Goal: Task Accomplishment & Management: Manage account settings

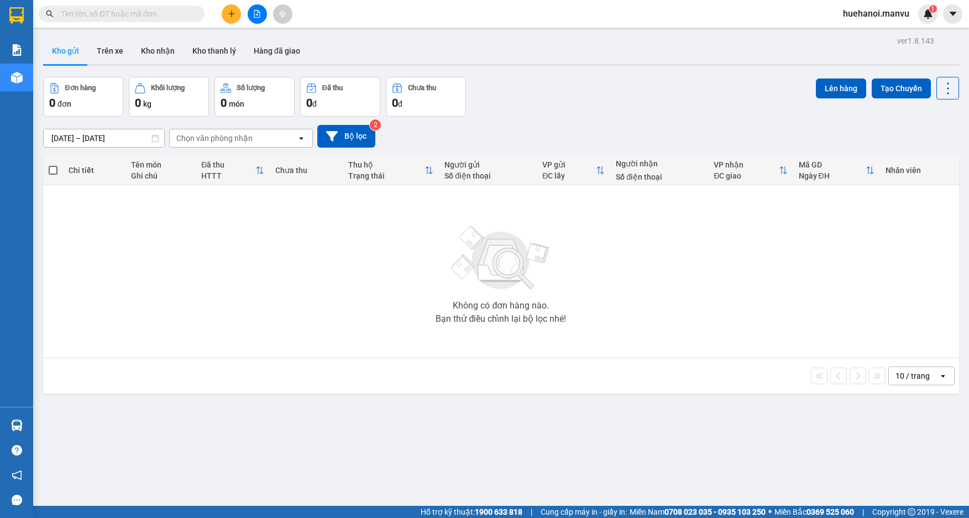
click at [167, 18] on input "text" at bounding box center [126, 14] width 131 height 12
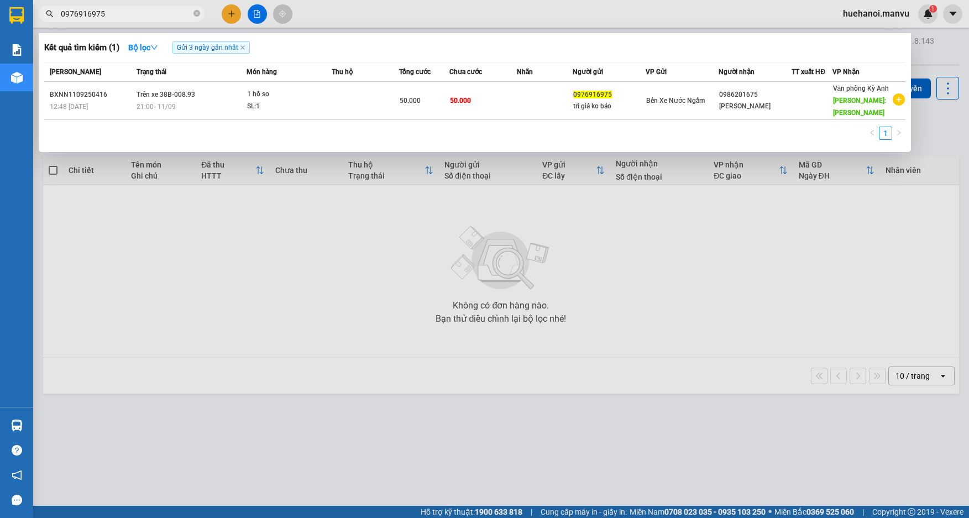
click at [166, 17] on input "0976916975" at bounding box center [126, 14] width 131 height 12
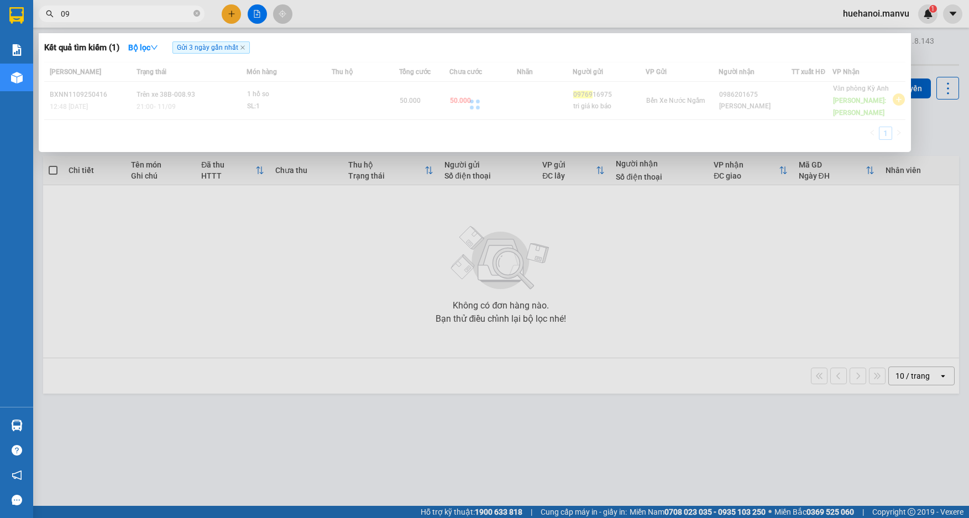
type input "0"
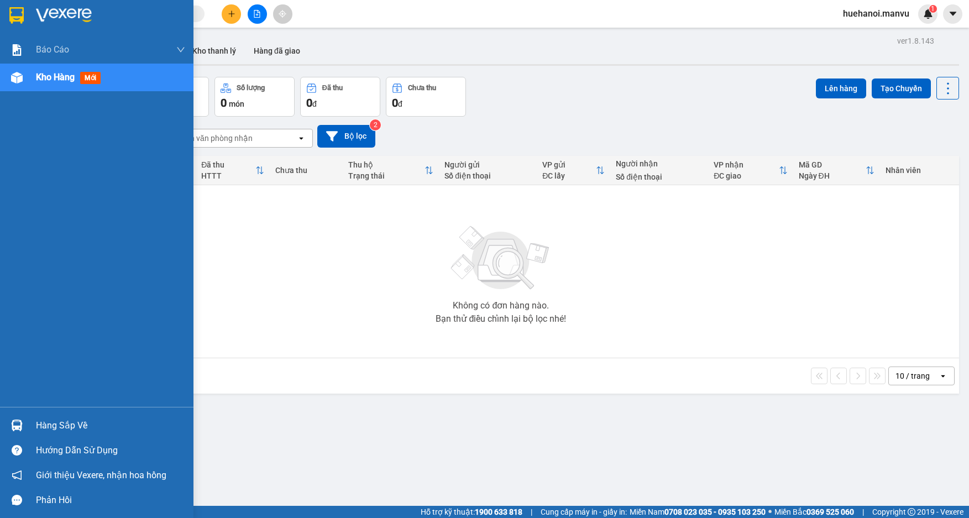
click at [54, 426] on div "Hàng sắp về" at bounding box center [110, 425] width 149 height 17
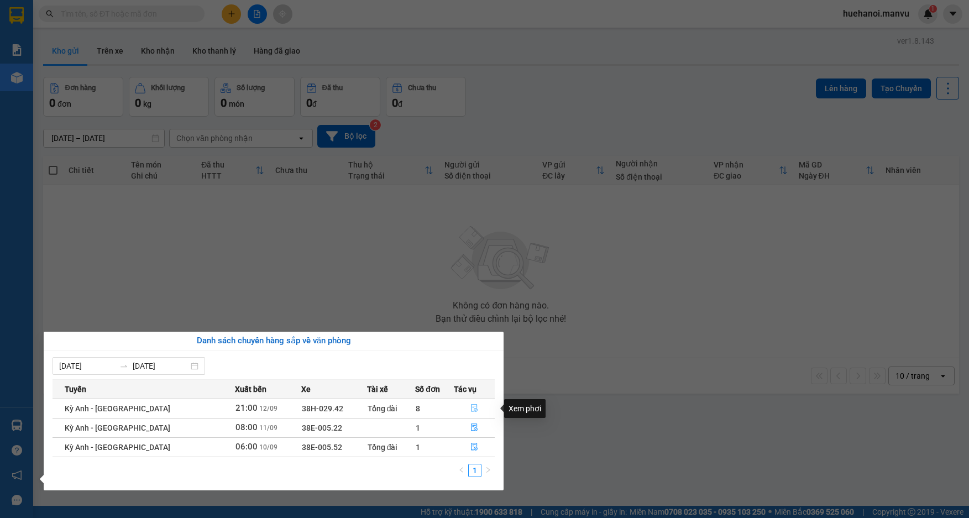
click at [471, 409] on icon "file-done" at bounding box center [475, 408] width 8 height 8
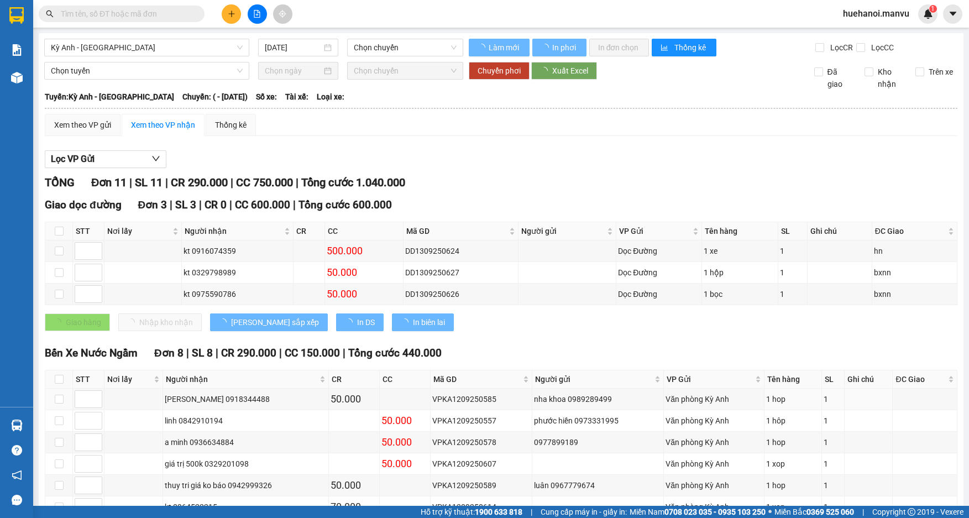
type input "[DATE]"
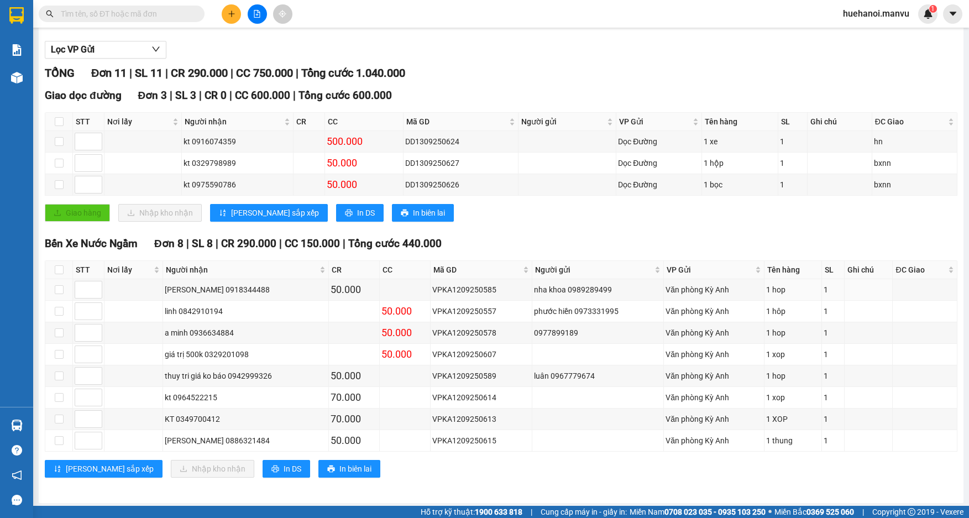
scroll to position [113, 0]
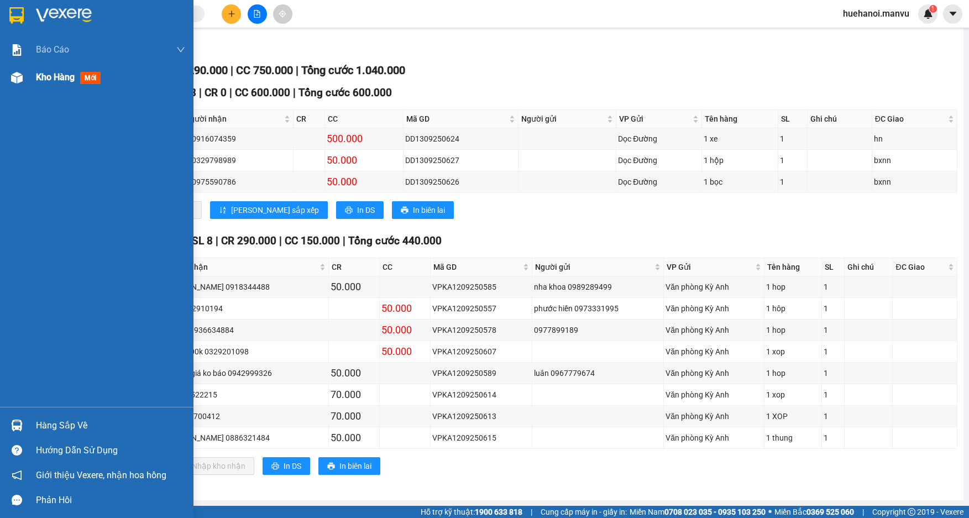
click at [45, 80] on span "Kho hàng" at bounding box center [55, 77] width 39 height 11
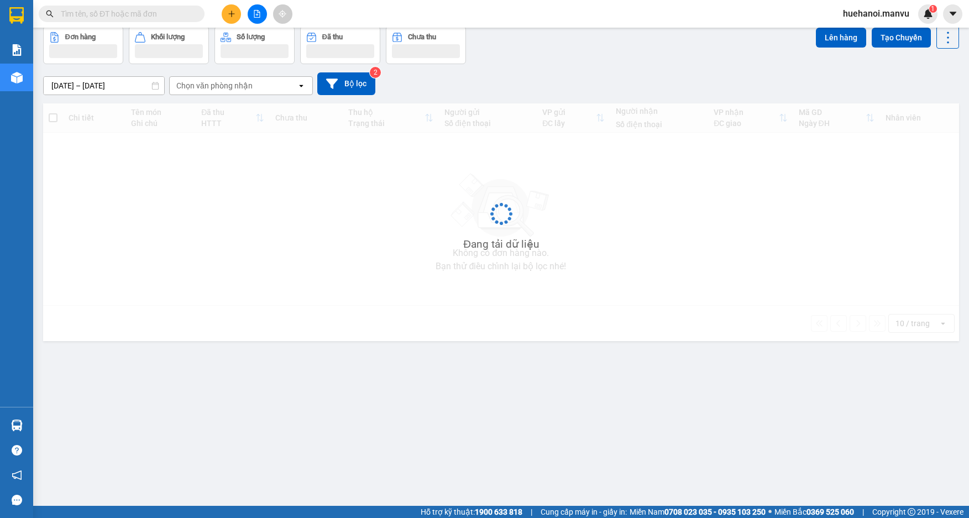
scroll to position [51, 0]
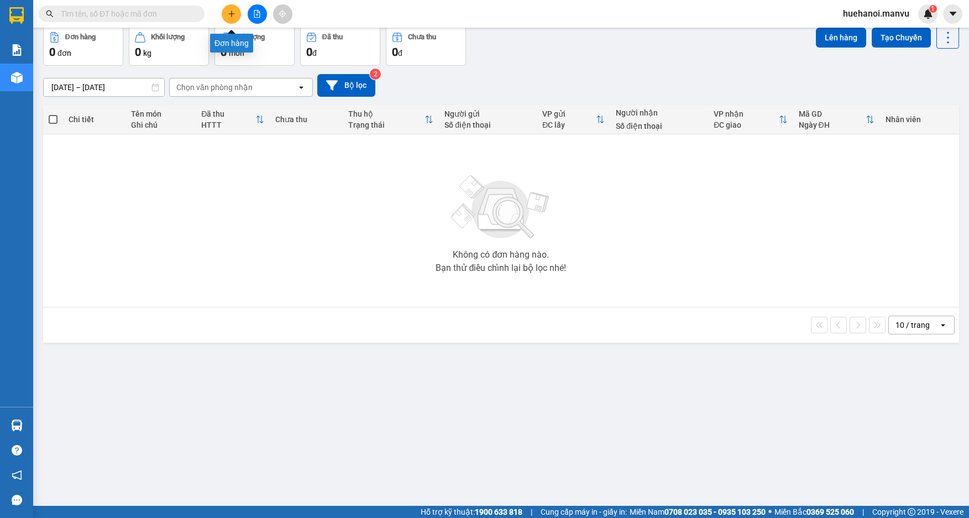
click at [223, 18] on button at bounding box center [231, 13] width 19 height 19
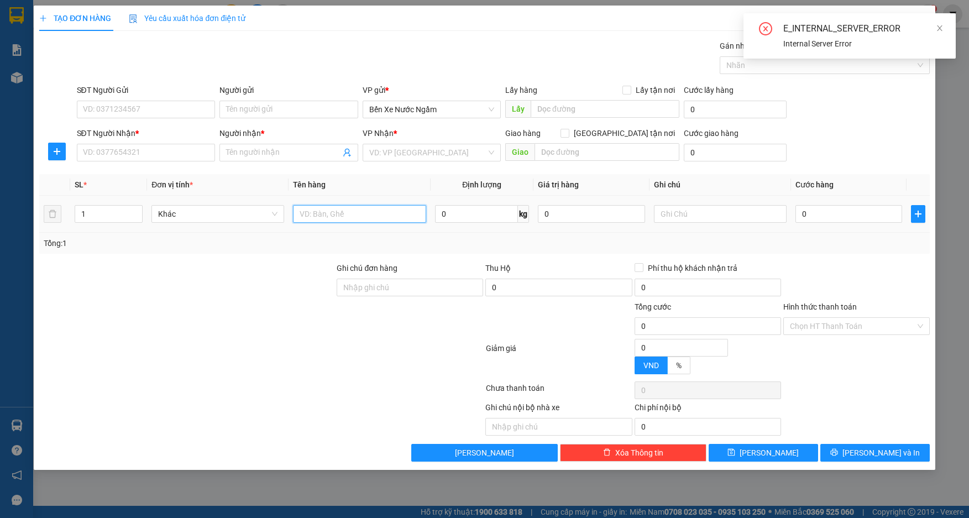
click at [331, 218] on input "text" at bounding box center [359, 214] width 133 height 18
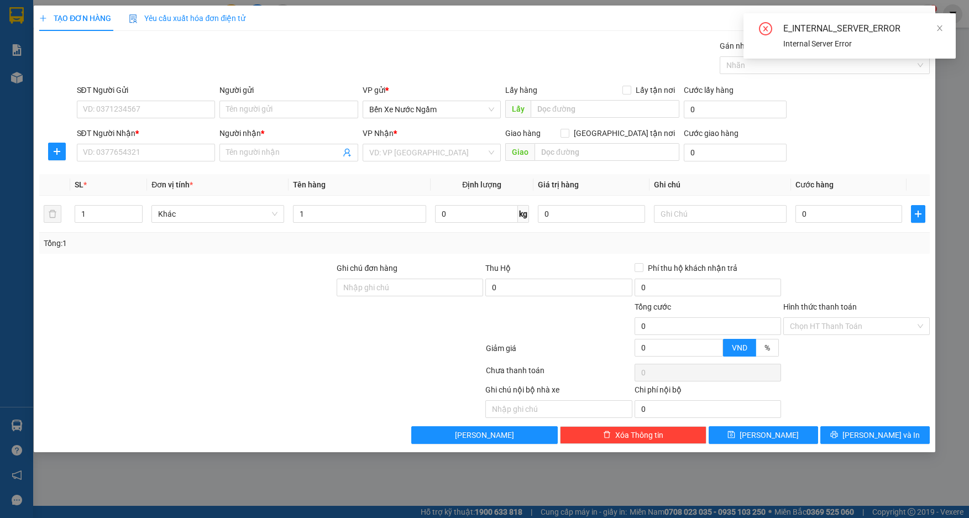
click at [848, 138] on div "SĐT Người Nhận * VD: 0377654321 Người nhận * Tên người nhận VP Nhận * VD: VP [G…" at bounding box center [504, 146] width 858 height 39
click at [325, 210] on input "1" at bounding box center [359, 214] width 133 height 18
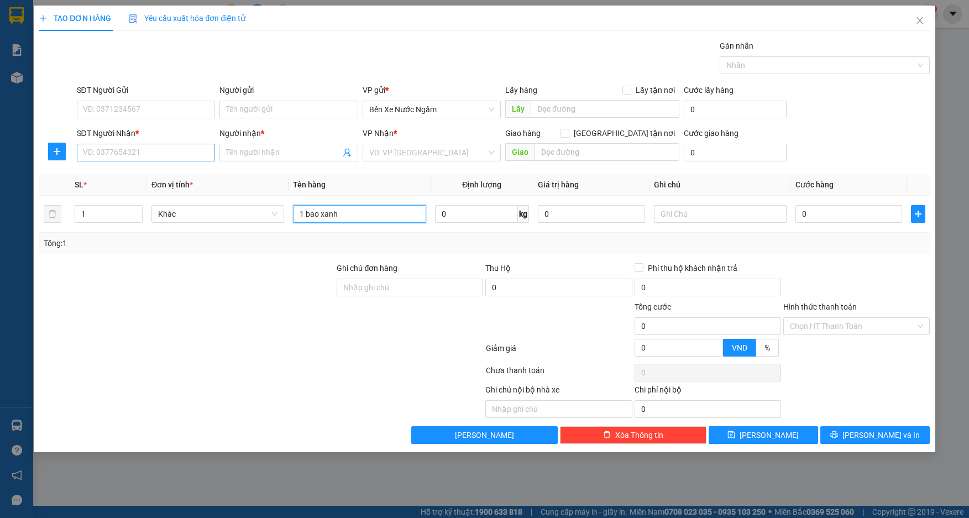
type input "1 bao xanh"
click at [134, 152] on input "SĐT Người Nhận *" at bounding box center [146, 153] width 139 height 18
click at [185, 154] on input "0982161" at bounding box center [146, 153] width 139 height 18
type input "0"
type input "0949435687"
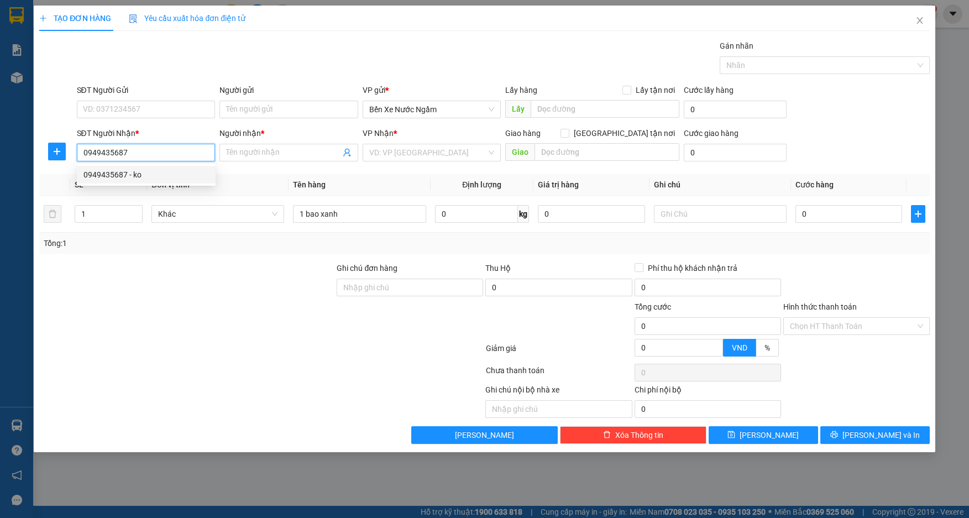
click at [121, 170] on div "0949435687 - ko" at bounding box center [146, 175] width 126 height 12
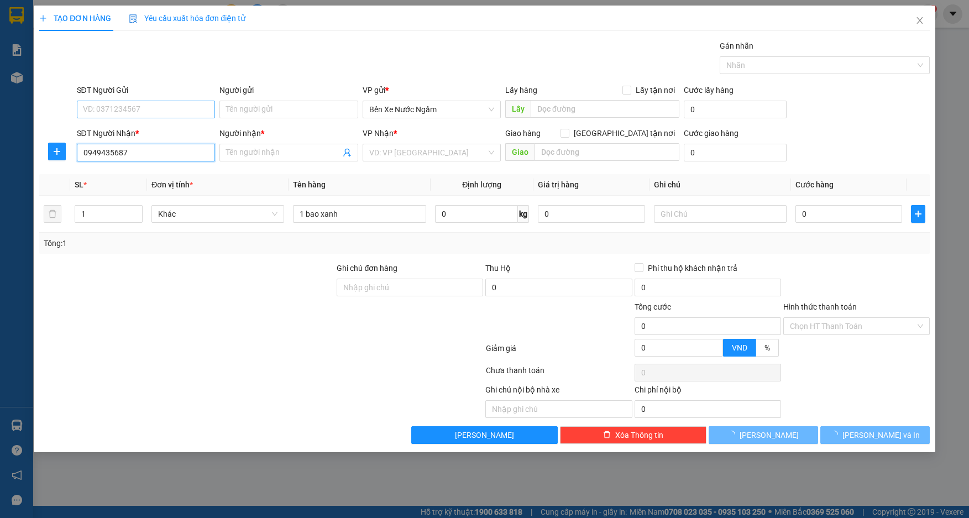
type input "ko"
type input "fo"
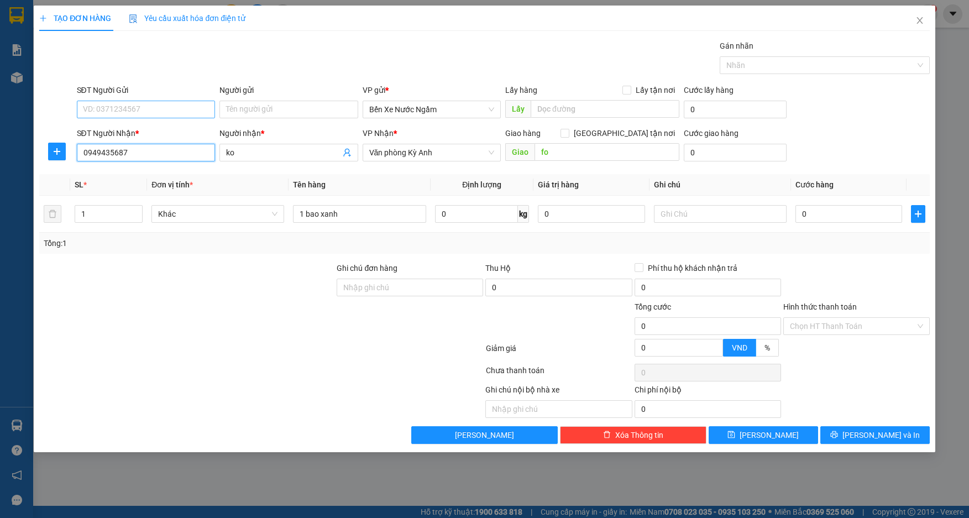
type input "0949435687"
click at [140, 112] on input "SĐT Người Gửi" at bounding box center [146, 110] width 139 height 18
type input "0965121271"
click at [130, 131] on div "0965121271 - tri giá ko báo" at bounding box center [146, 132] width 126 height 12
type input "tri giá ko báo"
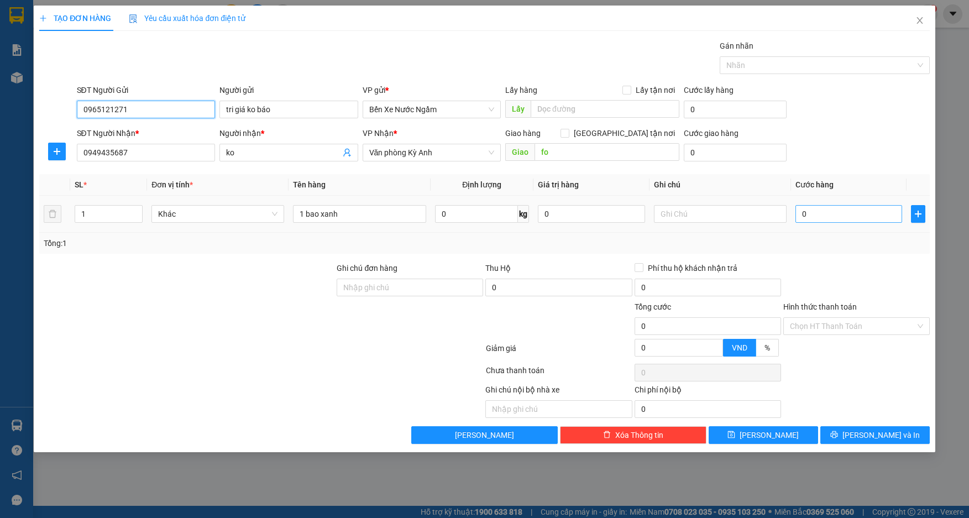
type input "0965121271"
click at [840, 213] on input "0" at bounding box center [849, 214] width 107 height 18
type input "7"
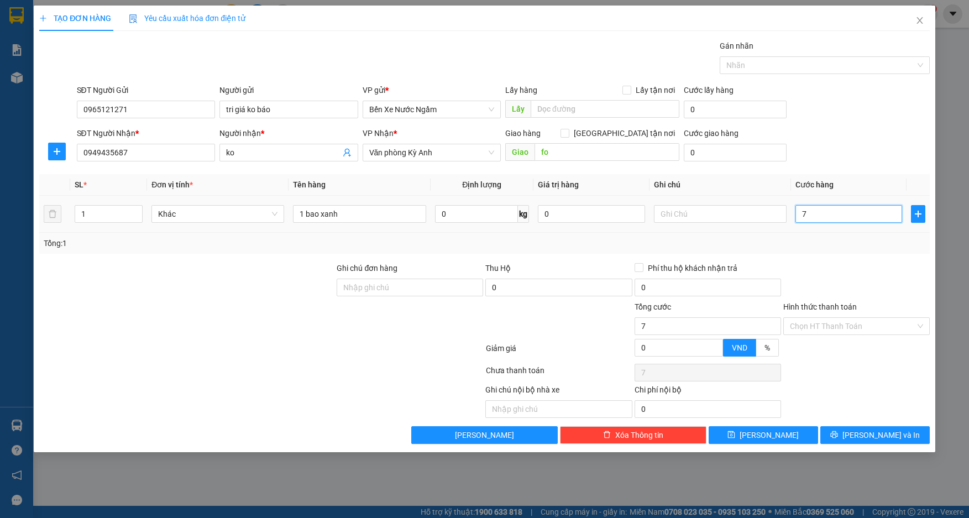
type input "70"
type input "700"
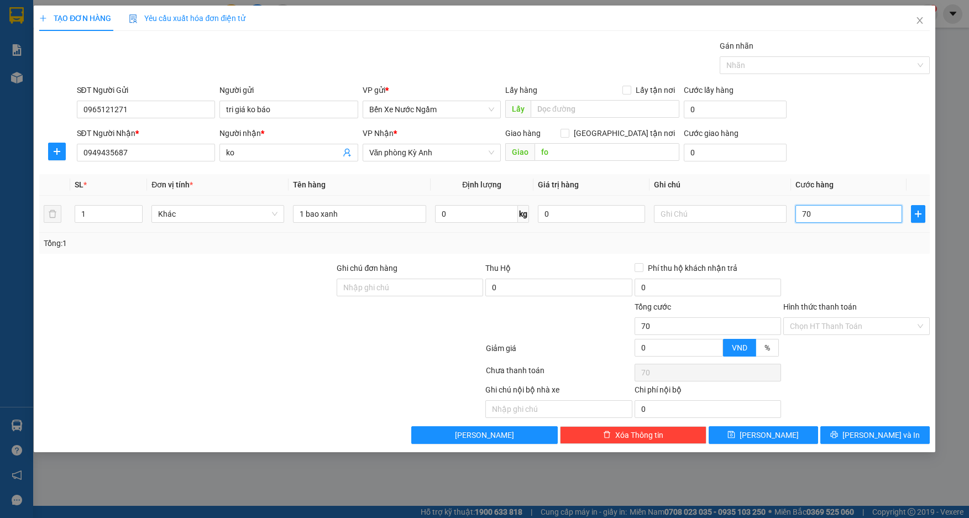
type input "700"
type input "7.000"
type input "70.000"
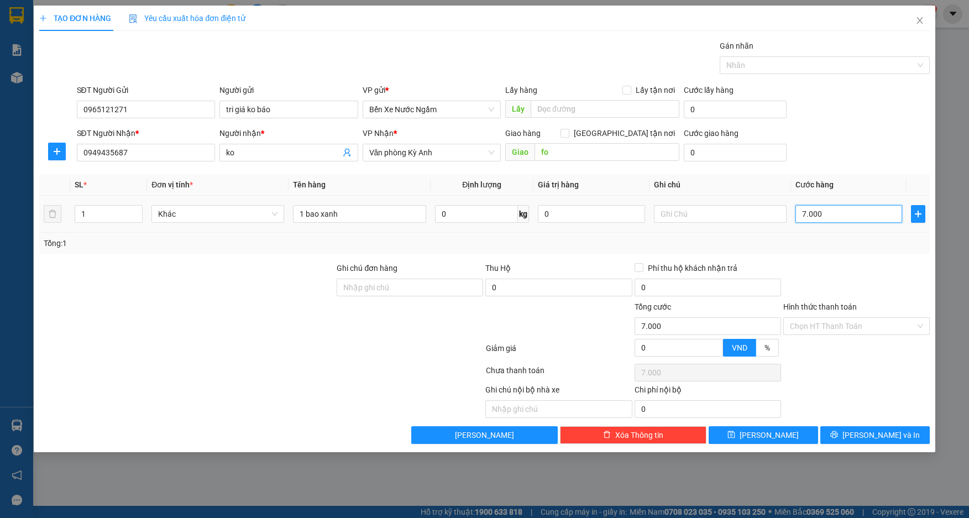
type input "70.000"
click at [374, 213] on input "1 bao xanh" at bounding box center [359, 214] width 133 height 18
type input "1 bao xanh sat"
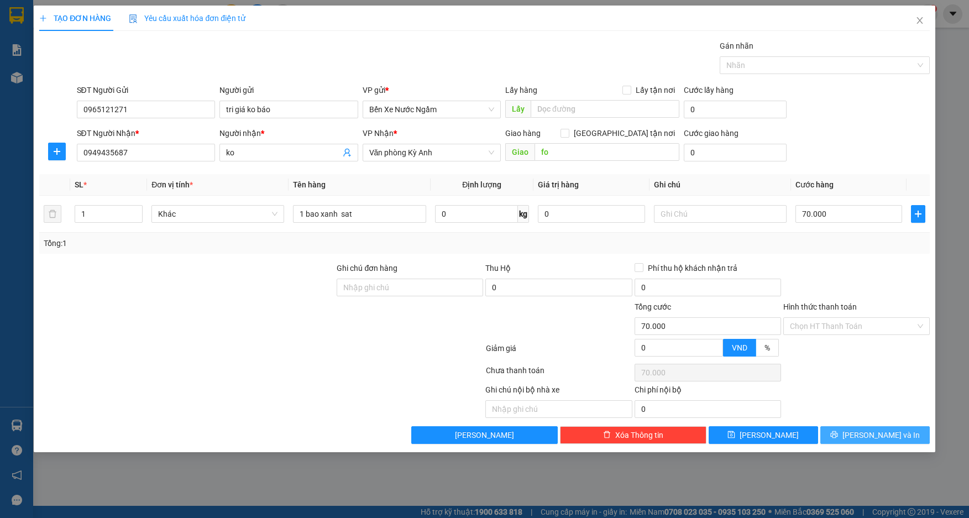
click at [833, 440] on button "[PERSON_NAME] và In" at bounding box center [875, 435] width 109 height 18
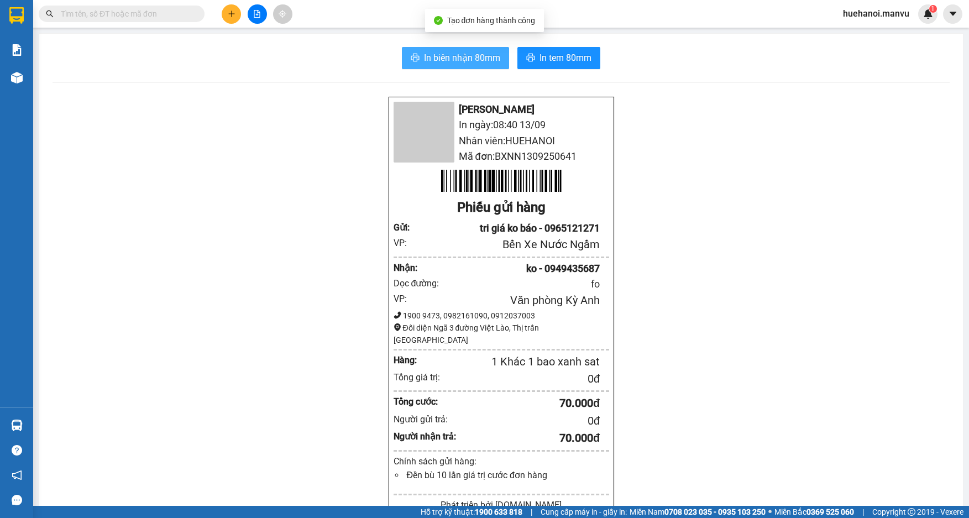
click at [468, 62] on span "In biên nhận 80mm" at bounding box center [462, 58] width 76 height 14
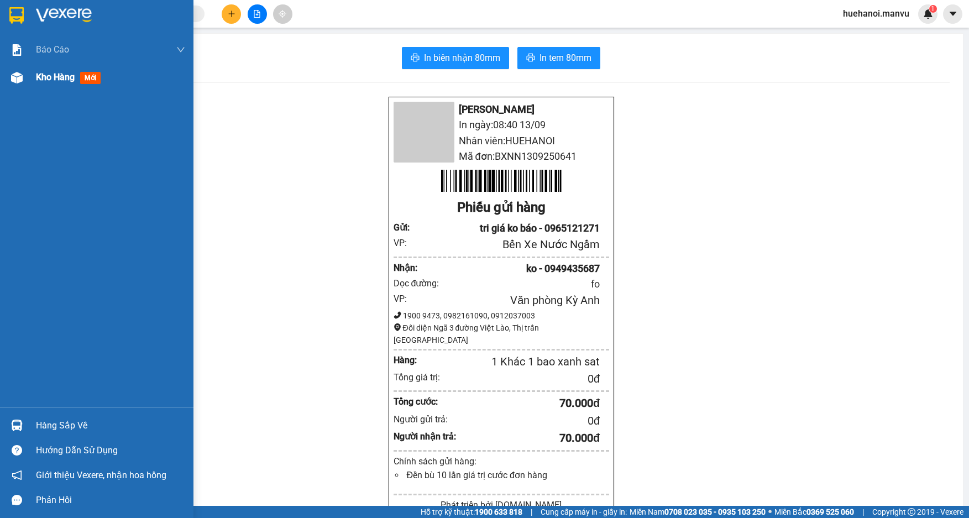
click at [38, 76] on span "Kho hàng" at bounding box center [55, 77] width 39 height 11
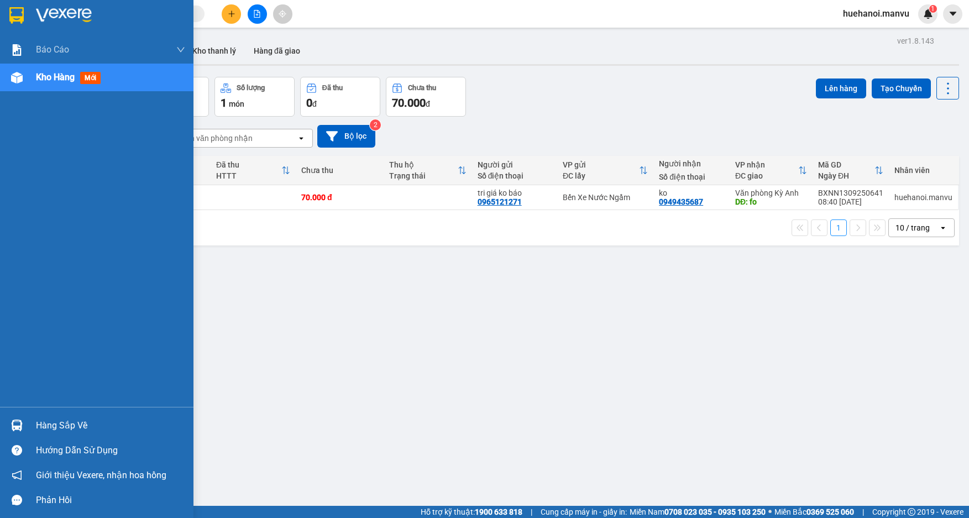
click at [64, 422] on div "Hàng sắp về" at bounding box center [110, 425] width 149 height 17
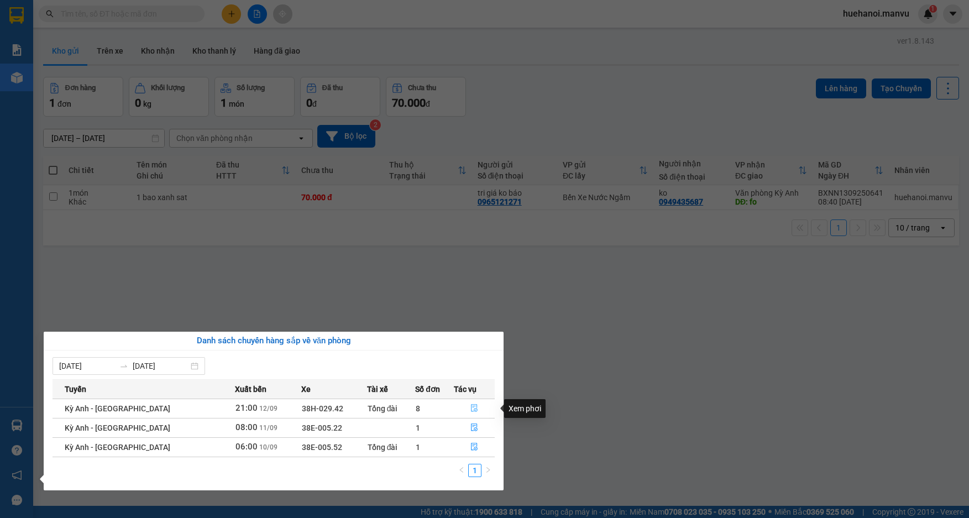
click at [471, 406] on icon "file-done" at bounding box center [474, 409] width 7 height 8
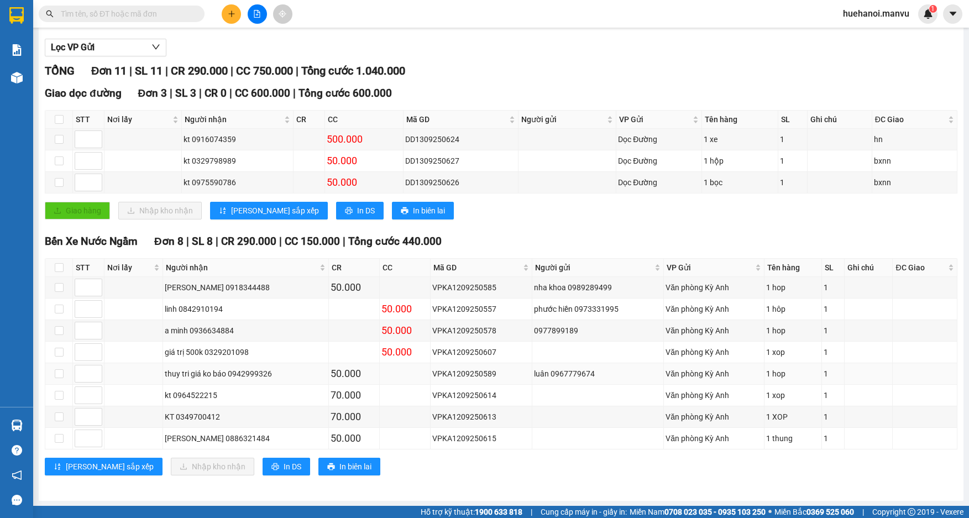
scroll to position [113, 0]
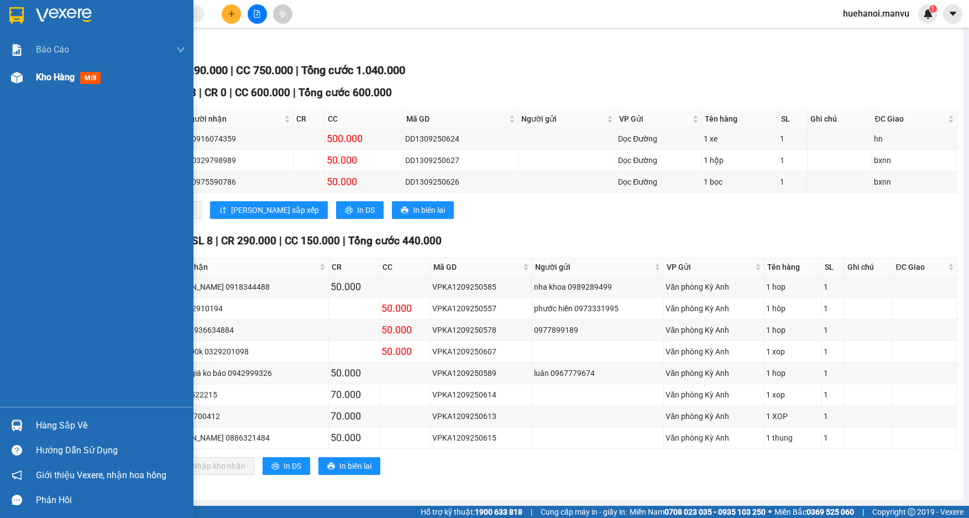
click at [65, 83] on div "Kho hàng mới" at bounding box center [70, 77] width 69 height 14
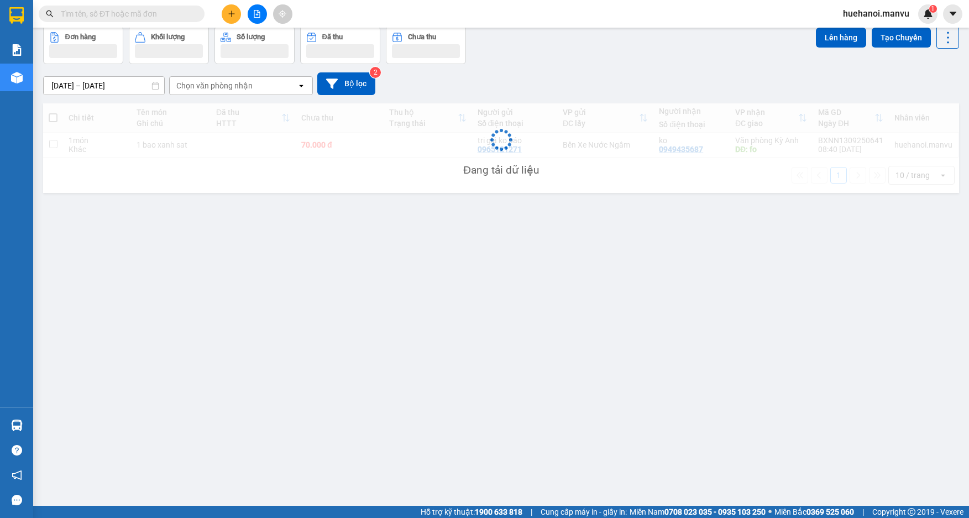
scroll to position [51, 0]
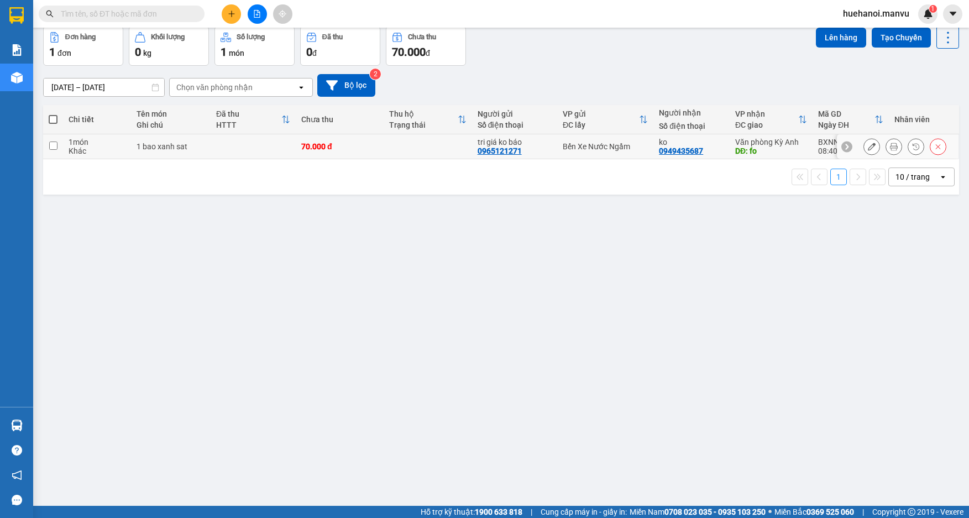
click at [890, 148] on icon at bounding box center [894, 147] width 8 height 8
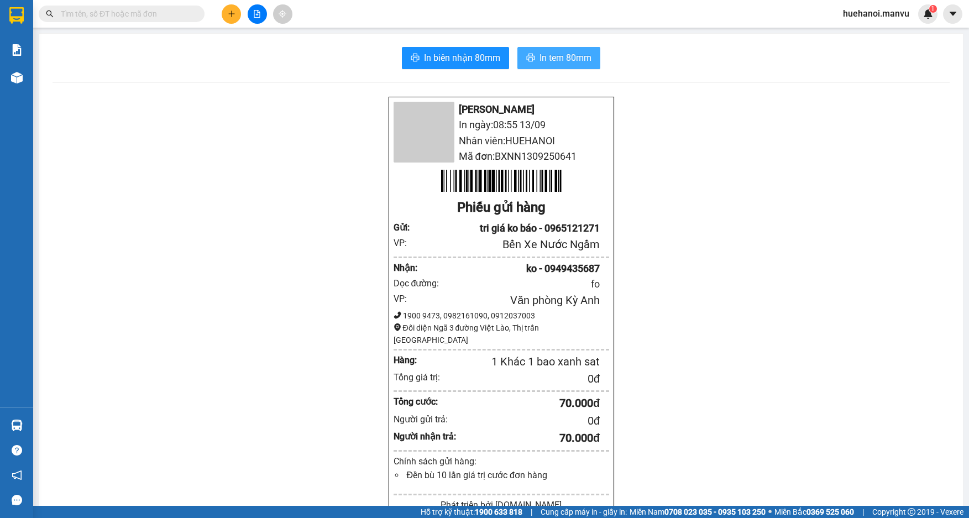
click at [554, 65] on span "In tem 80mm" at bounding box center [566, 58] width 52 height 14
click at [817, 98] on div "Mận Vũ In ngày: 08:55 [DATE] Nhân viên: HUEHANOI Mã đơn: BXNN1309250641 Phiếu g…" at bounding box center [501, 451] width 897 height 711
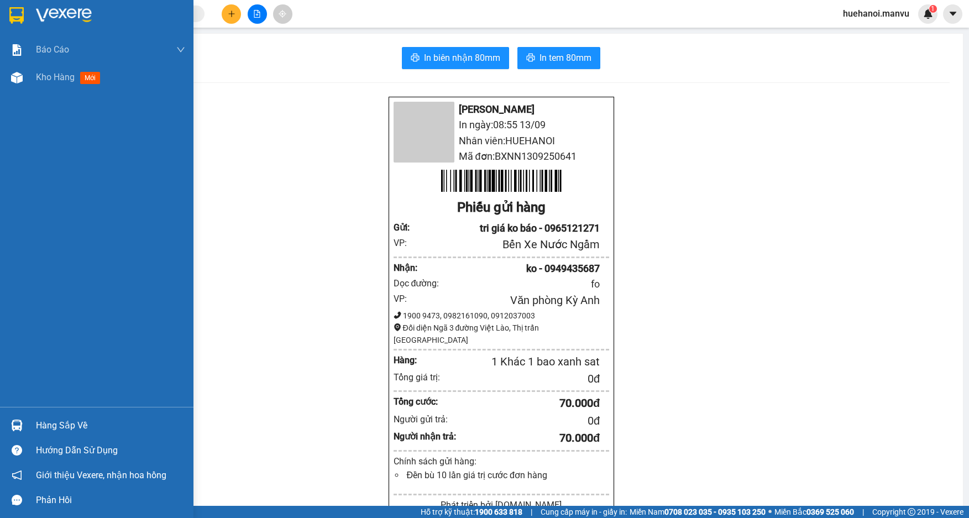
drag, startPoint x: 39, startPoint y: 77, endPoint x: 53, endPoint y: 106, distance: 31.9
click at [39, 77] on span "Kho hàng" at bounding box center [55, 77] width 39 height 11
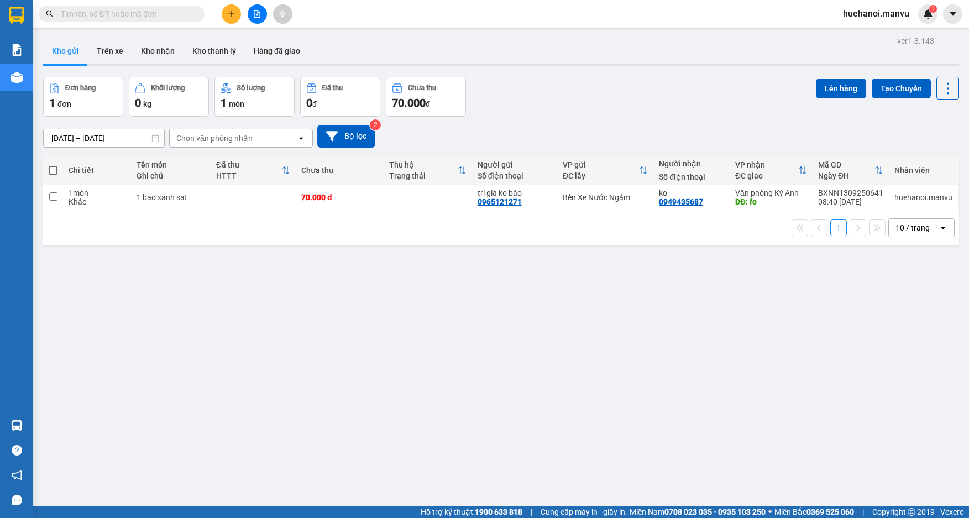
click at [54, 172] on span at bounding box center [53, 170] width 9 height 9
click at [53, 165] on input "checkbox" at bounding box center [53, 165] width 0 height 0
checkbox input "true"
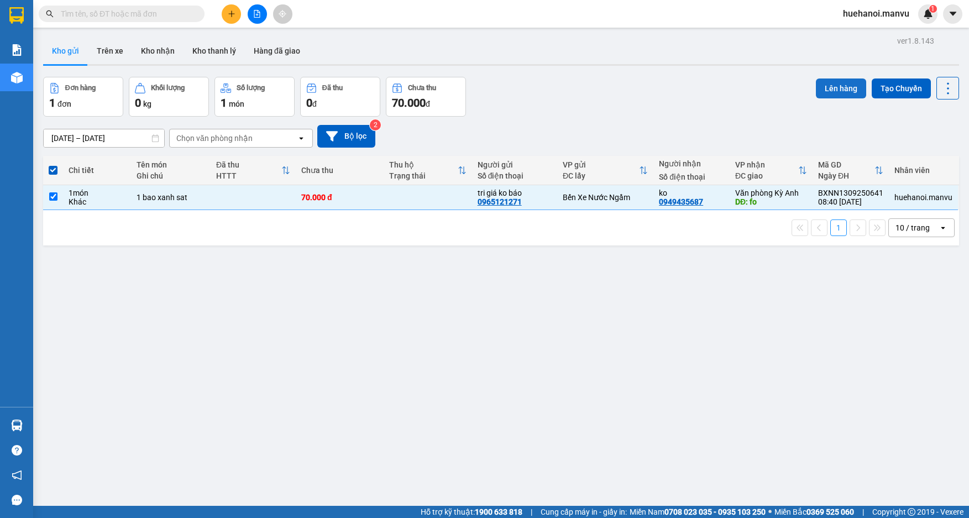
click at [829, 88] on button "Lên hàng" at bounding box center [841, 89] width 50 height 20
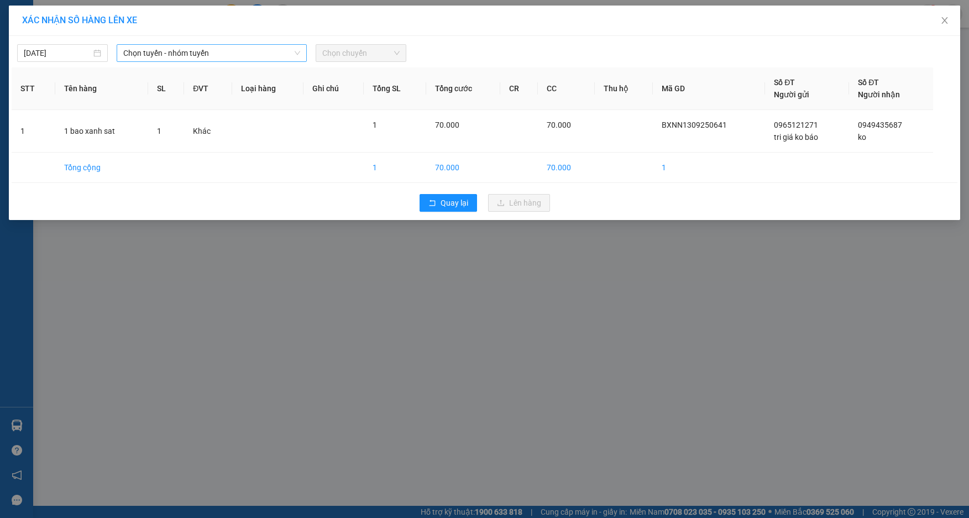
click at [173, 52] on span "Chọn tuyến - nhóm tuyến" at bounding box center [211, 53] width 177 height 17
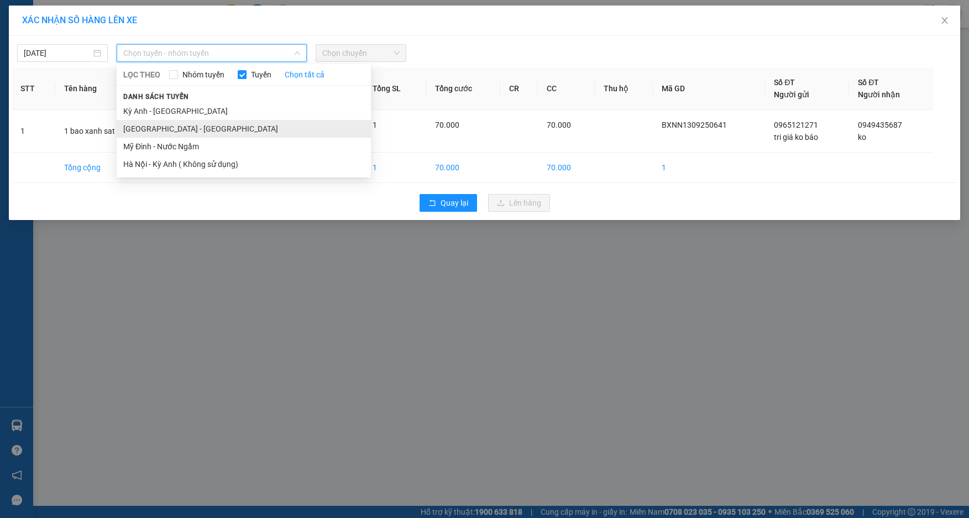
click at [164, 128] on li "[GEOGRAPHIC_DATA] - [GEOGRAPHIC_DATA]" at bounding box center [244, 129] width 254 height 18
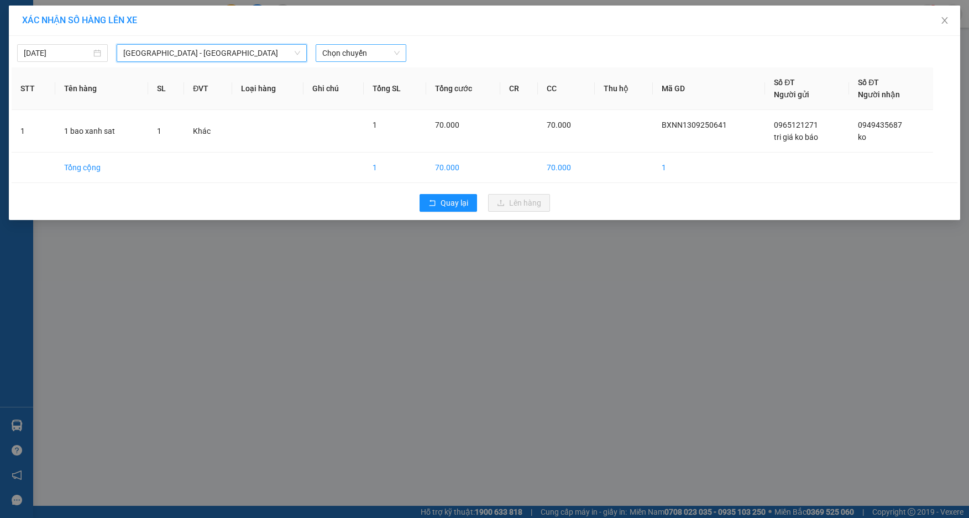
click at [350, 46] on span "Chọn chuyến" at bounding box center [360, 53] width 77 height 17
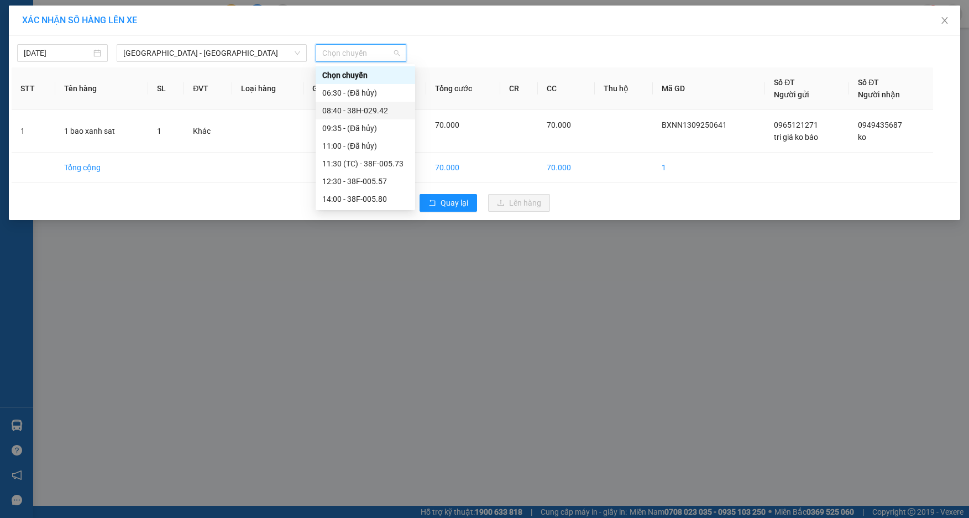
click at [366, 115] on div "08:40 - 38H-029.42" at bounding box center [365, 111] width 86 height 12
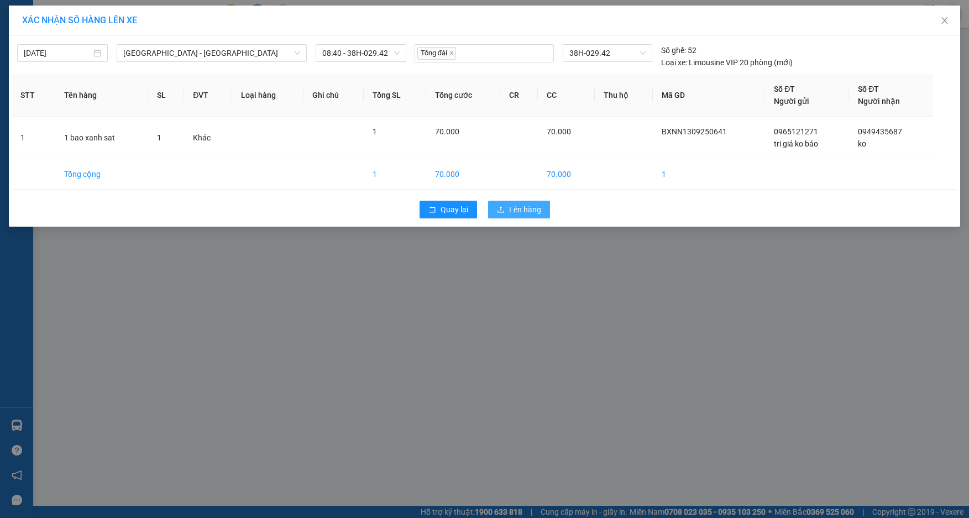
click at [516, 209] on span "Lên hàng" at bounding box center [525, 209] width 32 height 12
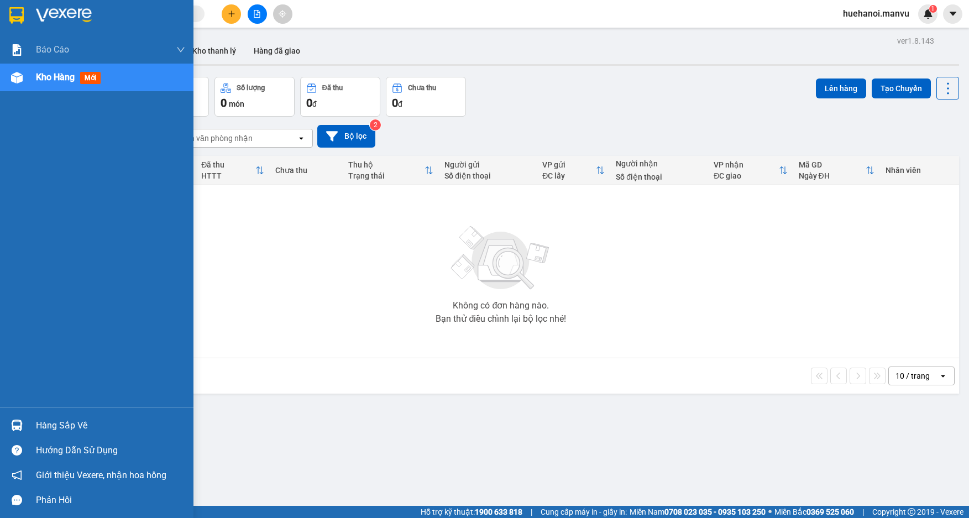
click at [44, 422] on div "Hàng sắp về" at bounding box center [110, 425] width 149 height 17
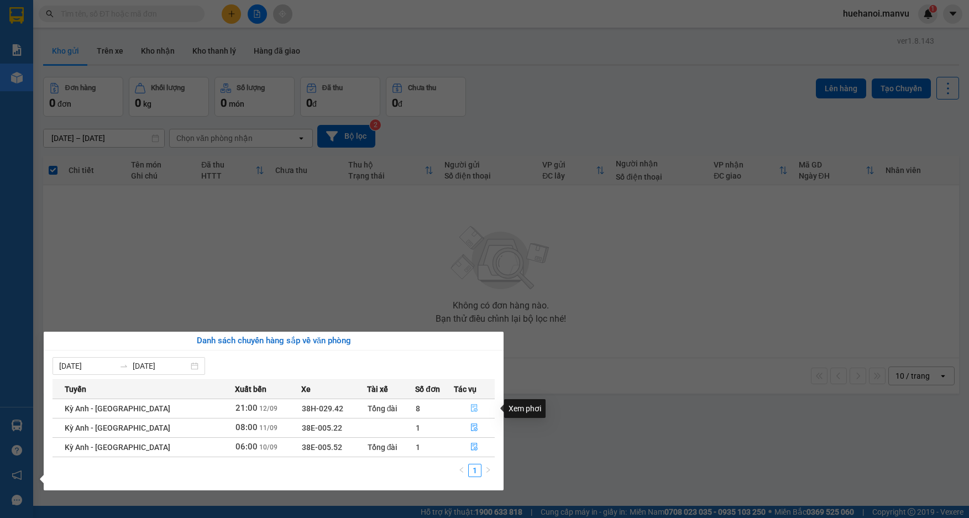
click at [471, 408] on icon "file-done" at bounding box center [474, 409] width 7 height 8
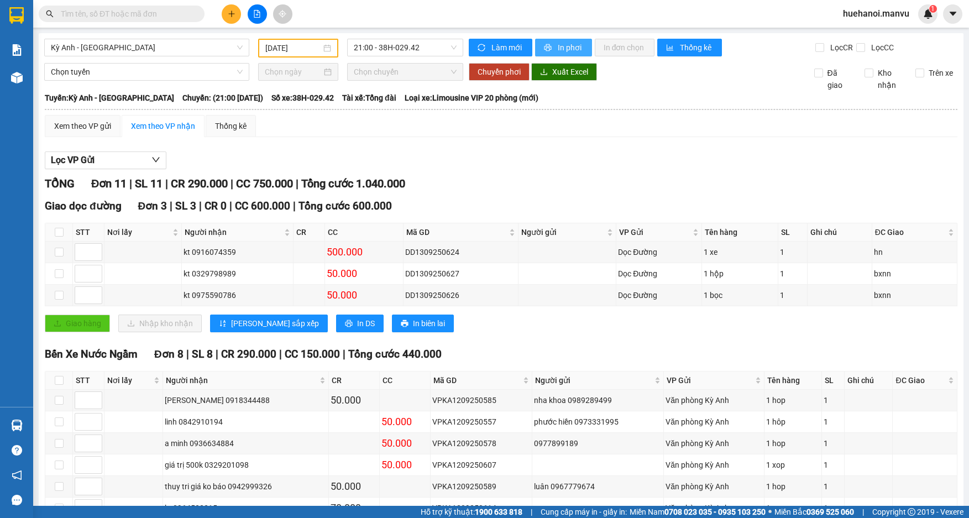
click at [548, 49] on span "printer" at bounding box center [548, 48] width 9 height 9
click at [564, 47] on span "In phơi" at bounding box center [570, 47] width 25 height 12
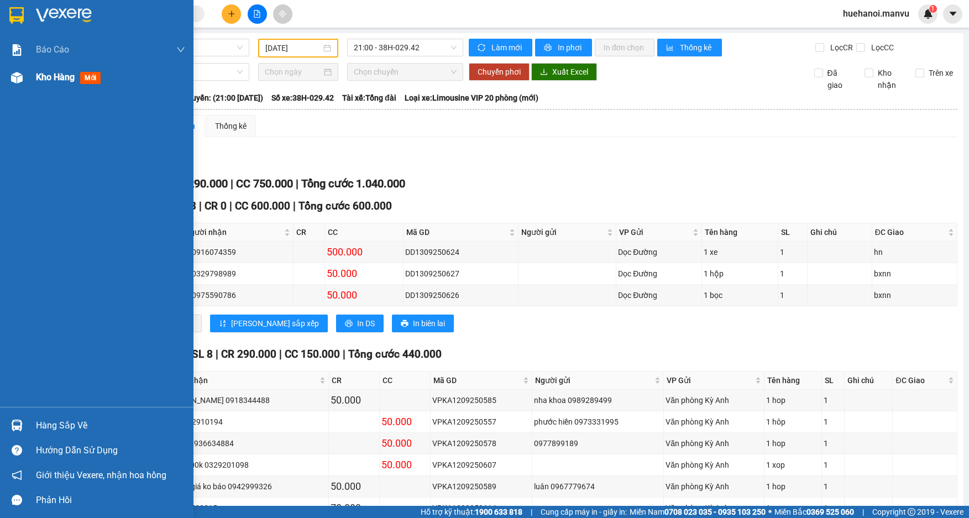
click at [50, 77] on span "Kho hàng" at bounding box center [55, 77] width 39 height 11
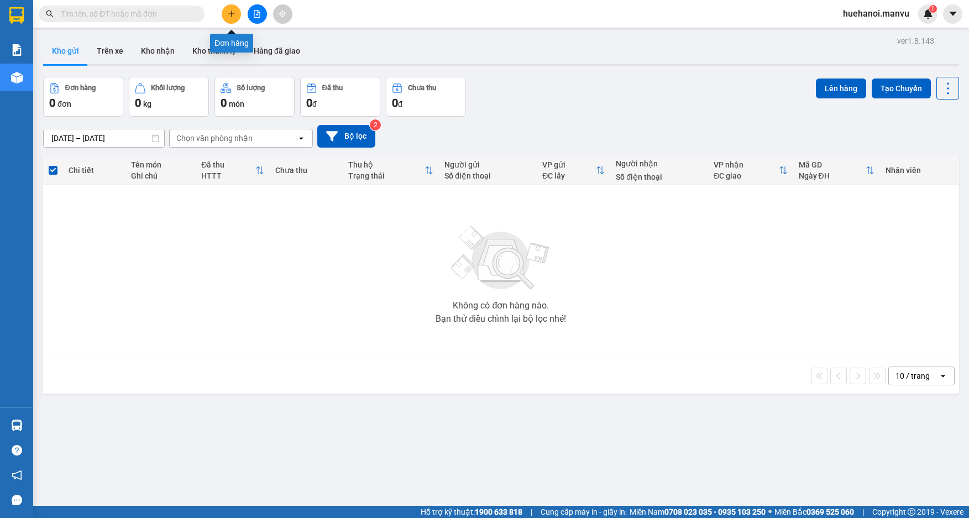
click at [232, 14] on icon "plus" at bounding box center [232, 14] width 8 height 8
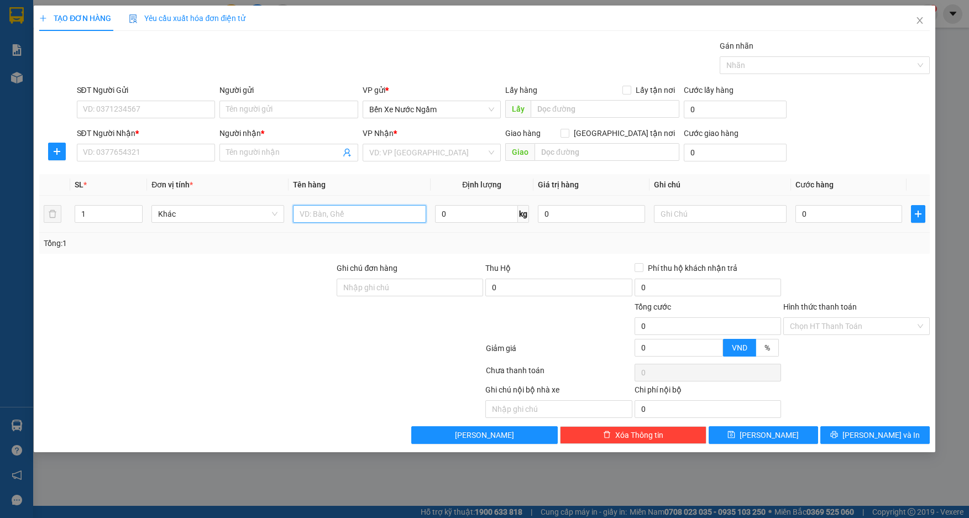
click at [318, 212] on input "text" at bounding box center [359, 214] width 133 height 18
type input "1 xốp nhỏ"
click at [138, 151] on input "SĐT Người Nhận *" at bounding box center [146, 153] width 139 height 18
type input "0976305042"
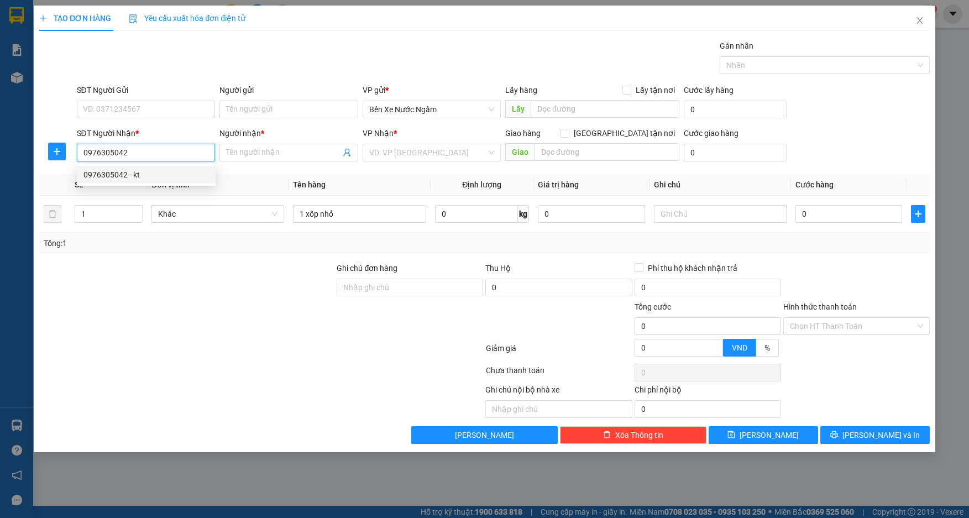
click at [113, 173] on div "0976305042 - kt" at bounding box center [146, 175] width 126 height 12
type input "kt"
type input "ka"
click at [416, 152] on span "Dọc Đường" at bounding box center [432, 152] width 126 height 17
type input "0976305042"
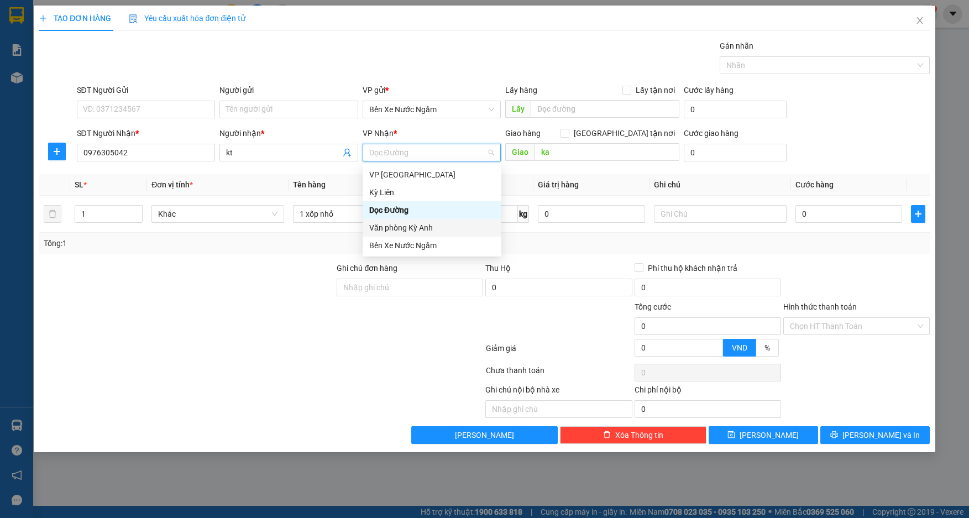
click at [426, 230] on div "Văn phòng Kỳ Anh" at bounding box center [432, 228] width 126 height 12
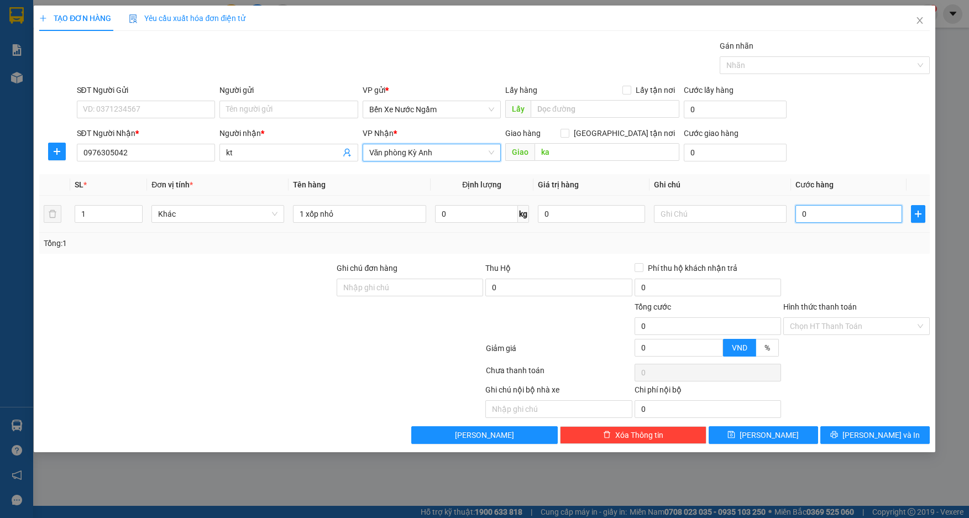
click at [824, 221] on input "0" at bounding box center [849, 214] width 107 height 18
type input "5"
type input "50"
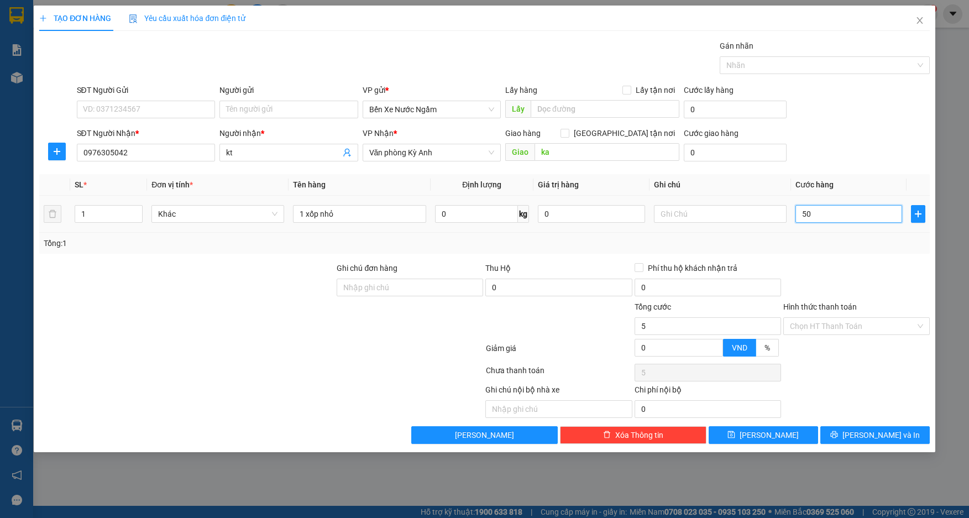
type input "50"
type input "500"
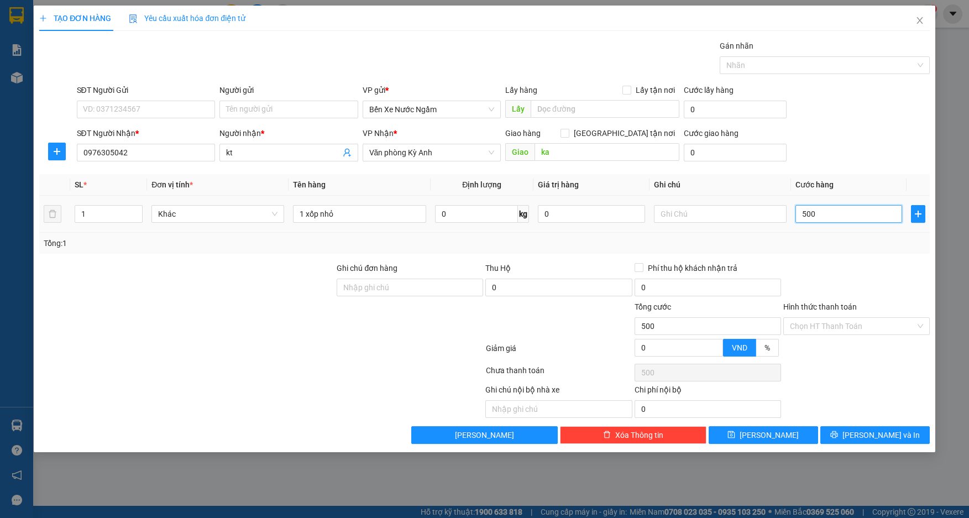
type input "5.000"
type input "50.000"
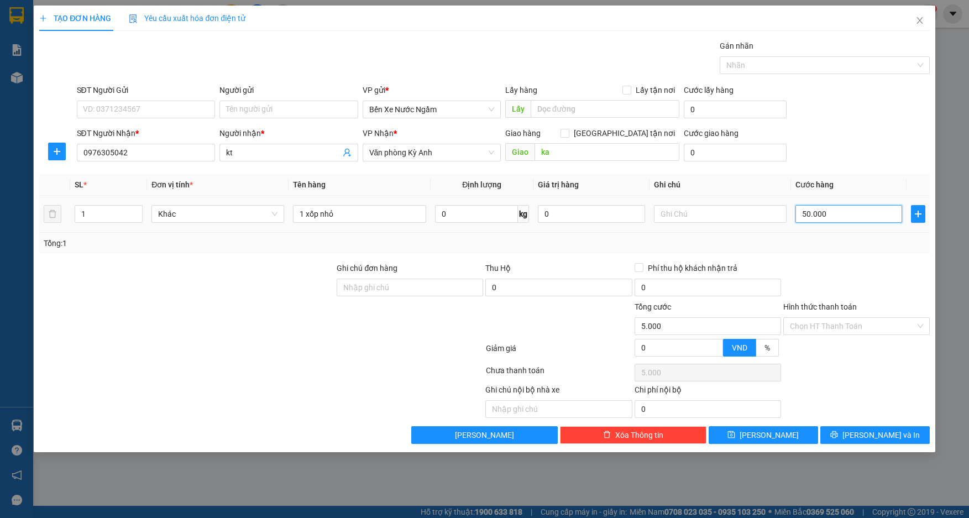
type input "50.000"
click at [139, 105] on input "SĐT Người Gửi" at bounding box center [146, 110] width 139 height 18
type input "0983822161"
click at [260, 109] on input "Người gửi" at bounding box center [289, 110] width 139 height 18
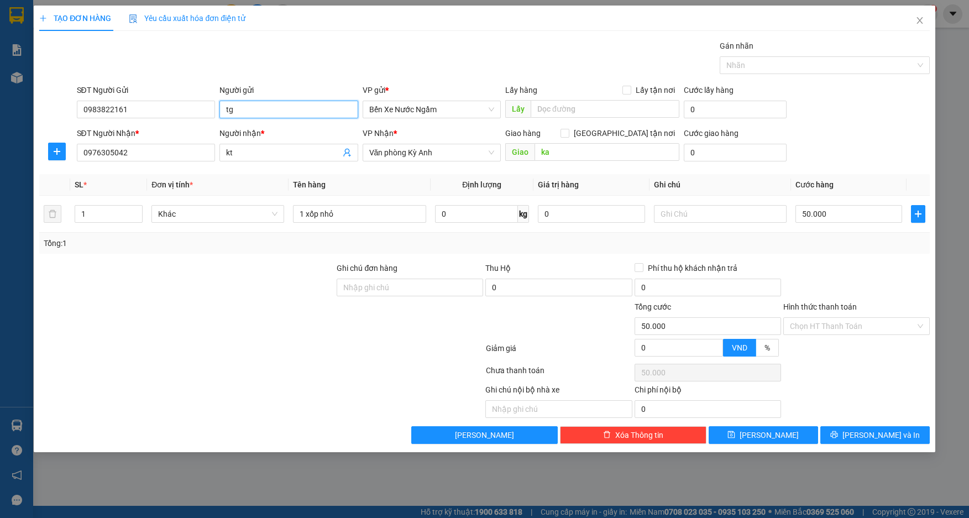
type input "t"
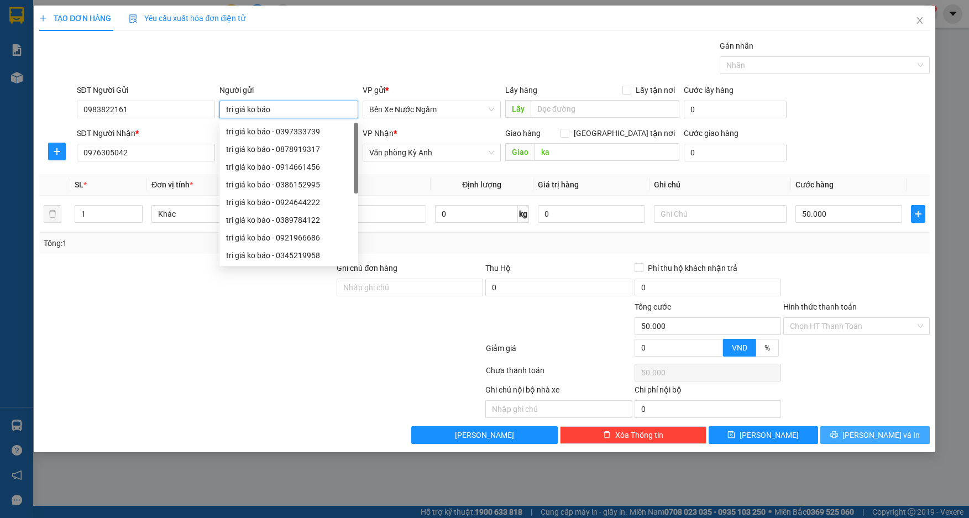
type input "tri giá ko báo"
click at [850, 436] on button "[PERSON_NAME] và In" at bounding box center [875, 435] width 109 height 18
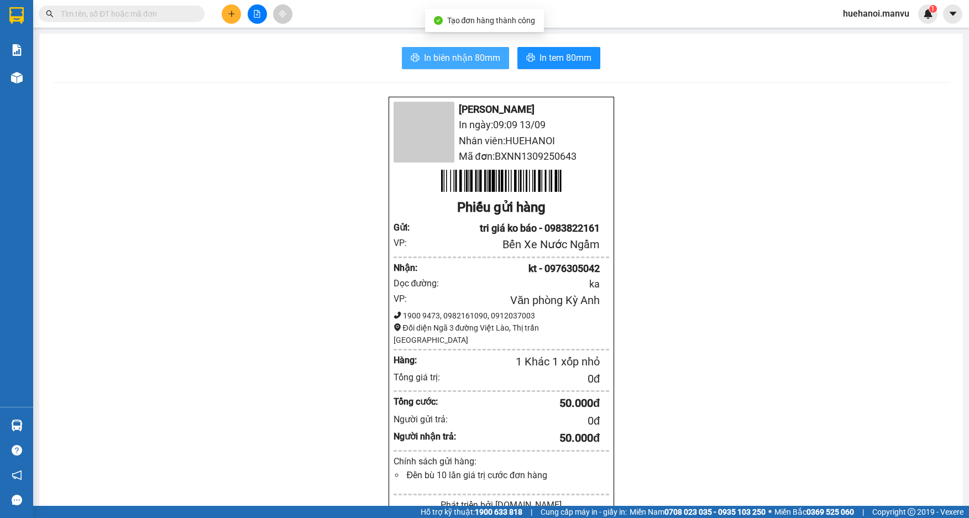
click at [479, 58] on span "In biên nhận 80mm" at bounding box center [462, 58] width 76 height 14
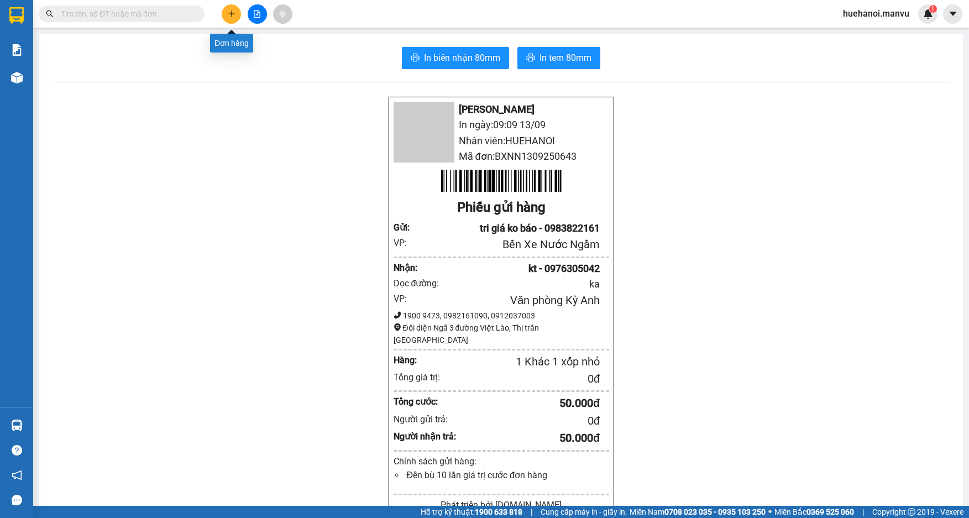
click at [228, 19] on button at bounding box center [231, 13] width 19 height 19
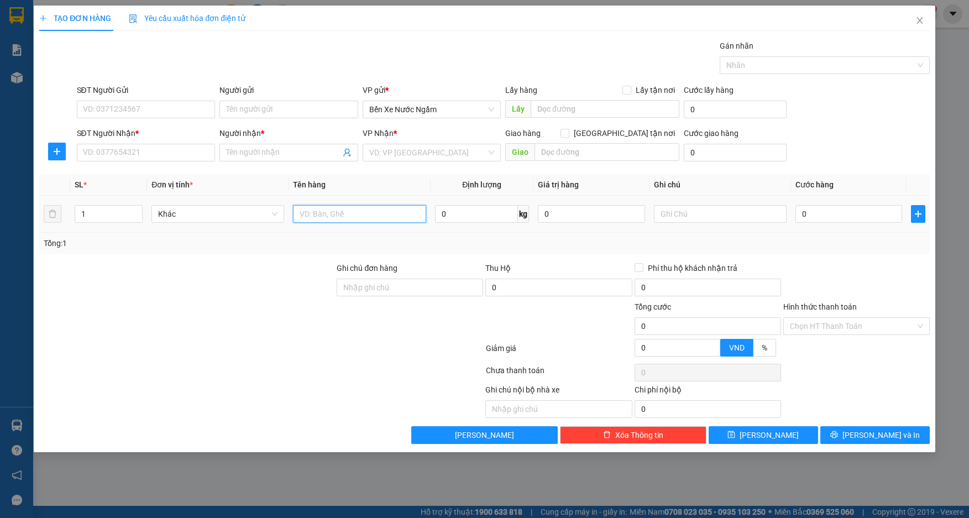
click at [338, 216] on input "text" at bounding box center [359, 214] width 133 height 18
type input "1 hôp nhỏ"
click at [158, 106] on input "SĐT Người Gửi" at bounding box center [146, 110] width 139 height 18
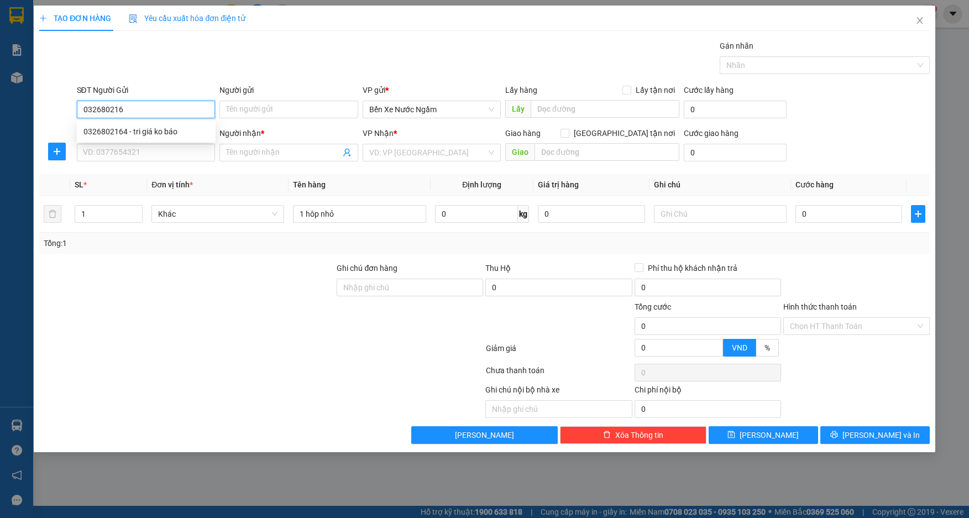
type input "0326802164"
click at [146, 129] on div "0326802164 - tri giá ko báo" at bounding box center [146, 132] width 126 height 12
type input "tri giá ko báo"
type input "0326802164"
click at [150, 154] on input "SĐT Người Nhận *" at bounding box center [146, 153] width 139 height 18
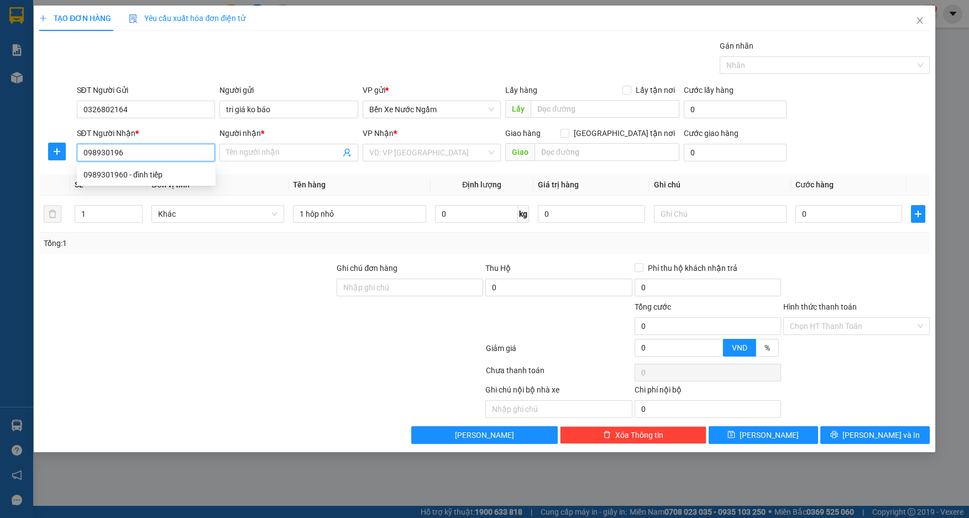
type input "0989301960"
click at [135, 171] on div "0989301960 - đình tiếp" at bounding box center [146, 175] width 126 height 12
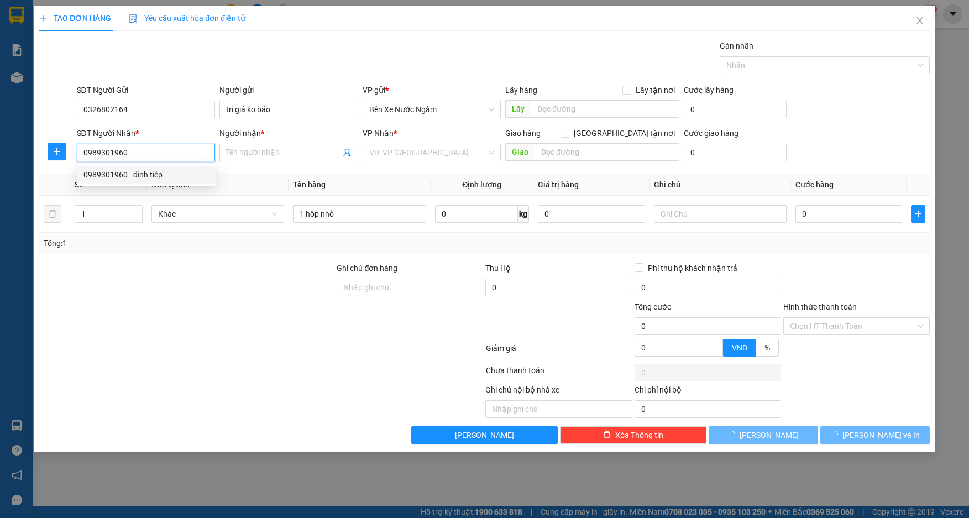
type input "đình tiếp"
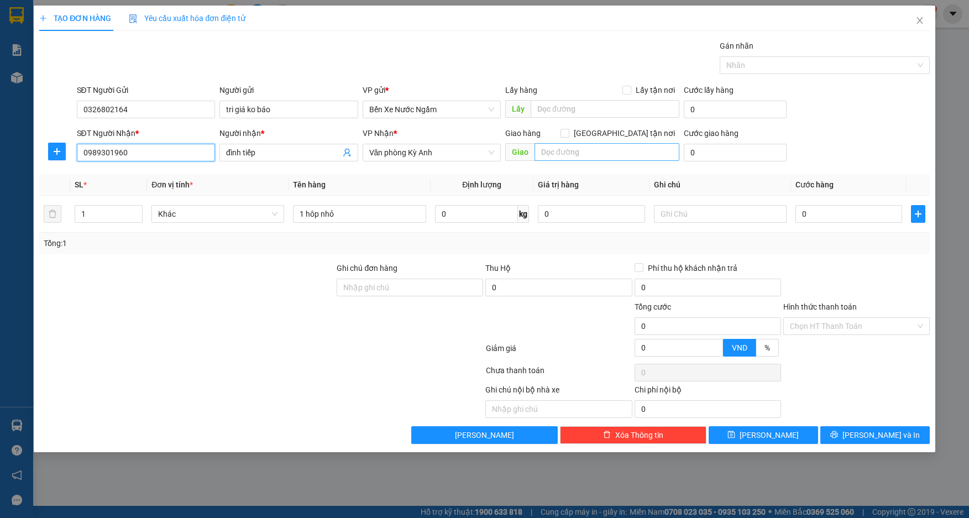
type input "0989301960"
click at [596, 155] on input "text" at bounding box center [607, 152] width 145 height 18
type input "c"
type input "cẩm xuyên"
click at [832, 216] on input "0" at bounding box center [849, 214] width 107 height 18
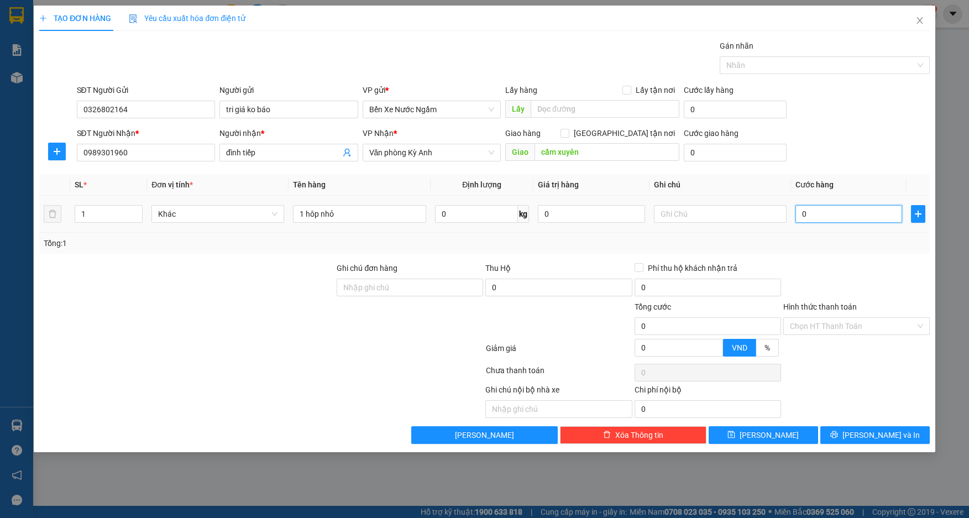
type input "5"
type input "50"
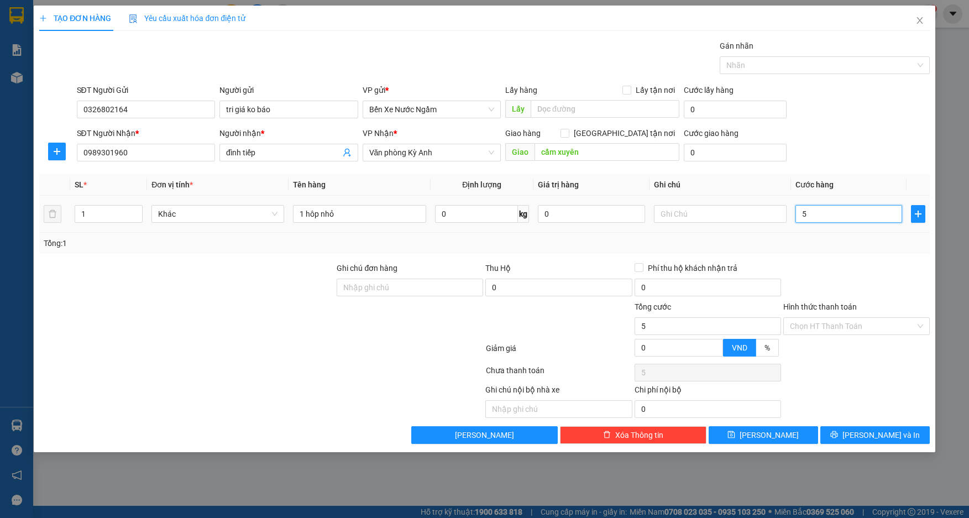
type input "50"
type input "500"
type input "5.000"
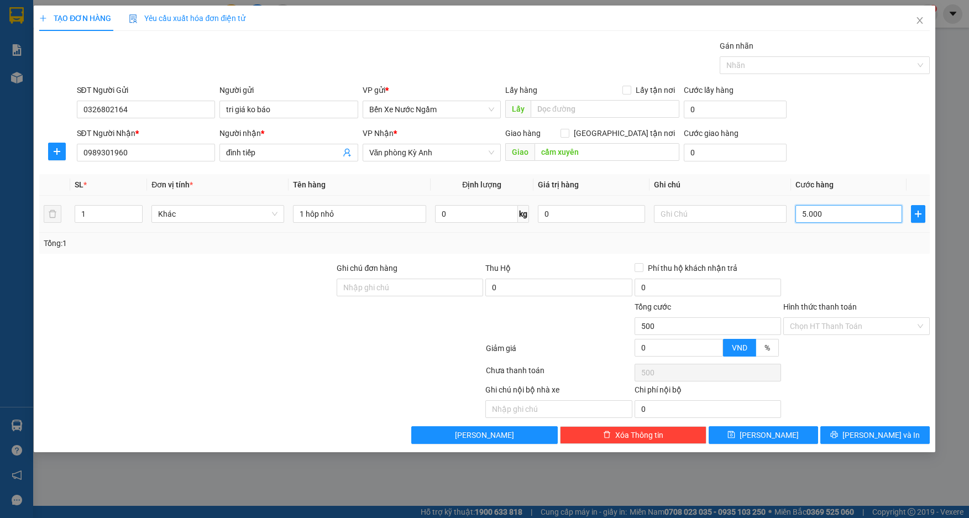
type input "5.000"
type input "50.000"
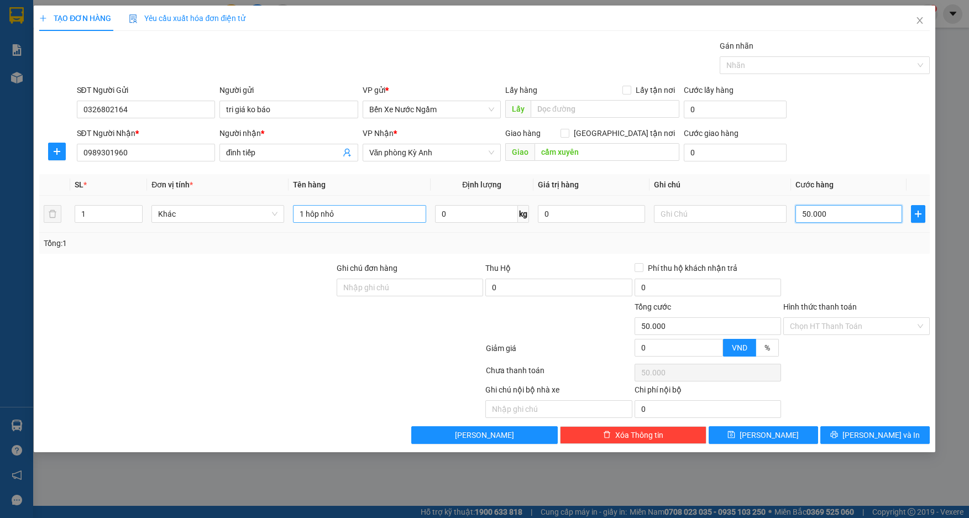
type input "50.000"
click at [393, 214] on input "1 hôp nhỏ" at bounding box center [359, 214] width 133 height 18
type input "1 hôp nhỏ pt"
click at [862, 437] on button "[PERSON_NAME] và In" at bounding box center [875, 435] width 109 height 18
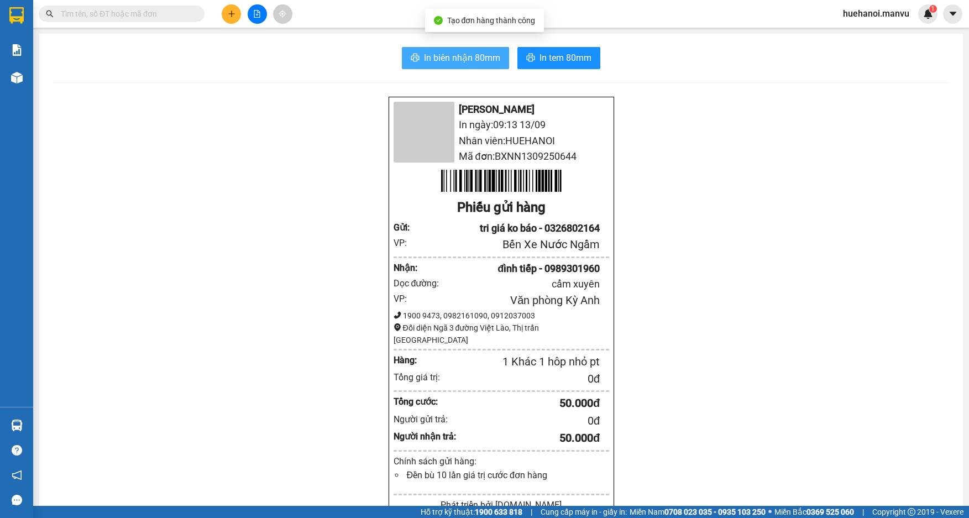
click at [469, 62] on span "In biên nhận 80mm" at bounding box center [462, 58] width 76 height 14
click at [238, 19] on button at bounding box center [231, 13] width 19 height 19
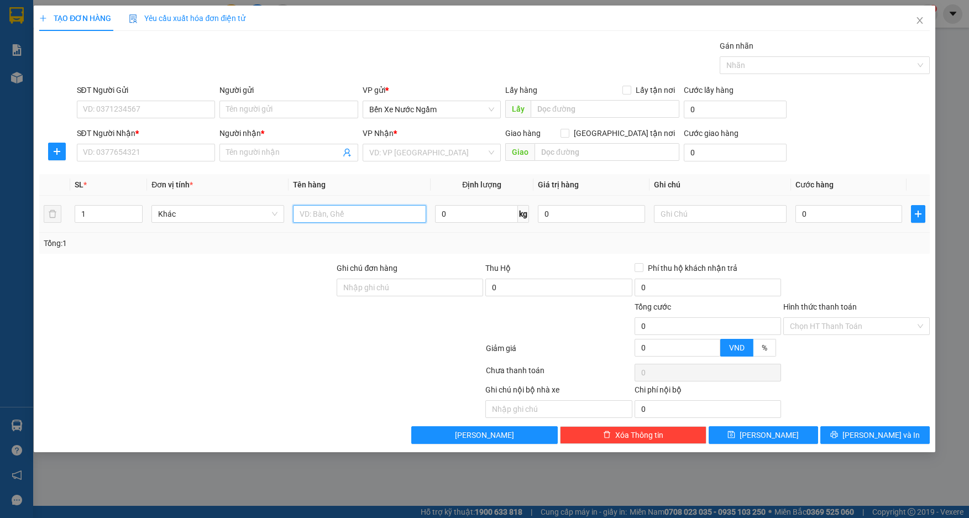
click at [333, 217] on input "text" at bounding box center [359, 214] width 133 height 18
type input "1 hôp"
click at [139, 110] on input "SĐT Người Gửi" at bounding box center [146, 110] width 139 height 18
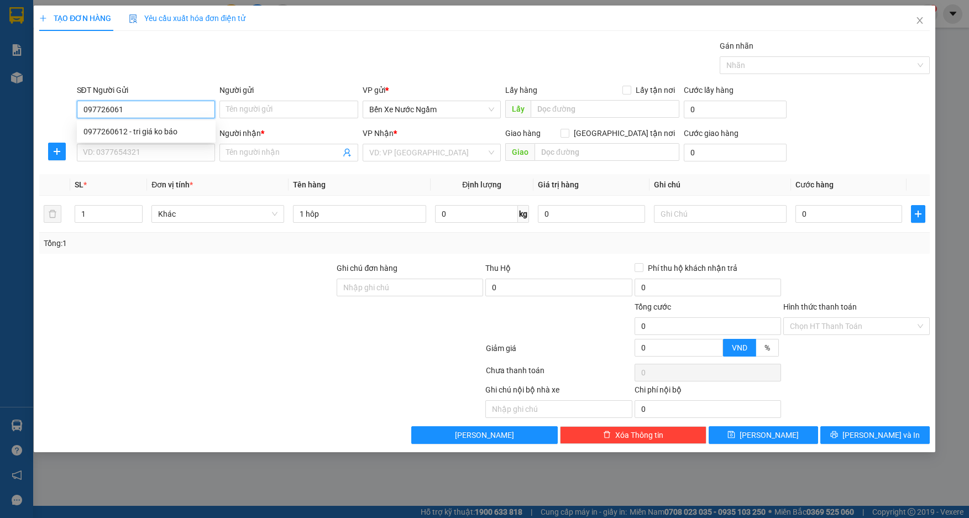
type input "0977260612"
click at [141, 134] on div "0977260612 - tri giá ko báo" at bounding box center [146, 132] width 126 height 12
type input "tri giá ko báo"
type input "0977260612"
click at [140, 156] on input "SĐT Người Nhận *" at bounding box center [146, 153] width 139 height 18
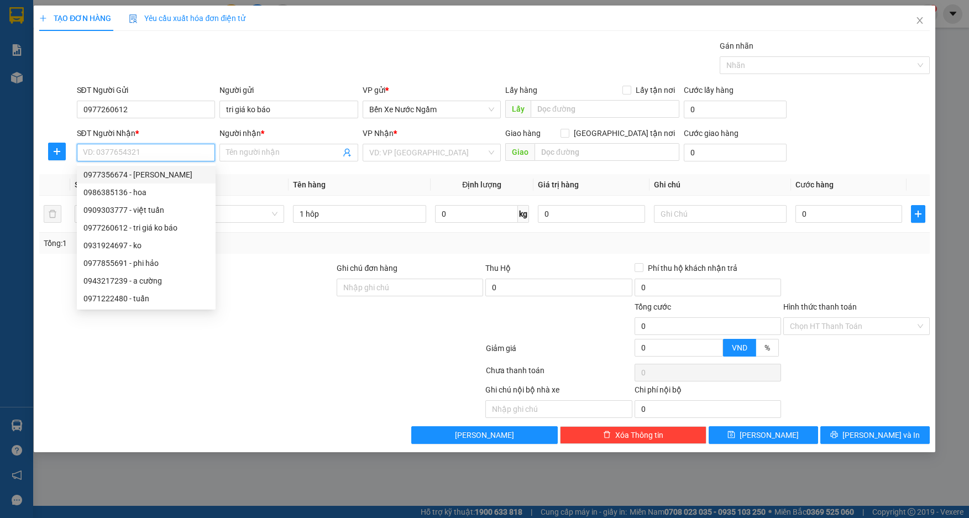
click at [147, 152] on input "SĐT Người Nhận *" at bounding box center [146, 153] width 139 height 18
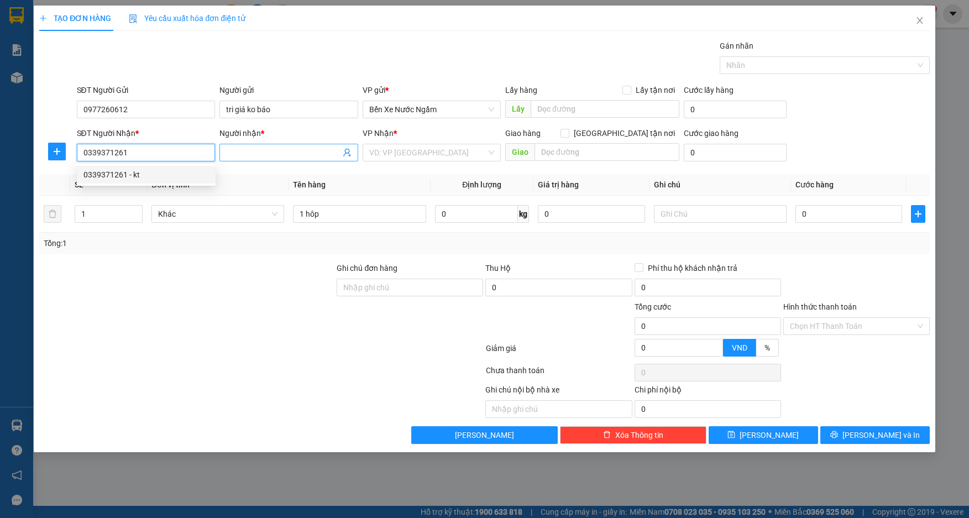
type input "0339371261"
click at [266, 161] on span at bounding box center [289, 153] width 139 height 18
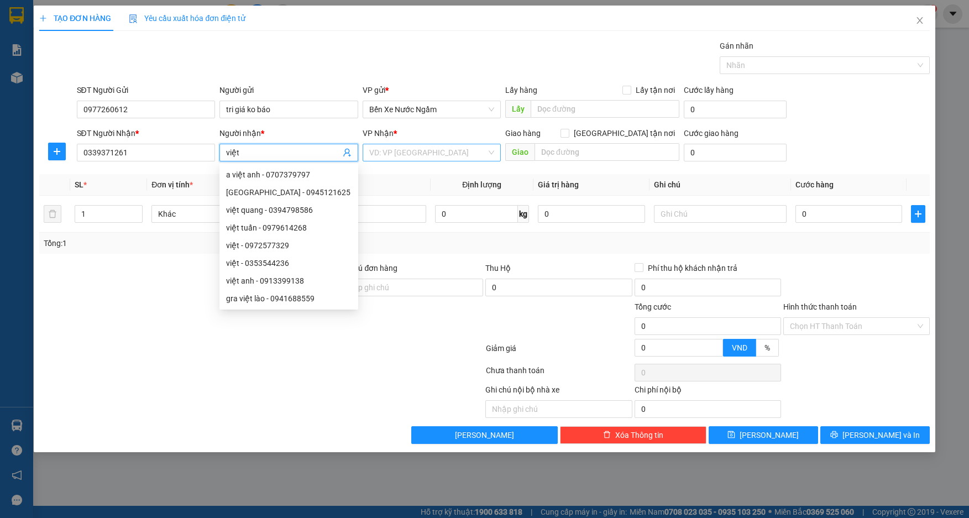
type input "việt"
click at [389, 150] on input "search" at bounding box center [428, 152] width 118 height 17
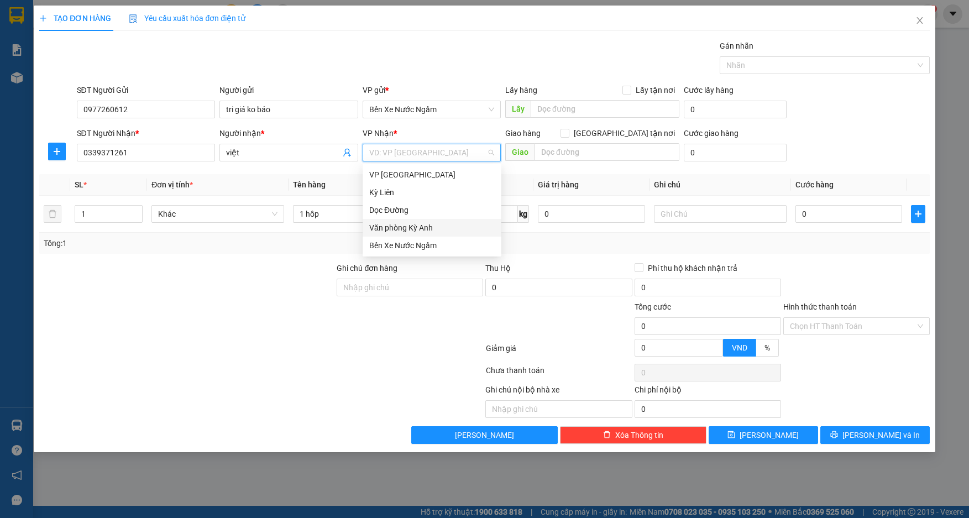
click at [405, 224] on div "Văn phòng Kỳ Anh" at bounding box center [432, 228] width 126 height 12
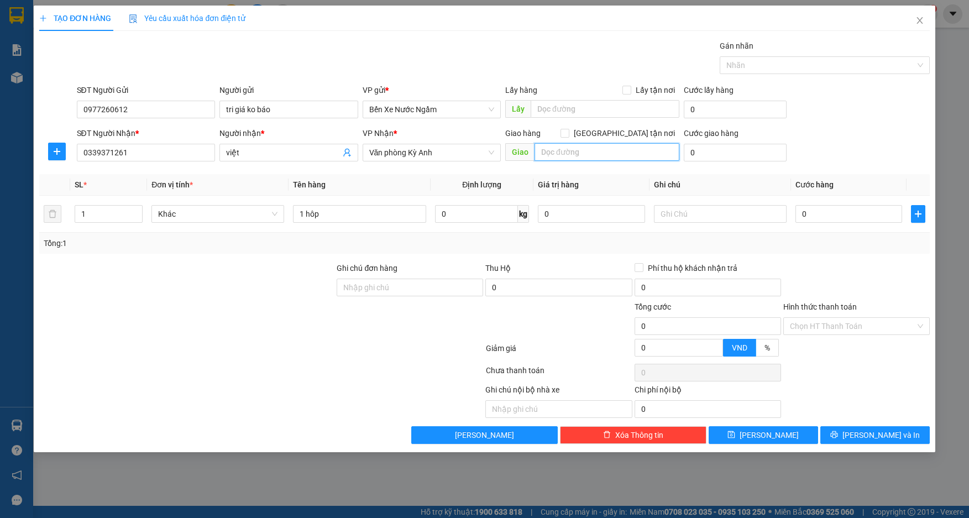
click at [554, 157] on input "text" at bounding box center [607, 152] width 145 height 18
type input "fo"
click at [387, 205] on div "1 hôp" at bounding box center [359, 214] width 133 height 22
click at [378, 215] on input "1 hôp" at bounding box center [359, 214] width 133 height 18
type input "1 hôp ốn ttinh"
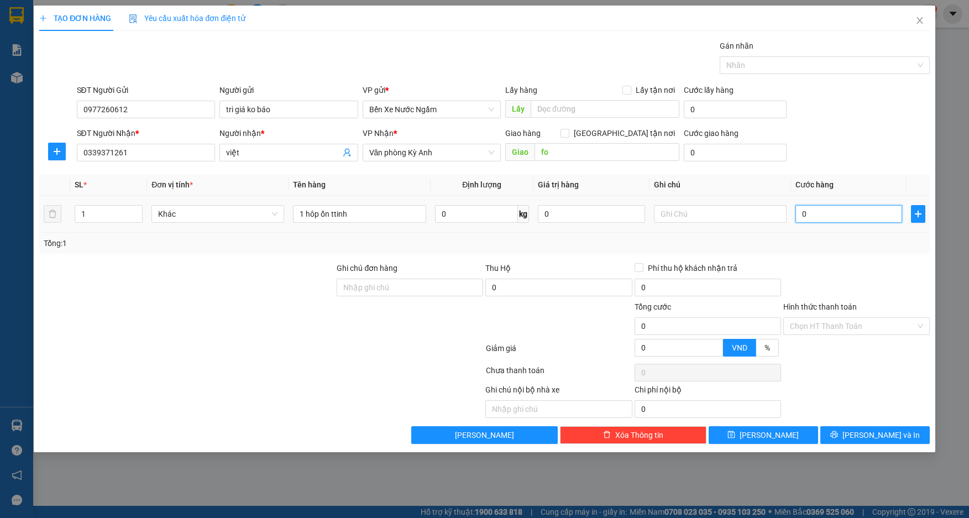
click at [829, 219] on input "0" at bounding box center [849, 214] width 107 height 18
type input "5"
type input "50"
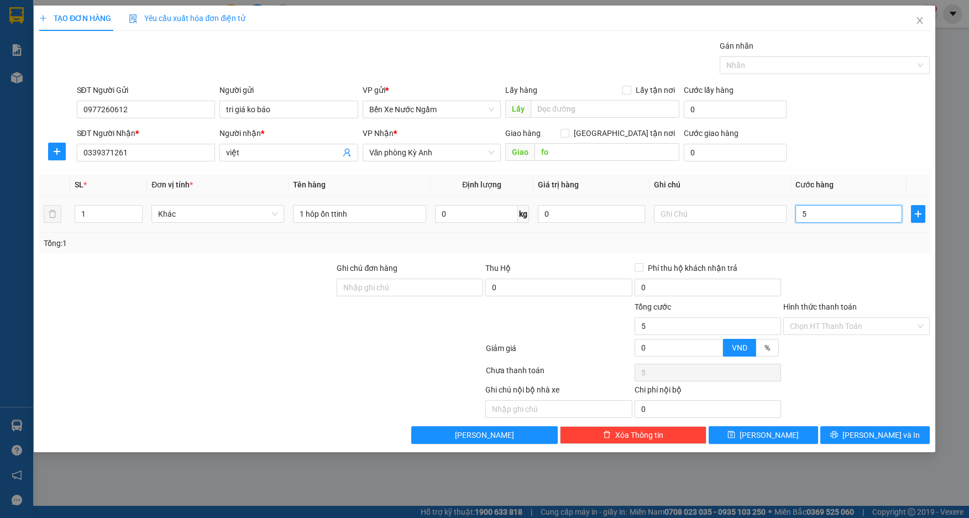
type input "50"
type input "500"
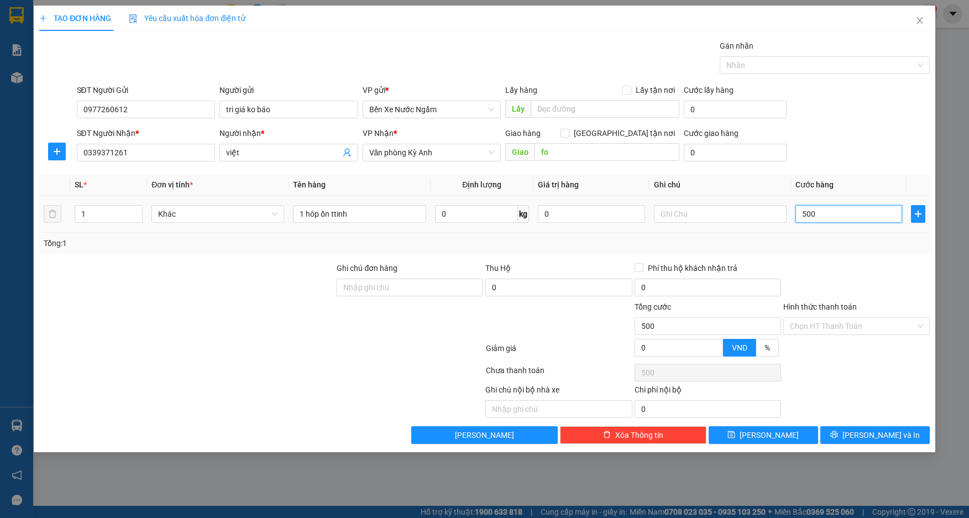
type input "5.000"
type input "50.000"
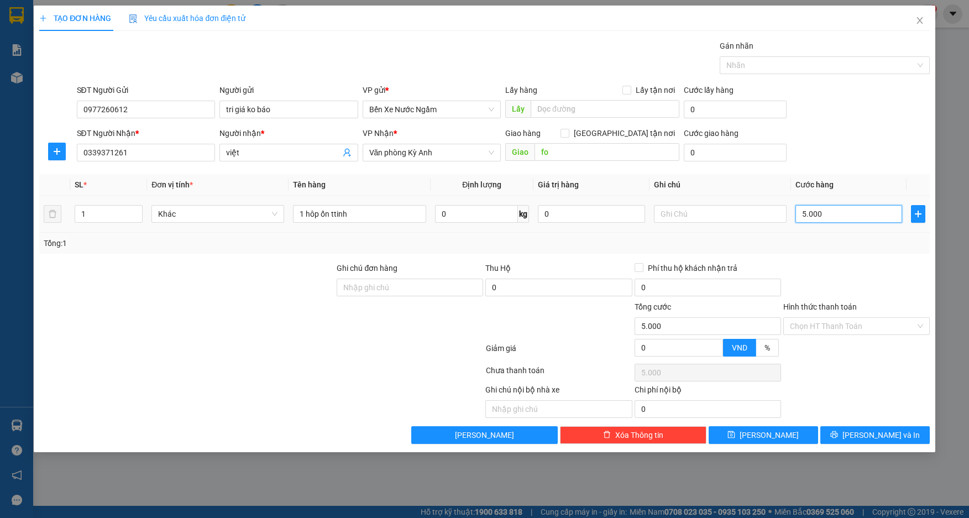
type input "50.000"
click at [877, 438] on span "[PERSON_NAME] và In" at bounding box center [881, 435] width 77 height 12
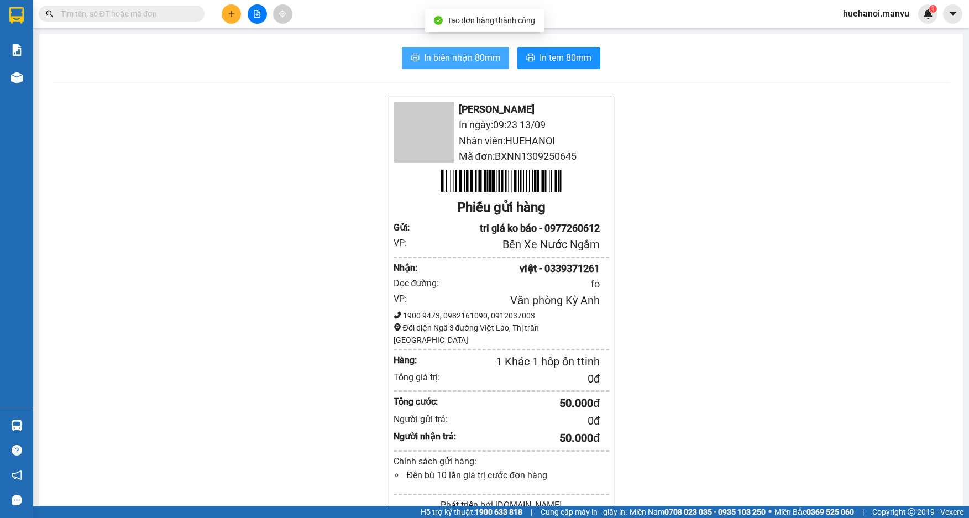
click at [478, 59] on span "In biên nhận 80mm" at bounding box center [462, 58] width 76 height 14
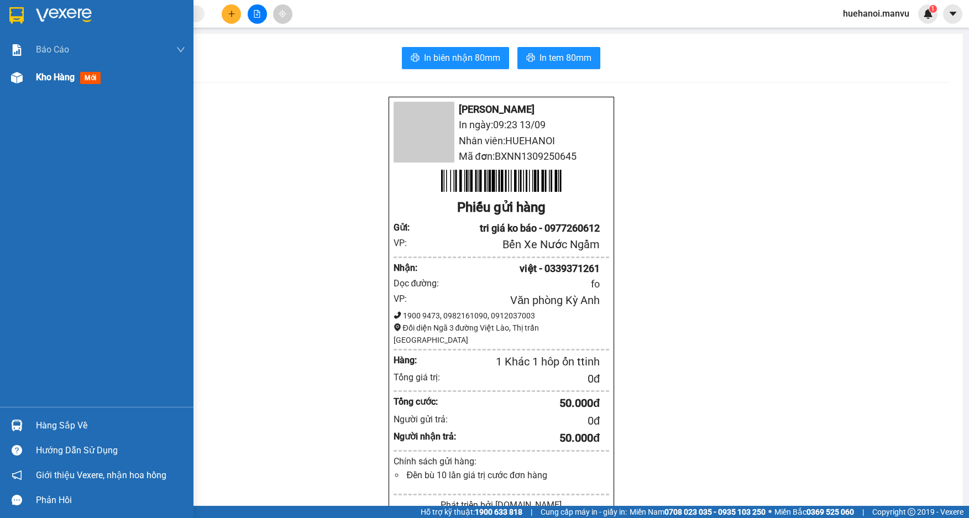
click at [61, 79] on span "Kho hàng" at bounding box center [55, 77] width 39 height 11
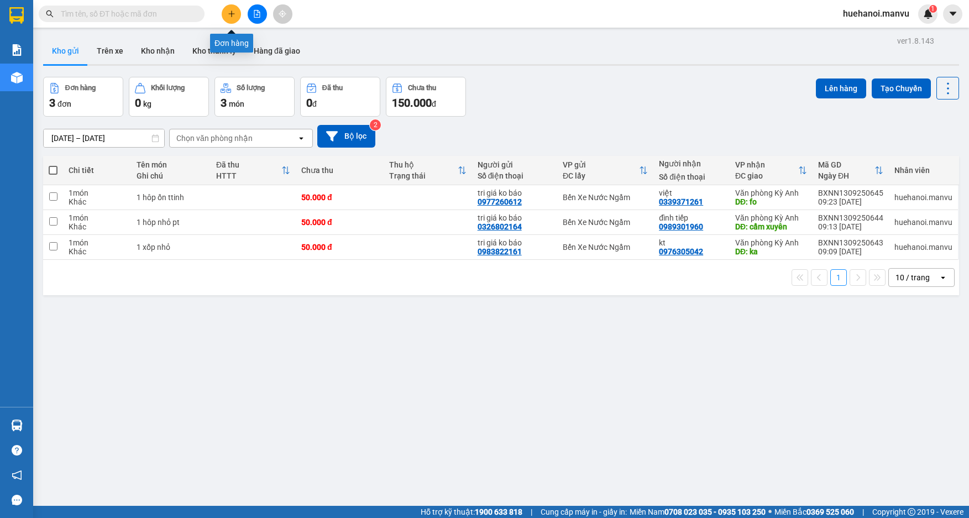
click at [241, 11] on button at bounding box center [231, 13] width 19 height 19
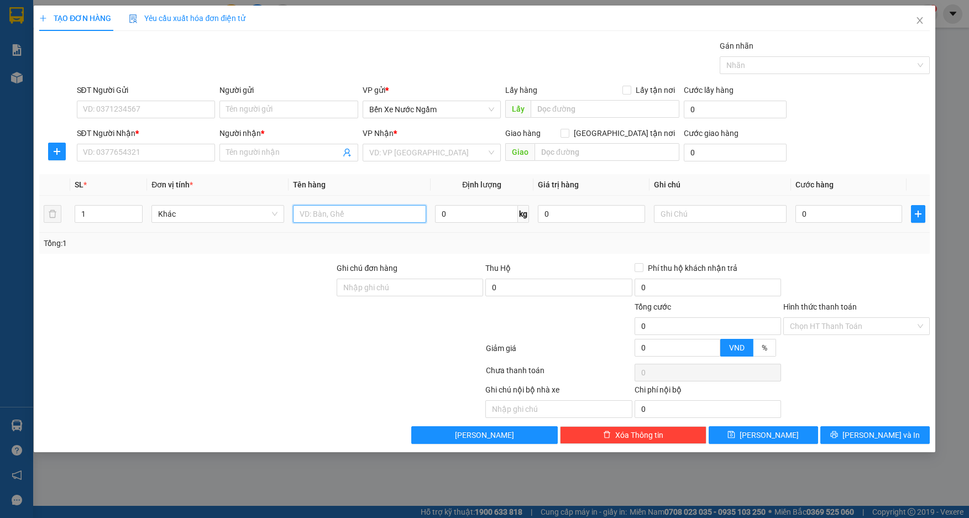
click at [337, 215] on input "text" at bounding box center [359, 214] width 133 height 18
type input "4 quả sat"
click at [138, 157] on input "SĐT Người Nhận *" at bounding box center [146, 153] width 139 height 18
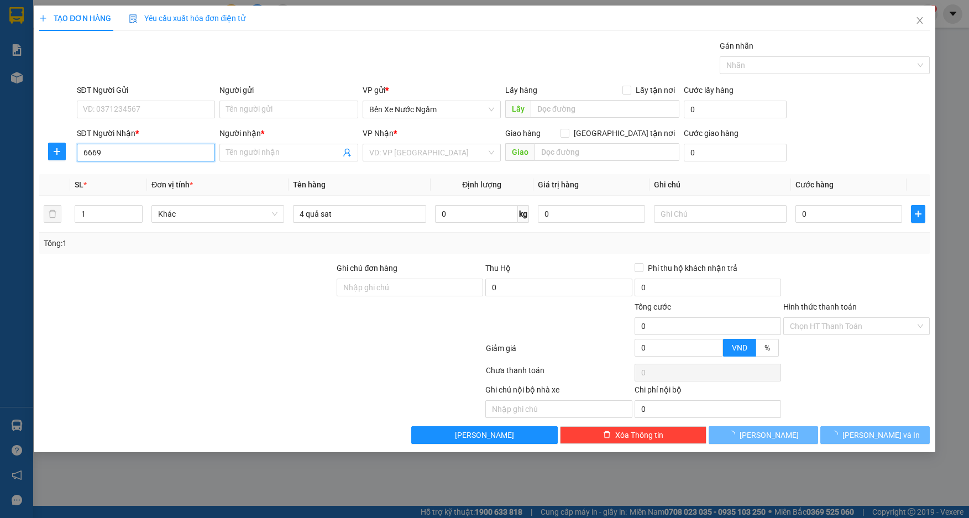
drag, startPoint x: 140, startPoint y: 154, endPoint x: 140, endPoint y: 161, distance: 7.2
click at [140, 161] on input "6669" at bounding box center [146, 153] width 139 height 18
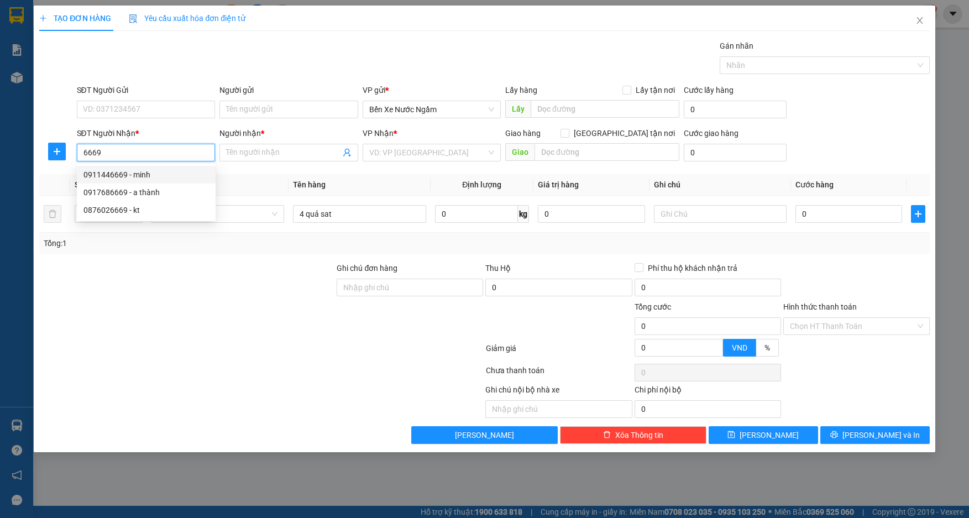
click at [133, 170] on div "0911446669 - minh" at bounding box center [146, 175] width 126 height 12
type input "0911446669"
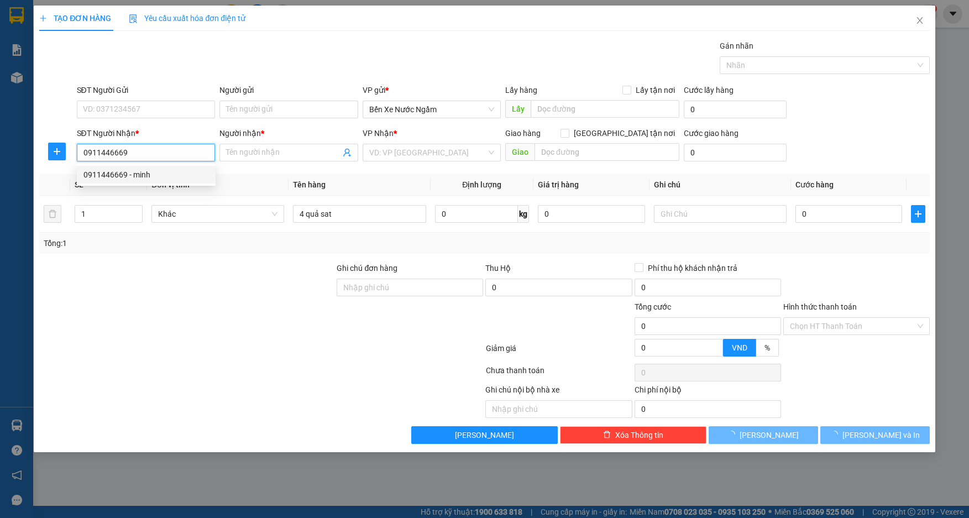
type input "minh"
type input "ky long"
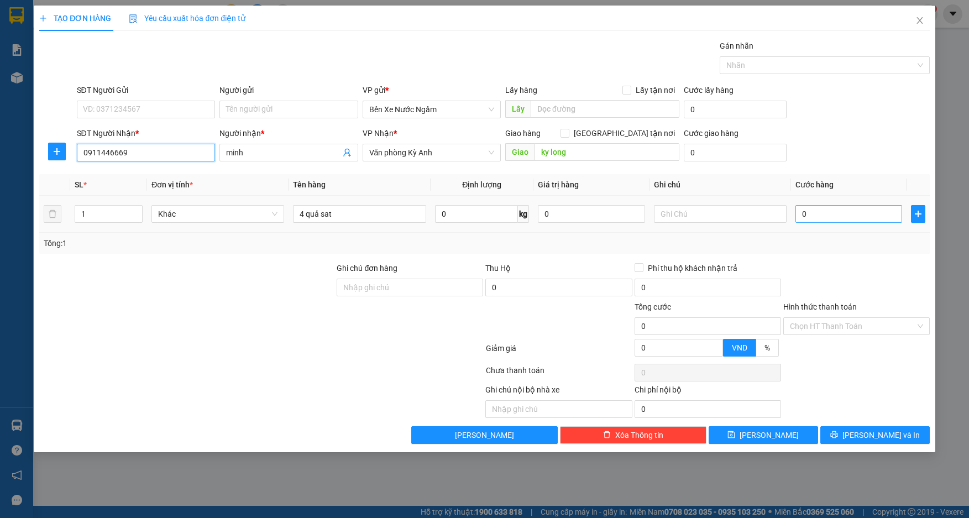
type input "0911446669"
click at [830, 220] on input "0" at bounding box center [849, 214] width 107 height 18
type input "2"
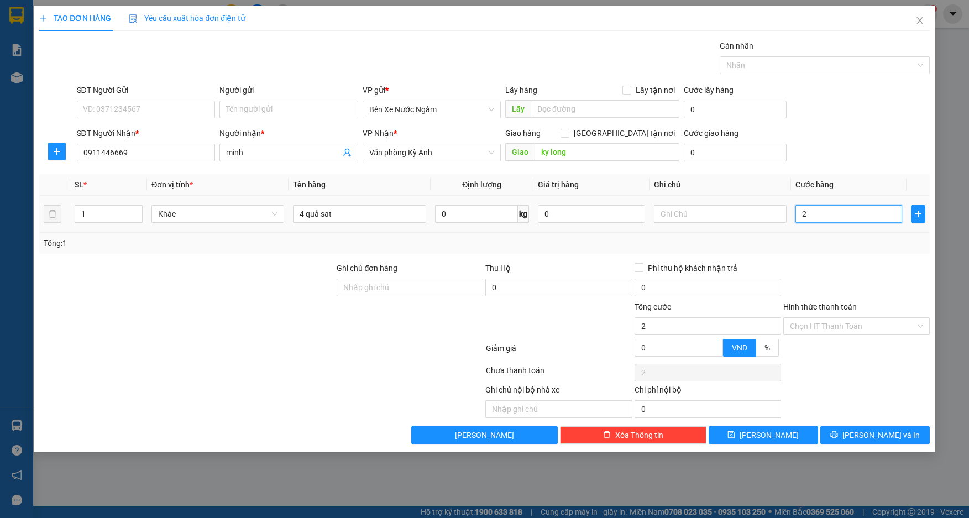
type input "20"
type input "200"
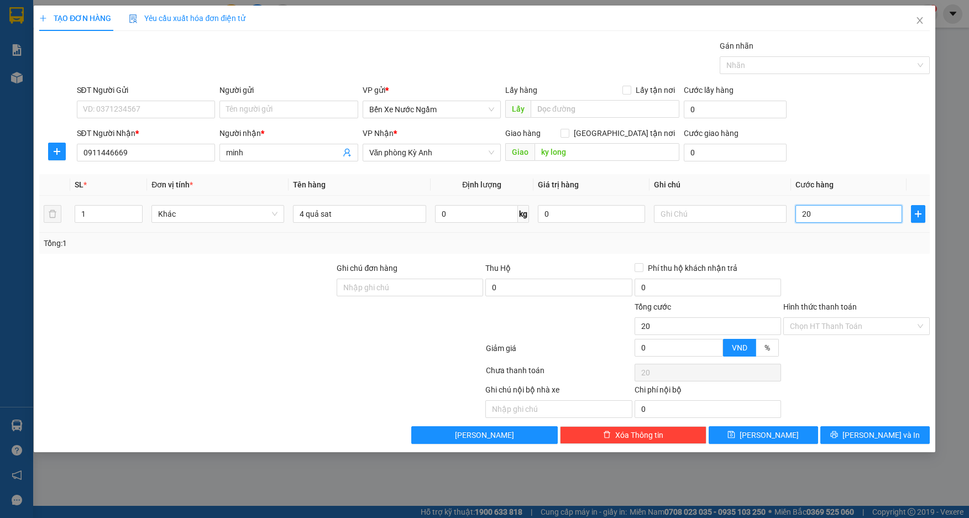
type input "200"
type input "2.000"
type input "20.000"
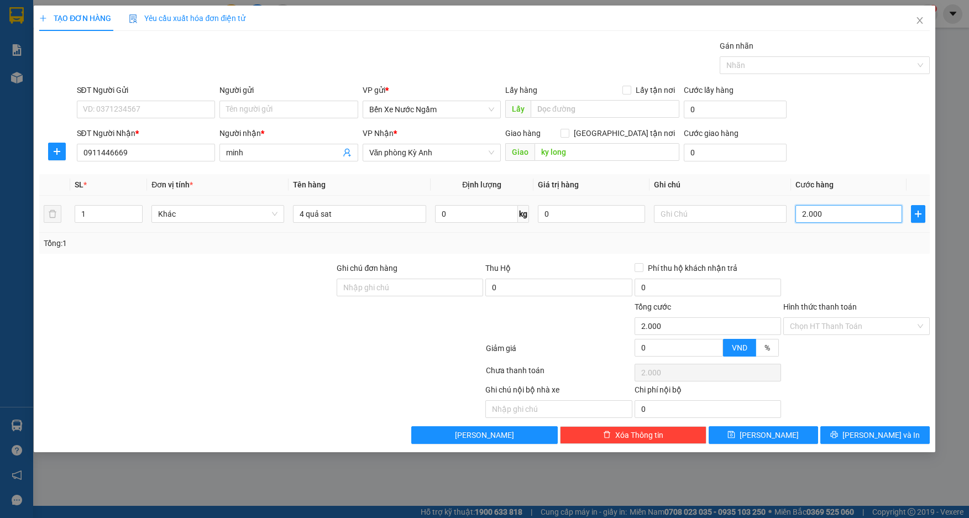
type input "20.000"
type input "200.000"
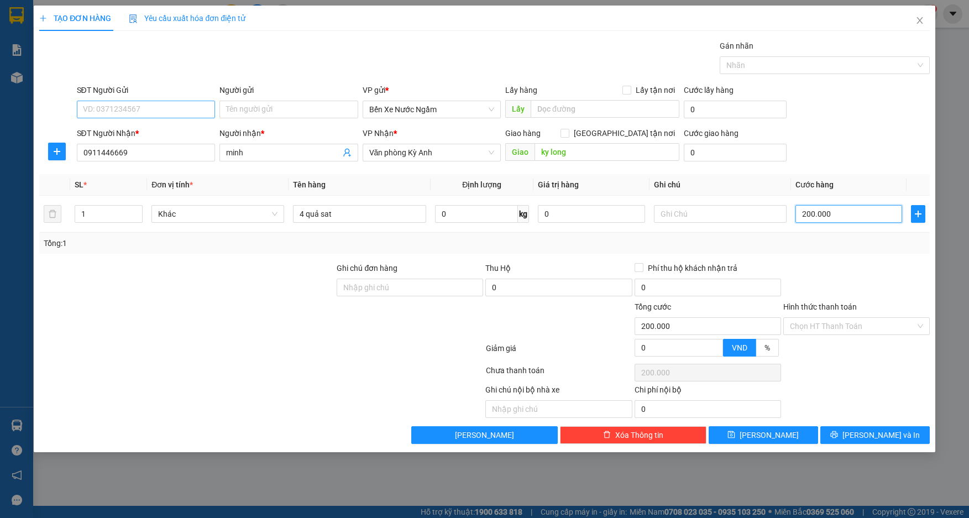
type input "200.000"
click at [136, 107] on input "SĐT Người Gửi" at bounding box center [146, 110] width 139 height 18
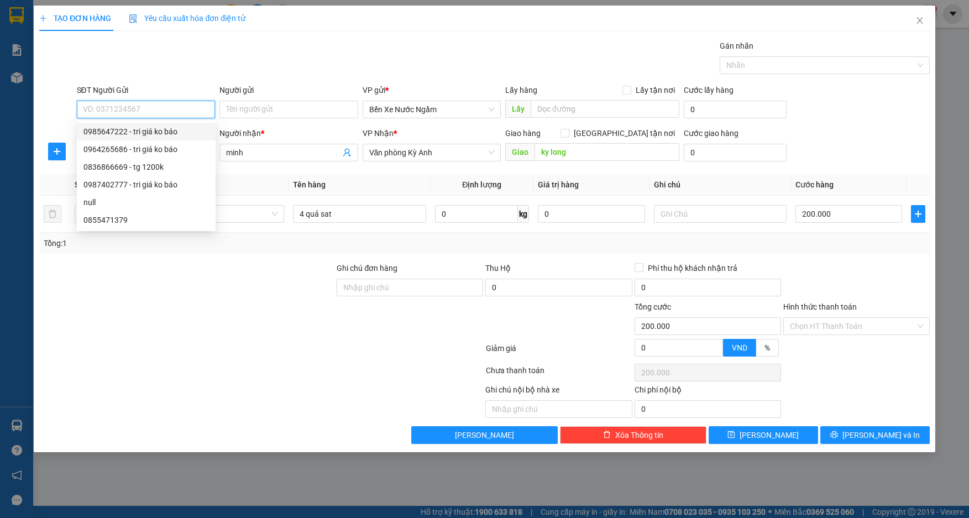
click at [131, 133] on div "0985647222 - tri giá ko báo" at bounding box center [146, 132] width 126 height 12
type input "0985647222"
type input "tri giá ko báo"
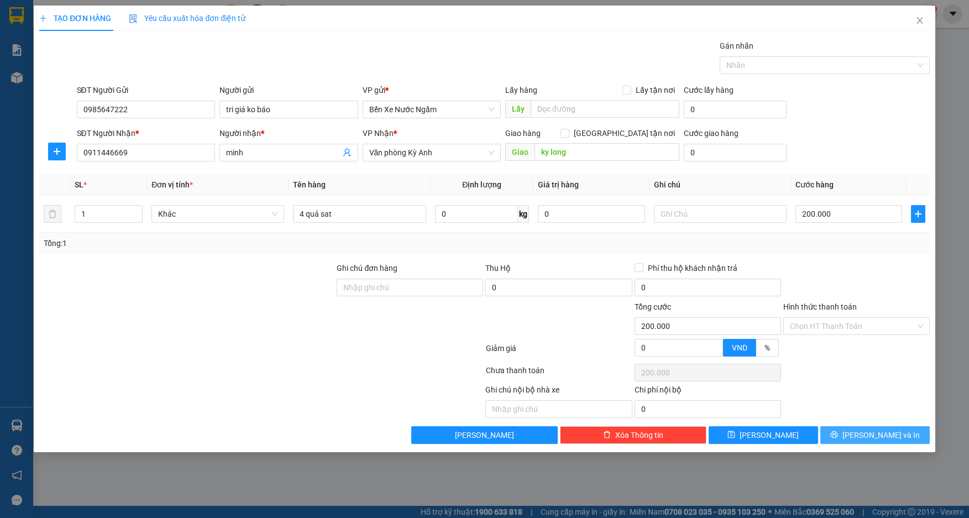
click at [838, 434] on icon "printer" at bounding box center [835, 435] width 8 height 8
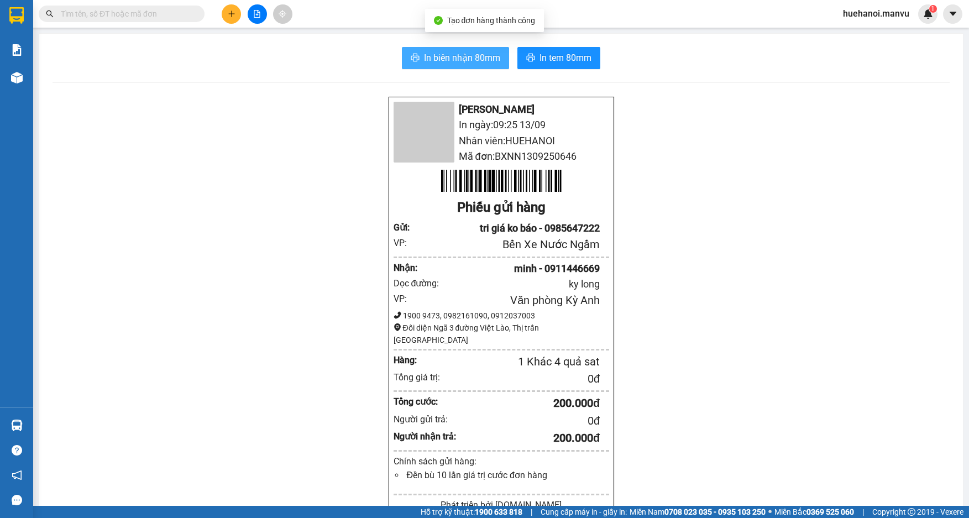
click at [460, 62] on span "In biên nhận 80mm" at bounding box center [462, 58] width 76 height 14
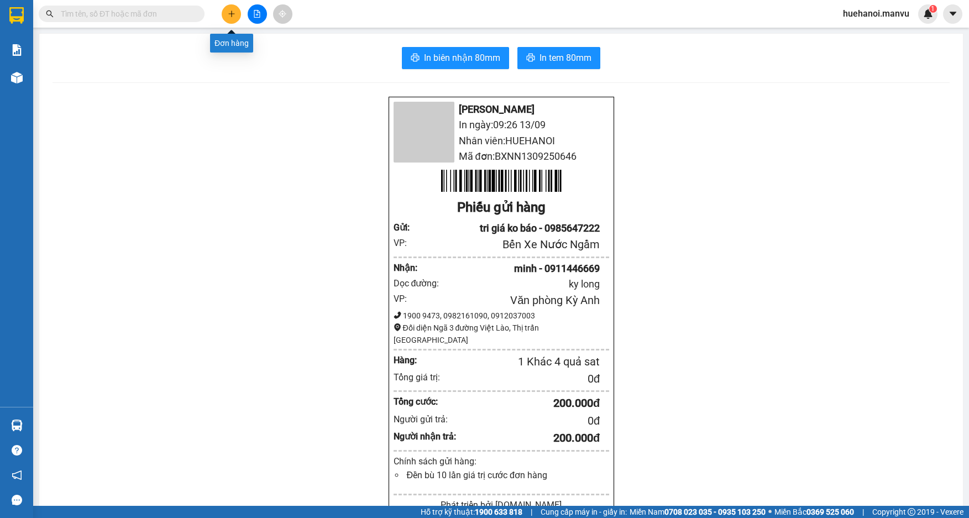
click at [222, 14] on button at bounding box center [231, 13] width 19 height 19
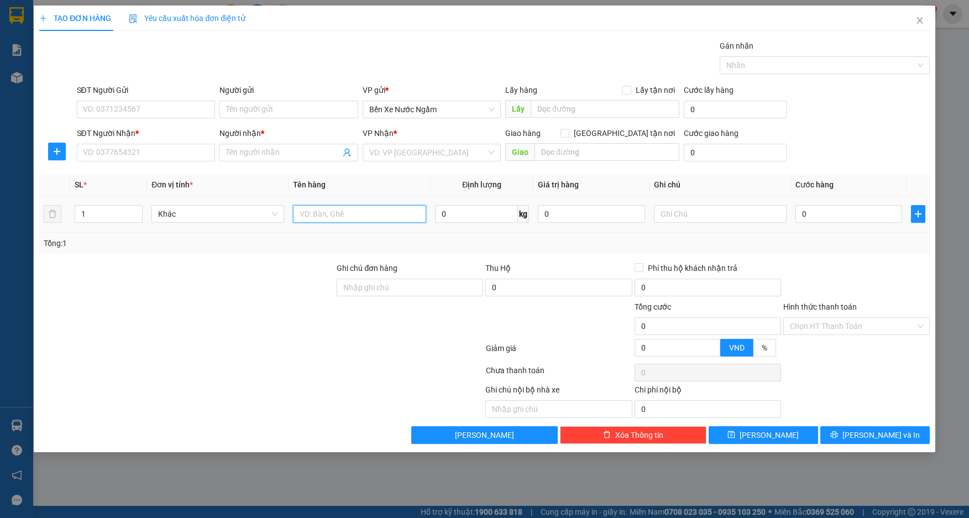
click at [335, 218] on input "text" at bounding box center [359, 214] width 133 height 18
type input "2 thùng"
click at [190, 152] on input "SĐT Người Nhận *" at bounding box center [146, 153] width 139 height 18
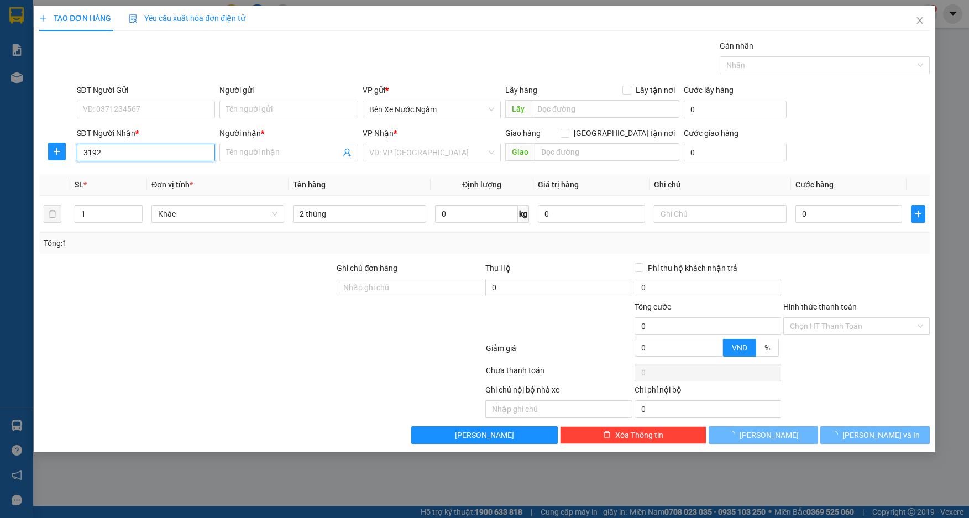
click at [190, 152] on input "3192" at bounding box center [146, 153] width 139 height 18
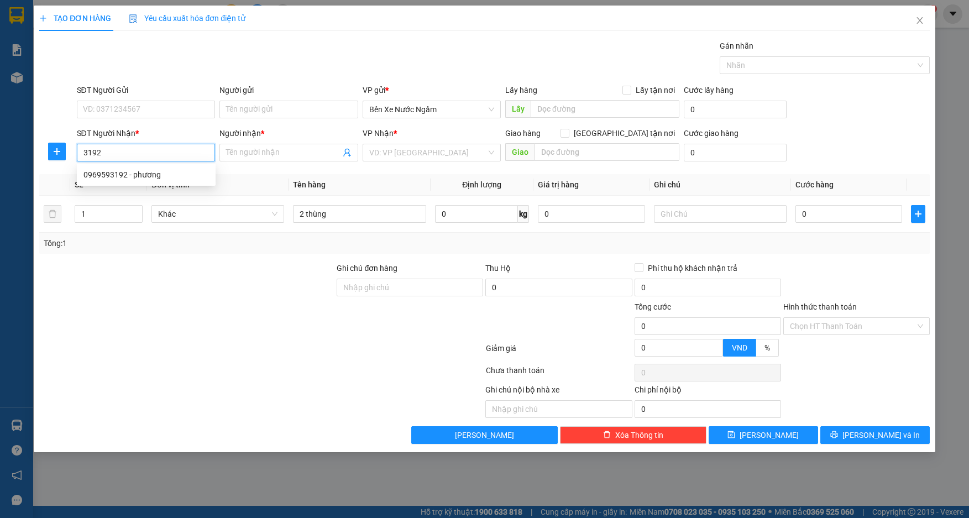
click at [190, 152] on input "3192" at bounding box center [146, 153] width 139 height 18
click at [124, 175] on div "0969593192 - phương" at bounding box center [146, 175] width 126 height 12
type input "0969593192"
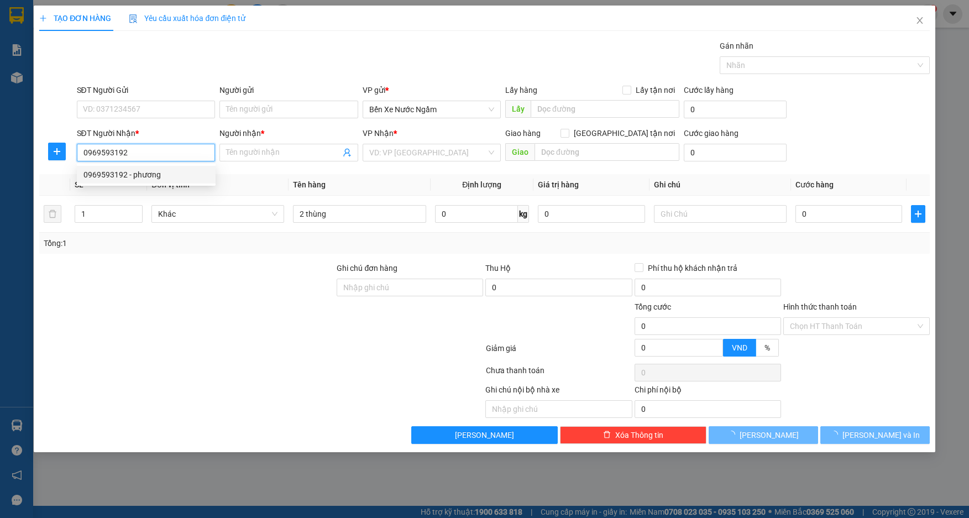
type input "phương"
type input "k liên"
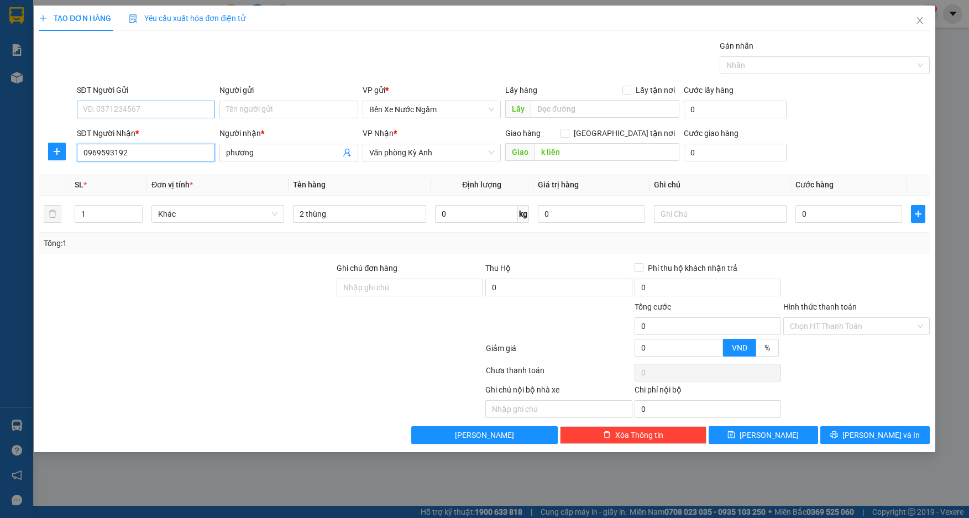
type input "0969593192"
click at [134, 104] on input "SĐT Người Gửi" at bounding box center [146, 110] width 139 height 18
click at [134, 131] on div "0903244658 - tri giá ko báo" at bounding box center [146, 132] width 126 height 12
type input "0903244658"
type input "tri giá ko báo"
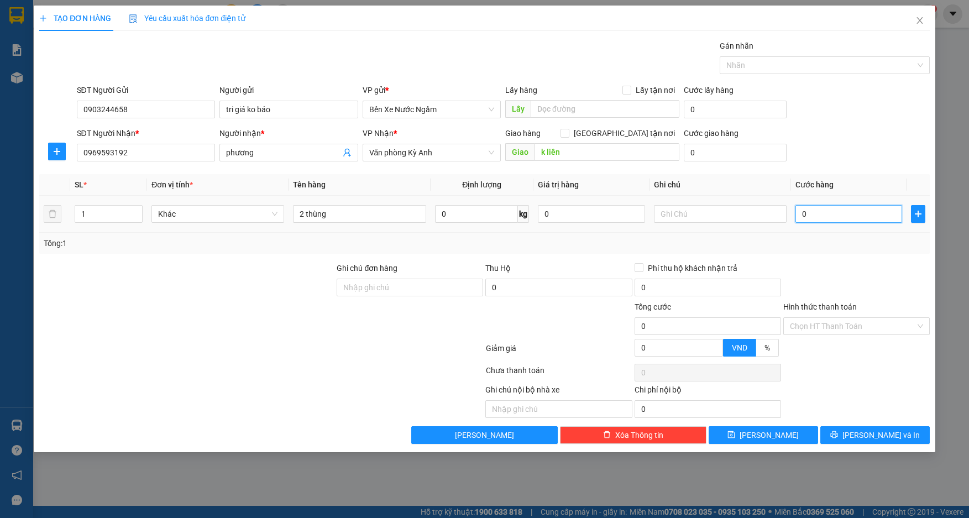
click at [828, 216] on input "0" at bounding box center [849, 214] width 107 height 18
type input "1"
type input "10"
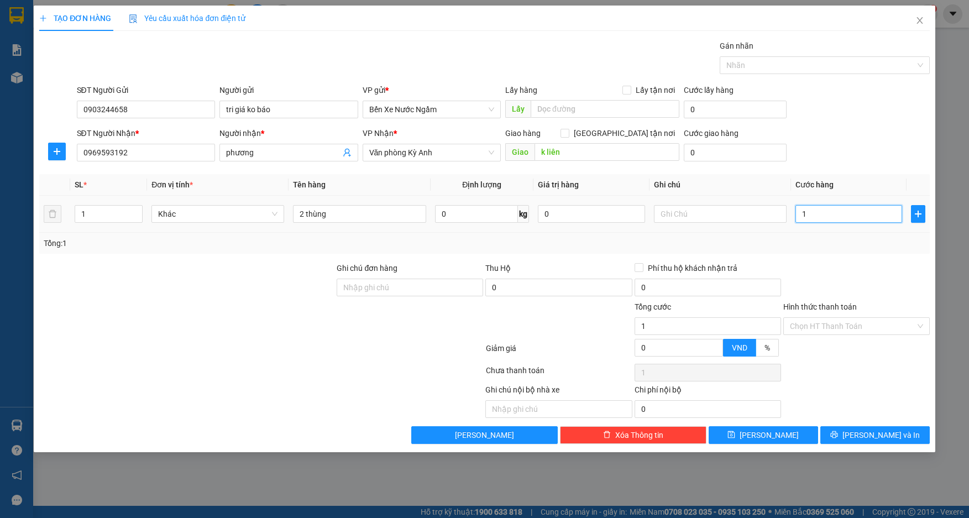
type input "10"
type input "100"
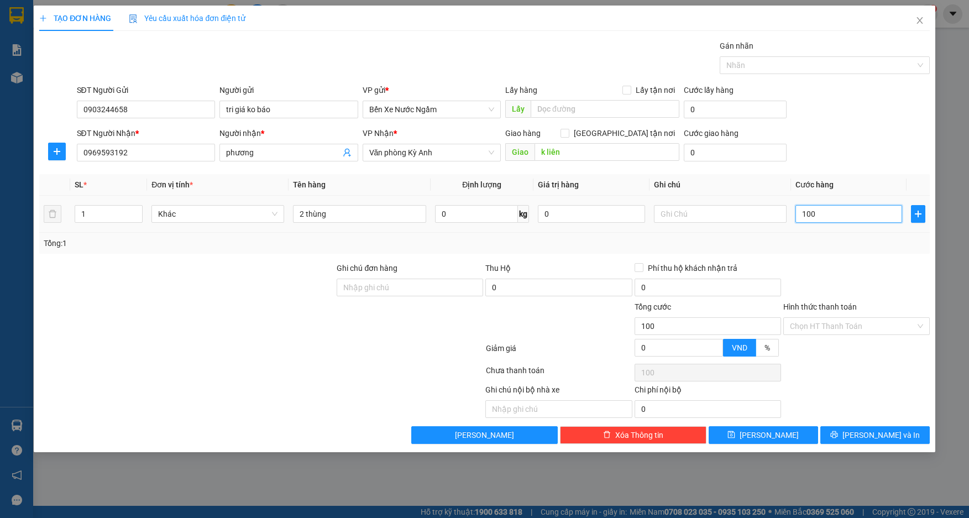
type input "1.000"
type input "10.000"
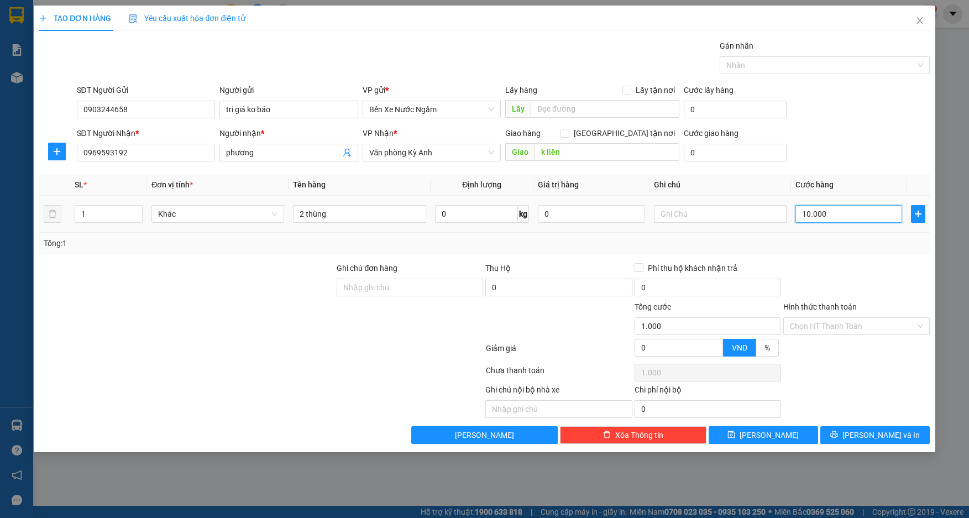
type input "10.000"
type input "100.000"
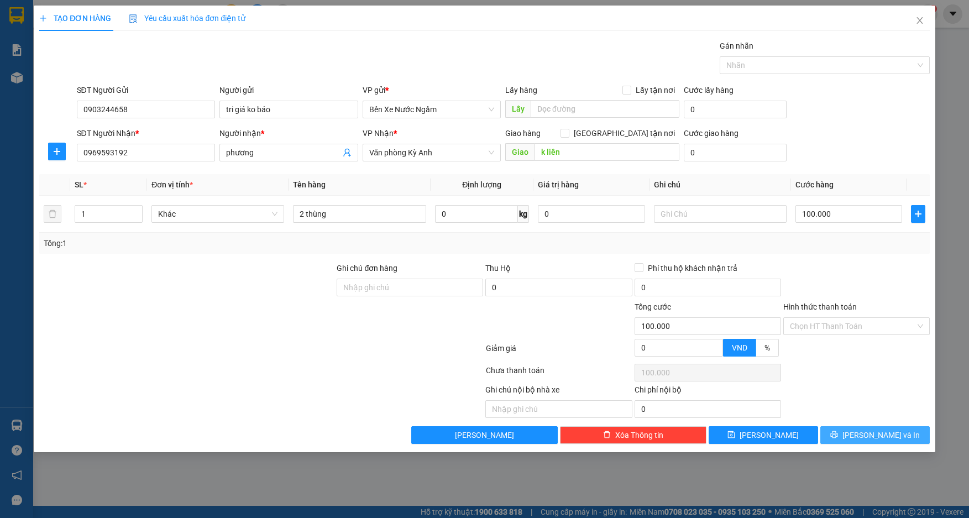
click at [838, 434] on icon "printer" at bounding box center [834, 434] width 7 height 7
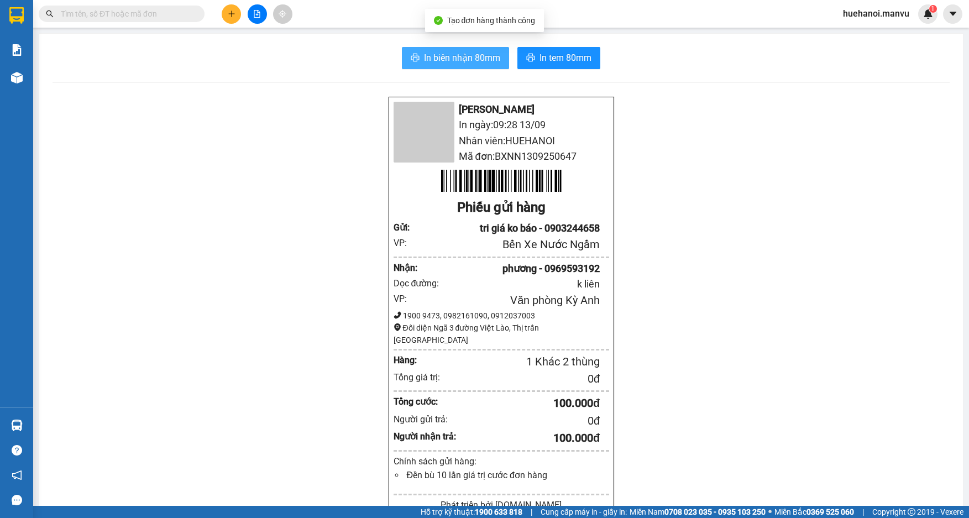
click at [470, 62] on span "In biên nhận 80mm" at bounding box center [462, 58] width 76 height 14
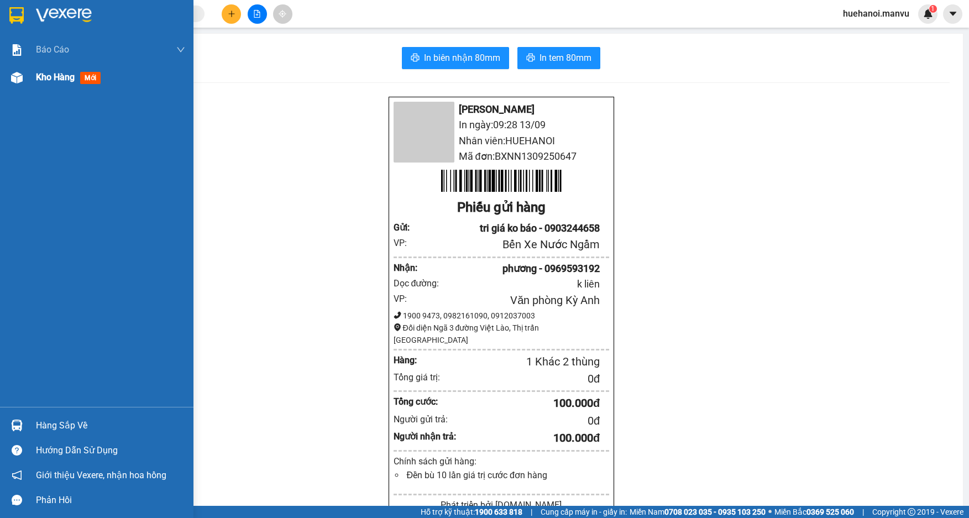
click at [61, 80] on span "Kho hàng" at bounding box center [55, 77] width 39 height 11
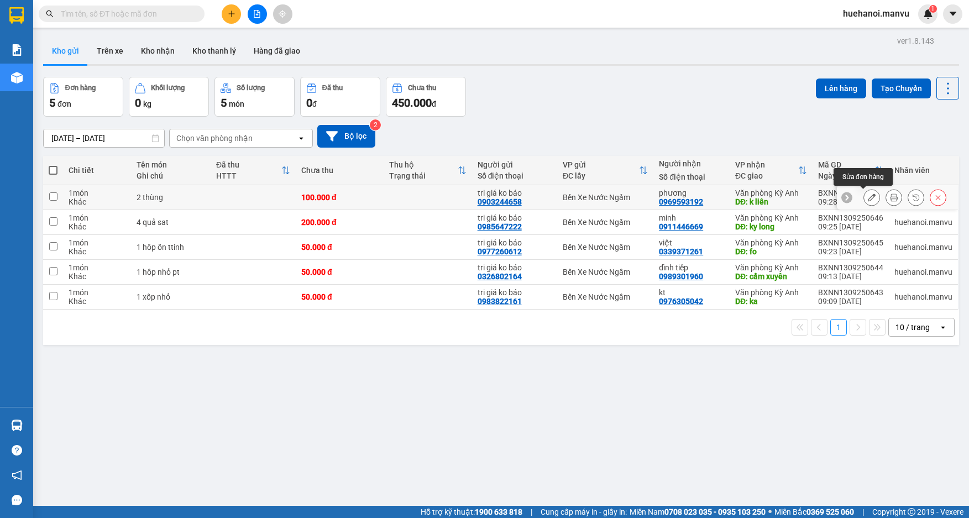
click at [868, 201] on icon at bounding box center [872, 198] width 8 height 8
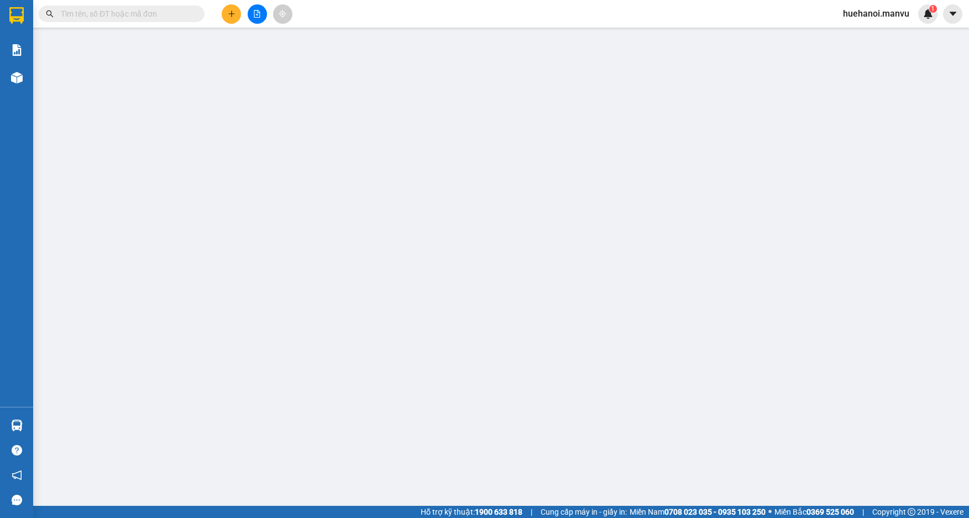
type input "0903244658"
type input "tri giá ko báo"
type input "0969593192"
type input "phương"
type input "k liên"
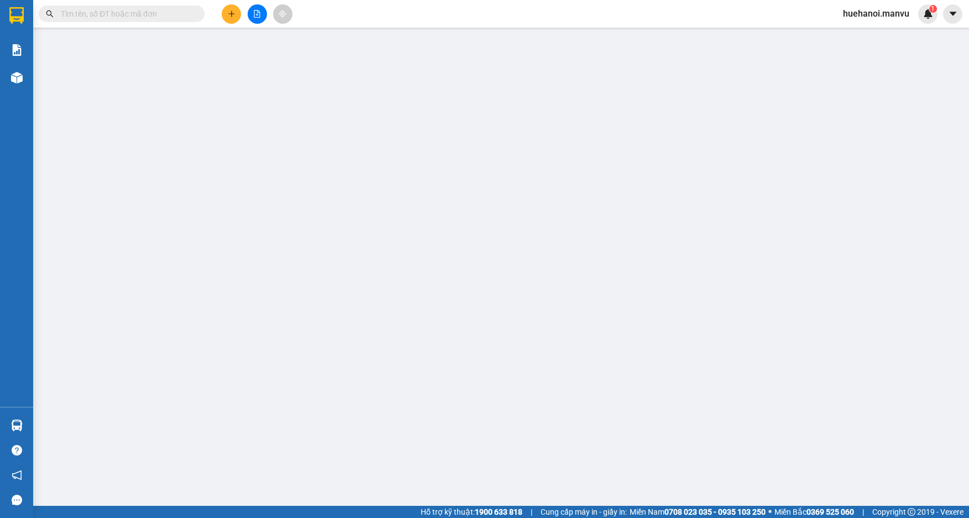
type input "100.000"
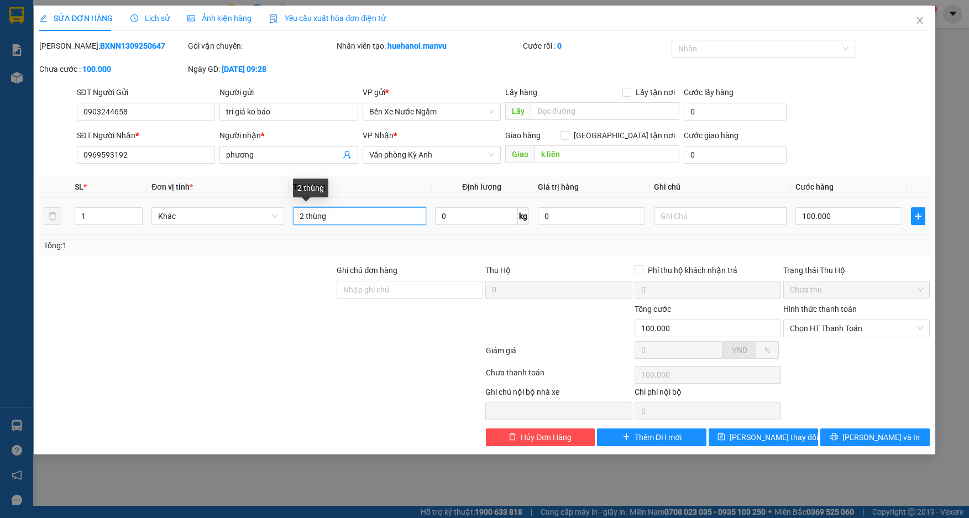
click at [367, 220] on input "2 thùng" at bounding box center [359, 216] width 133 height 18
type input "2 thùng trứng"
click at [745, 437] on button "[PERSON_NAME] thay đổi" at bounding box center [763, 438] width 109 height 18
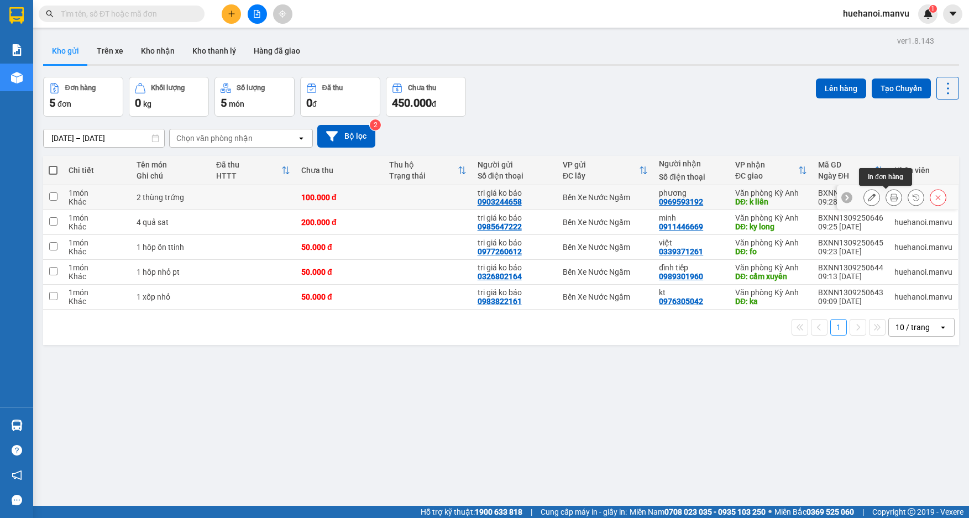
click at [893, 194] on div at bounding box center [894, 197] width 17 height 17
click at [876, 196] on div at bounding box center [905, 197] width 83 height 17
click at [886, 196] on button at bounding box center [893, 197] width 15 height 19
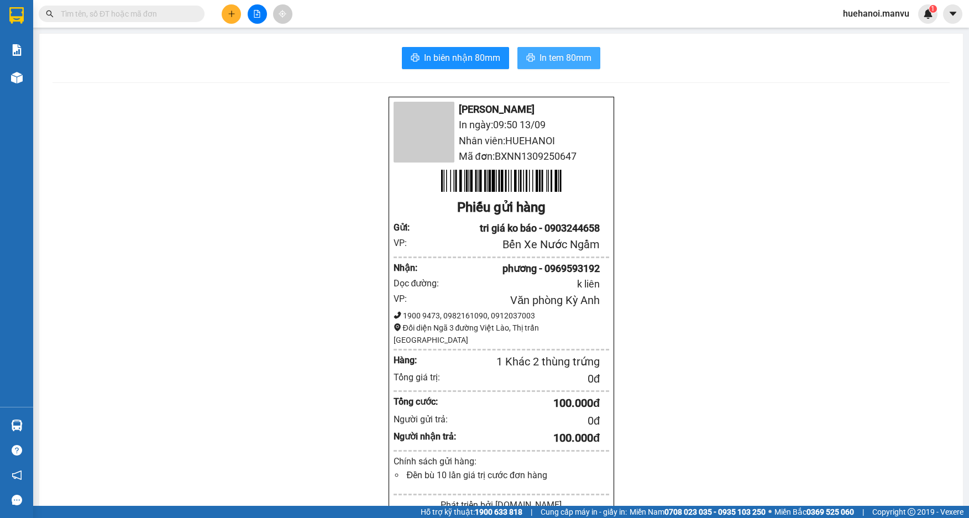
click at [562, 58] on span "In tem 80mm" at bounding box center [566, 58] width 52 height 14
click at [540, 51] on span "In tem 80mm" at bounding box center [566, 58] width 52 height 14
click at [236, 12] on button at bounding box center [231, 13] width 19 height 19
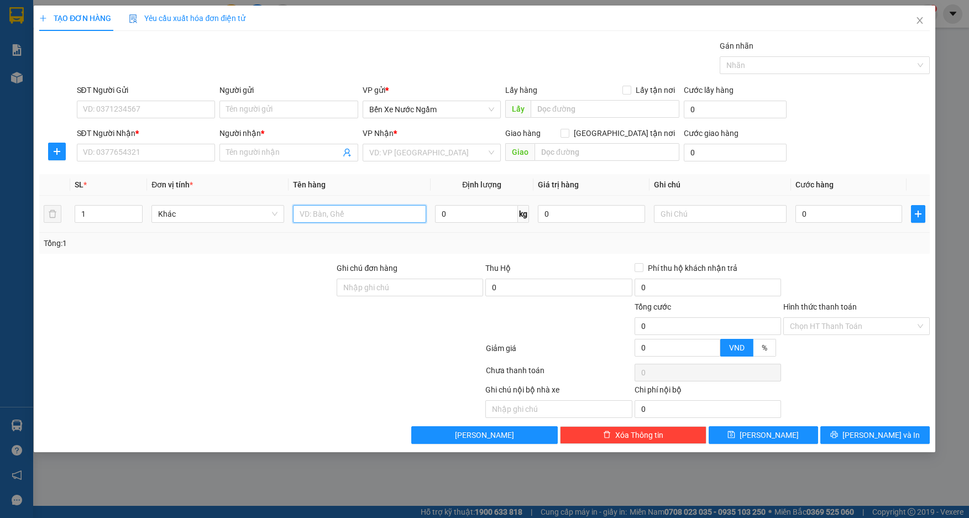
click at [368, 213] on input "text" at bounding box center [359, 214] width 133 height 18
type input "4 thùng cánh tủ 1 Kiện dài"
click at [204, 150] on input "SĐT Người Nhận *" at bounding box center [146, 153] width 139 height 18
click at [204, 150] on input "7699" at bounding box center [146, 153] width 139 height 18
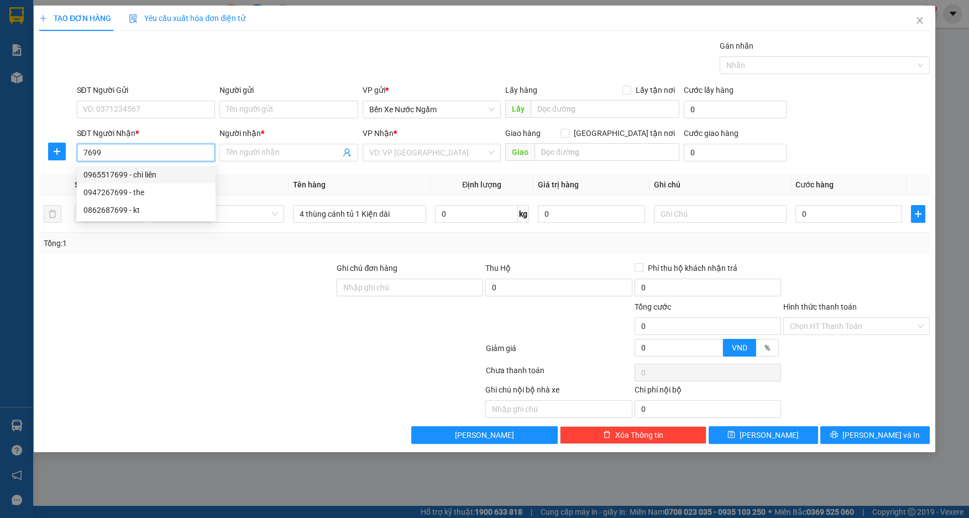
click at [138, 176] on div "0965517699 - chi liên" at bounding box center [146, 175] width 126 height 12
type input "0965517699"
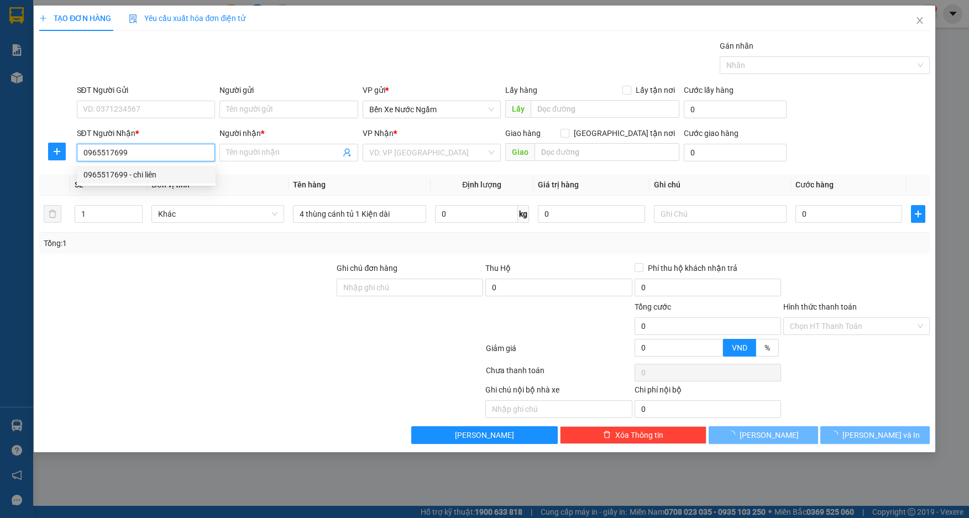
type input "chi liên"
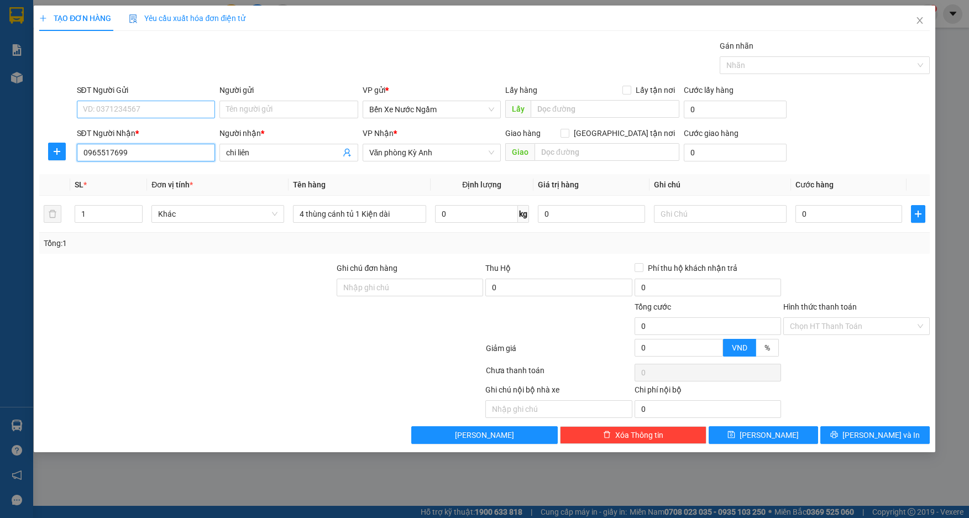
type input "0965517699"
click at [164, 104] on input "SĐT Người Gửi" at bounding box center [146, 110] width 139 height 18
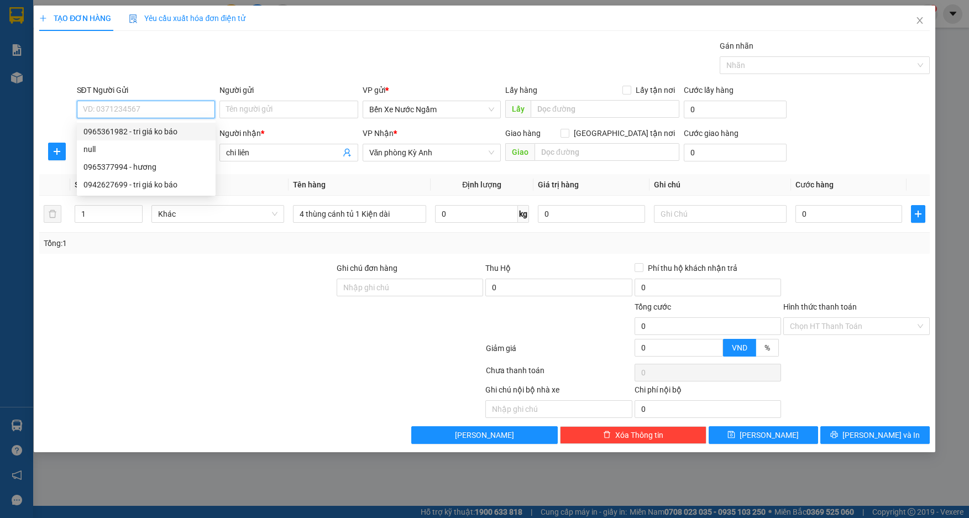
click at [121, 133] on div "0965361982 - tri giá ko báo" at bounding box center [146, 132] width 126 height 12
type input "0965361982"
type input "tri giá ko báo"
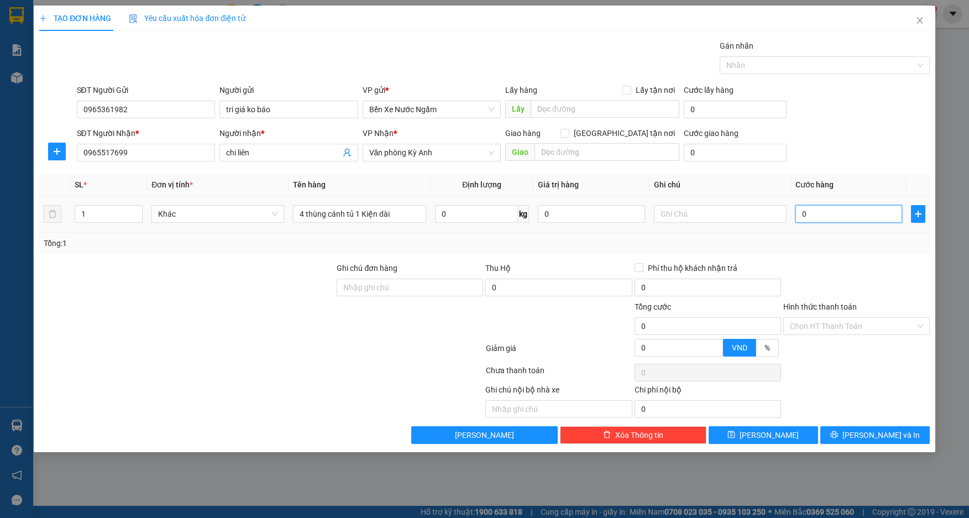
click at [838, 217] on input "0" at bounding box center [849, 214] width 107 height 18
type input "3"
type input "35"
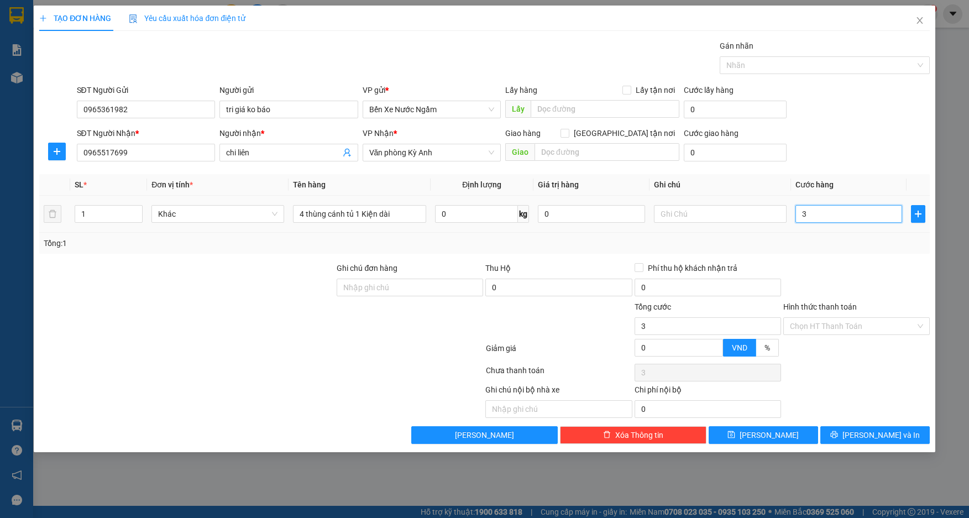
type input "35"
type input "350"
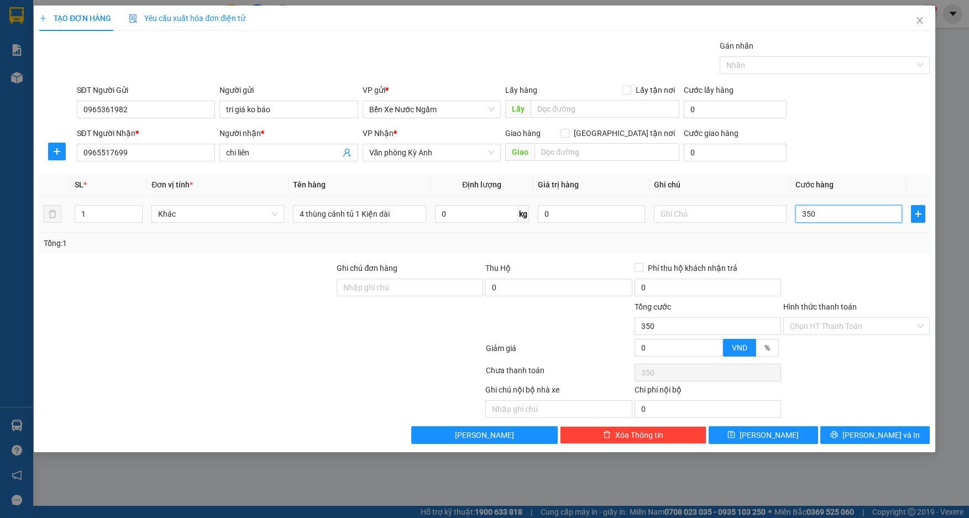
type input "3.500"
type input "35.000"
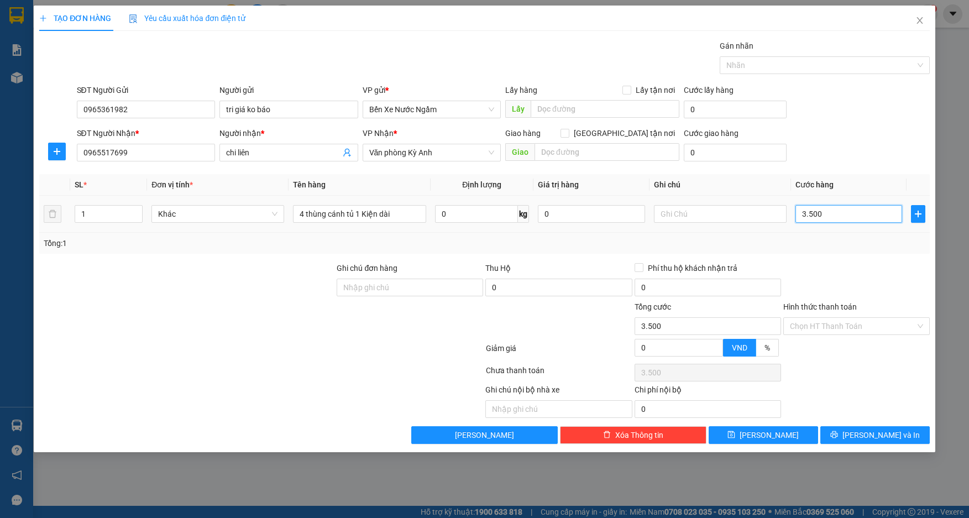
type input "35.000"
type input "350.000"
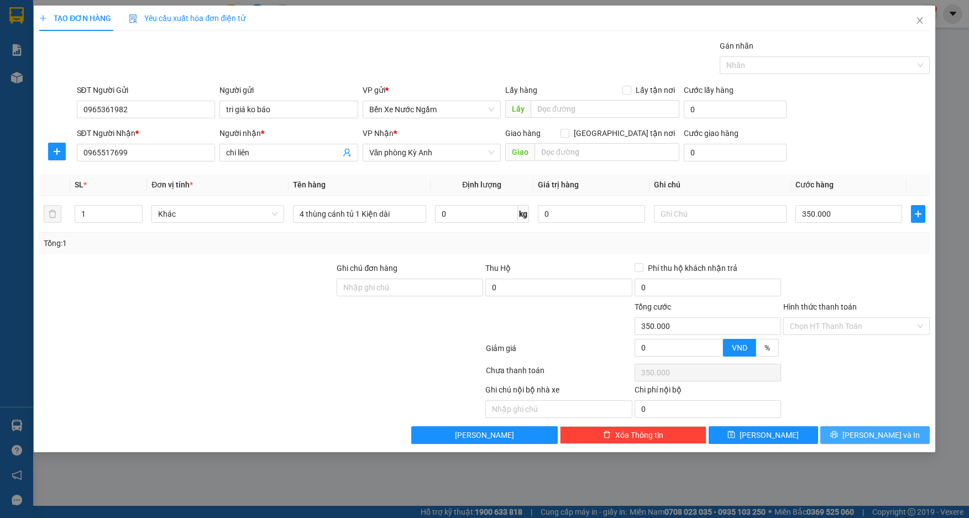
click at [853, 435] on button "[PERSON_NAME] và In" at bounding box center [875, 435] width 109 height 18
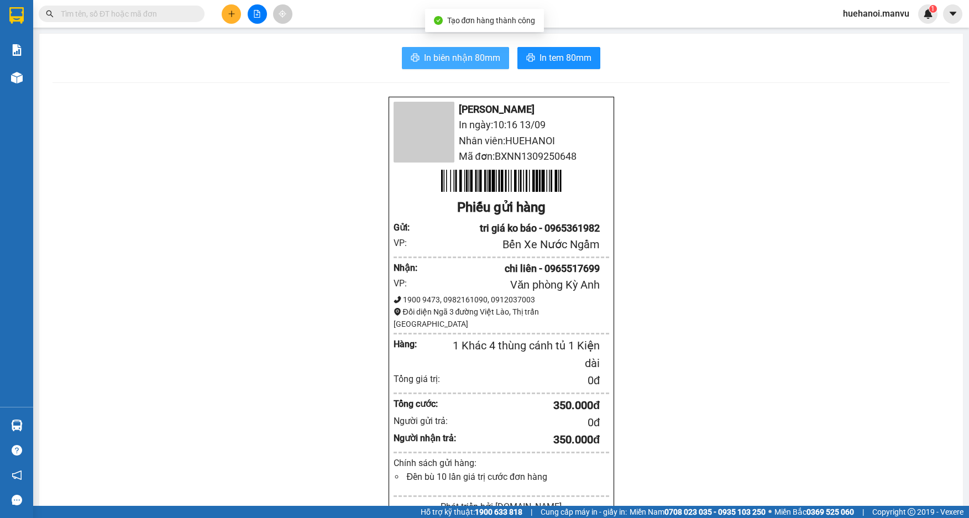
click at [424, 63] on span "In biên nhận 80mm" at bounding box center [462, 58] width 76 height 14
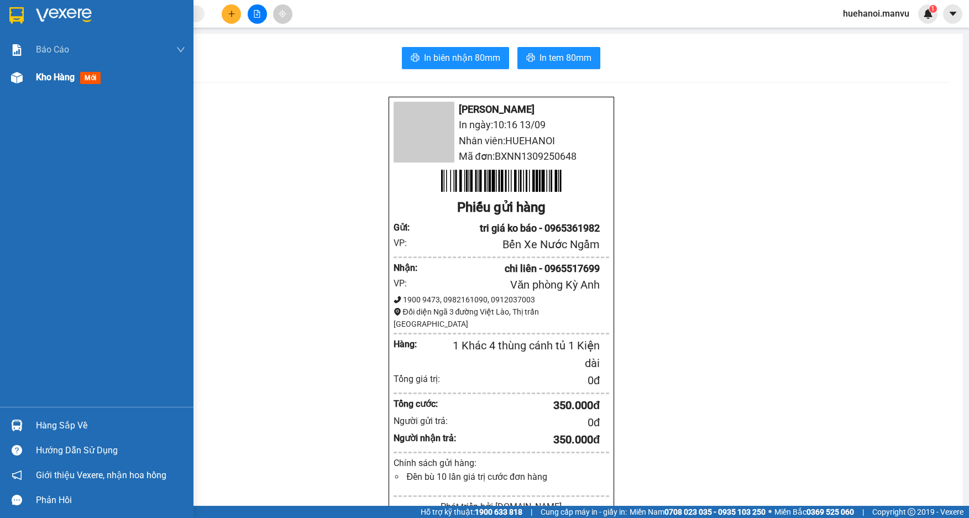
click at [48, 75] on span "Kho hàng" at bounding box center [55, 77] width 39 height 11
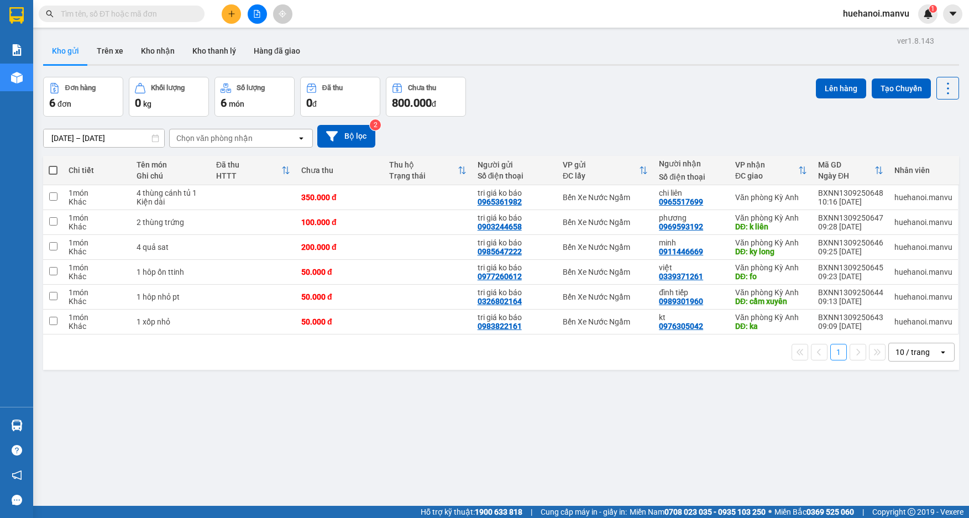
click at [133, 16] on input "text" at bounding box center [126, 14] width 131 height 12
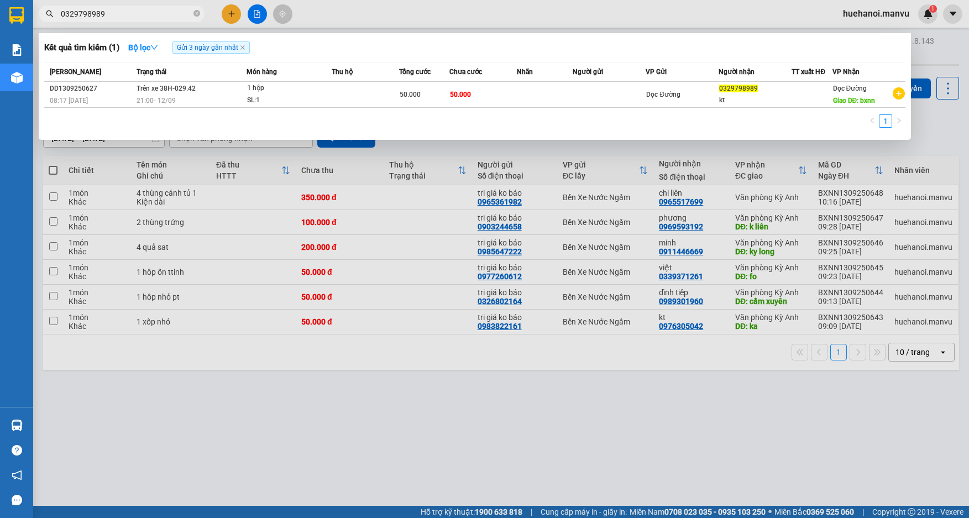
click at [155, 9] on input "0329798989" at bounding box center [126, 14] width 131 height 12
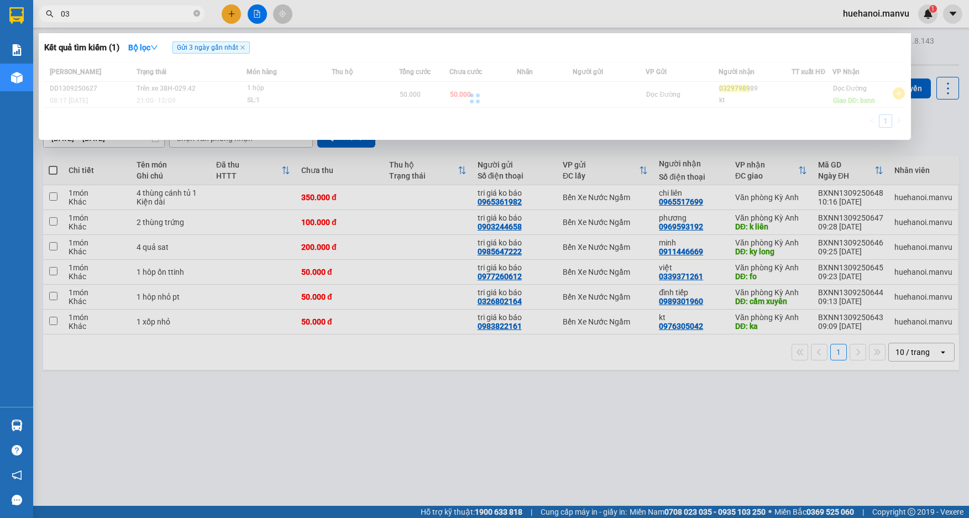
type input "0"
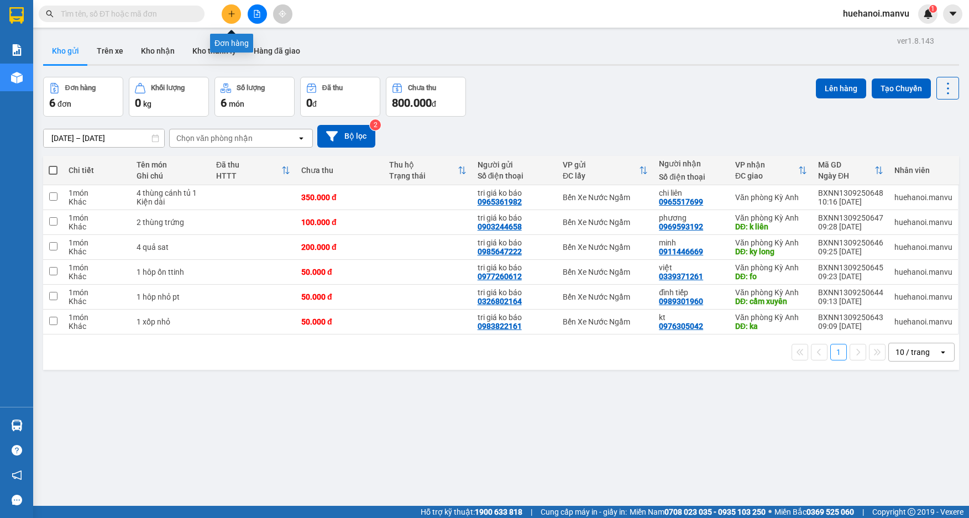
click at [234, 11] on icon "plus" at bounding box center [232, 14] width 8 height 8
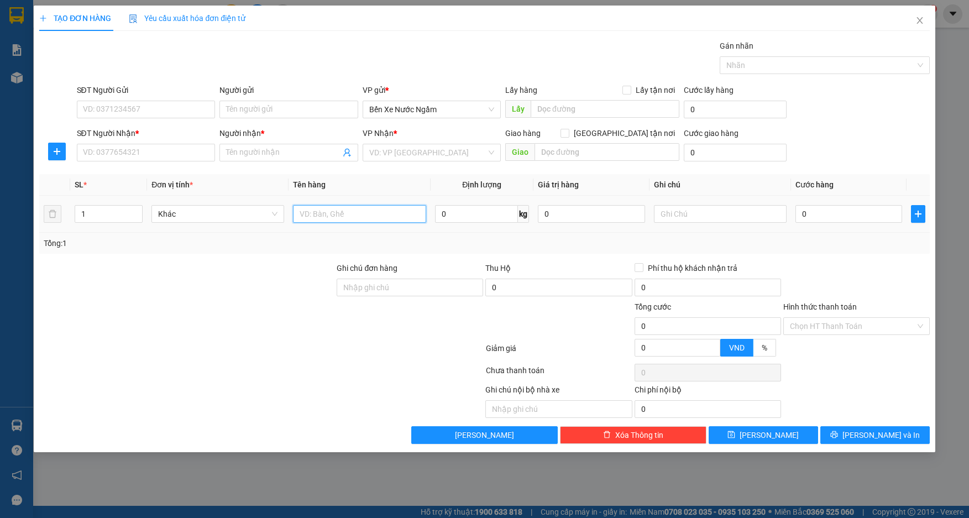
click at [339, 222] on input "text" at bounding box center [359, 214] width 133 height 18
type input "1 thùng nhỏ"
click at [119, 156] on input "SĐT Người Nhận *" at bounding box center [146, 153] width 139 height 18
click at [140, 109] on input "SĐT Người Gửi" at bounding box center [146, 110] width 139 height 18
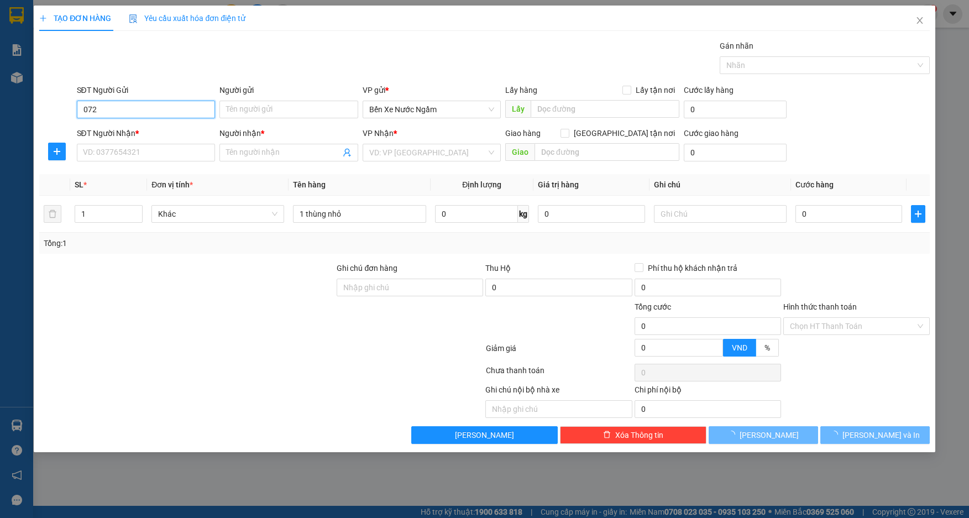
click at [140, 109] on input "072" at bounding box center [146, 110] width 139 height 18
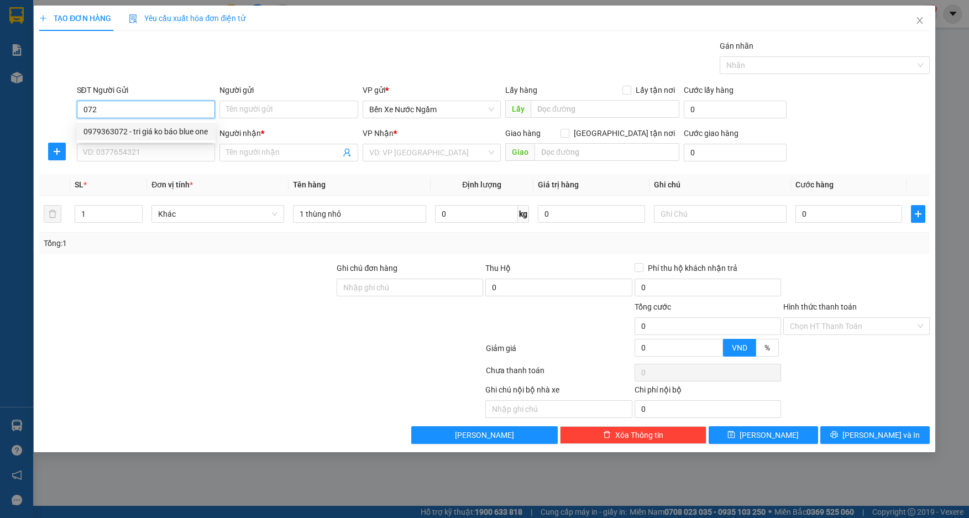
click at [152, 131] on div "0979363072 - tri giá ko báo blue one" at bounding box center [146, 132] width 126 height 12
type input "0979363072"
type input "tri giá ko báo blue one"
type input "0979363072"
click at [144, 148] on input "SĐT Người Nhận *" at bounding box center [146, 153] width 139 height 18
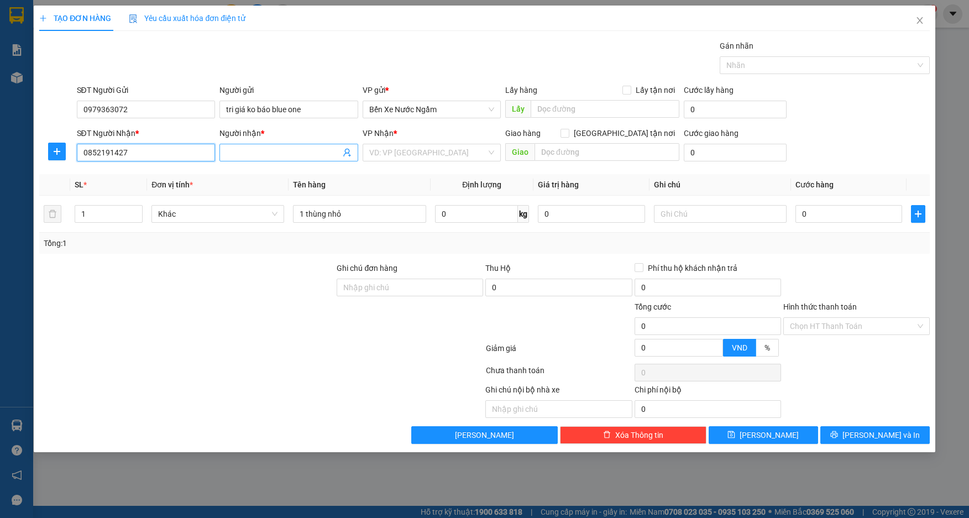
type input "0852191427"
click at [263, 153] on input "Người nhận *" at bounding box center [283, 153] width 114 height 12
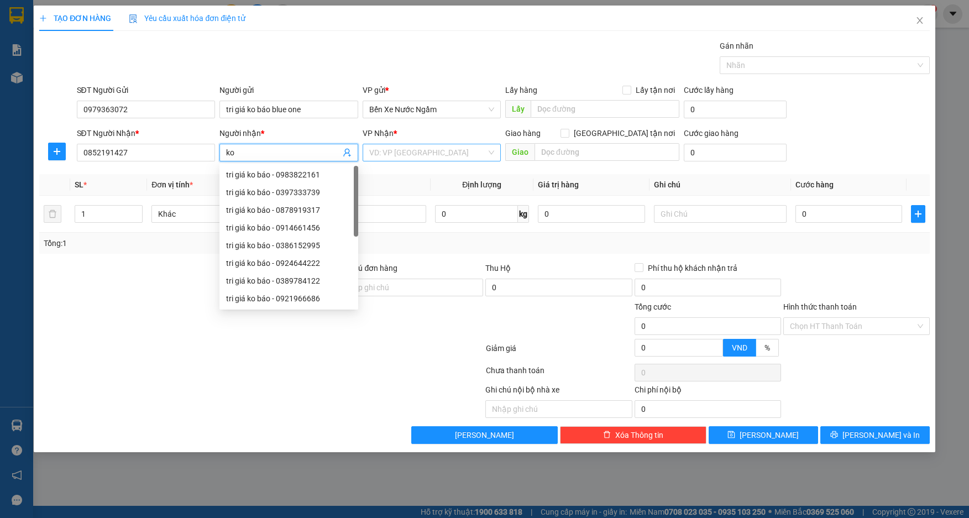
type input "ko"
click at [436, 145] on input "search" at bounding box center [428, 152] width 118 height 17
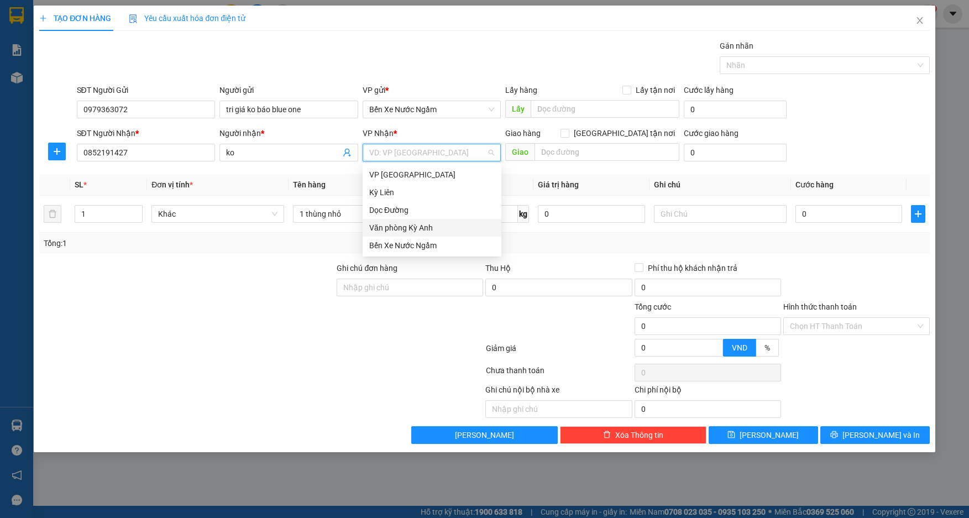
click at [414, 224] on div "Văn phòng Kỳ Anh" at bounding box center [432, 228] width 126 height 12
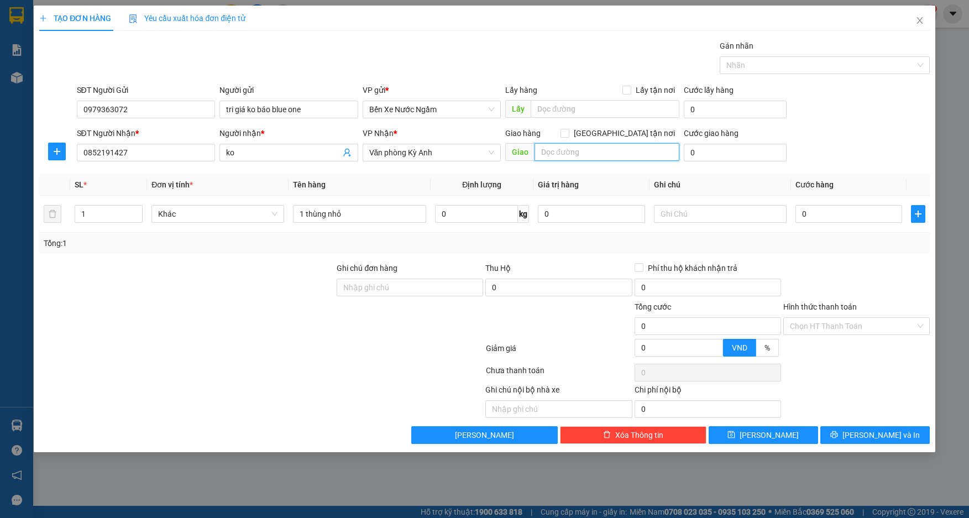
click at [566, 157] on input "text" at bounding box center [607, 152] width 145 height 18
type input "k"
type input "kỳ van"
click at [844, 217] on input "0" at bounding box center [849, 214] width 107 height 18
type input "5"
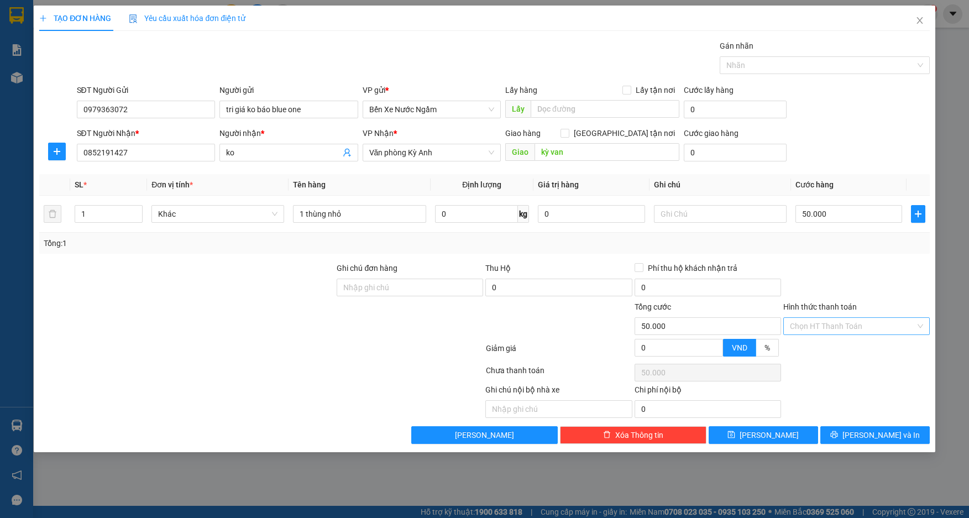
click at [852, 320] on input "Hình thức thanh toán" at bounding box center [853, 326] width 126 height 17
click at [847, 338] on div "Transit Pickup Surcharge Ids Transit Deliver Surcharge Ids Transit Deliver Surc…" at bounding box center [484, 242] width 890 height 404
click at [843, 326] on input "Hình thức thanh toán" at bounding box center [853, 326] width 126 height 17
click at [844, 345] on div "Tại văn phòng" at bounding box center [856, 348] width 133 height 12
click at [848, 423] on div "Transit Pickup Surcharge Ids Transit Deliver Surcharge Ids Transit Deliver Surc…" at bounding box center [484, 242] width 890 height 404
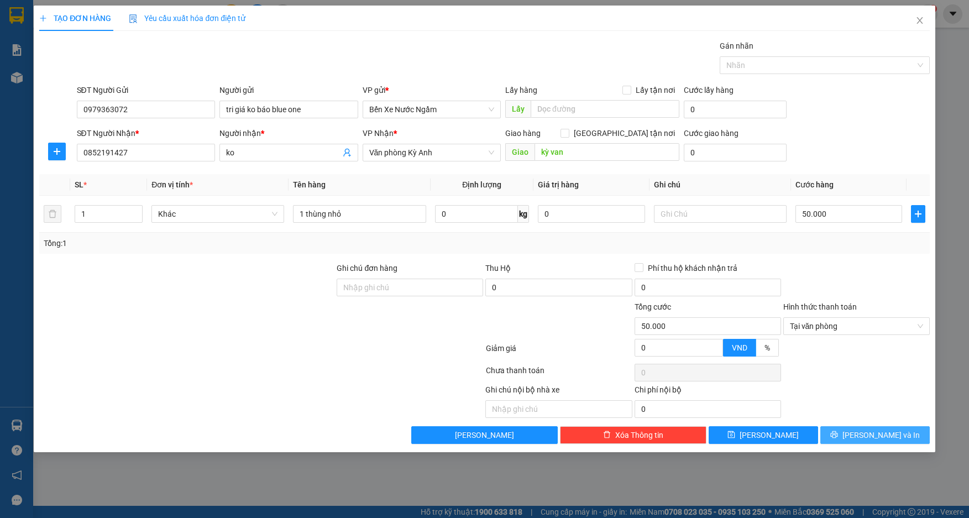
click at [848, 434] on button "[PERSON_NAME] và In" at bounding box center [875, 435] width 109 height 18
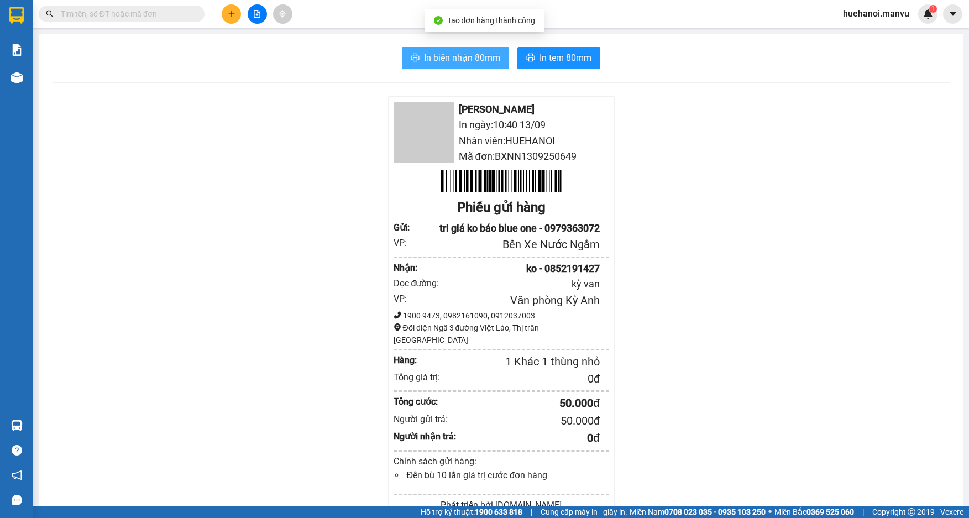
click at [484, 67] on button "In biên nhận 80mm" at bounding box center [455, 58] width 107 height 22
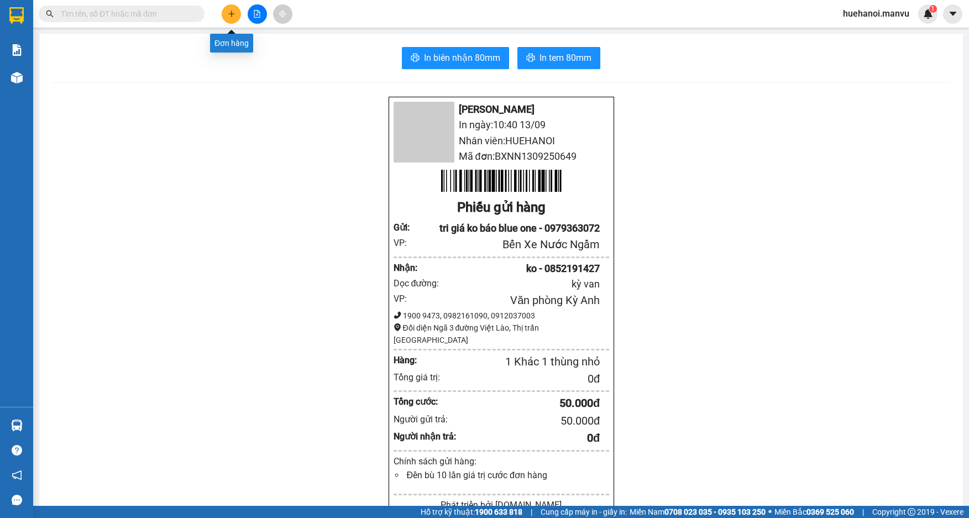
click at [231, 16] on icon "plus" at bounding box center [232, 14] width 8 height 8
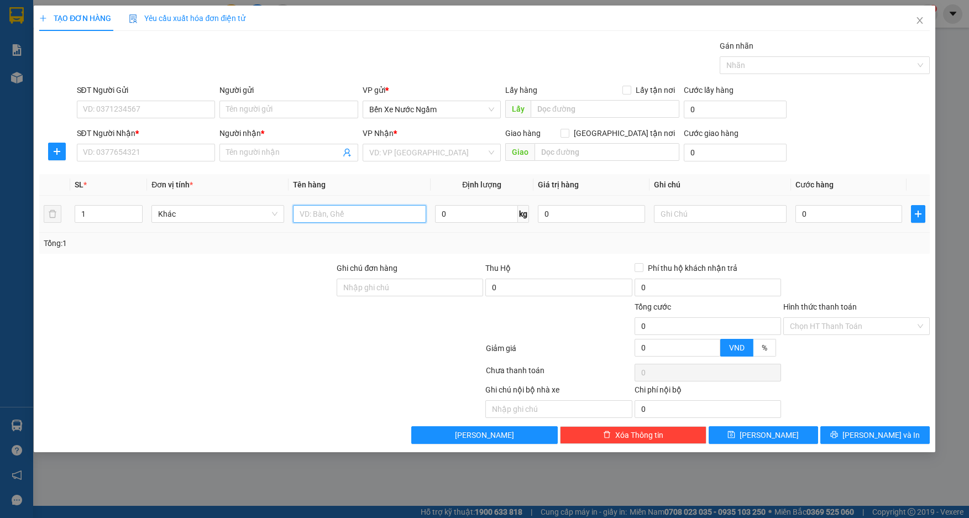
click at [362, 221] on input "text" at bounding box center [359, 214] width 133 height 18
click at [166, 117] on input "SĐT Người Gửi" at bounding box center [146, 110] width 139 height 18
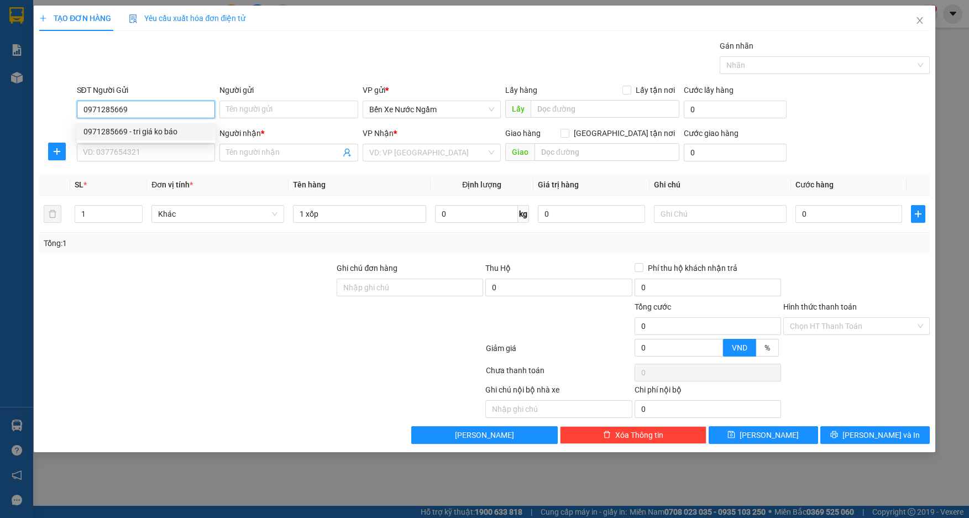
click at [143, 127] on div "0971285669 - tri giá ko báo" at bounding box center [146, 132] width 126 height 12
click at [138, 161] on input "SĐT Người Nhận *" at bounding box center [146, 153] width 139 height 18
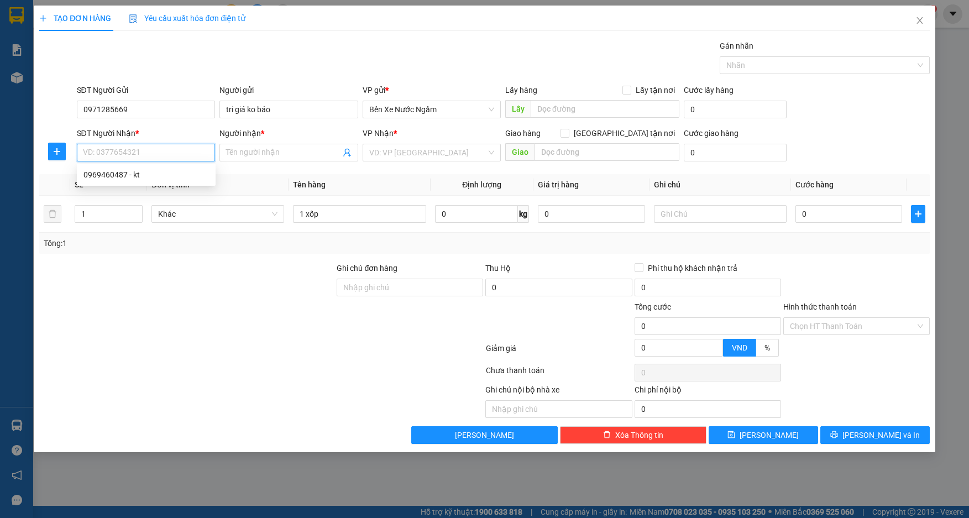
click at [140, 156] on input "SĐT Người Nhận *" at bounding box center [146, 153] width 139 height 18
click at [120, 169] on div "0983204479 - trang" at bounding box center [146, 175] width 126 height 12
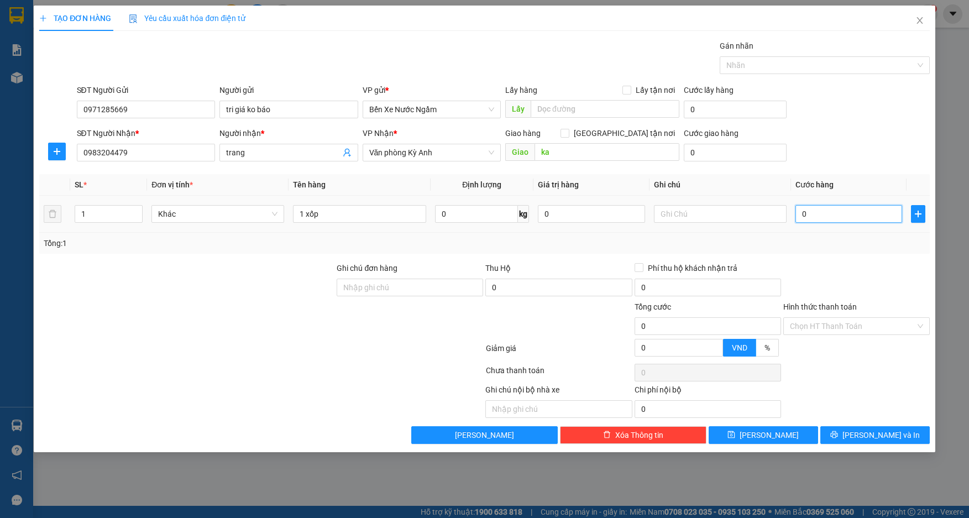
click at [827, 219] on input "0" at bounding box center [849, 214] width 107 height 18
click at [837, 431] on button "[PERSON_NAME] và In" at bounding box center [875, 435] width 109 height 18
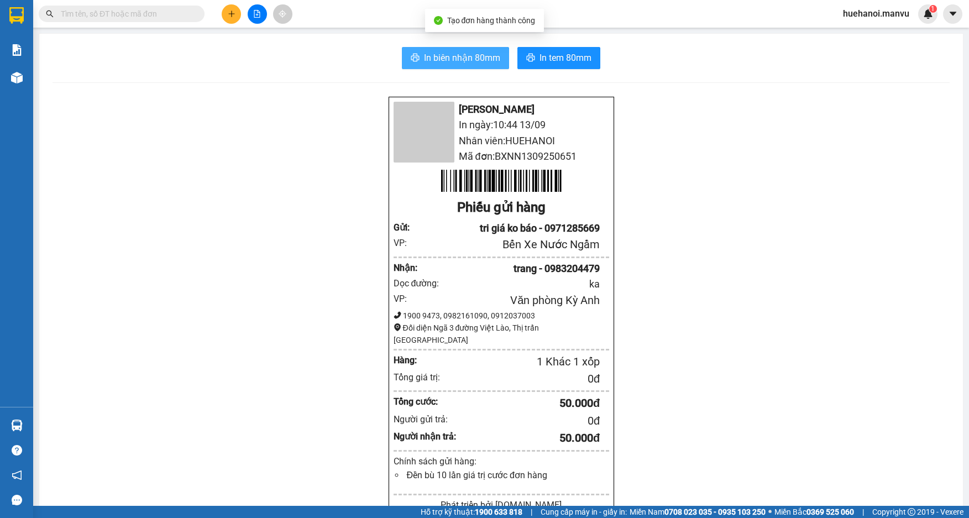
click at [429, 51] on span "In biên nhận 80mm" at bounding box center [462, 58] width 76 height 14
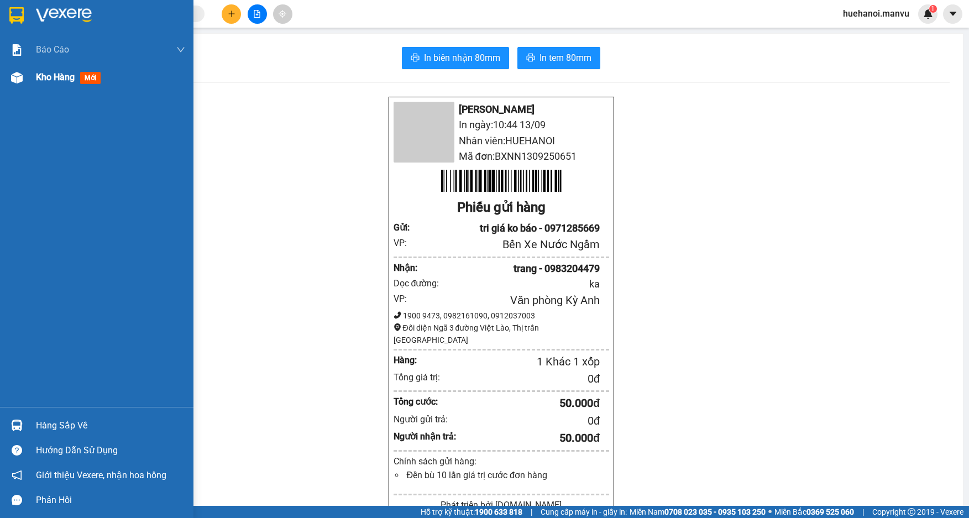
click at [54, 77] on span "Kho hàng" at bounding box center [55, 77] width 39 height 11
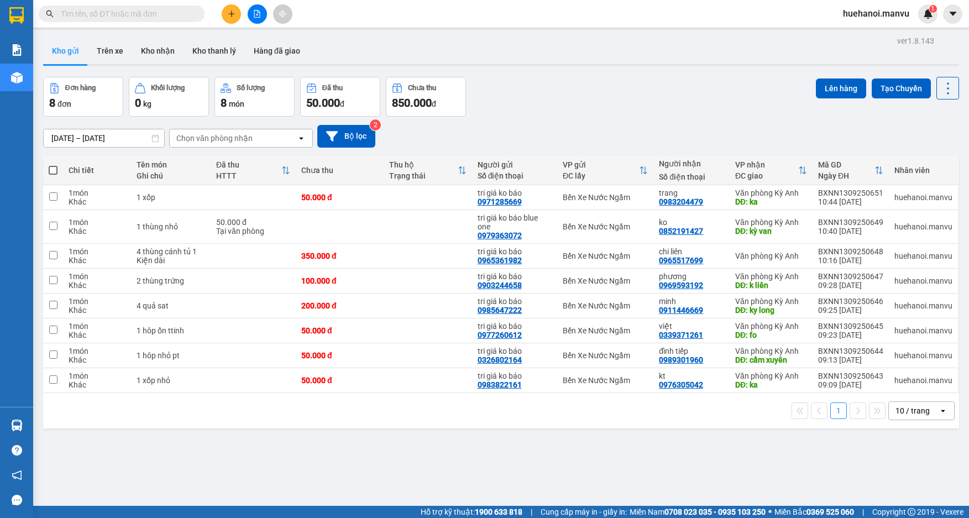
click at [228, 14] on icon "plus" at bounding box center [232, 14] width 8 height 8
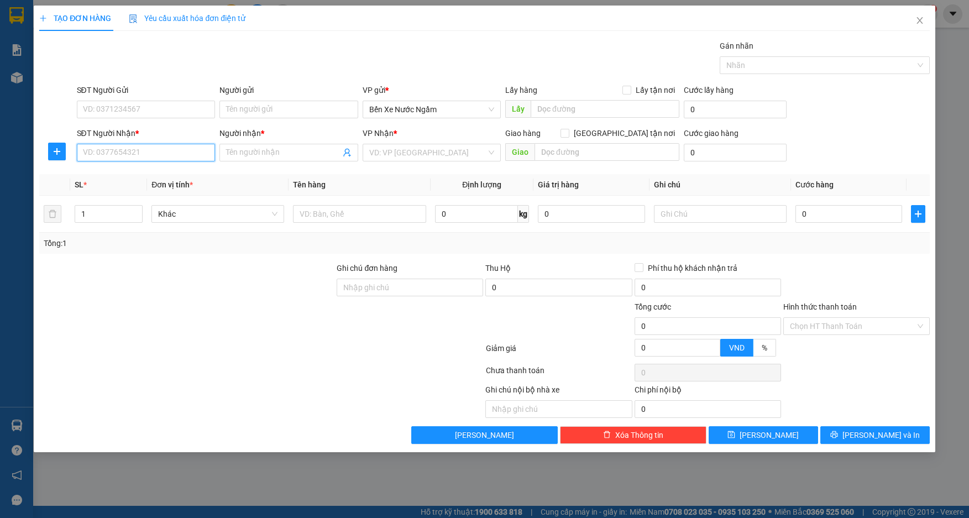
click at [116, 154] on input "SĐT Người Nhận *" at bounding box center [146, 153] width 139 height 18
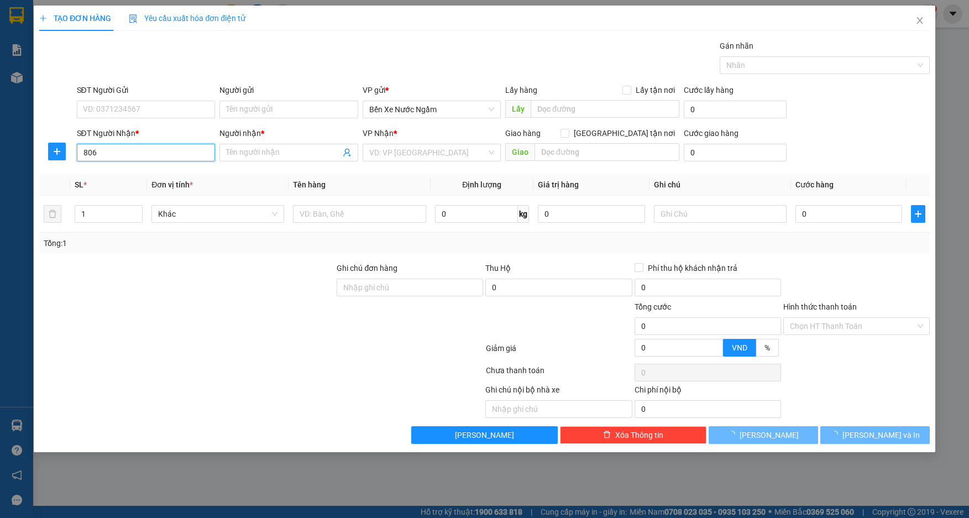
click at [112, 153] on input "806" at bounding box center [146, 153] width 139 height 18
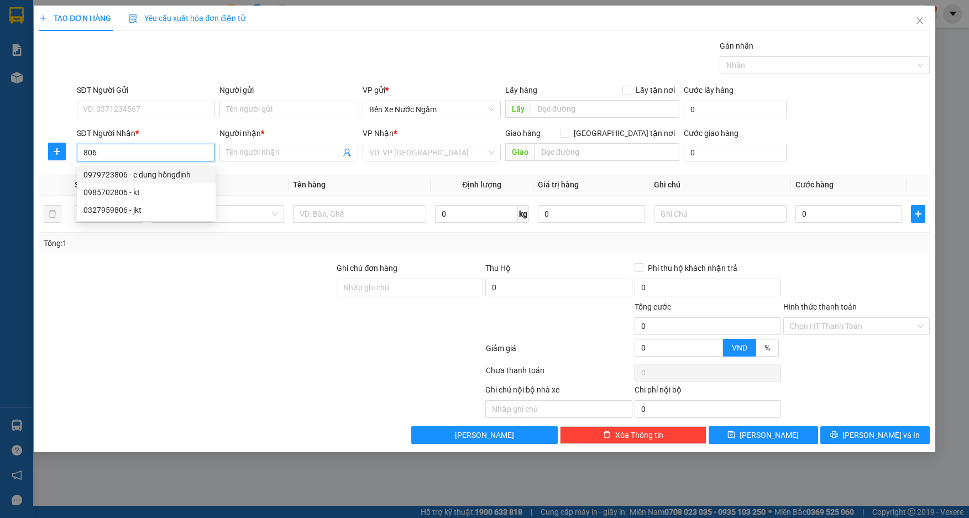
click at [152, 177] on div "0979723806 - c dung hồngđịnh" at bounding box center [146, 175] width 126 height 12
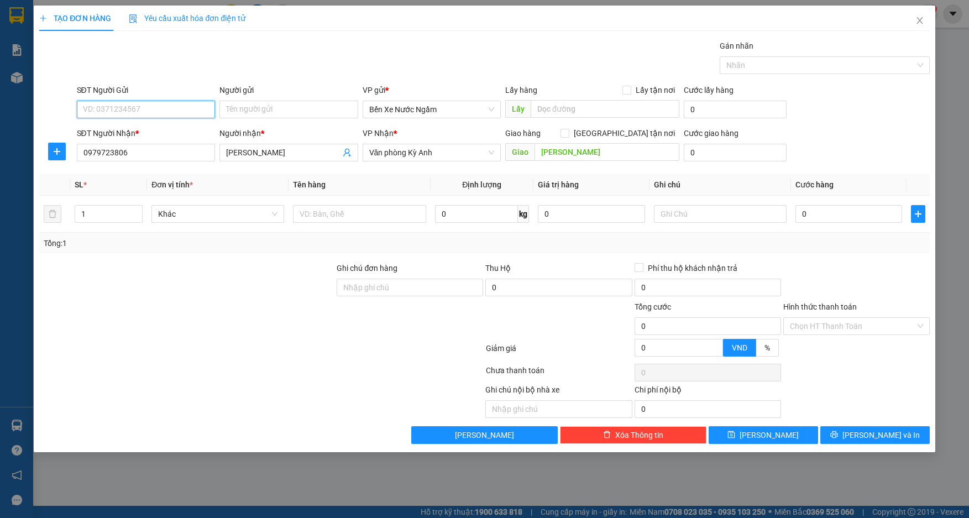
click at [159, 105] on input "SĐT Người Gửi" at bounding box center [146, 110] width 139 height 18
drag, startPoint x: 150, startPoint y: 129, endPoint x: 169, endPoint y: 144, distance: 24.0
click at [166, 143] on div "0965561977 - duy trang tri giá ko báo null 0913370220 0979723806 - c dung hồngđ…" at bounding box center [148, 158] width 142 height 71
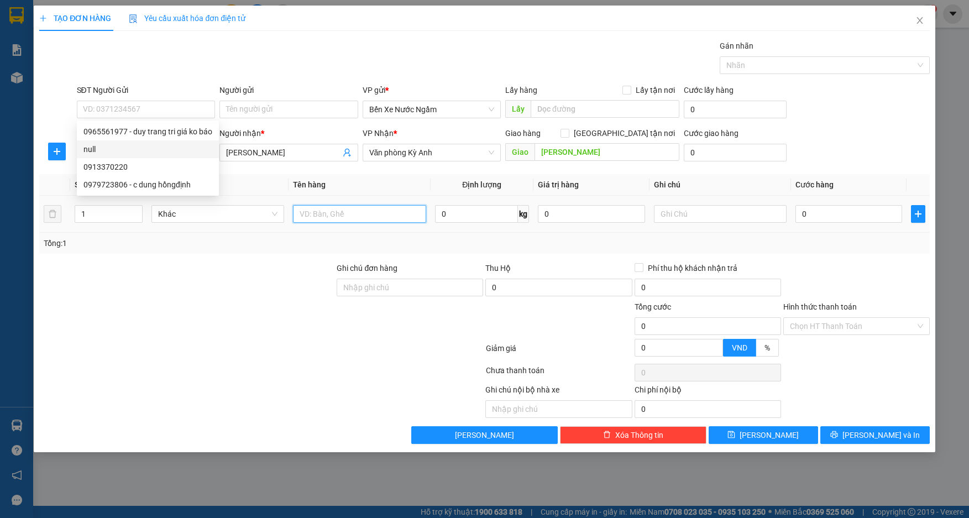
click at [310, 214] on input "text" at bounding box center [359, 214] width 133 height 18
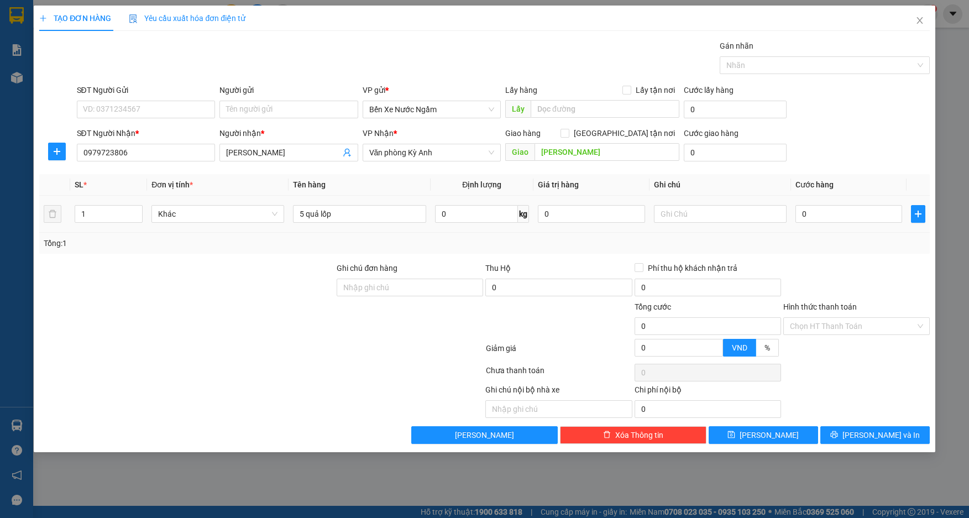
click at [819, 200] on td "0" at bounding box center [849, 214] width 116 height 37
click at [820, 201] on td "0" at bounding box center [849, 214] width 116 height 37
click at [835, 209] on input "0" at bounding box center [849, 214] width 107 height 18
click at [163, 108] on input "SĐT Người Gửi" at bounding box center [146, 110] width 139 height 18
click at [157, 128] on div "0965561977 - duy trang tri giá ko báo" at bounding box center [147, 132] width 129 height 12
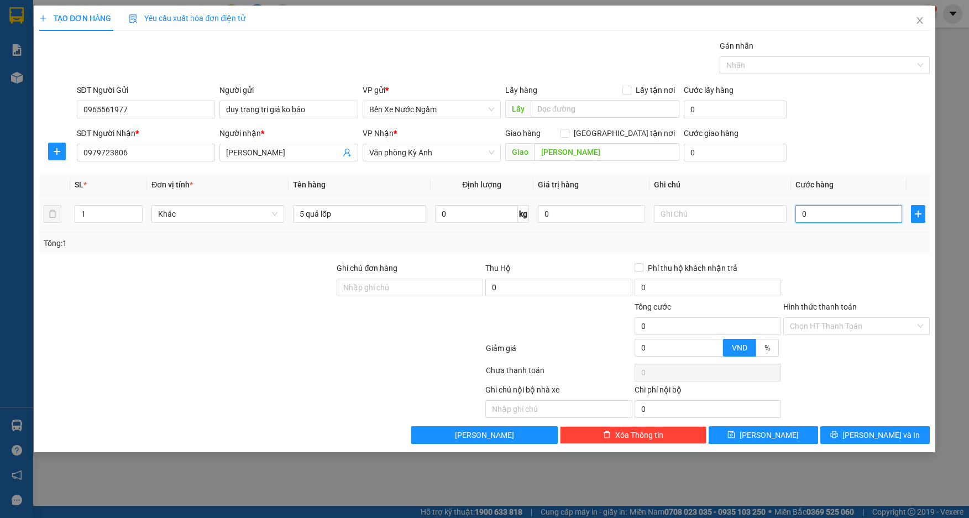
click at [851, 214] on input "0" at bounding box center [849, 214] width 107 height 18
click at [866, 429] on button "[PERSON_NAME] và In" at bounding box center [875, 435] width 109 height 18
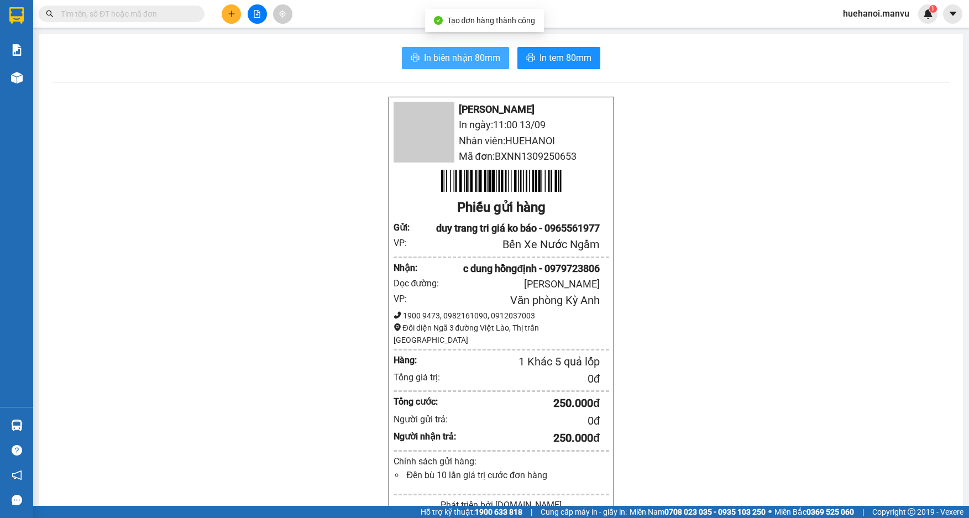
click at [474, 67] on button "In biên nhận 80mm" at bounding box center [455, 58] width 107 height 22
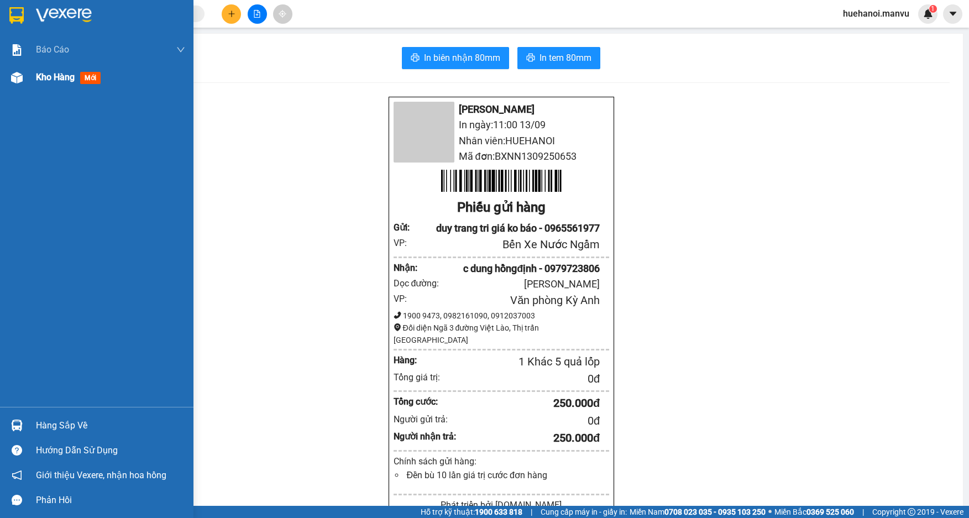
click at [58, 76] on span "Kho hàng" at bounding box center [55, 77] width 39 height 11
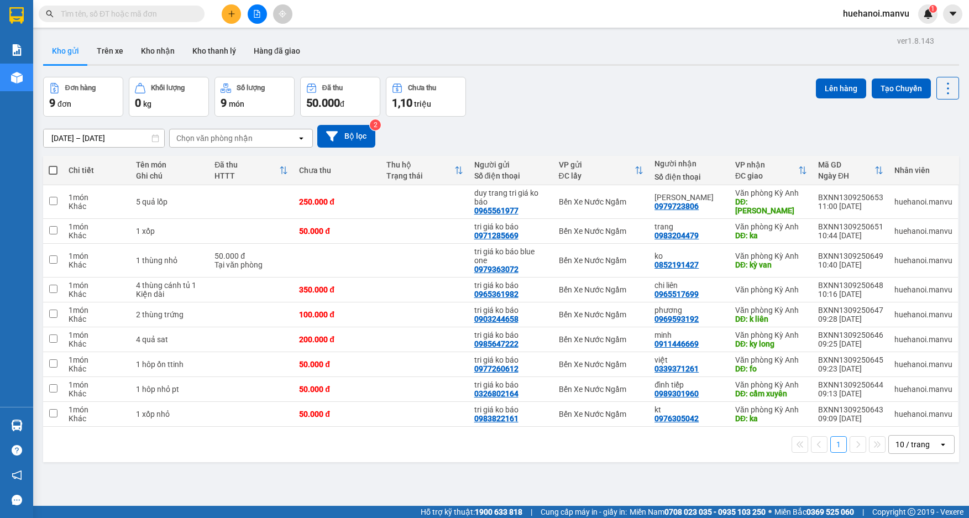
click at [45, 169] on th at bounding box center [53, 170] width 20 height 29
click at [54, 169] on span at bounding box center [53, 170] width 9 height 9
click at [53, 165] on input "checkbox" at bounding box center [53, 165] width 0 height 0
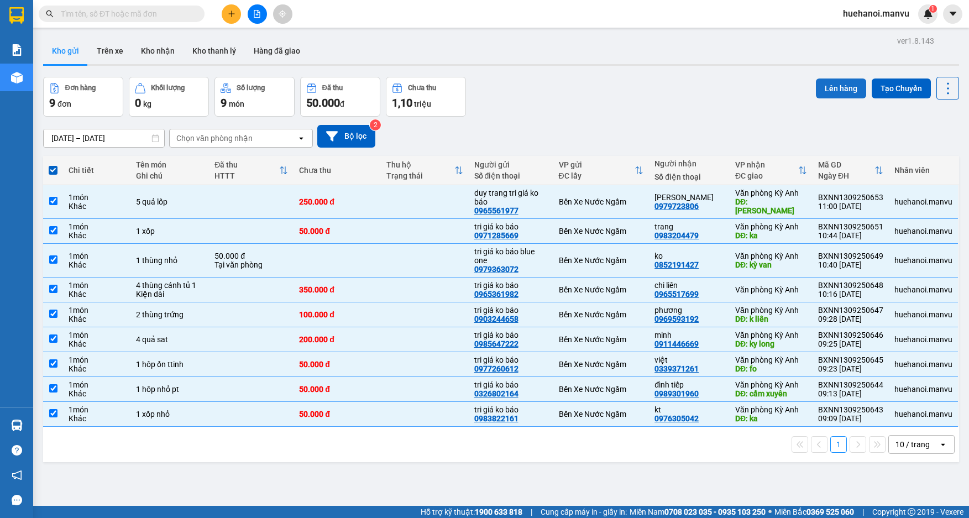
click at [832, 91] on button "Lên hàng" at bounding box center [841, 89] width 50 height 20
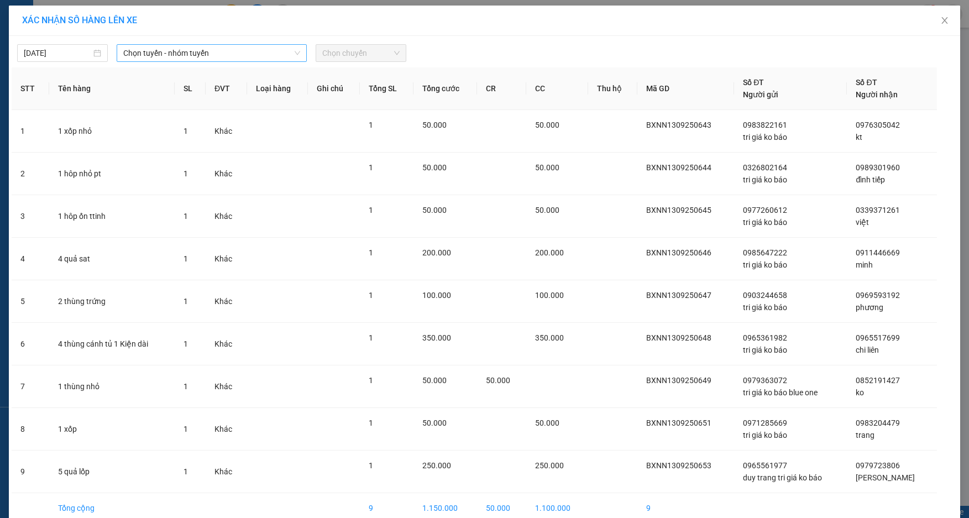
click at [159, 55] on span "Chọn tuyến - nhóm tuyến" at bounding box center [211, 53] width 177 height 17
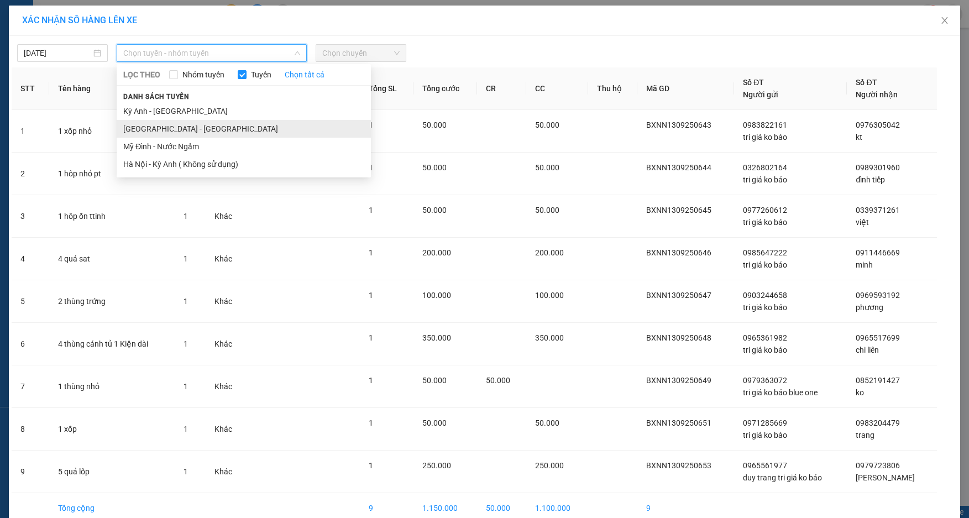
click at [165, 126] on li "[GEOGRAPHIC_DATA] - [GEOGRAPHIC_DATA]" at bounding box center [244, 129] width 254 height 18
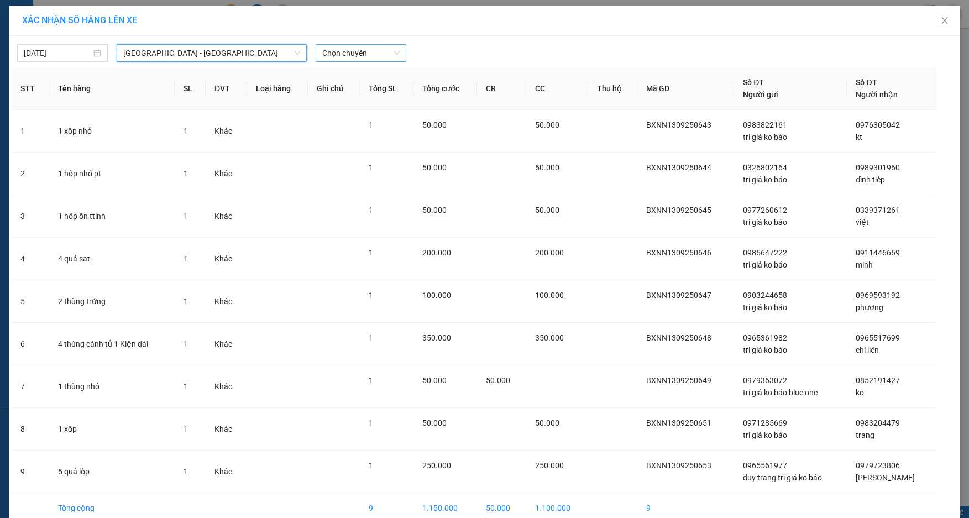
click at [329, 54] on span "Chọn chuyến" at bounding box center [360, 53] width 77 height 17
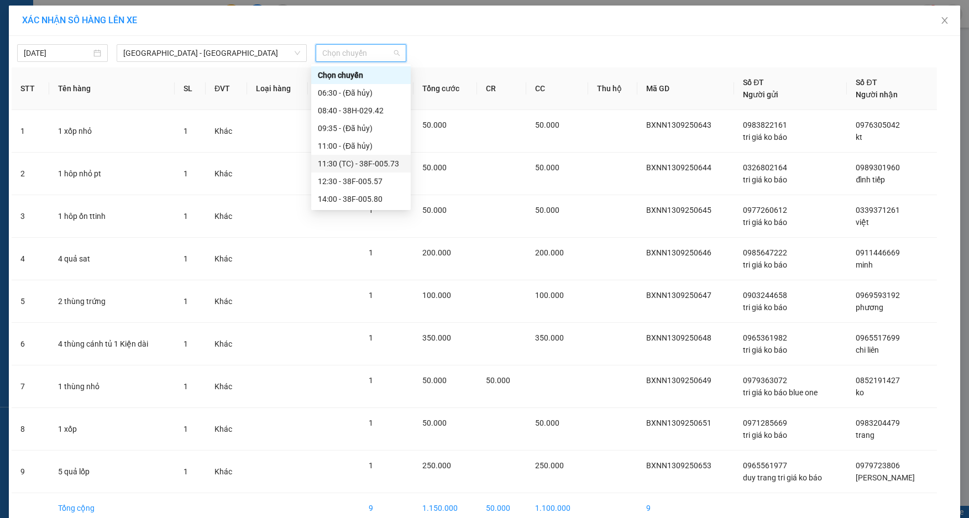
click at [340, 163] on div "11:30 (TC) - 38F-005.73" at bounding box center [361, 164] width 86 height 12
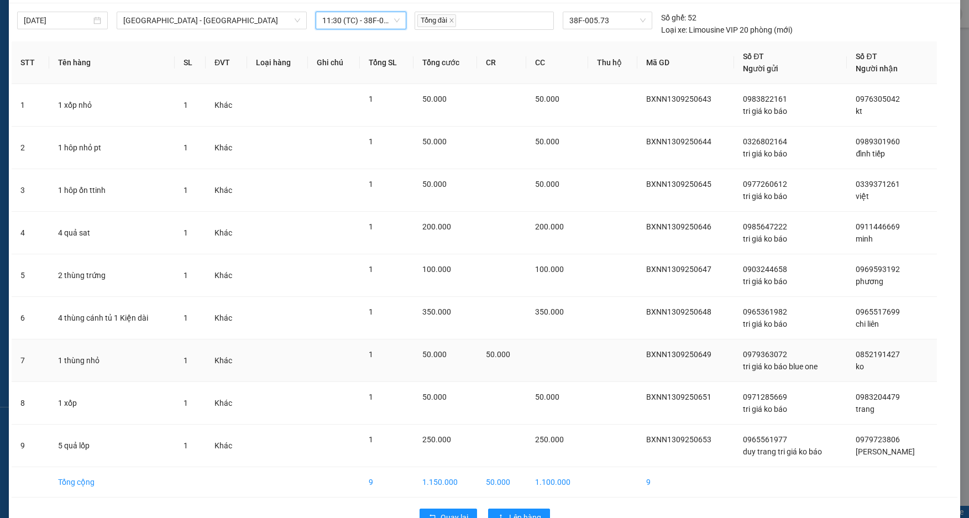
scroll to position [62, 0]
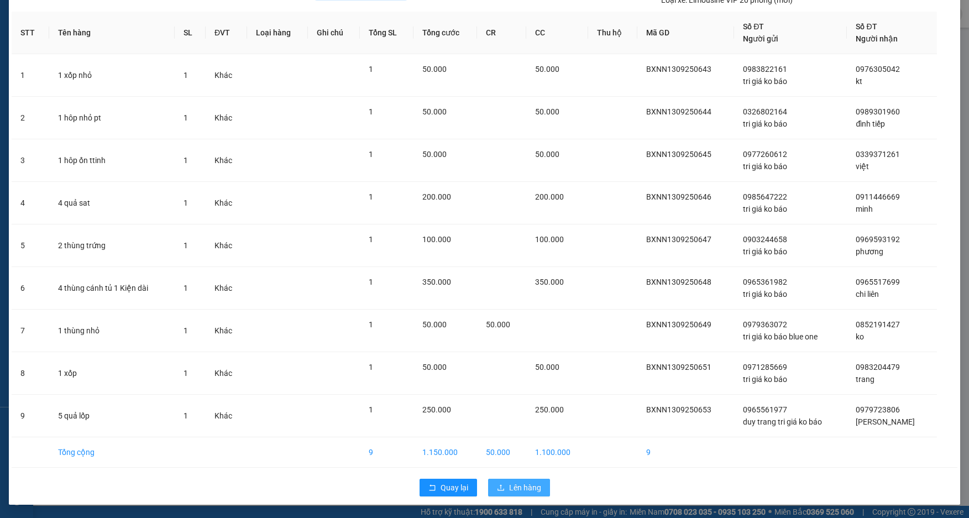
click at [510, 479] on button "Lên hàng" at bounding box center [519, 488] width 62 height 18
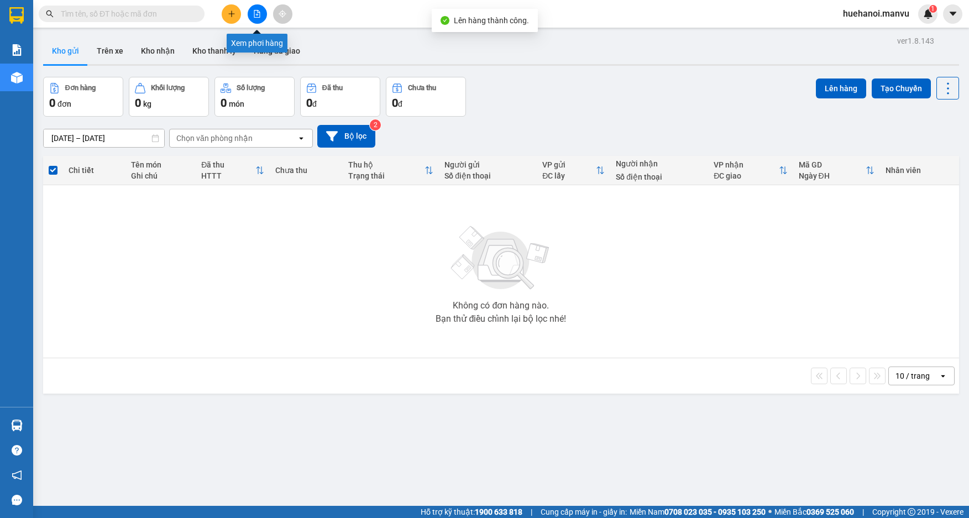
click at [251, 15] on button at bounding box center [257, 13] width 19 height 19
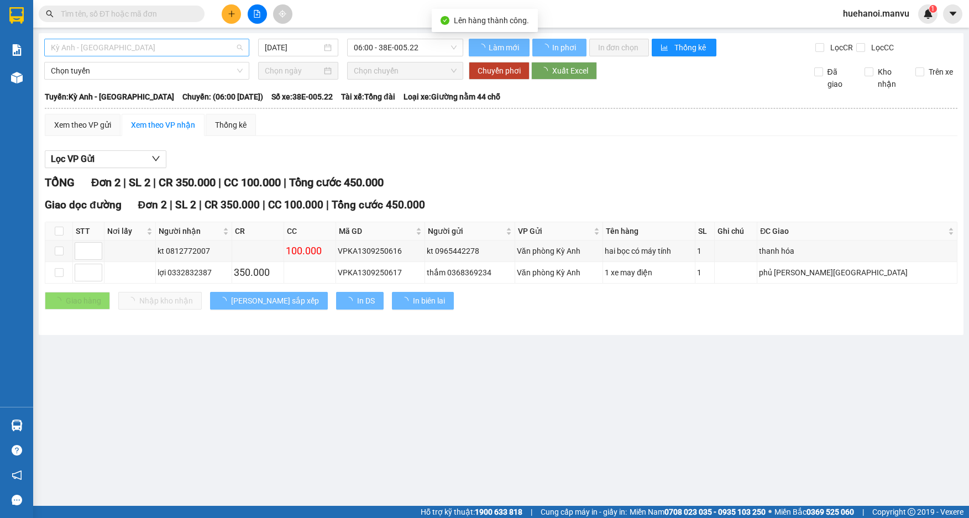
click at [179, 51] on span "Kỳ Anh - [GEOGRAPHIC_DATA]" at bounding box center [147, 47] width 192 height 17
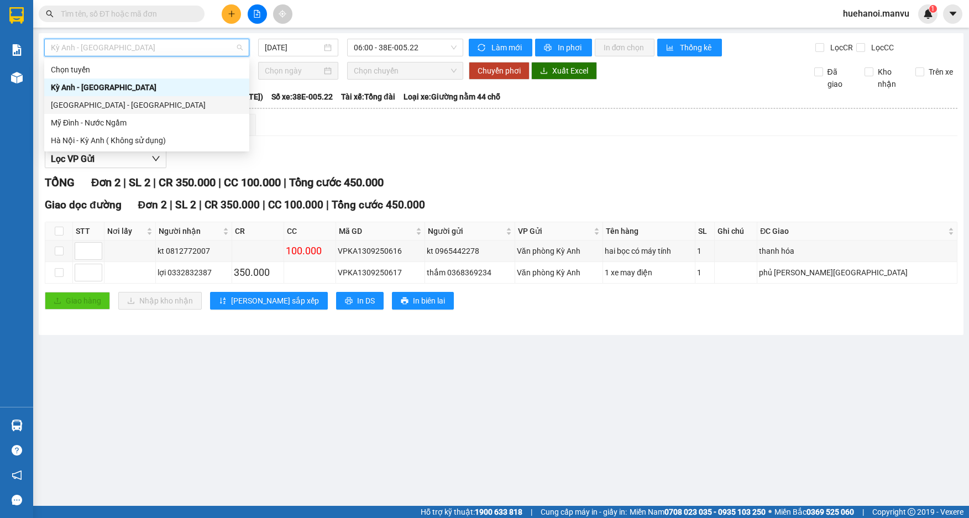
click at [139, 113] on div "[GEOGRAPHIC_DATA] - [GEOGRAPHIC_DATA]" at bounding box center [146, 105] width 205 height 18
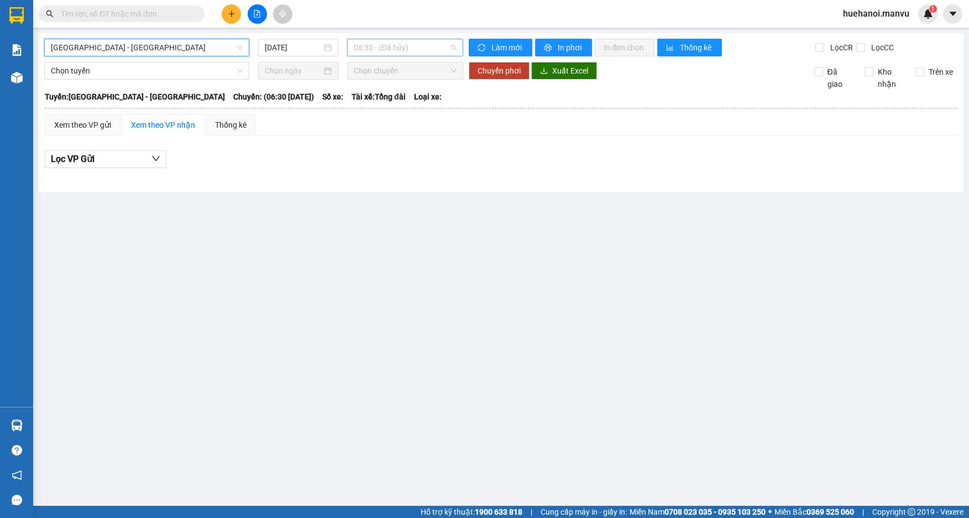
click at [370, 47] on span "06:30 - (Đã hủy)" at bounding box center [405, 47] width 103 height 17
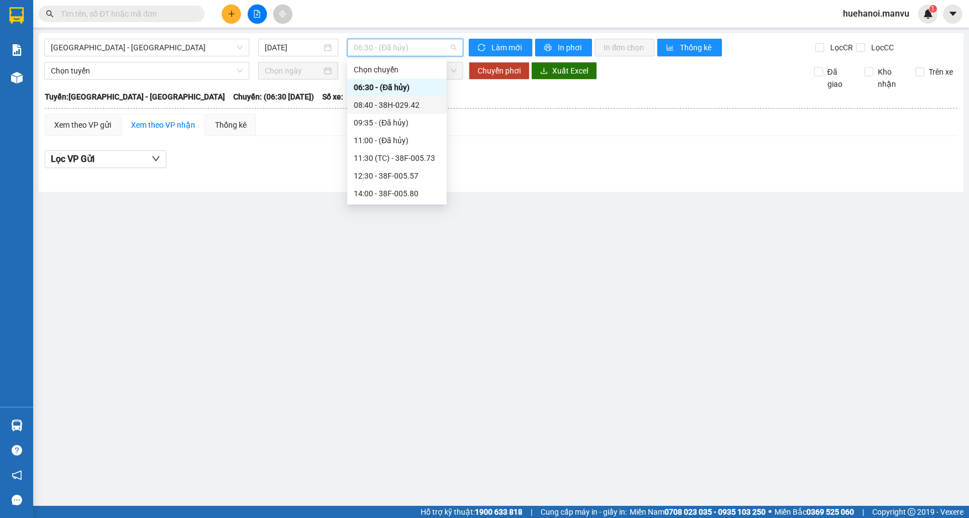
click at [370, 102] on div "08:40 - 38H-029.42" at bounding box center [397, 105] width 86 height 12
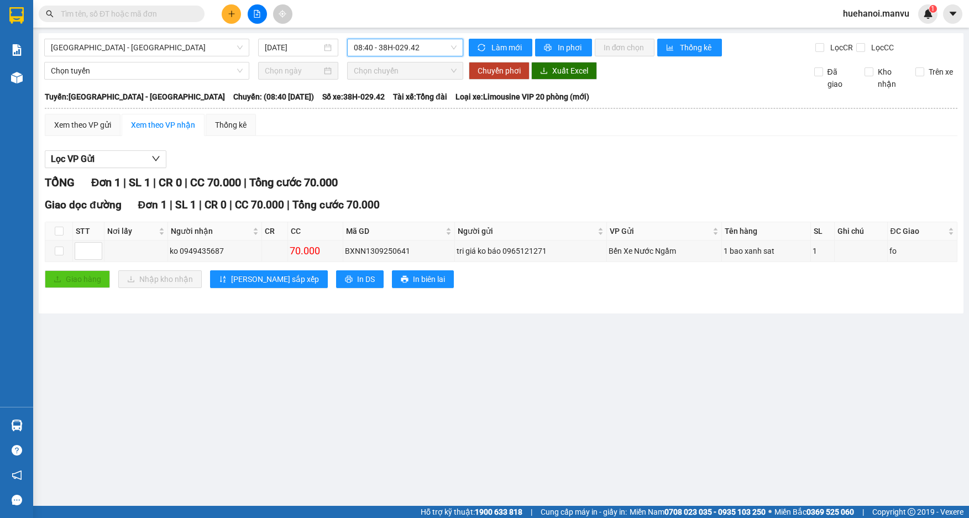
click at [413, 43] on span "08:40 - 38H-029.42" at bounding box center [405, 47] width 103 height 17
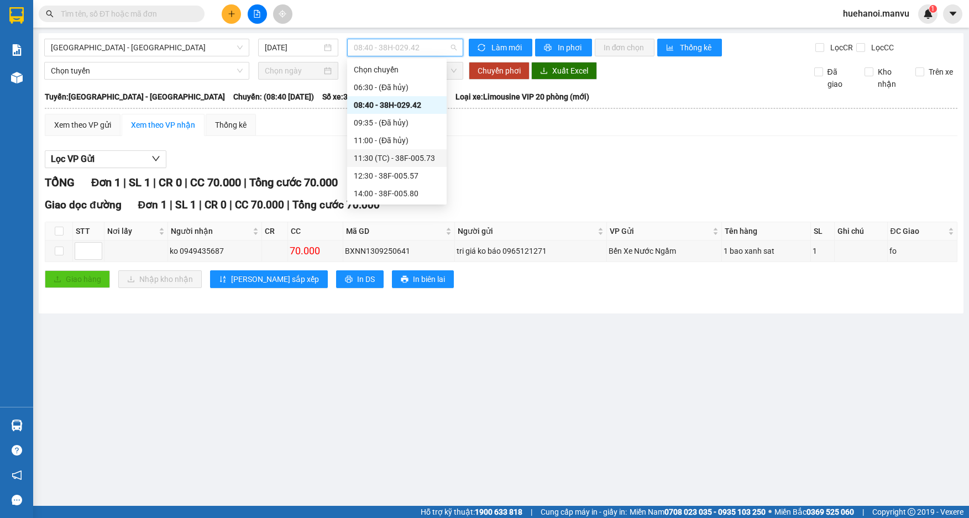
click at [397, 158] on div "11:30 (TC) - 38F-005.73" at bounding box center [397, 158] width 86 height 12
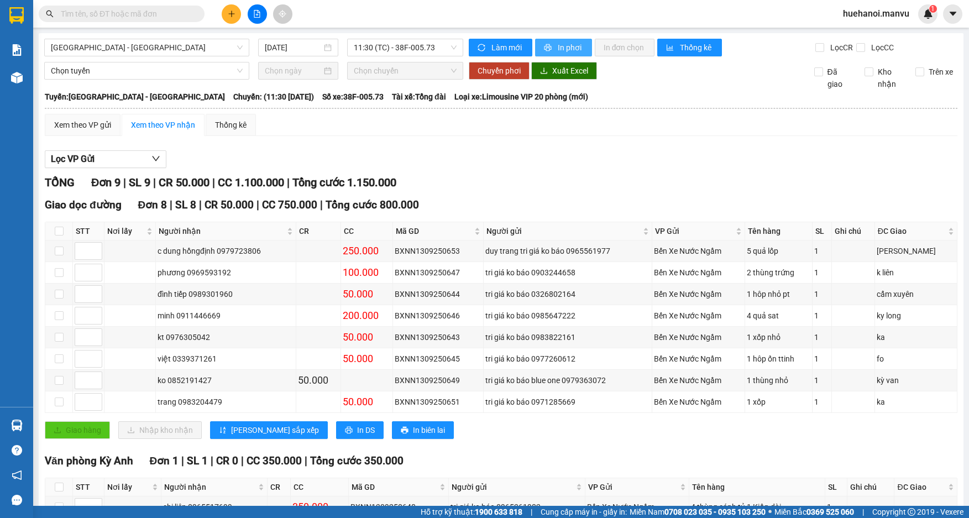
click at [570, 41] on span "In phơi" at bounding box center [570, 47] width 25 height 12
click at [560, 48] on span "In phơi" at bounding box center [570, 47] width 25 height 12
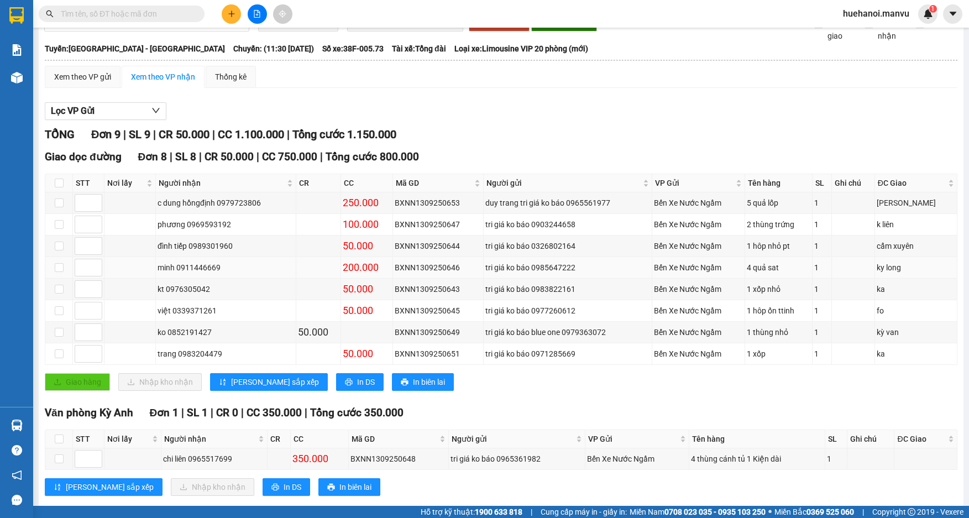
scroll to position [69, 0]
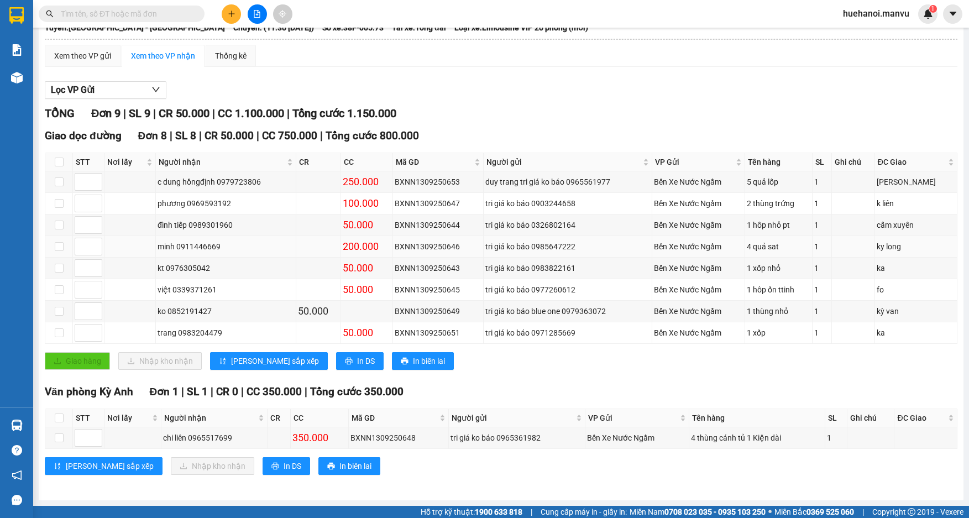
click at [828, 259] on td "1" at bounding box center [822, 269] width 19 height 22
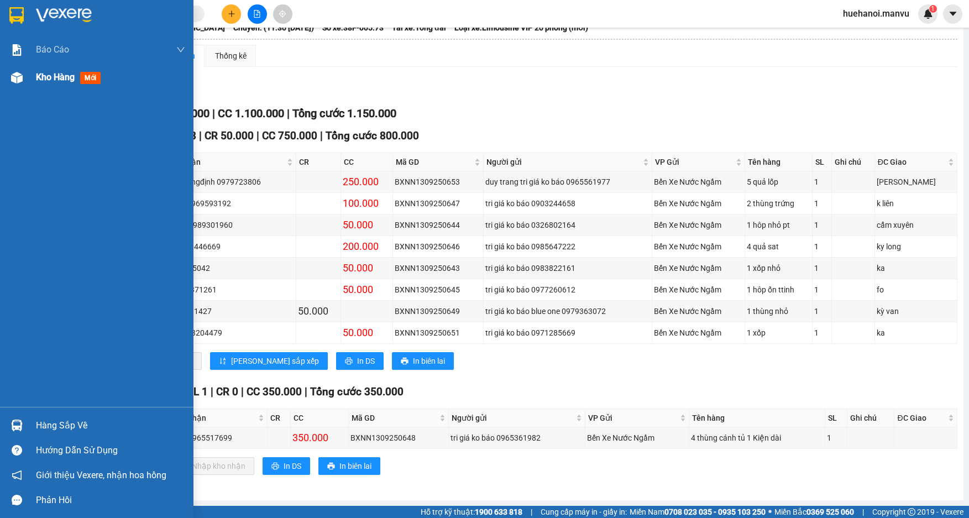
click at [60, 74] on span "Kho hàng" at bounding box center [55, 77] width 39 height 11
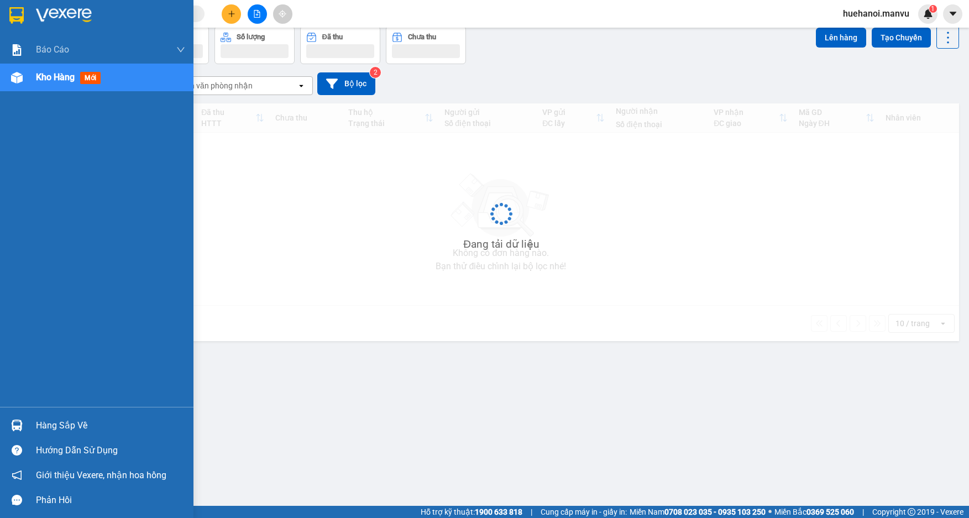
scroll to position [51, 0]
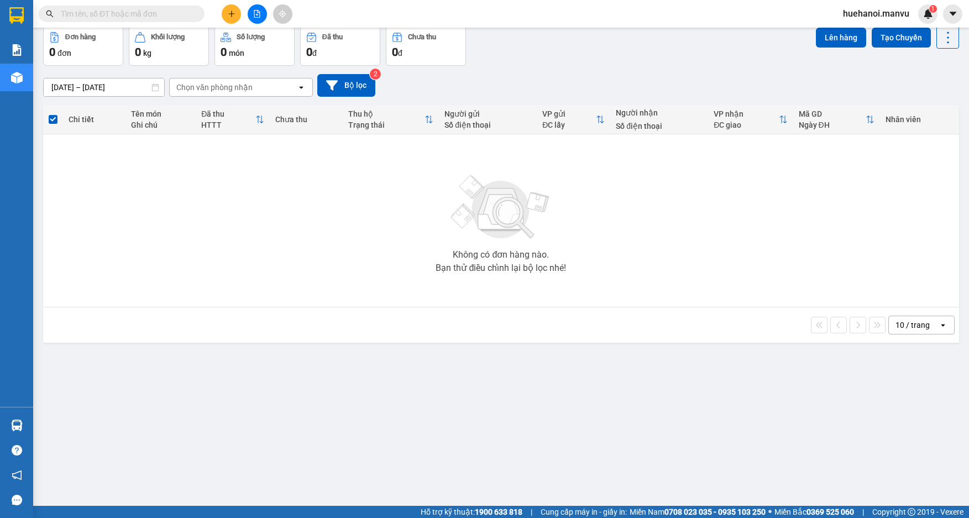
click at [241, 18] on div at bounding box center [257, 13] width 83 height 19
click at [231, 16] on icon "plus" at bounding box center [232, 14] width 8 height 8
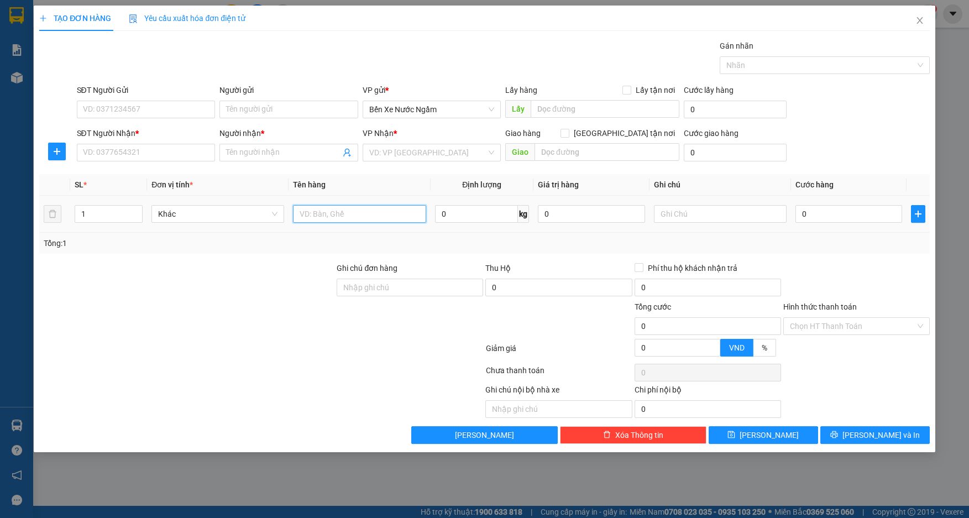
click at [315, 208] on input "text" at bounding box center [359, 214] width 133 height 18
click at [133, 112] on input "SĐT Người Gửi" at bounding box center [146, 110] width 139 height 18
click at [147, 159] on input "SĐT Người Nhận *" at bounding box center [146, 153] width 139 height 18
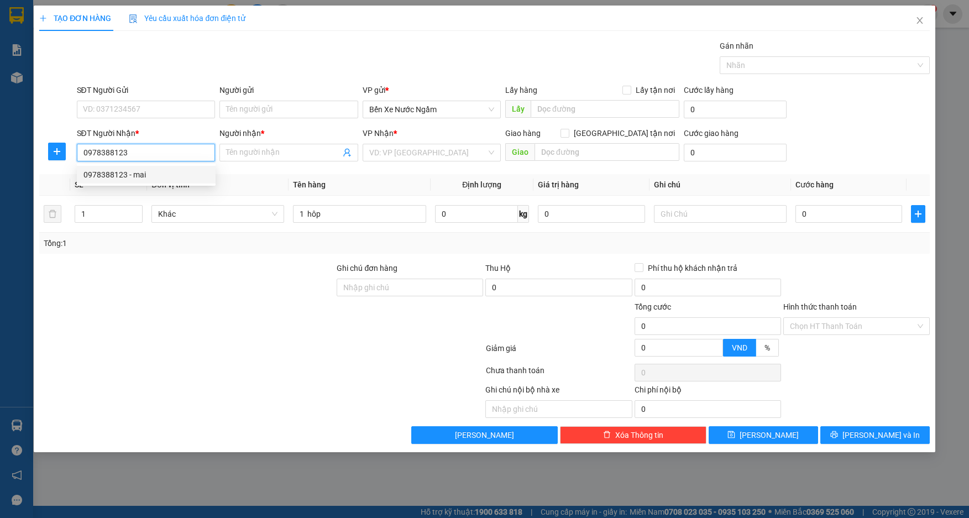
click at [139, 174] on div "0978388123 - mai" at bounding box center [146, 175] width 126 height 12
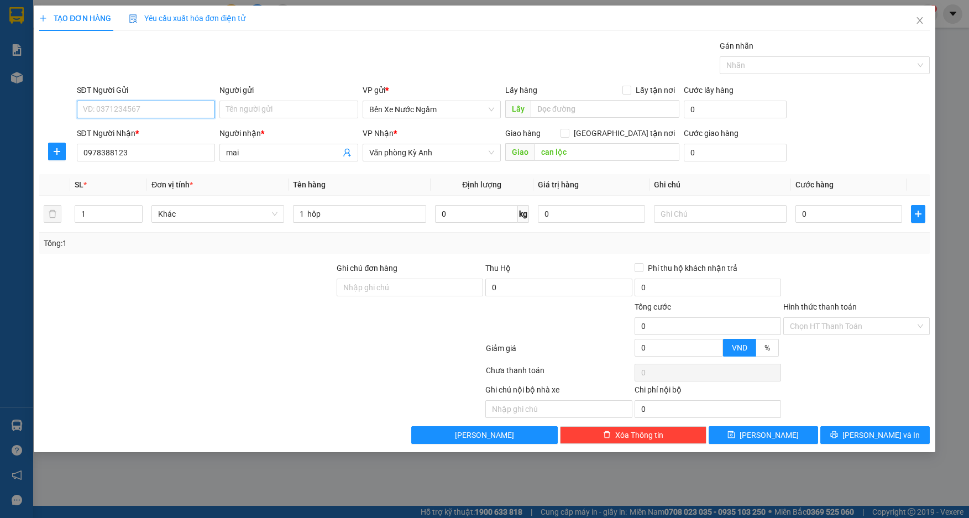
click at [123, 108] on input "SĐT Người Gửi" at bounding box center [146, 110] width 139 height 18
click at [245, 102] on input "Người gửi" at bounding box center [289, 110] width 139 height 18
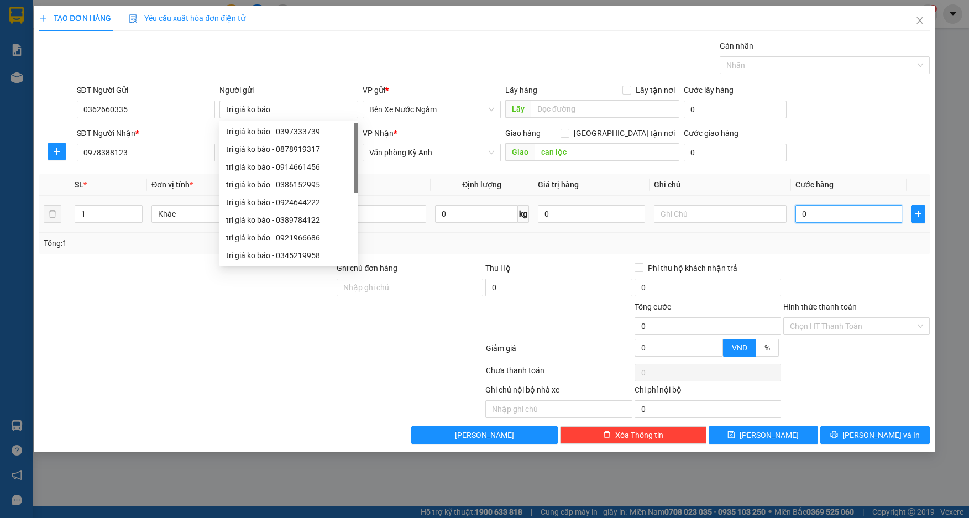
click at [821, 206] on input "0" at bounding box center [849, 214] width 107 height 18
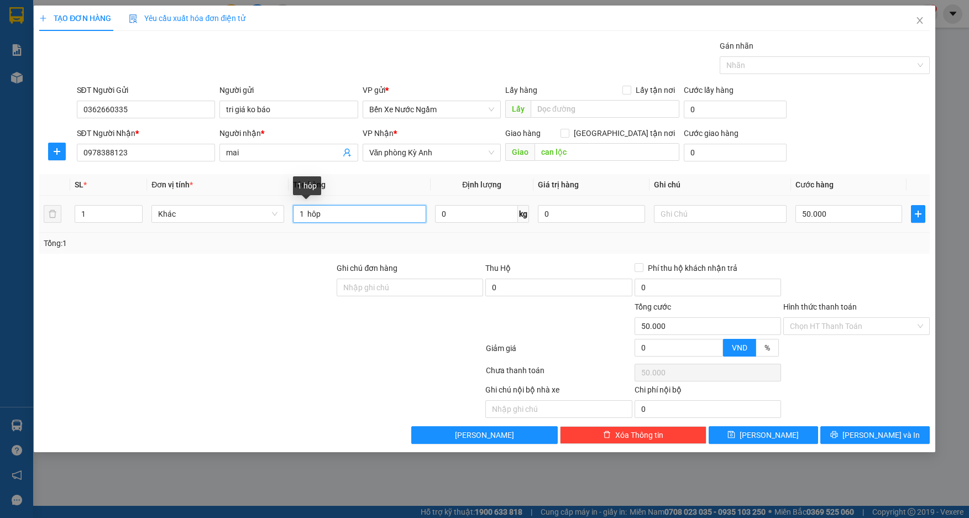
click at [377, 212] on input "1 hôp" at bounding box center [359, 214] width 133 height 18
click at [835, 323] on input "Hình thức thanh toán" at bounding box center [853, 326] width 126 height 17
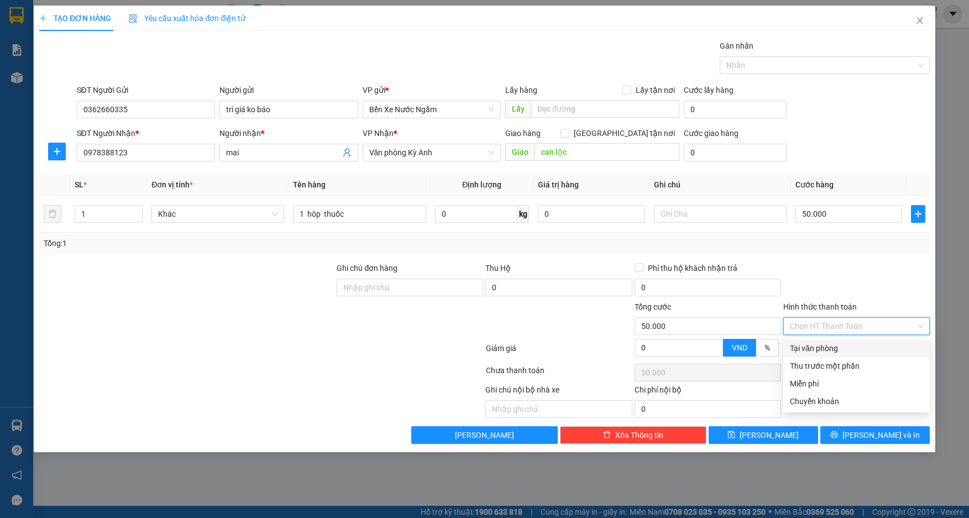
click at [829, 353] on div "Tại văn phòng" at bounding box center [856, 348] width 133 height 12
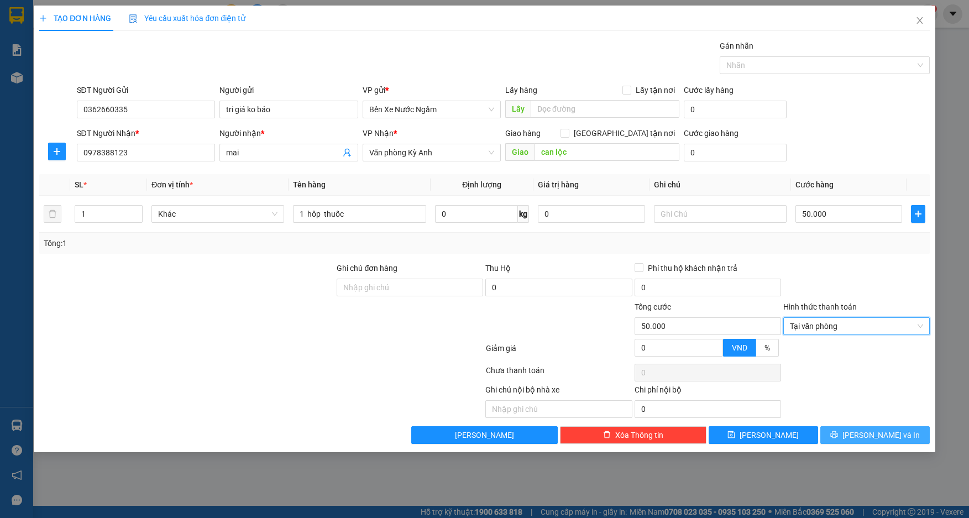
click at [852, 437] on button "[PERSON_NAME] và In" at bounding box center [875, 435] width 109 height 18
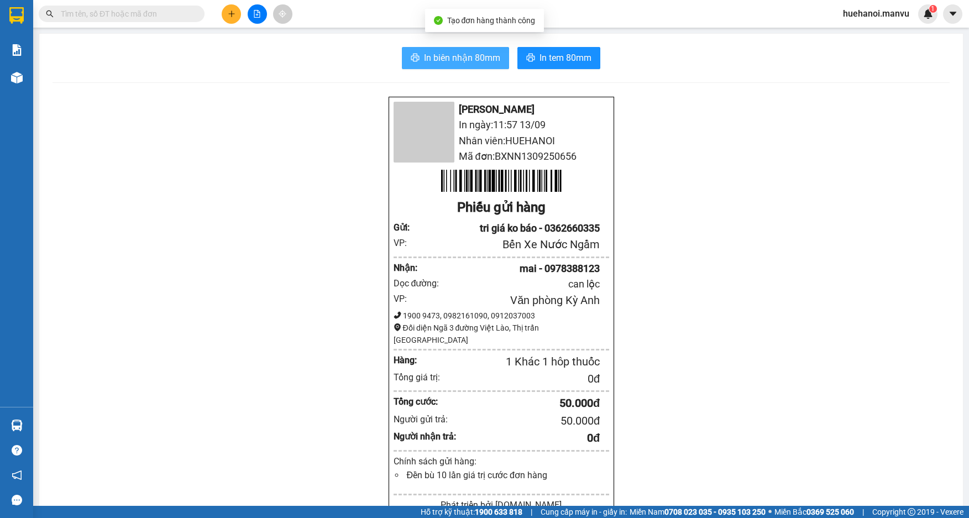
click at [480, 66] on button "In biên nhận 80mm" at bounding box center [455, 58] width 107 height 22
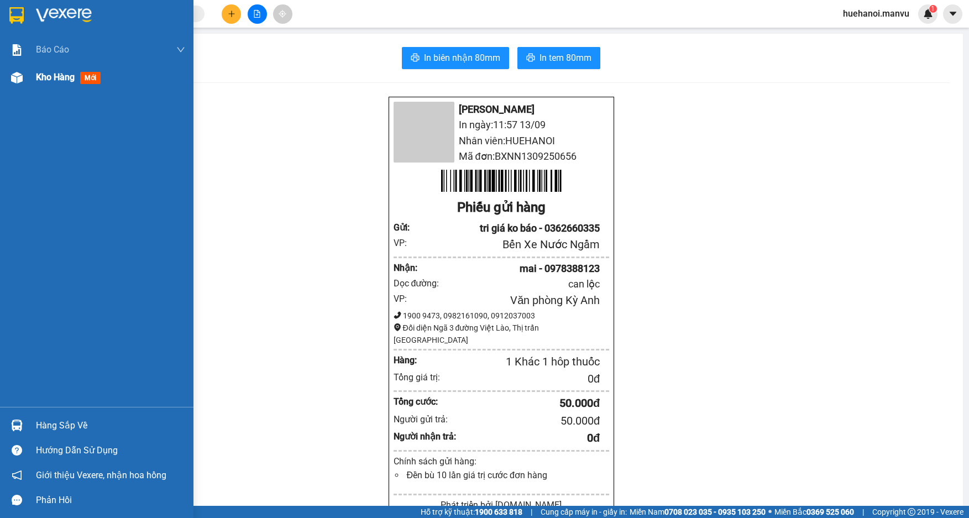
click at [45, 81] on span "Kho hàng" at bounding box center [55, 77] width 39 height 11
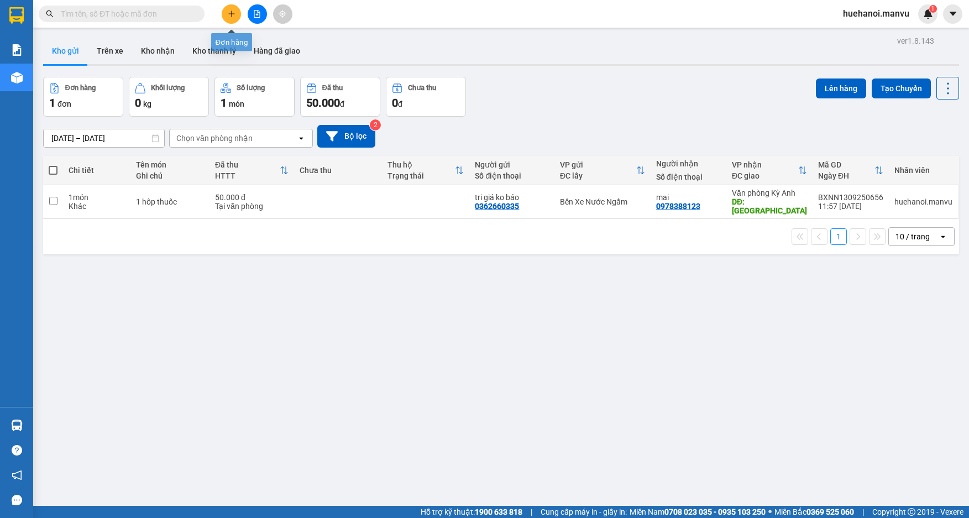
click at [232, 17] on icon "plus" at bounding box center [232, 14] width 8 height 8
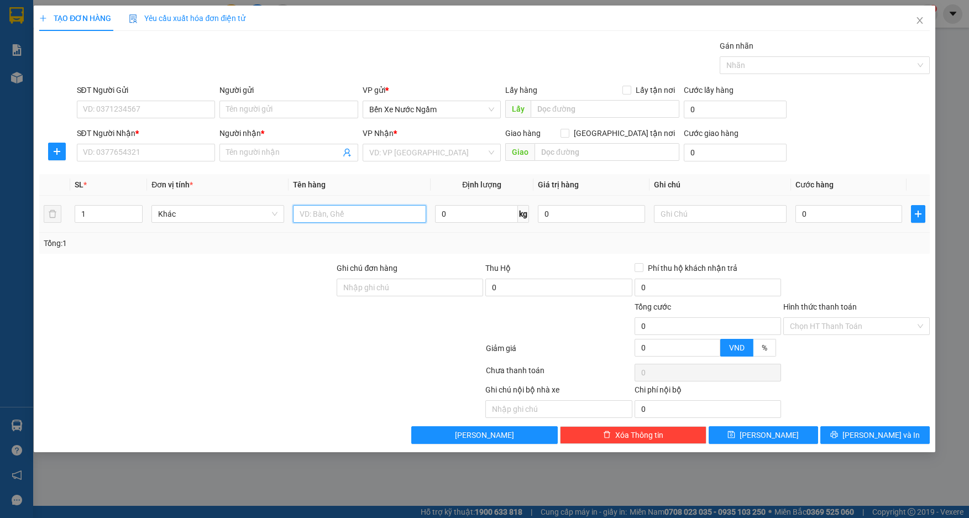
click at [357, 212] on input "text" at bounding box center [359, 214] width 133 height 18
click at [166, 147] on input "SĐT Người Nhận *" at bounding box center [146, 153] width 139 height 18
click at [166, 147] on input "5555" at bounding box center [146, 153] width 139 height 18
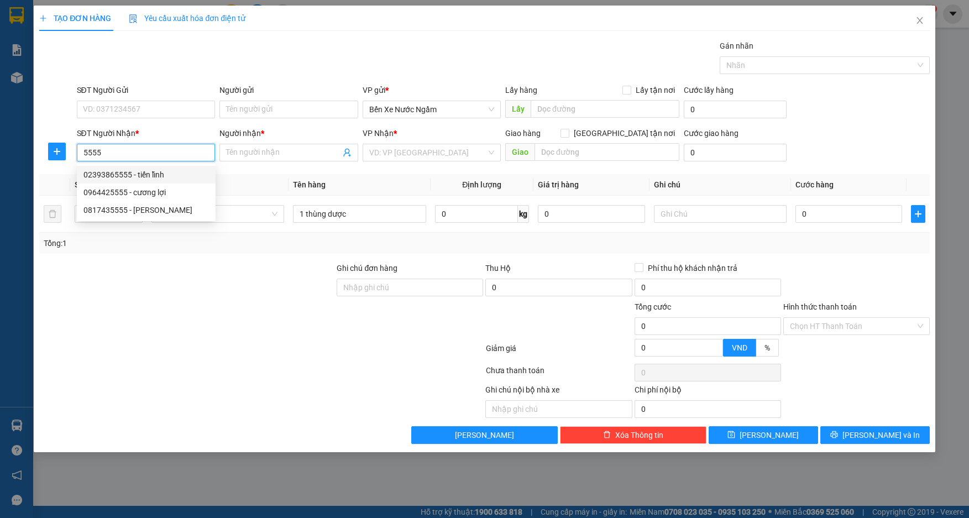
click at [153, 171] on div "02393865555 - tiến lĩnh" at bounding box center [146, 175] width 126 height 12
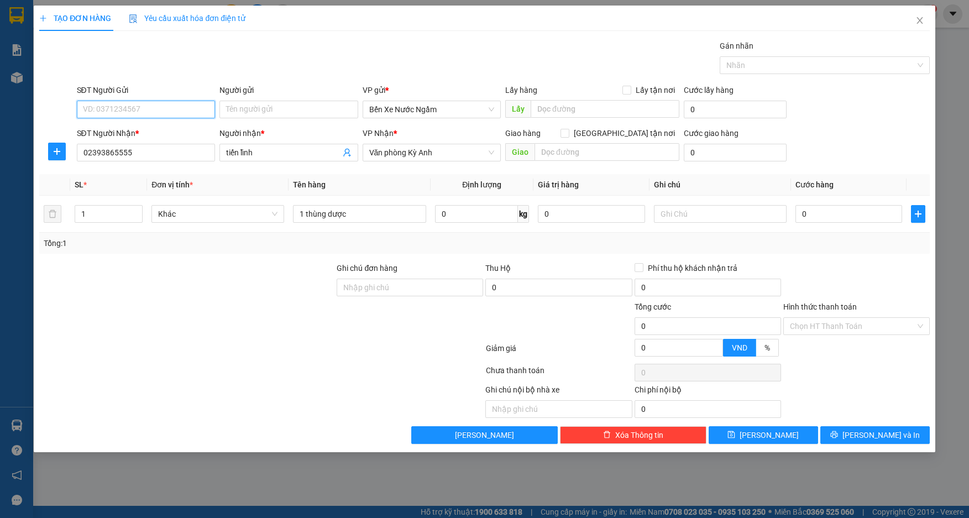
click at [154, 107] on input "SĐT Người Gửi" at bounding box center [146, 110] width 139 height 18
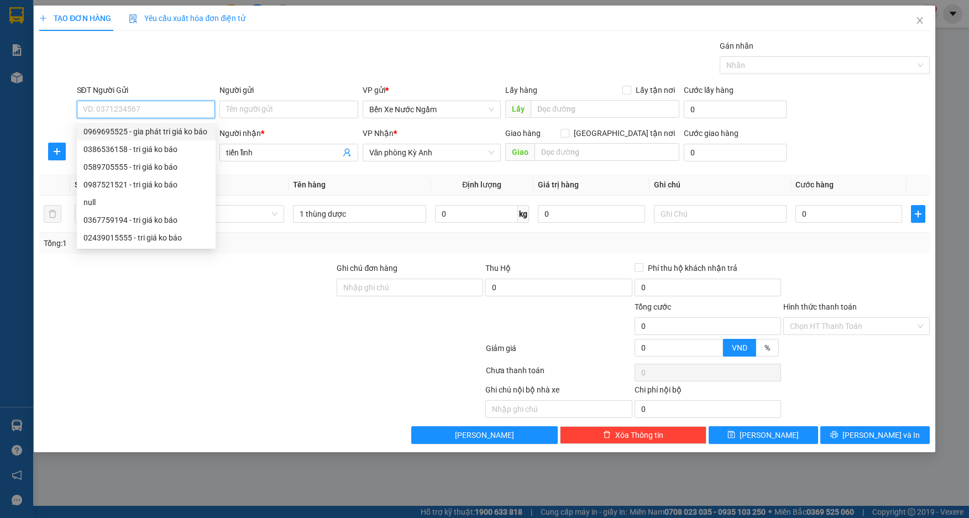
click at [147, 129] on div "0969695525 - gia phát tri giá ko báo" at bounding box center [146, 132] width 126 height 12
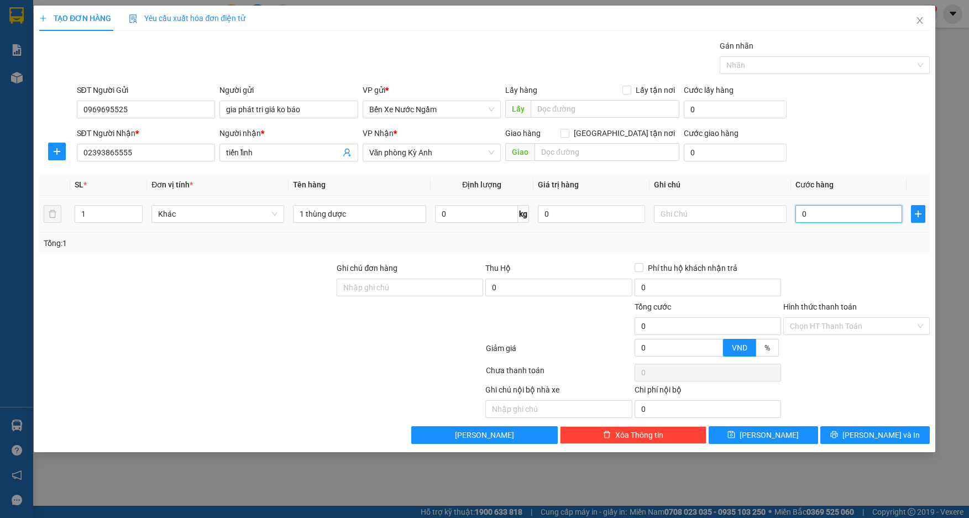
click at [824, 211] on input "0" at bounding box center [849, 214] width 107 height 18
click at [866, 327] on input "Hình thức thanh toán" at bounding box center [853, 326] width 126 height 17
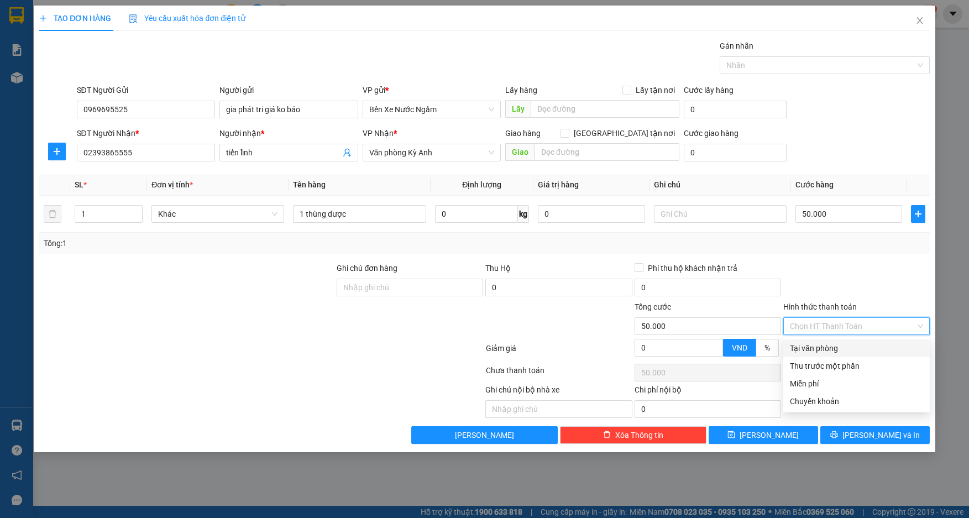
click at [821, 349] on div "Tại văn phòng" at bounding box center [856, 348] width 133 height 12
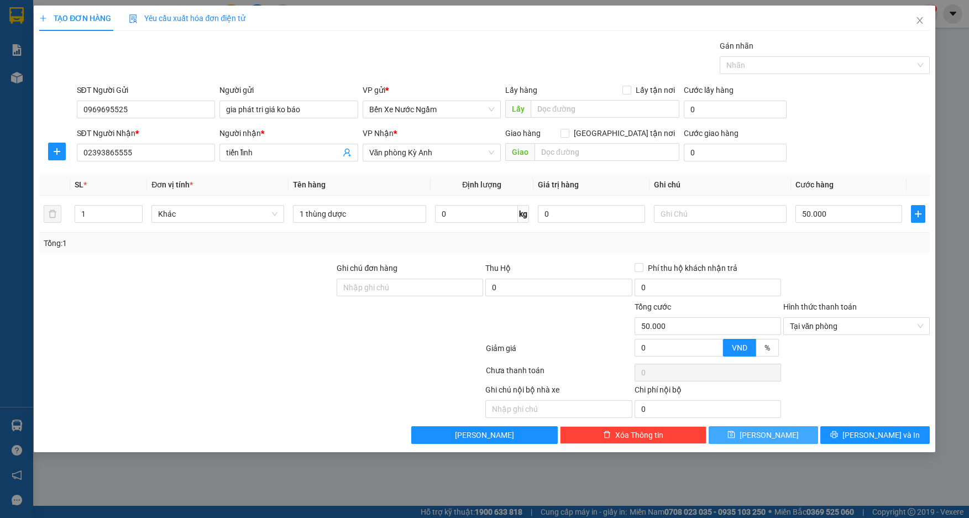
click at [792, 438] on button "[PERSON_NAME]" at bounding box center [763, 435] width 109 height 18
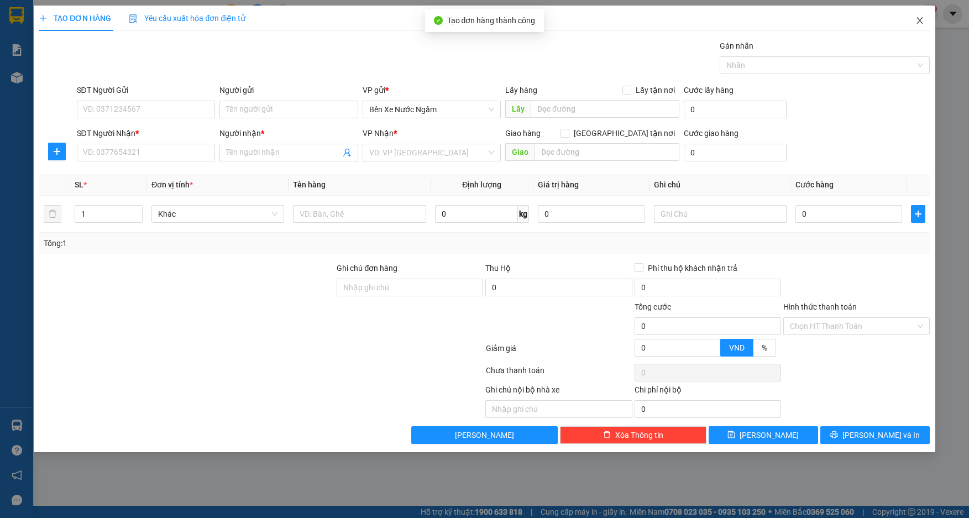
click at [918, 18] on icon "close" at bounding box center [920, 20] width 6 height 7
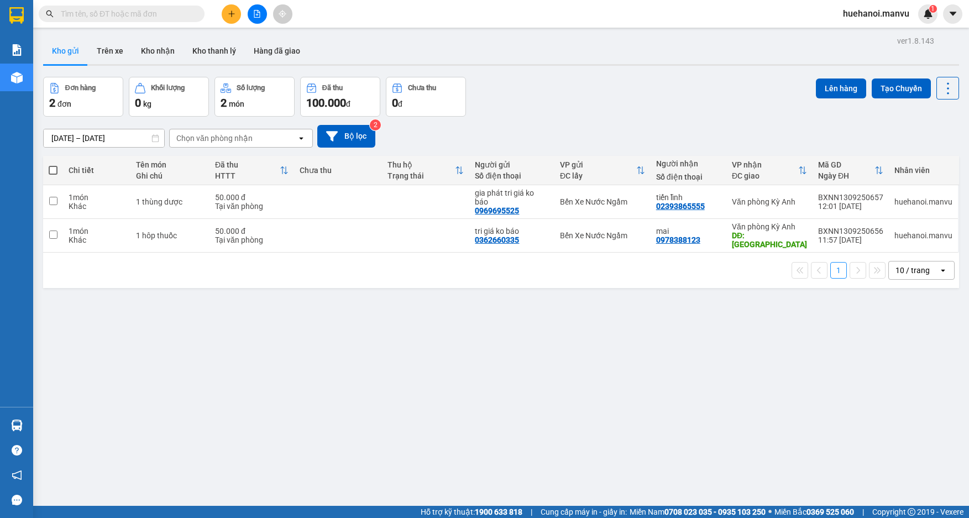
click at [51, 172] on span at bounding box center [53, 170] width 9 height 9
click at [53, 165] on input "checkbox" at bounding box center [53, 165] width 0 height 0
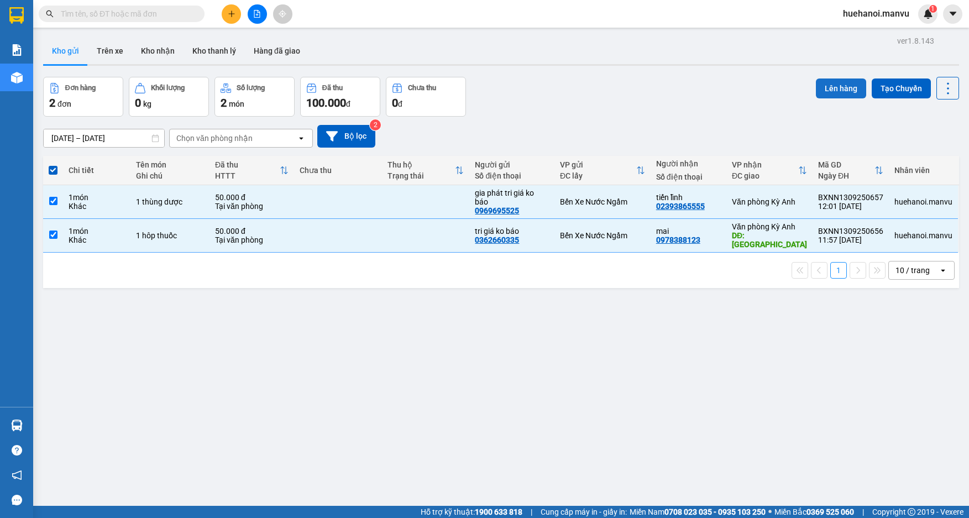
click at [832, 90] on button "Lên hàng" at bounding box center [841, 89] width 50 height 20
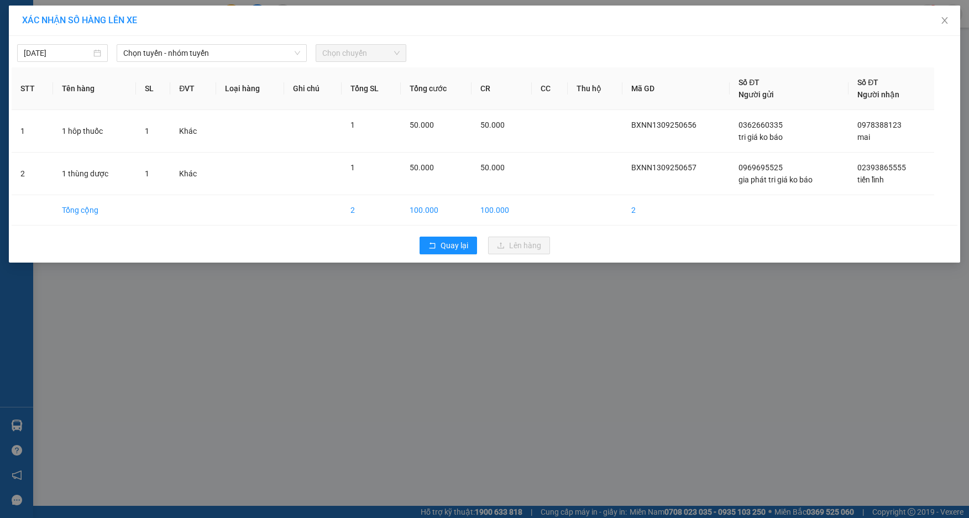
click at [157, 44] on div "[DATE] Chọn tuyến - nhóm tuyến Chọn chuyến" at bounding box center [485, 50] width 946 height 23
click at [158, 51] on span "Chọn tuyến - nhóm tuyến" at bounding box center [211, 53] width 177 height 17
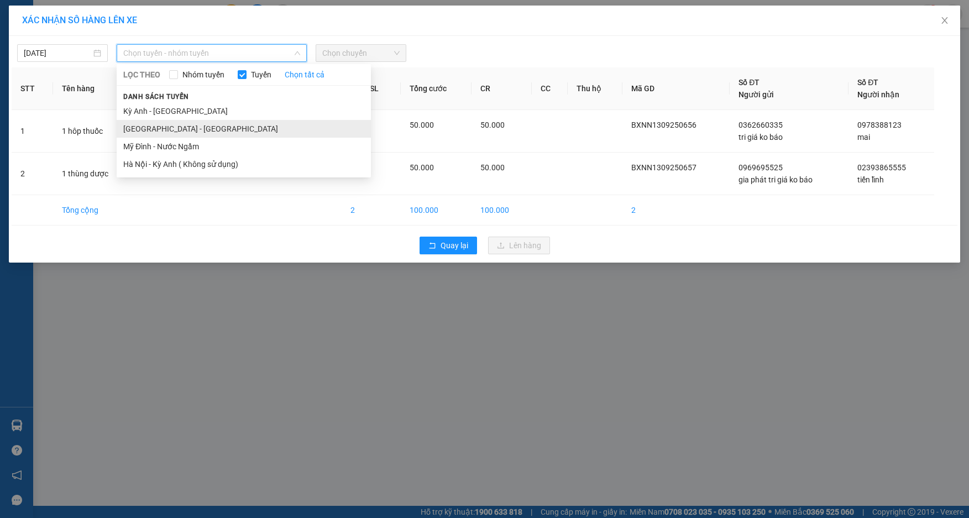
click at [149, 128] on li "[GEOGRAPHIC_DATA] - [GEOGRAPHIC_DATA]" at bounding box center [244, 129] width 254 height 18
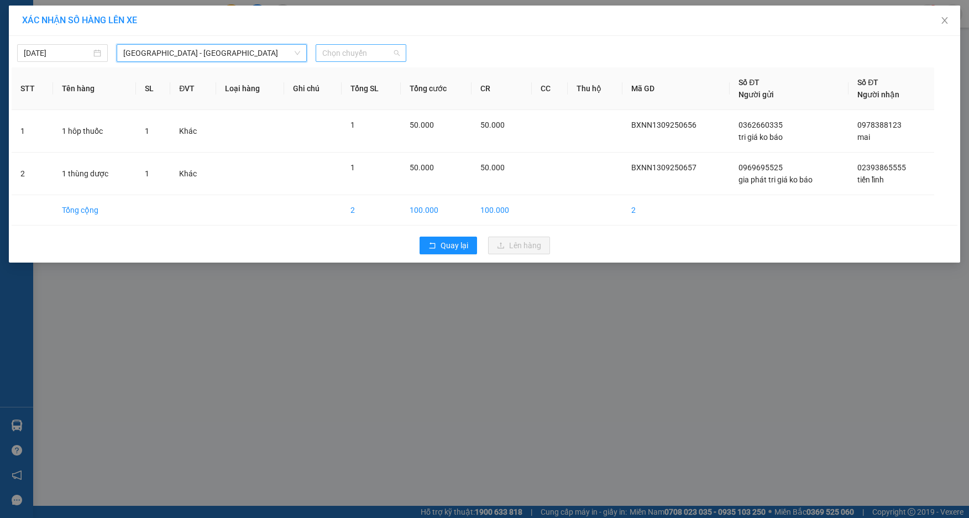
click at [354, 58] on span "Chọn chuyến" at bounding box center [360, 53] width 77 height 17
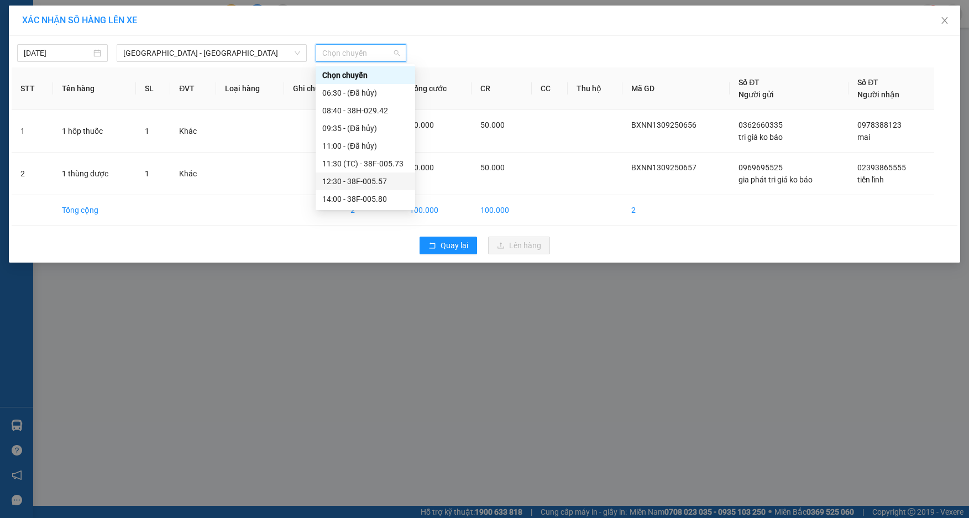
click at [358, 179] on div "12:30 - 38F-005.57" at bounding box center [365, 181] width 86 height 12
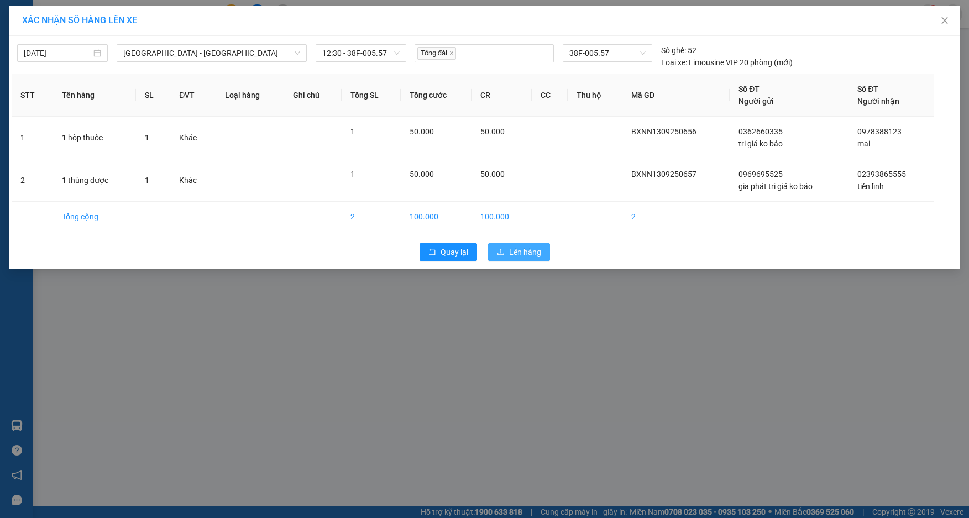
click at [509, 252] on button "Lên hàng" at bounding box center [519, 252] width 62 height 18
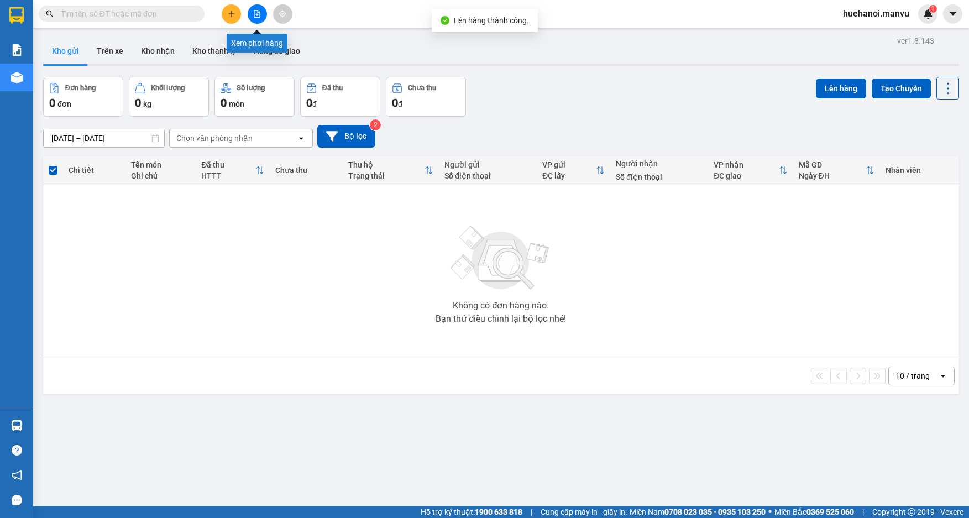
click at [264, 19] on button at bounding box center [257, 13] width 19 height 19
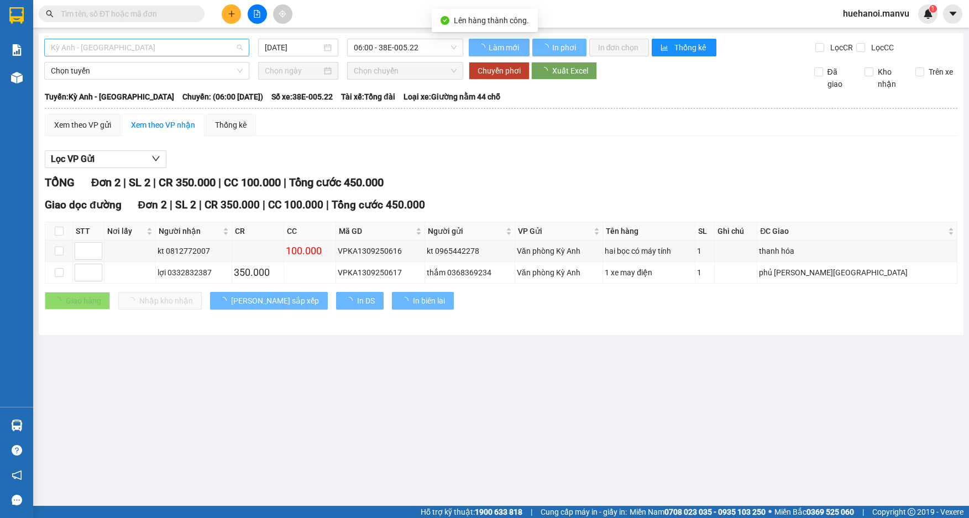
click at [138, 41] on span "Kỳ Anh - [GEOGRAPHIC_DATA]" at bounding box center [147, 47] width 192 height 17
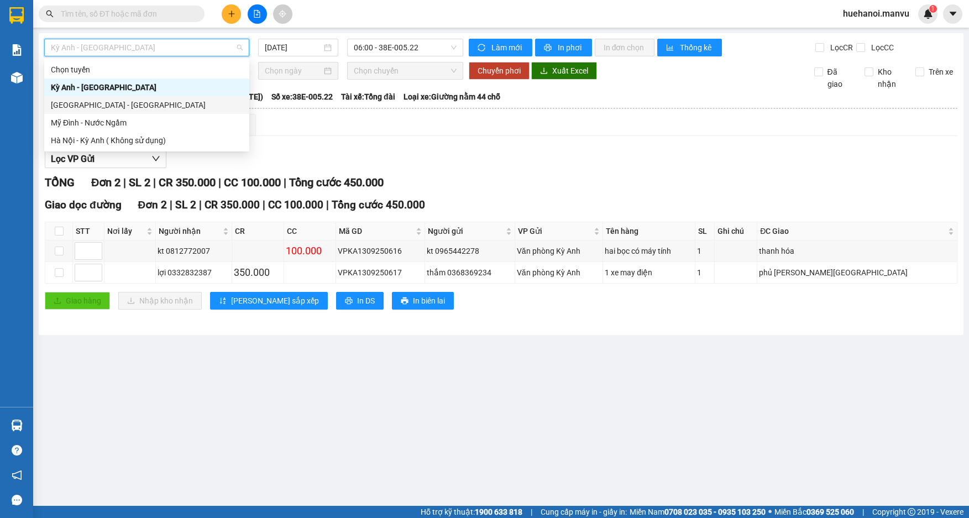
click at [113, 109] on div "[GEOGRAPHIC_DATA] - [GEOGRAPHIC_DATA]" at bounding box center [147, 105] width 192 height 12
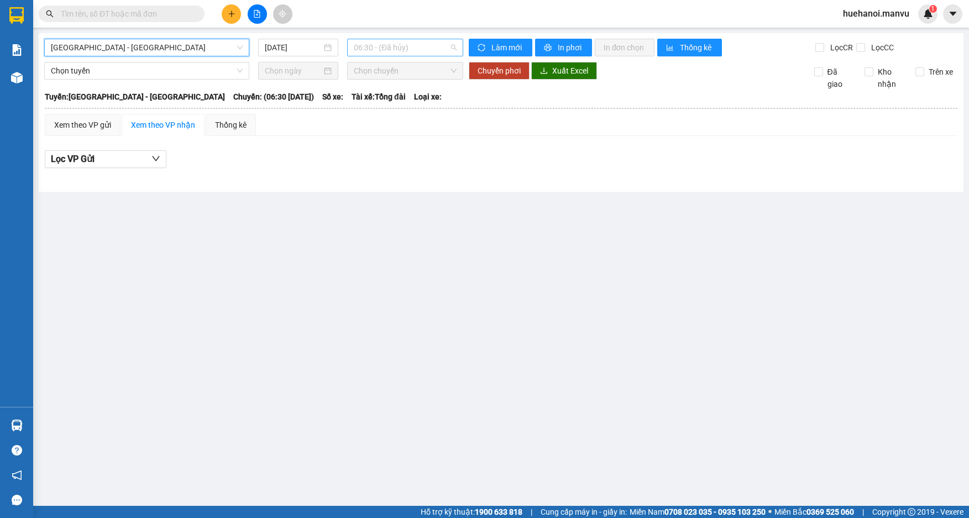
click at [388, 46] on span "06:30 - (Đã hủy)" at bounding box center [405, 47] width 103 height 17
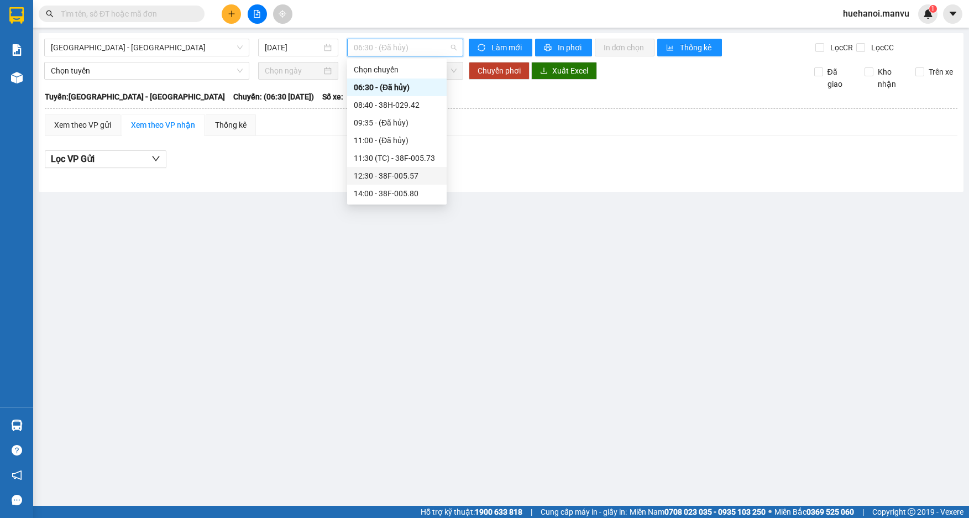
click at [387, 172] on div "12:30 - 38F-005.57" at bounding box center [397, 176] width 86 height 12
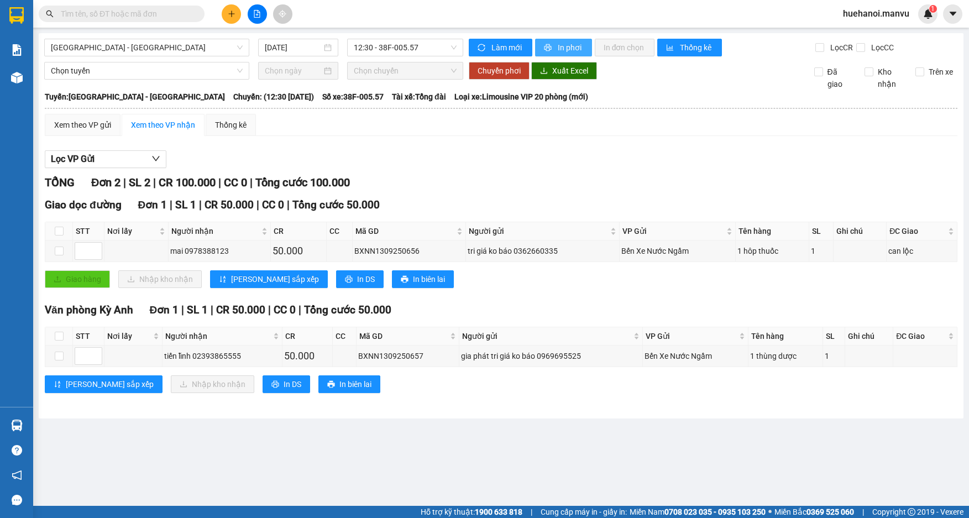
click at [567, 48] on span "In phơi" at bounding box center [570, 47] width 25 height 12
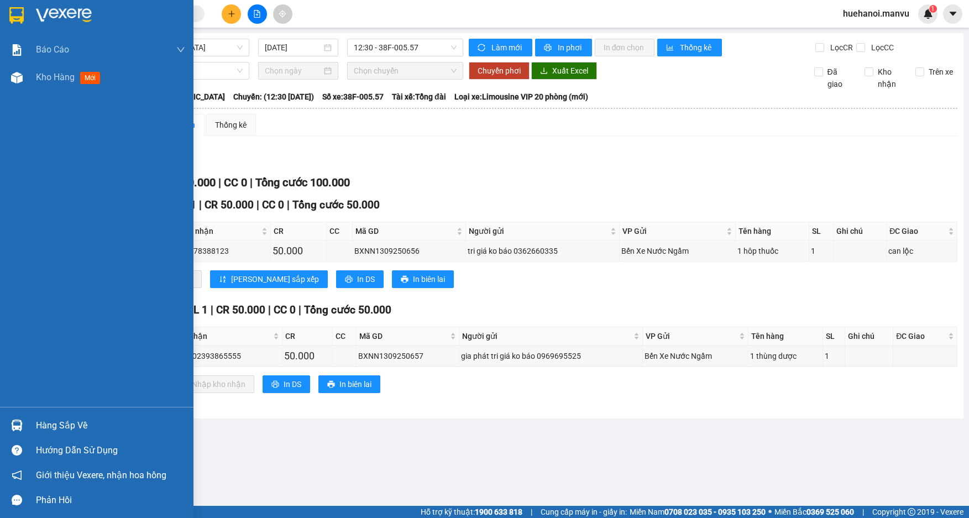
click at [52, 424] on div "Hàng sắp về" at bounding box center [110, 425] width 149 height 17
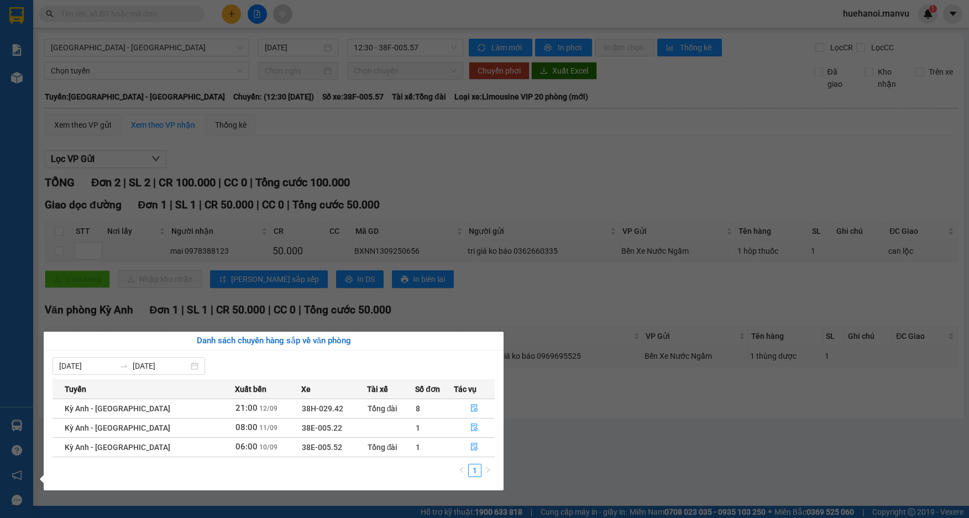
click at [17, 338] on div "Báo cáo 1. Chi tiết đơn hàng toàn nhà xe 2. Báo cáo doanh thu các văn phòng ( k…" at bounding box center [16, 259] width 33 height 518
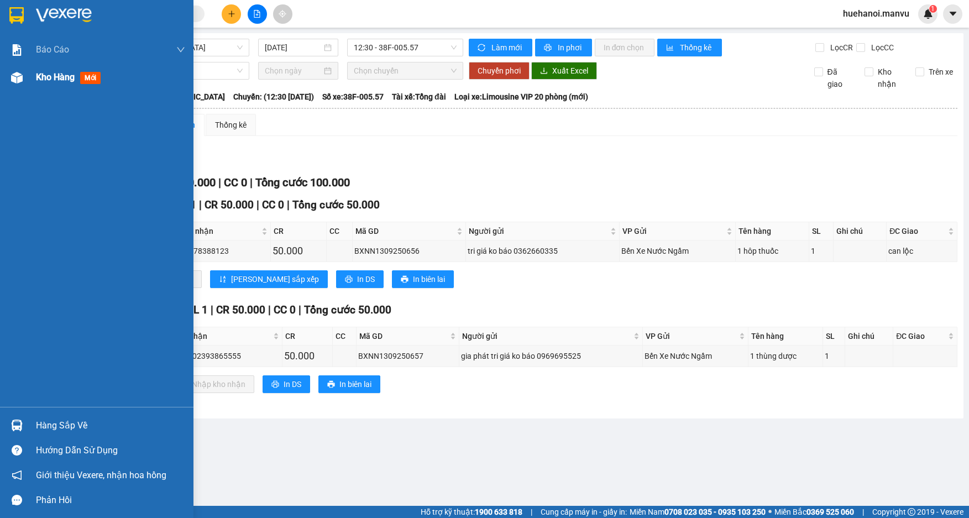
click at [55, 80] on span "Kho hàng" at bounding box center [55, 77] width 39 height 11
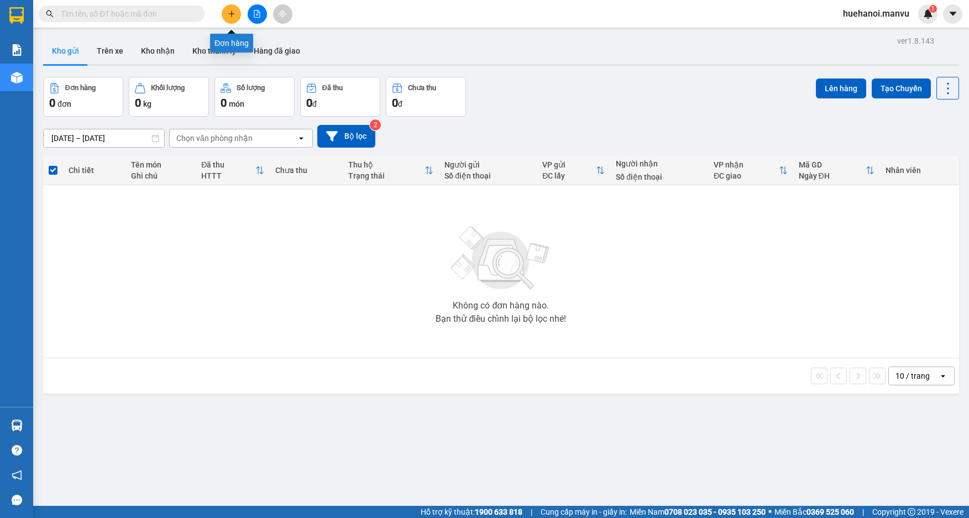
click at [234, 15] on icon "plus" at bounding box center [232, 14] width 8 height 8
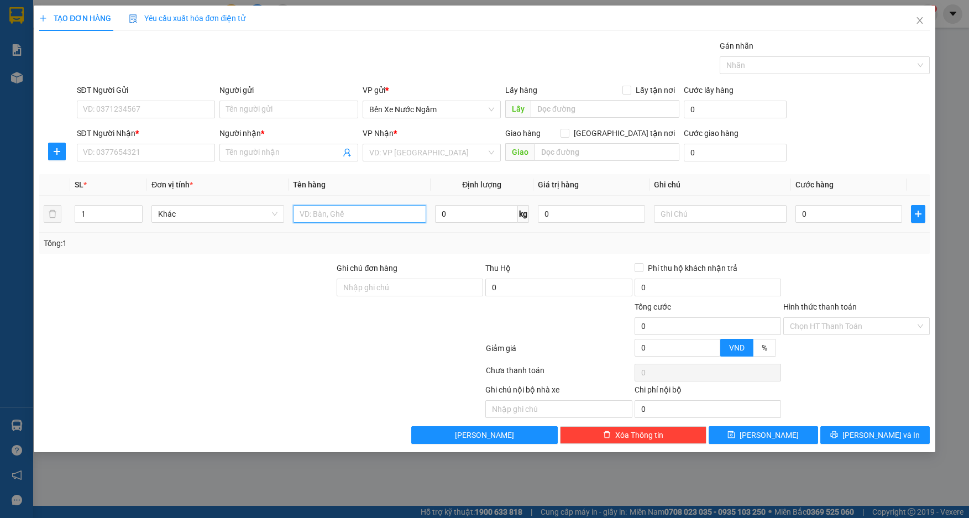
click at [352, 222] on input "text" at bounding box center [359, 214] width 133 height 18
click at [83, 151] on input "SĐT Người Nhận *" at bounding box center [146, 153] width 139 height 18
click at [109, 153] on input "SĐT Người Nhận *" at bounding box center [146, 153] width 139 height 18
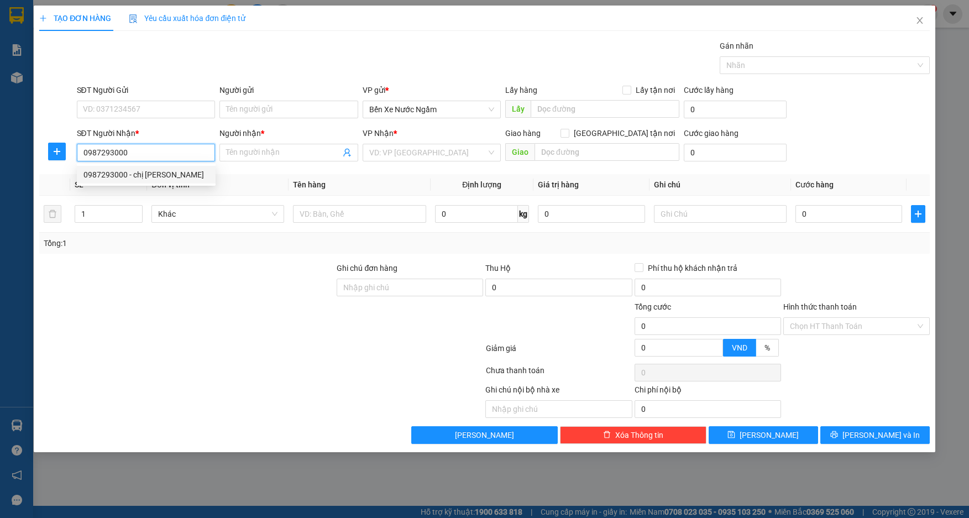
click at [159, 173] on div "0987293000 - chị [PERSON_NAME]" at bounding box center [146, 175] width 126 height 12
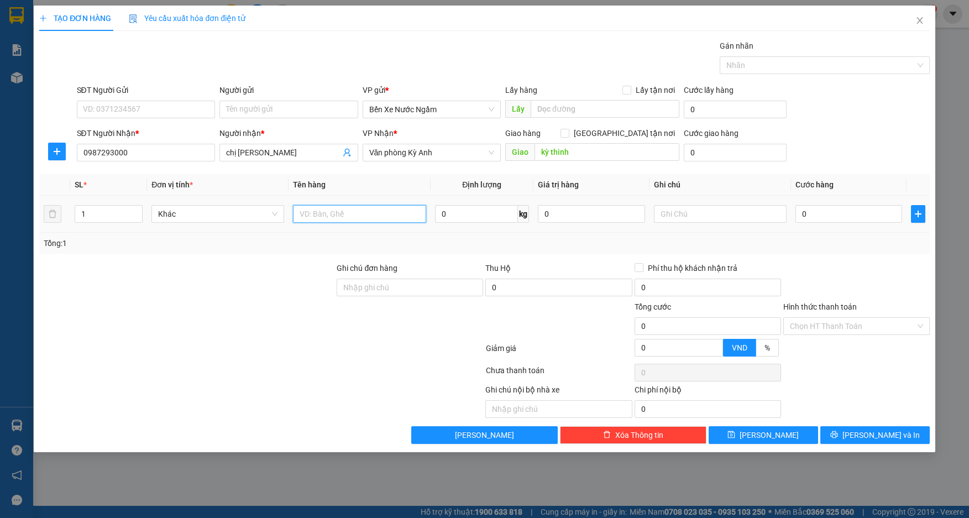
click at [333, 214] on input "text" at bounding box center [359, 214] width 133 height 18
click at [163, 108] on input "SĐT Người Gửi" at bounding box center [146, 110] width 139 height 18
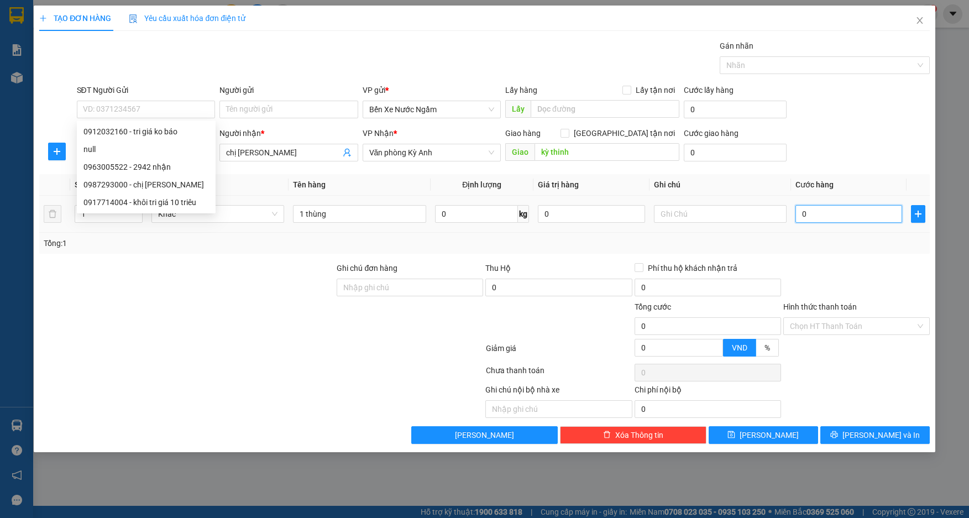
click at [874, 222] on input "0" at bounding box center [849, 214] width 107 height 18
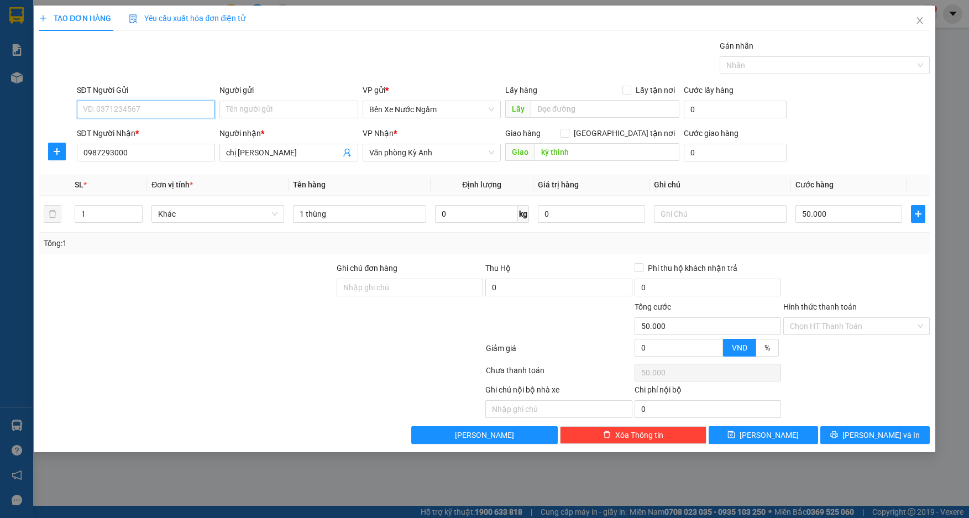
click at [117, 113] on input "SĐT Người Gửi" at bounding box center [146, 110] width 139 height 18
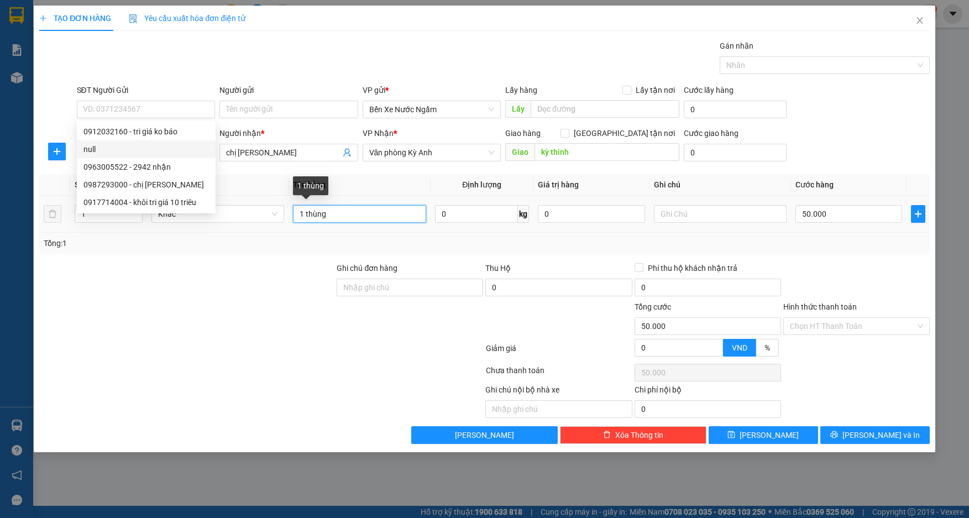
click at [348, 216] on input "1 thùng" at bounding box center [359, 214] width 133 height 18
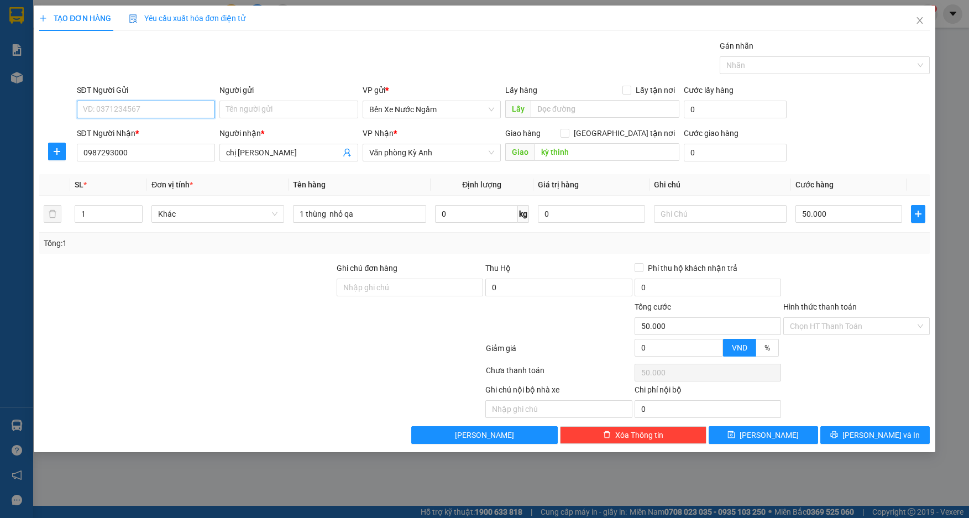
click at [140, 110] on input "SĐT Người Gửi" at bounding box center [146, 110] width 139 height 18
click at [248, 108] on input "Người gửi" at bounding box center [289, 110] width 139 height 18
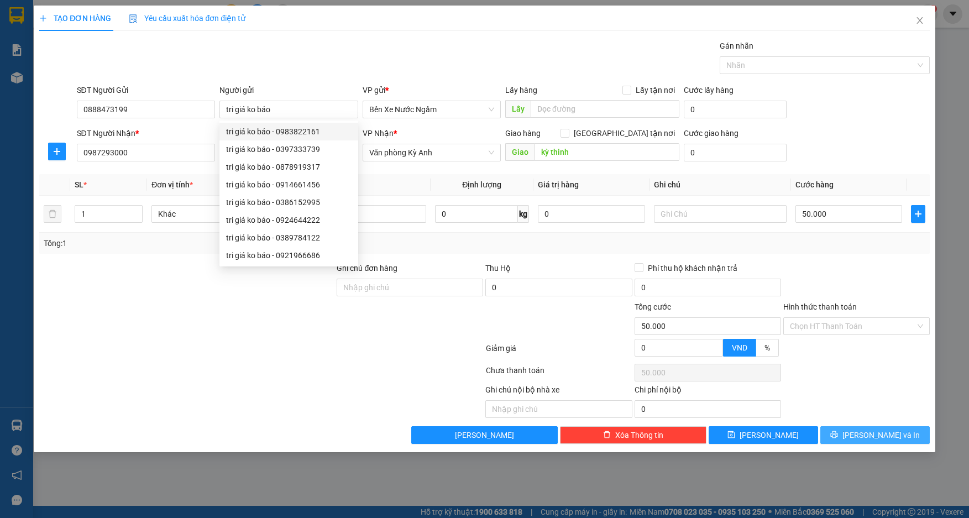
click at [838, 436] on icon "printer" at bounding box center [835, 435] width 8 height 8
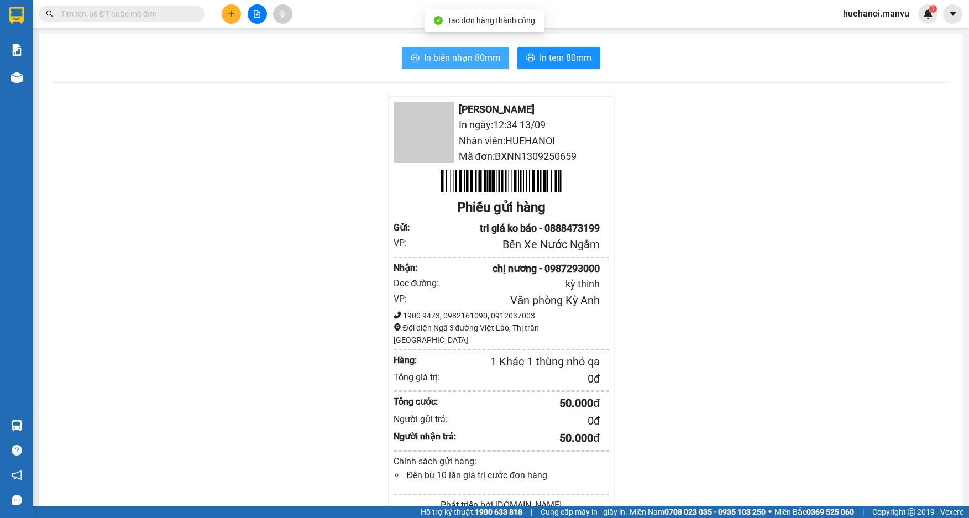
click at [474, 64] on span "In biên nhận 80mm" at bounding box center [462, 58] width 76 height 14
click at [437, 58] on span "In biên nhận 80mm" at bounding box center [462, 58] width 76 height 14
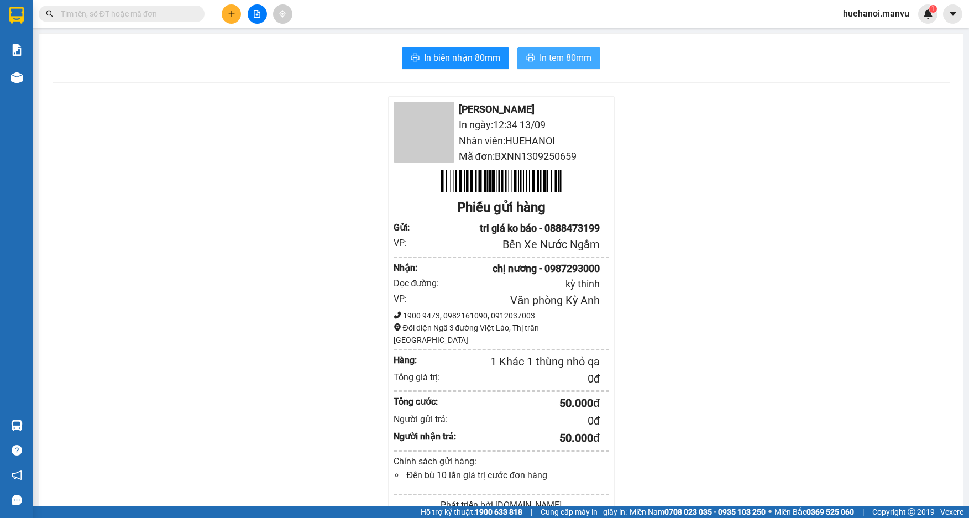
click at [561, 58] on span "In tem 80mm" at bounding box center [566, 58] width 52 height 14
click at [226, 14] on button at bounding box center [231, 13] width 19 height 19
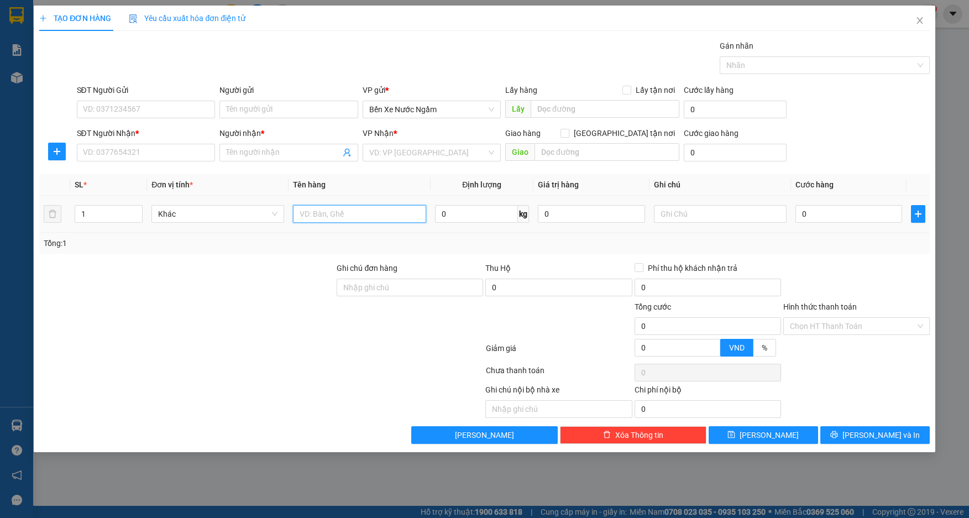
click at [322, 221] on input "text" at bounding box center [359, 214] width 133 height 18
click at [176, 111] on input "SĐT Người Gửi" at bounding box center [146, 110] width 139 height 18
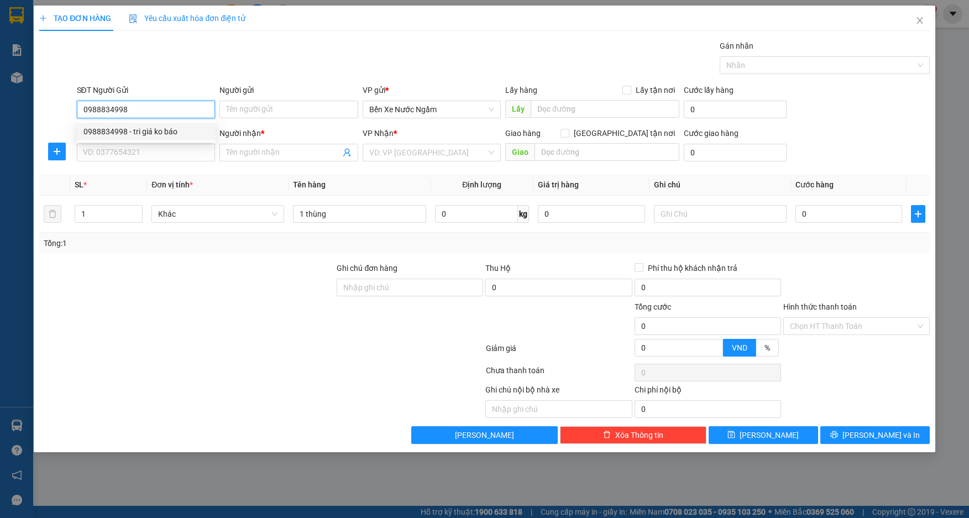
click at [173, 131] on div "0988834998 - tri giá ko báo" at bounding box center [146, 132] width 126 height 12
click at [168, 152] on input "SĐT Người Nhận *" at bounding box center [146, 153] width 139 height 18
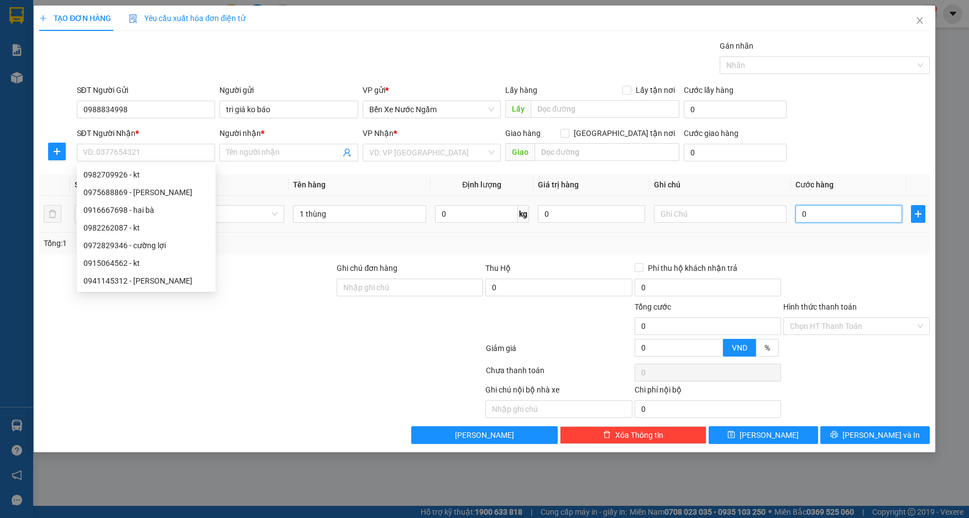
click at [847, 216] on input "0" at bounding box center [849, 214] width 107 height 18
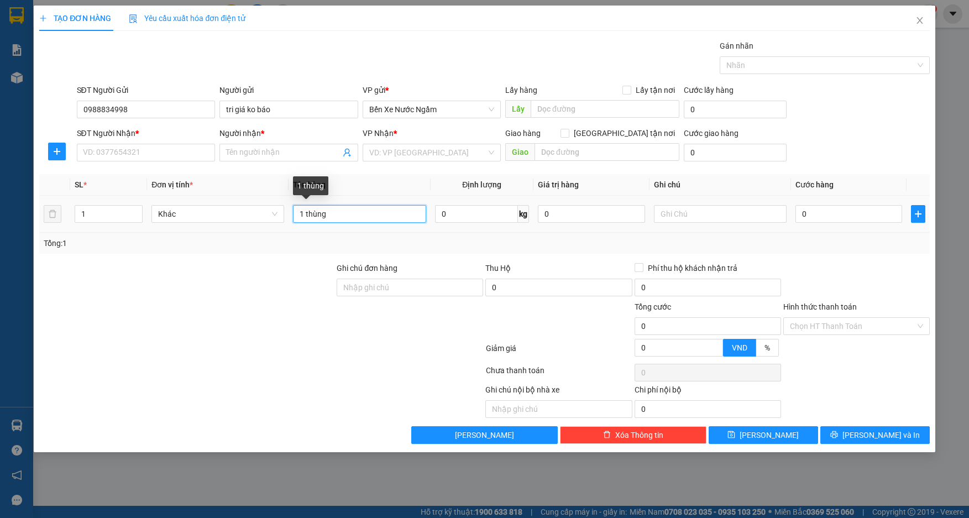
click at [346, 214] on input "1 thùng" at bounding box center [359, 214] width 133 height 18
click at [184, 155] on input "SĐT Người Nhận *" at bounding box center [146, 153] width 139 height 18
click at [251, 156] on input "Người nhận *" at bounding box center [283, 153] width 114 height 12
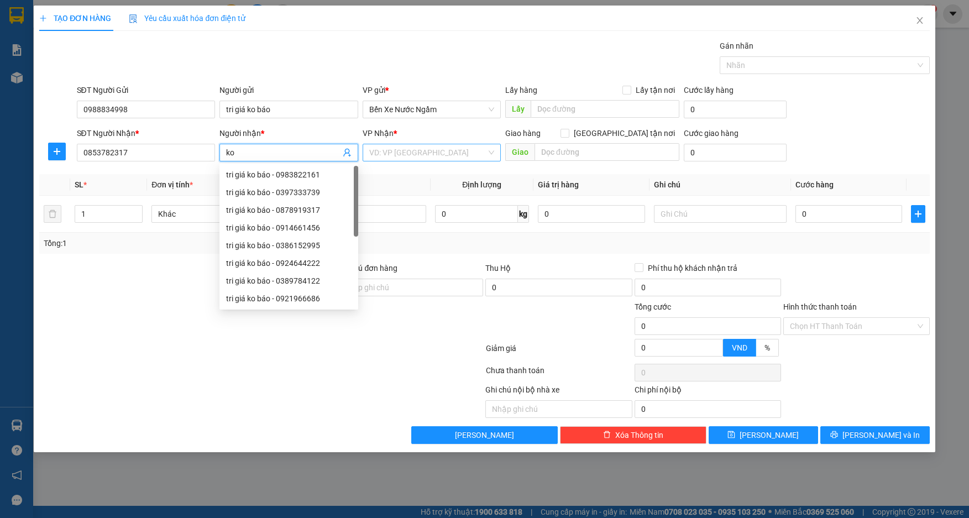
click at [415, 149] on input "search" at bounding box center [428, 152] width 118 height 17
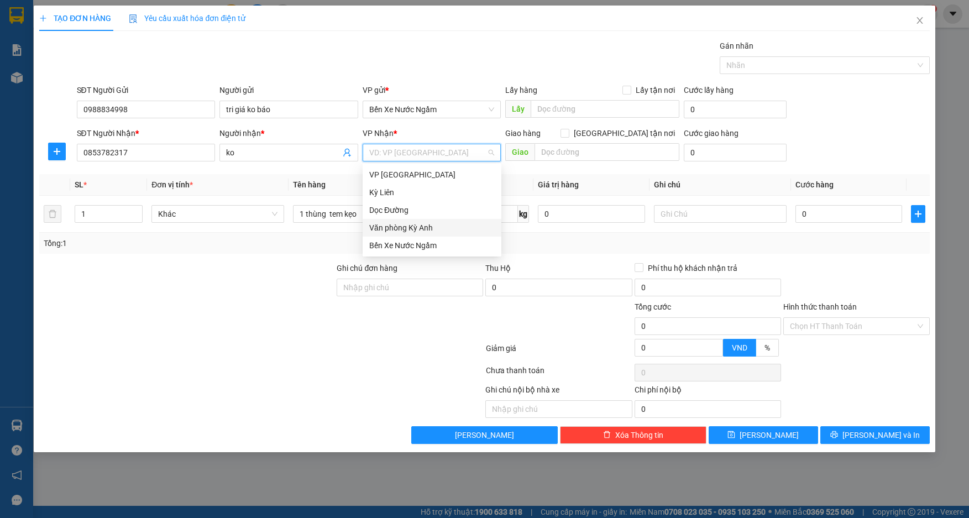
click at [425, 235] on div "Văn phòng Kỳ Anh" at bounding box center [432, 228] width 139 height 18
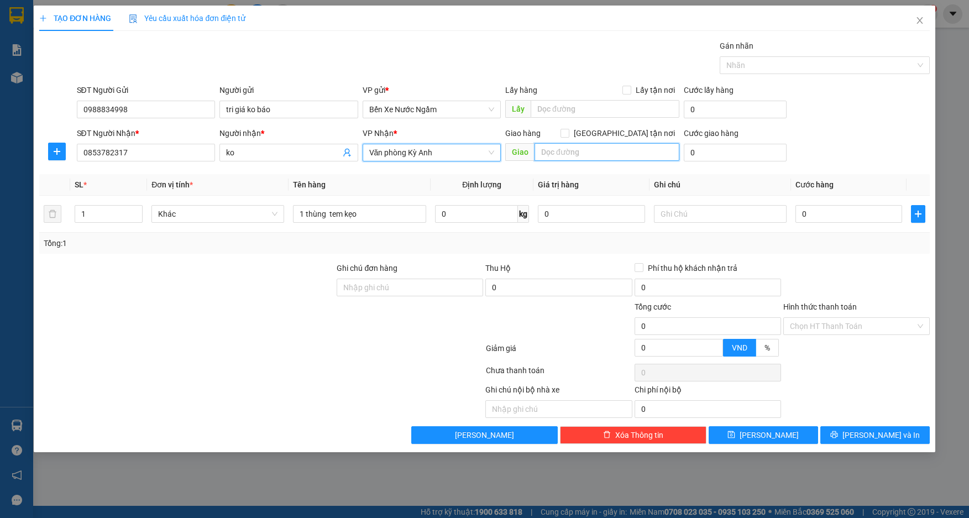
click at [587, 158] on input "text" at bounding box center [607, 152] width 145 height 18
click at [849, 208] on input "0" at bounding box center [849, 214] width 107 height 18
click at [838, 434] on icon "printer" at bounding box center [834, 434] width 7 height 7
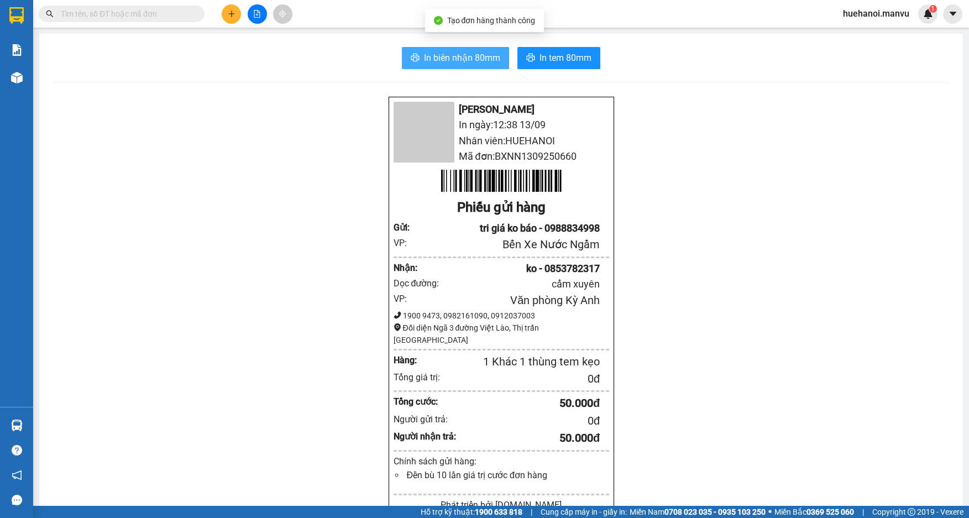
click at [445, 62] on span "In biên nhận 80mm" at bounding box center [462, 58] width 76 height 14
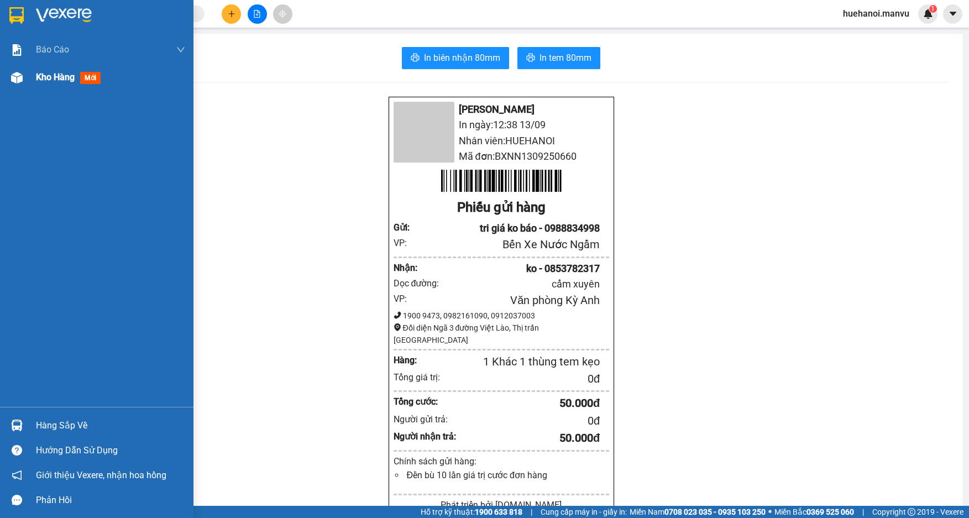
click at [45, 76] on span "Kho hàng" at bounding box center [55, 77] width 39 height 11
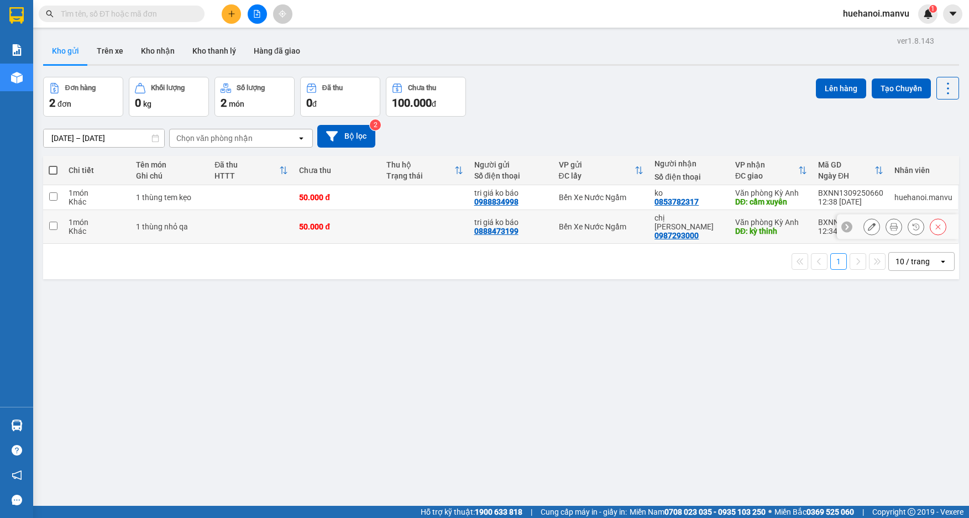
click at [56, 222] on input "checkbox" at bounding box center [53, 226] width 8 height 8
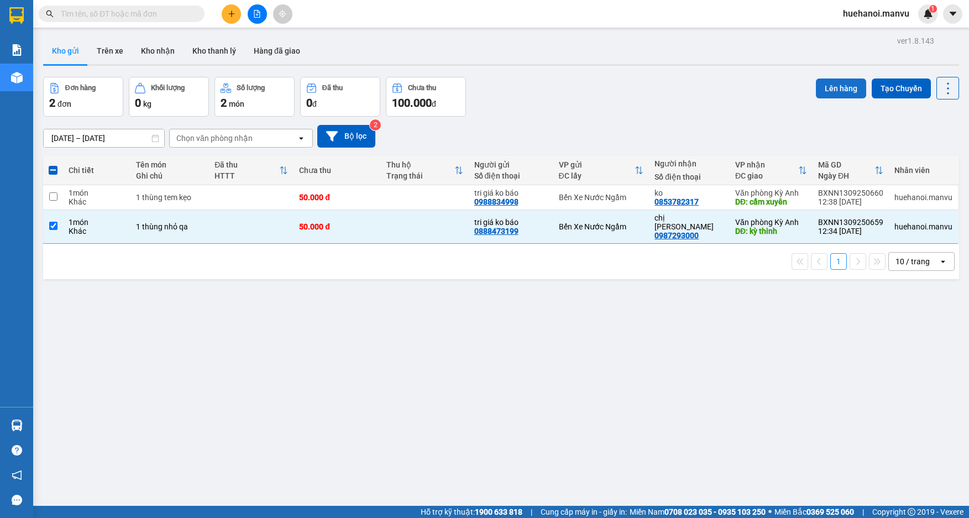
click at [844, 95] on button "Lên hàng" at bounding box center [841, 89] width 50 height 20
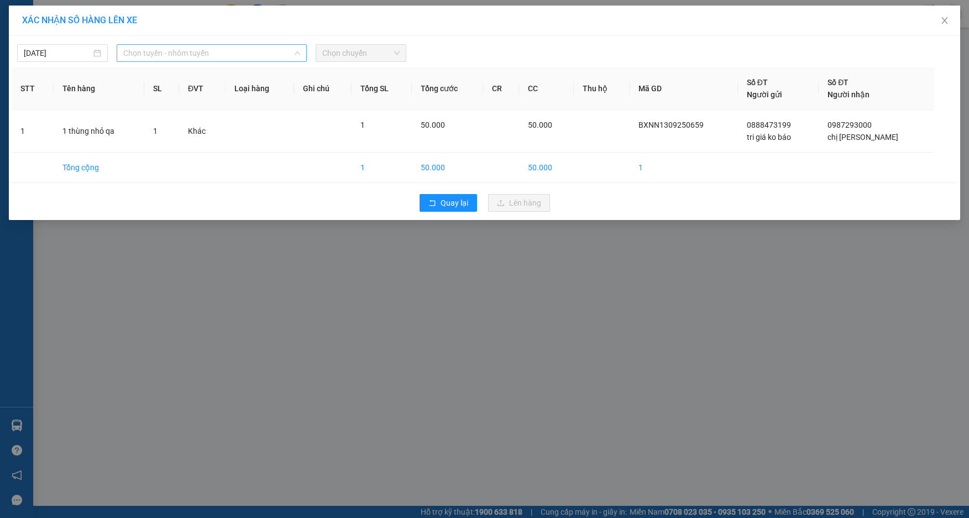
click at [148, 51] on span "Chọn tuyến - nhóm tuyến" at bounding box center [211, 53] width 177 height 17
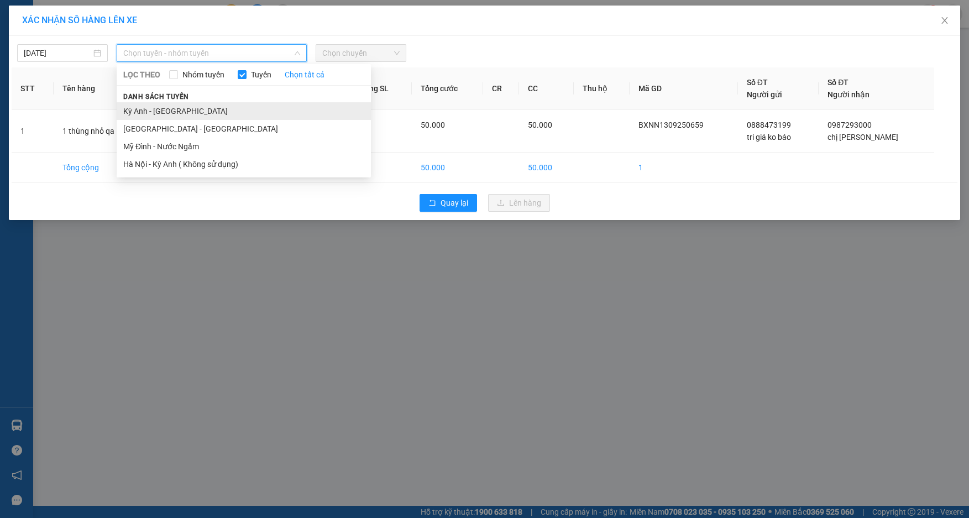
click at [140, 112] on li "Kỳ Anh - [GEOGRAPHIC_DATA]" at bounding box center [244, 111] width 254 height 18
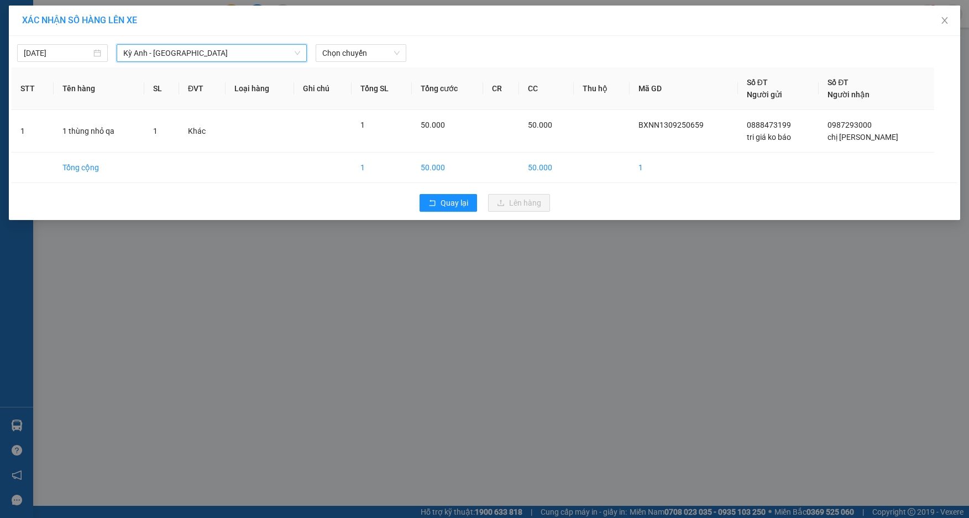
click at [169, 60] on span "Kỳ Anh - [GEOGRAPHIC_DATA]" at bounding box center [211, 53] width 177 height 17
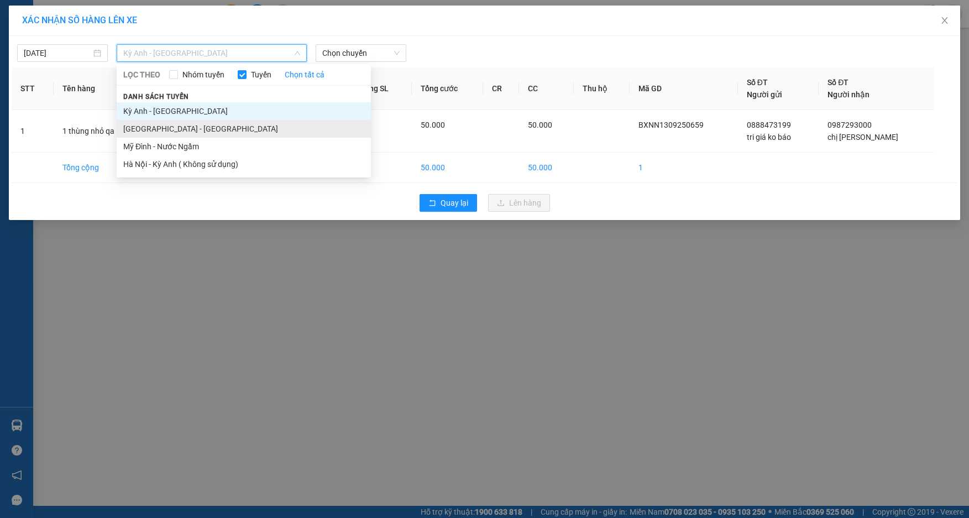
click at [168, 127] on li "[GEOGRAPHIC_DATA] - [GEOGRAPHIC_DATA]" at bounding box center [244, 129] width 254 height 18
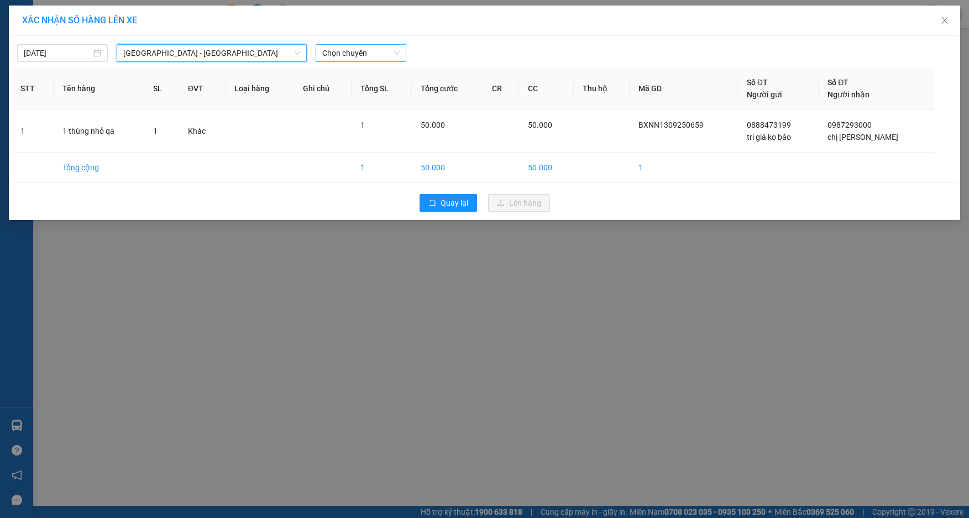
click at [340, 59] on span "Chọn chuyến" at bounding box center [360, 53] width 77 height 17
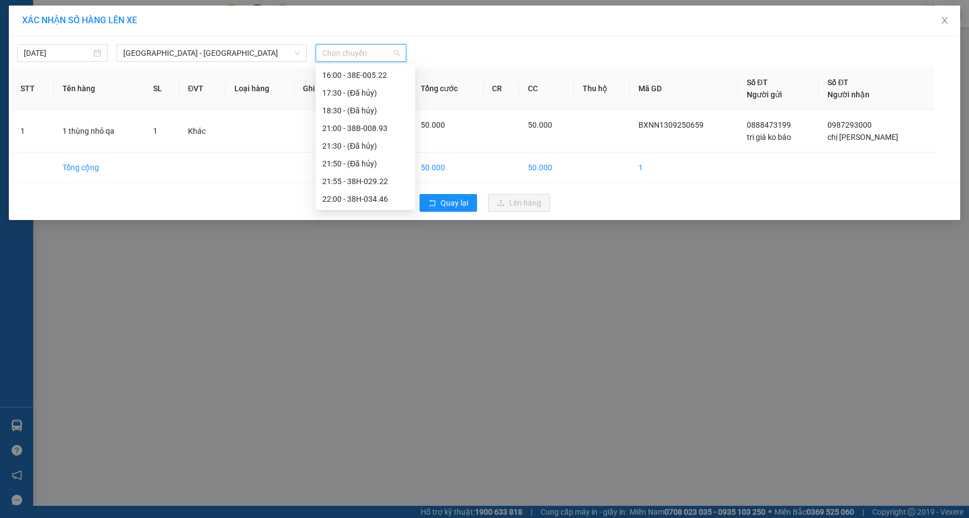
scroll to position [31, 0]
click at [362, 149] on div "12:30 - 38F-005.57" at bounding box center [365, 150] width 86 height 12
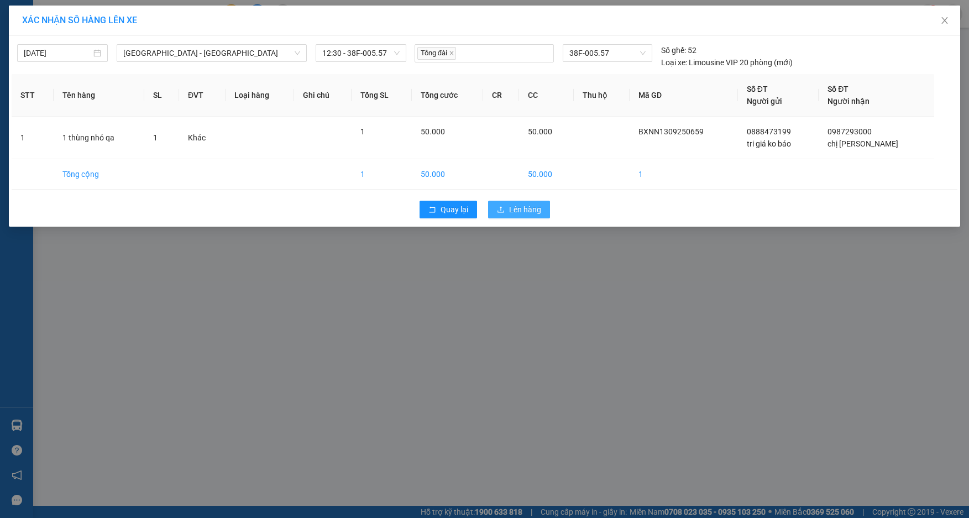
click at [508, 212] on button "Lên hàng" at bounding box center [519, 210] width 62 height 18
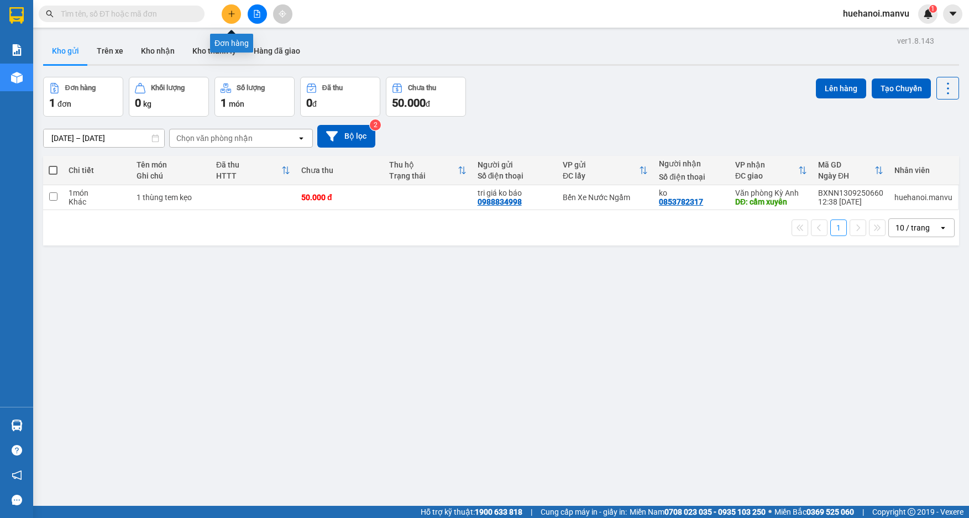
click at [232, 18] on button at bounding box center [231, 13] width 19 height 19
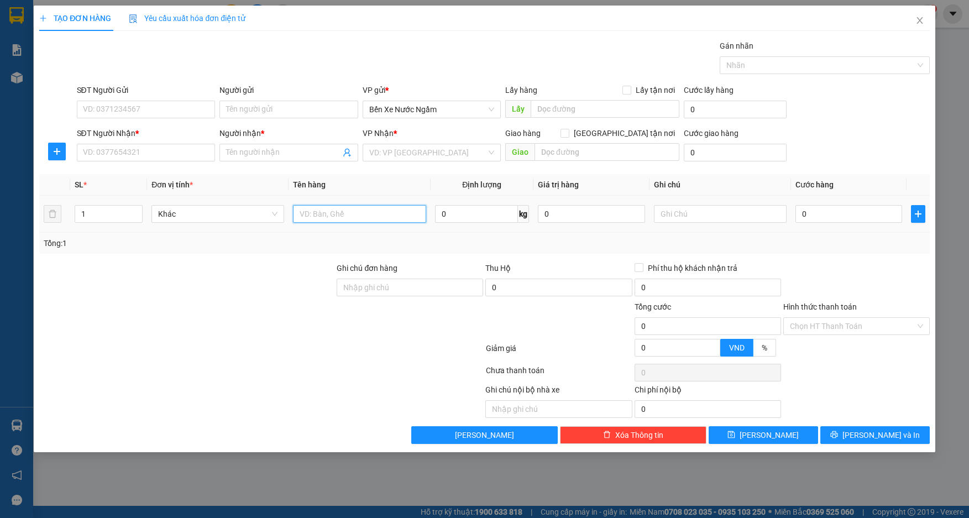
click at [358, 217] on input "text" at bounding box center [359, 214] width 133 height 18
type input "1 bao xanh"
click at [559, 157] on input "text" at bounding box center [607, 152] width 145 height 18
type input "ky tjhoj"
click at [149, 153] on input "SĐT Người Nhận *" at bounding box center [146, 153] width 139 height 18
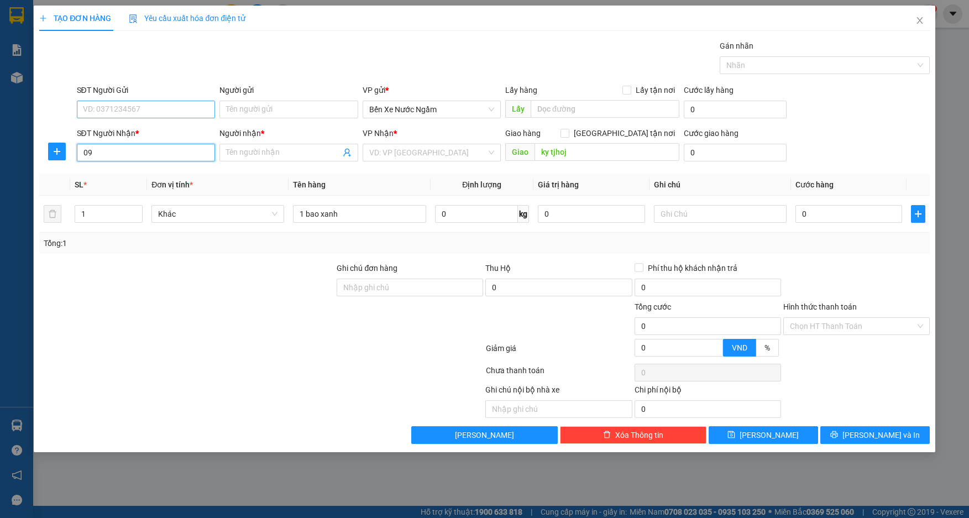
type input "09"
click at [116, 111] on input "SĐT Người Gửi" at bounding box center [146, 110] width 139 height 18
type input "0912256316"
click at [132, 132] on div "0912256316 - tri giá ko báo" at bounding box center [146, 132] width 126 height 12
type input "tri giá ko báo"
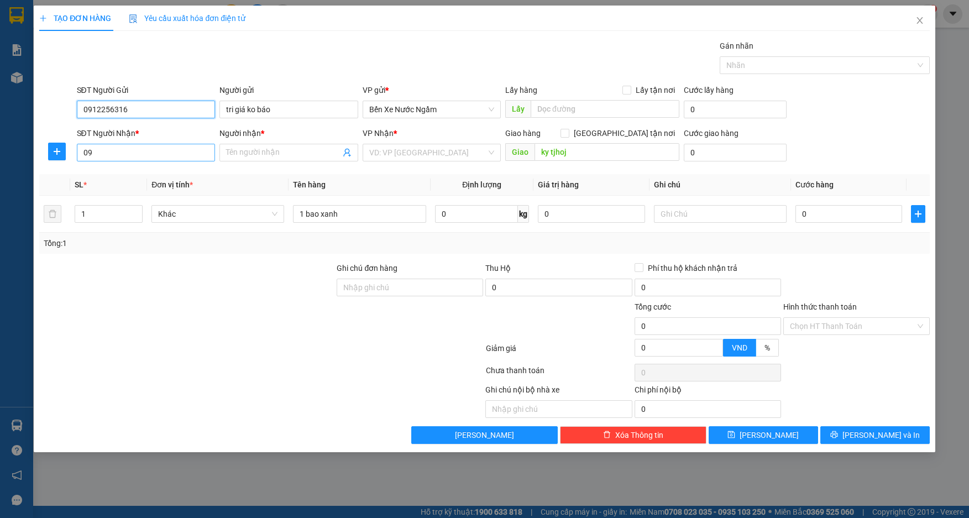
type input "0912256316"
click at [131, 154] on input "09" at bounding box center [146, 153] width 139 height 18
type input "0368906208"
click at [111, 173] on div "0368906208 - kt" at bounding box center [146, 175] width 126 height 12
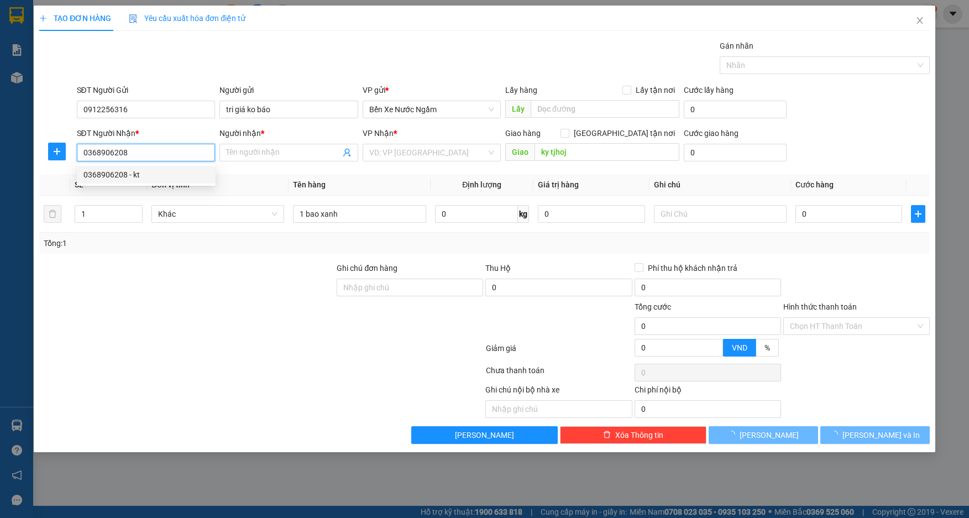
type input "kt"
type input "ky thọ"
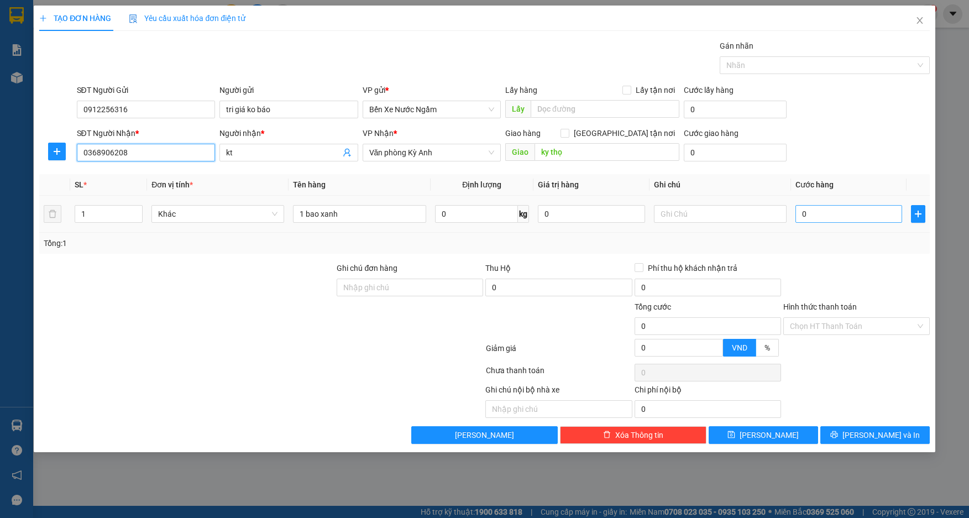
type input "0368906208"
click at [826, 215] on input "0" at bounding box center [849, 214] width 107 height 18
click at [345, 217] on input "1 bao xanh" at bounding box center [359, 214] width 133 height 18
type input "1 bao xanh vỏ thùng"
click at [869, 213] on input "0" at bounding box center [849, 214] width 107 height 18
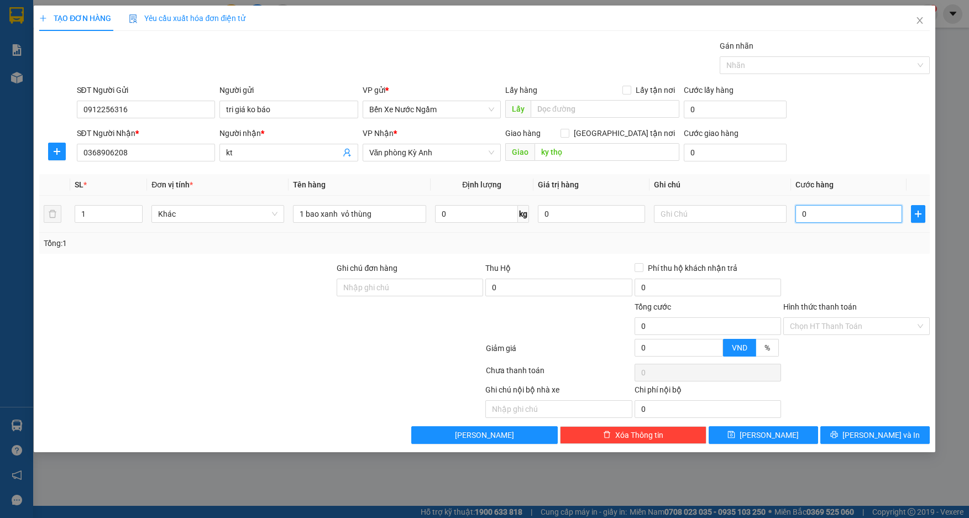
type input "7"
type input "70"
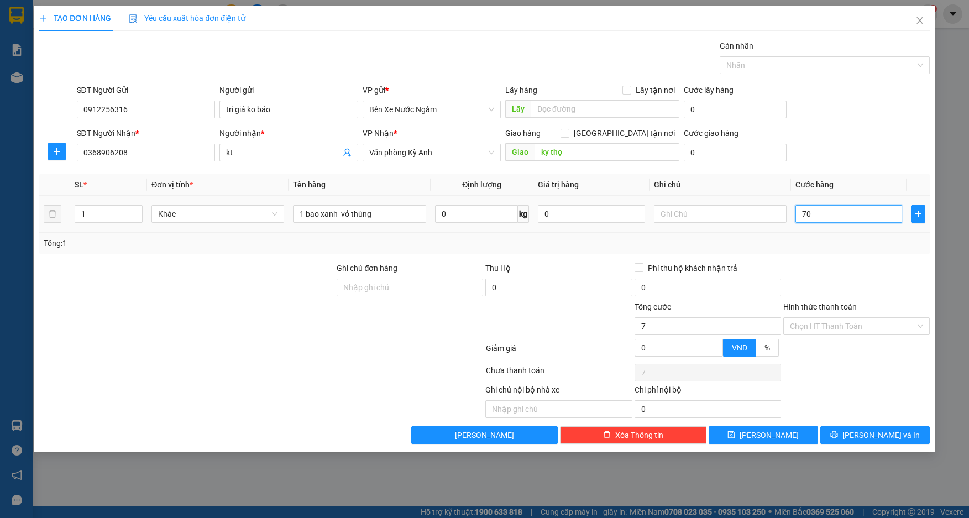
type input "70"
type input "700"
type input "7.000"
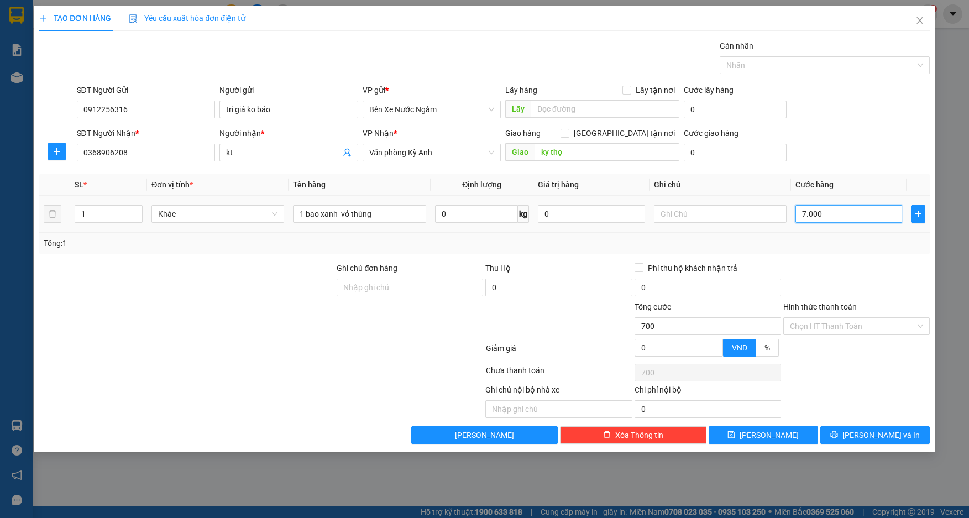
type input "7.000"
type input "70.000"
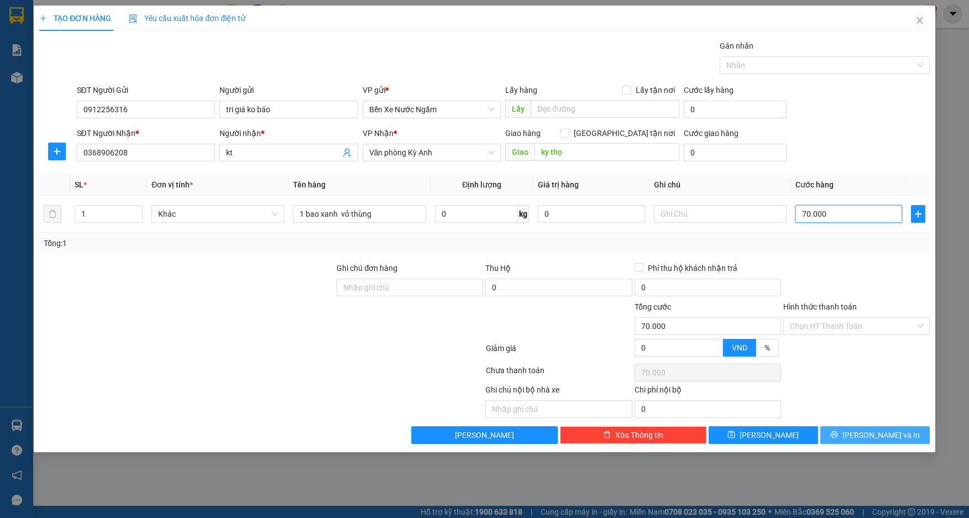
type input "70.000"
click at [838, 437] on icon "printer" at bounding box center [835, 435] width 8 height 8
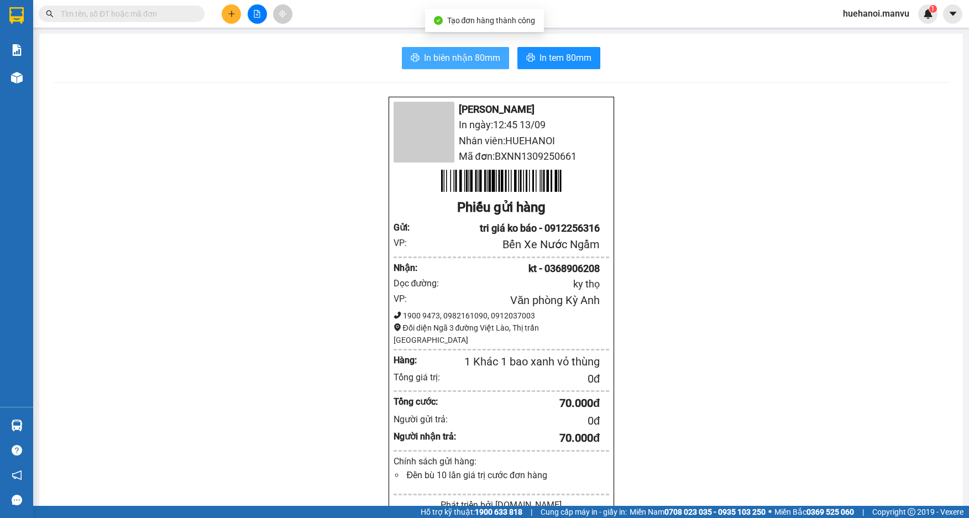
click at [451, 64] on span "In biên nhận 80mm" at bounding box center [462, 58] width 76 height 14
click at [567, 370] on div "1 Khác 1 bao xanh vỏ thùng" at bounding box center [520, 361] width 162 height 17
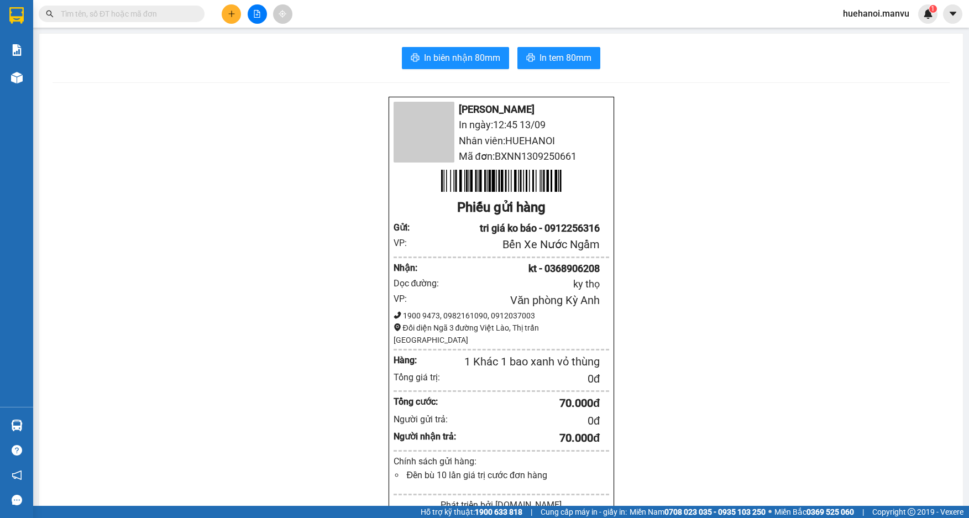
click at [567, 370] on div "1 Khác 1 bao xanh vỏ thùng" at bounding box center [520, 361] width 162 height 17
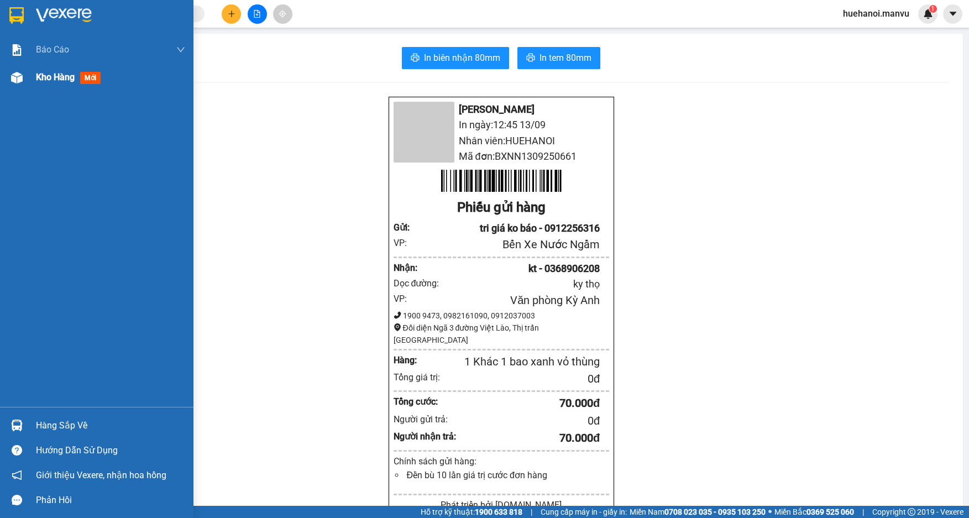
click at [57, 83] on div "Kho hàng mới" at bounding box center [70, 77] width 69 height 14
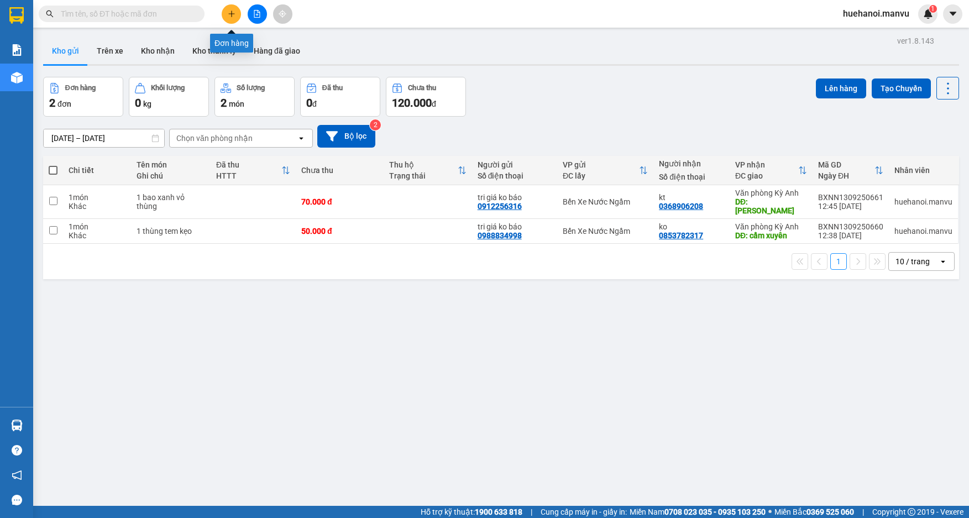
click at [232, 16] on icon "plus" at bounding box center [231, 14] width 1 height 6
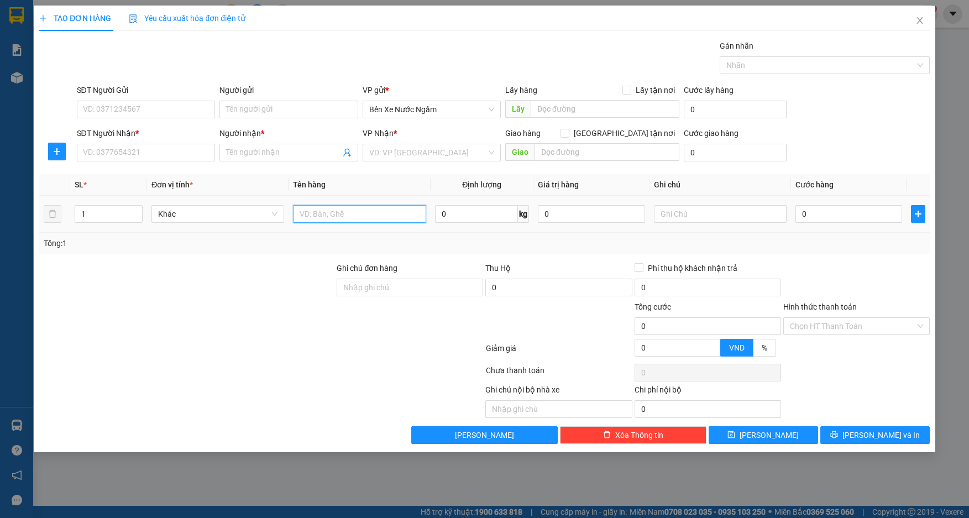
click at [358, 216] on input "text" at bounding box center [359, 214] width 133 height 18
click at [359, 216] on input "3 bao a" at bounding box center [359, 214] width 133 height 18
click at [152, 153] on input "SĐT Người Nhận *" at bounding box center [146, 153] width 139 height 18
click at [304, 215] on input "3 bao xanh sách" at bounding box center [359, 214] width 133 height 18
type input "1 bao xanh sách"
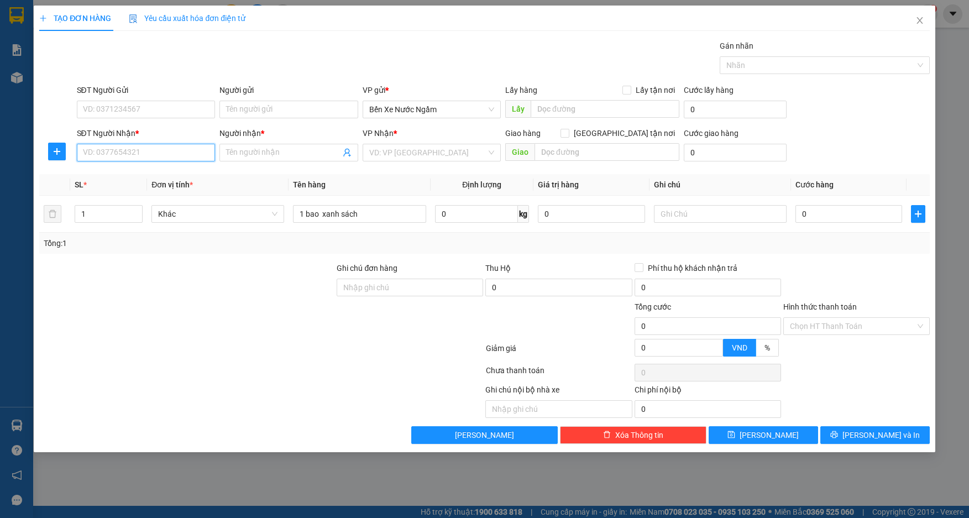
click at [150, 147] on input "SĐT Người Nhận *" at bounding box center [146, 153] width 139 height 18
type input "0865265535"
click at [267, 155] on input "Người nhận *" at bounding box center [283, 153] width 114 height 12
type input "linh dung"
click at [430, 155] on input "search" at bounding box center [428, 152] width 118 height 17
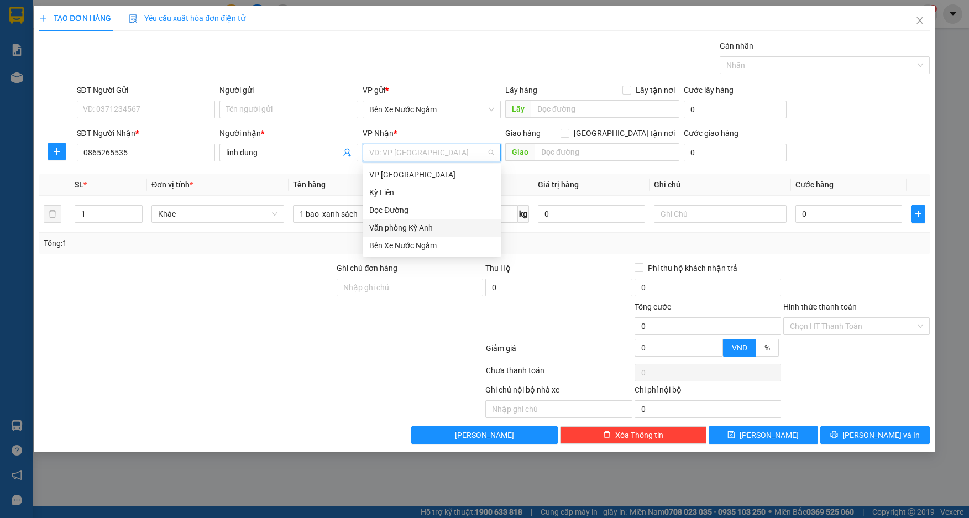
click at [442, 223] on div "Văn phòng Kỳ Anh" at bounding box center [432, 228] width 126 height 12
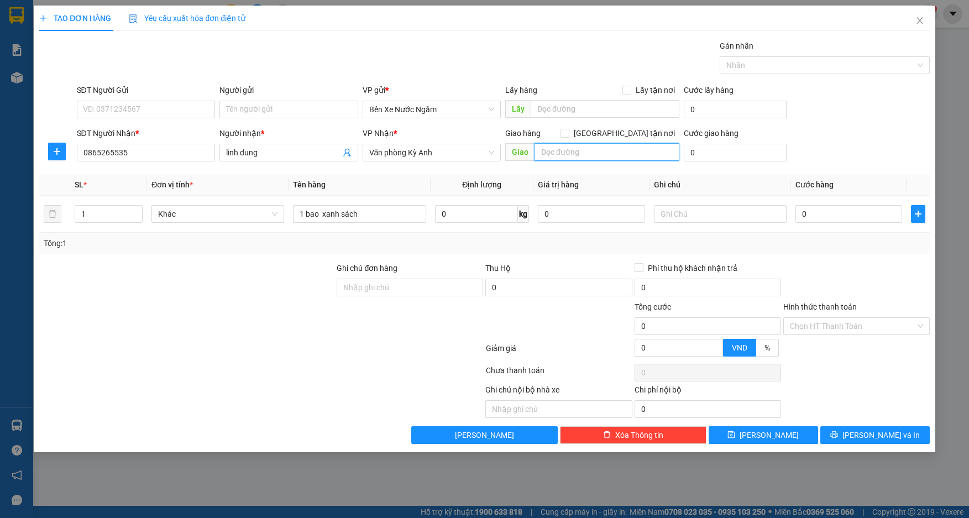
click at [630, 153] on input "text" at bounding box center [607, 152] width 145 height 18
type input "k"
type input "kỳ liên"
click at [118, 108] on input "SĐT Người Gửi" at bounding box center [146, 110] width 139 height 18
click at [809, 213] on input "0" at bounding box center [849, 214] width 107 height 18
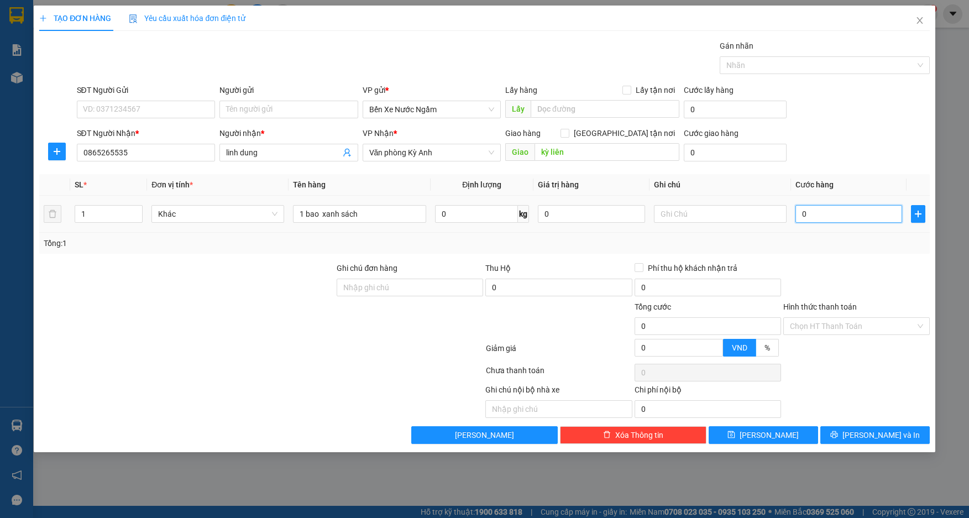
type input "1"
type input "10"
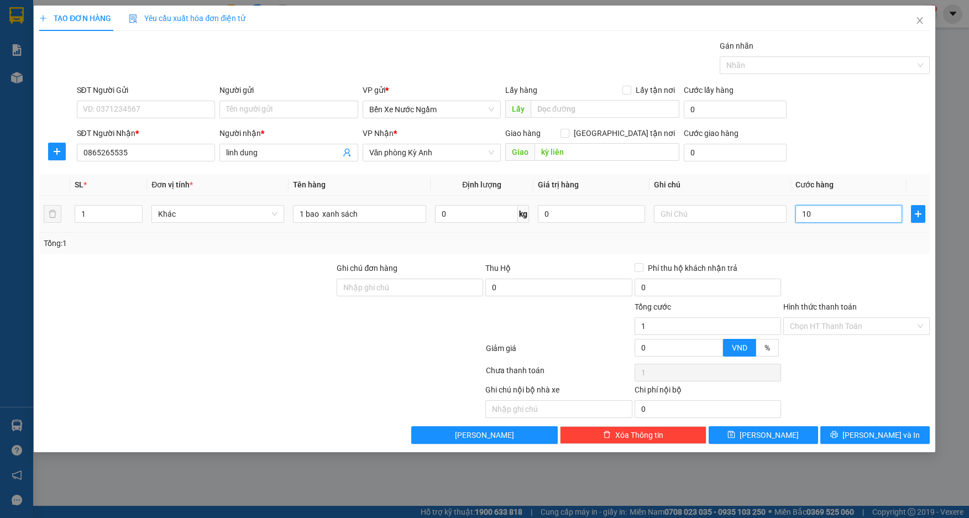
type input "10"
type input "100"
type input "1.000"
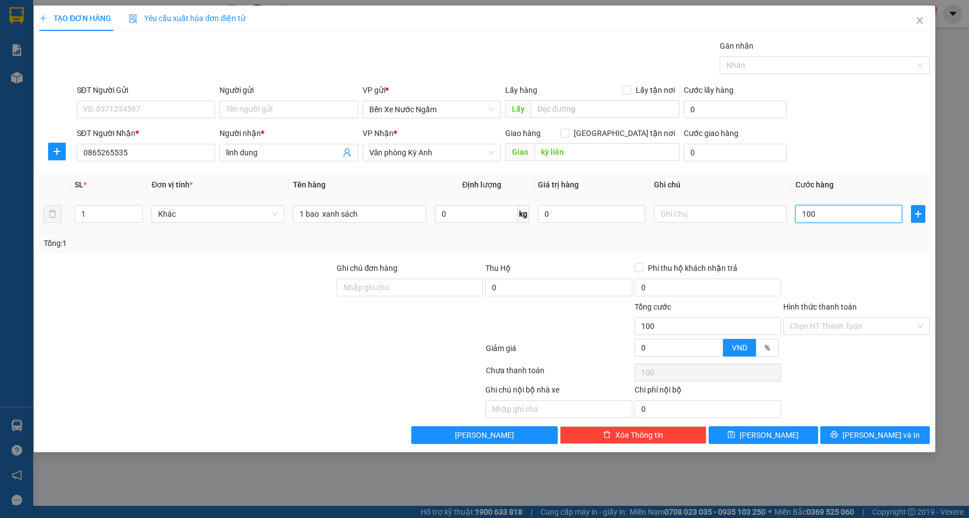
type input "1.000"
type input "10.000"
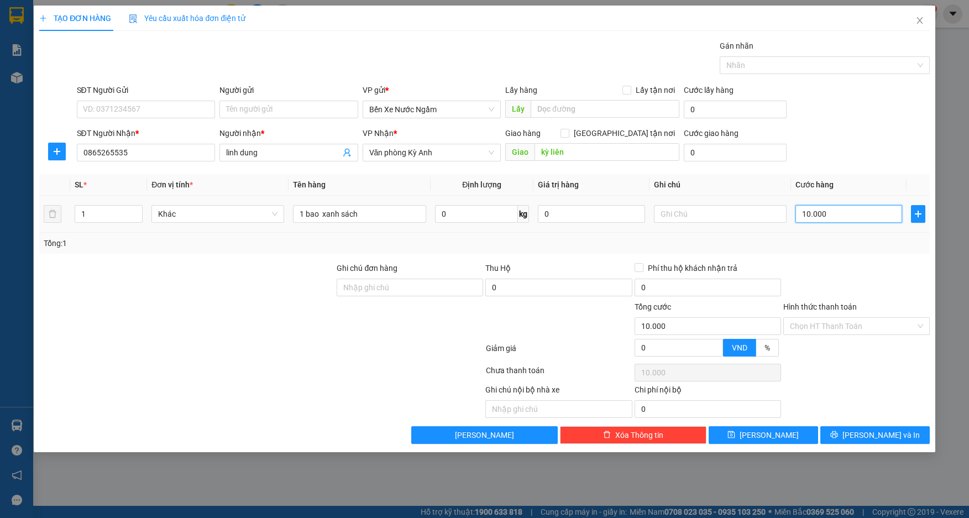
type input "100.000"
click at [120, 109] on input "SĐT Người Gửi" at bounding box center [146, 110] width 139 height 18
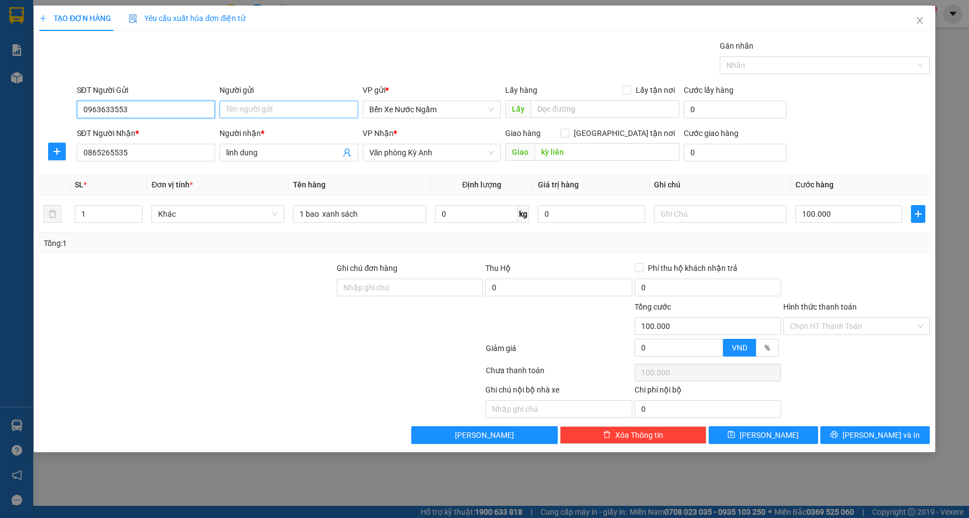
type input "0963633553"
click at [265, 114] on input "Người gửi" at bounding box center [289, 110] width 139 height 18
type input "t"
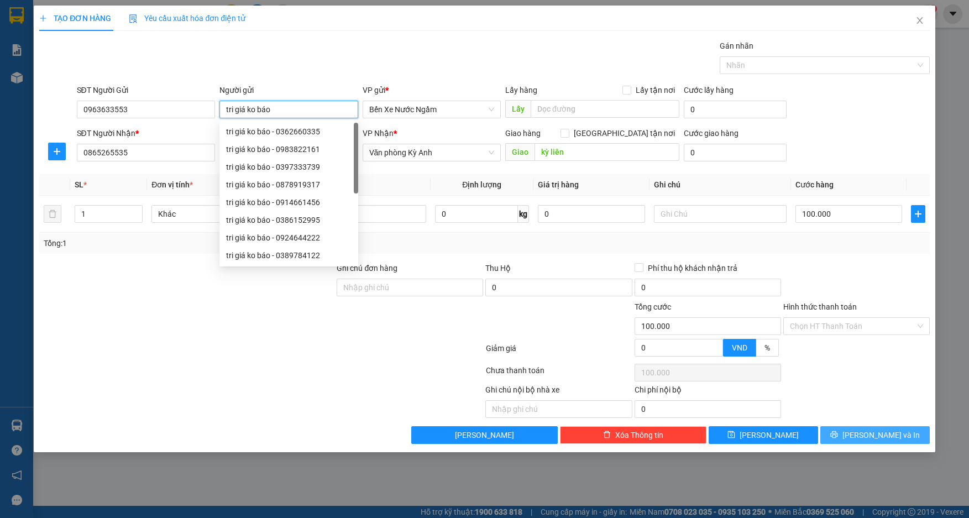
type input "tri giá ko báo"
click at [862, 436] on button "[PERSON_NAME] và In" at bounding box center [875, 435] width 109 height 18
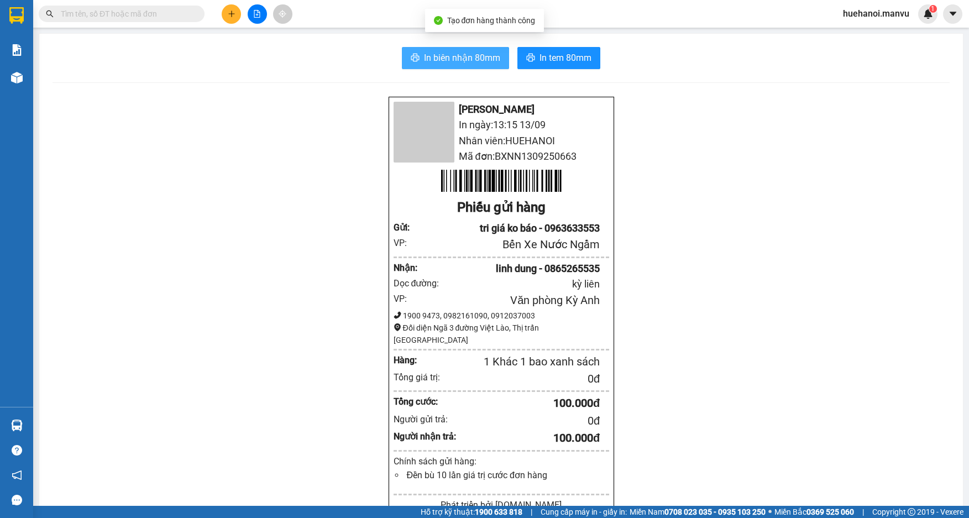
click at [441, 56] on span "In biên nhận 80mm" at bounding box center [462, 58] width 76 height 14
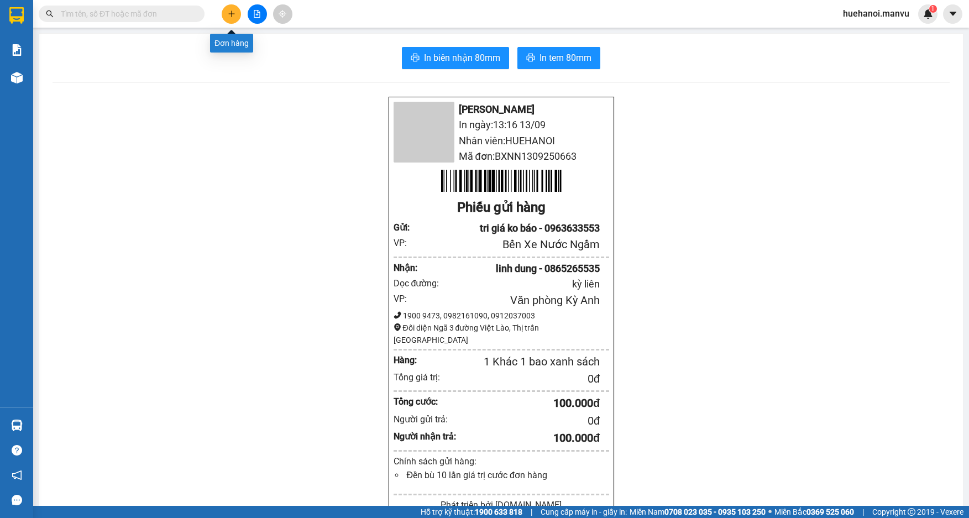
click at [225, 14] on button at bounding box center [231, 13] width 19 height 19
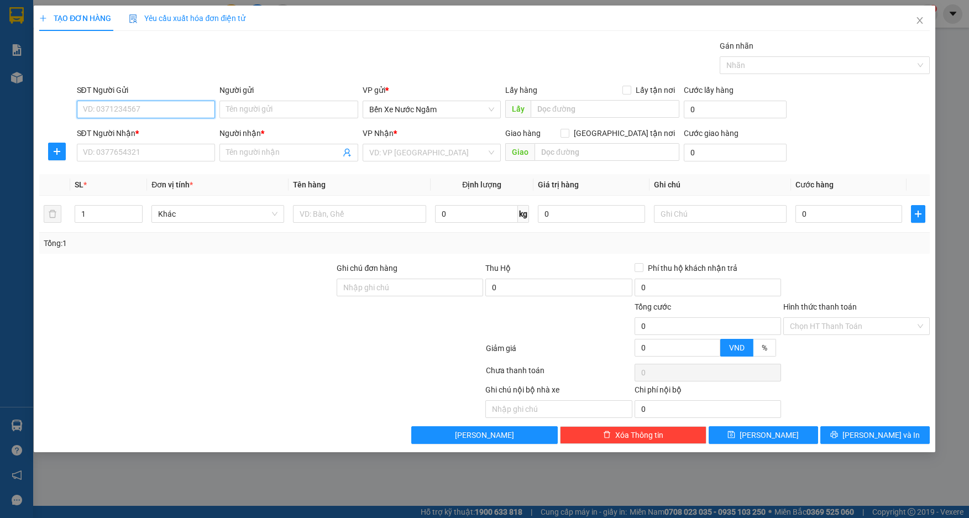
click at [173, 108] on input "SĐT Người Gửi" at bounding box center [146, 110] width 139 height 18
click at [173, 108] on input "553" at bounding box center [146, 110] width 139 height 18
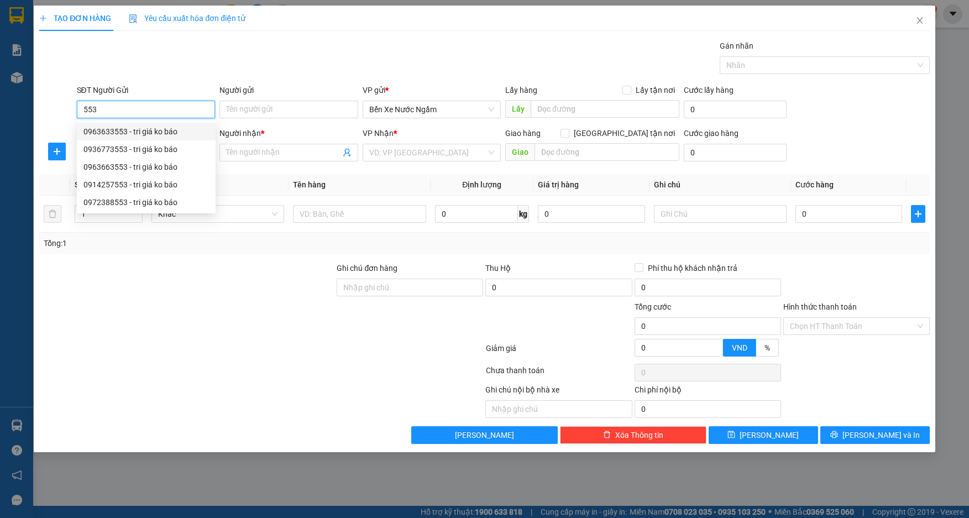
click at [139, 131] on div "0963633553 - tri giá ko báo" at bounding box center [146, 132] width 126 height 12
type input "0963633553"
type input "tri giá ko báo"
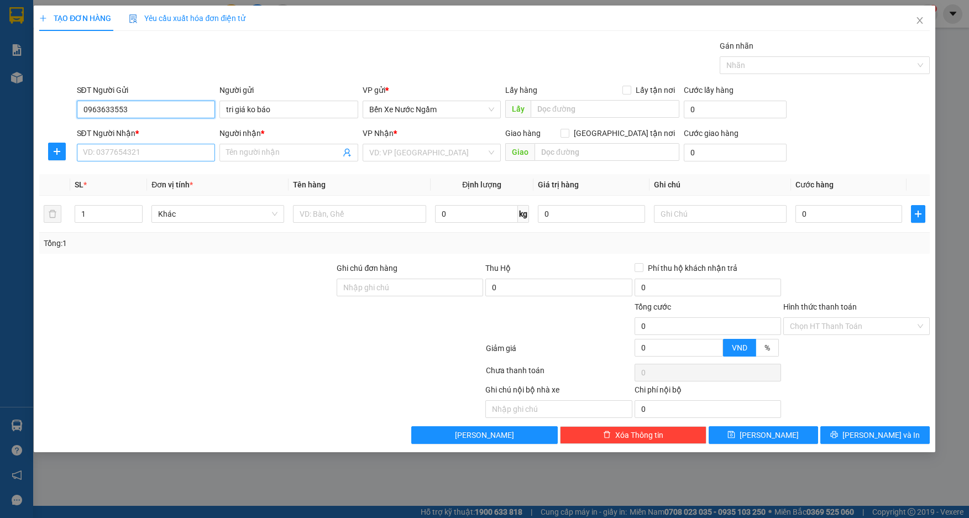
type input "0963633553"
click at [156, 157] on input "SĐT Người Nhận *" at bounding box center [146, 153] width 139 height 18
type input "0899113388"
click at [149, 174] on div "0899113388 - hoàng phát" at bounding box center [146, 175] width 126 height 12
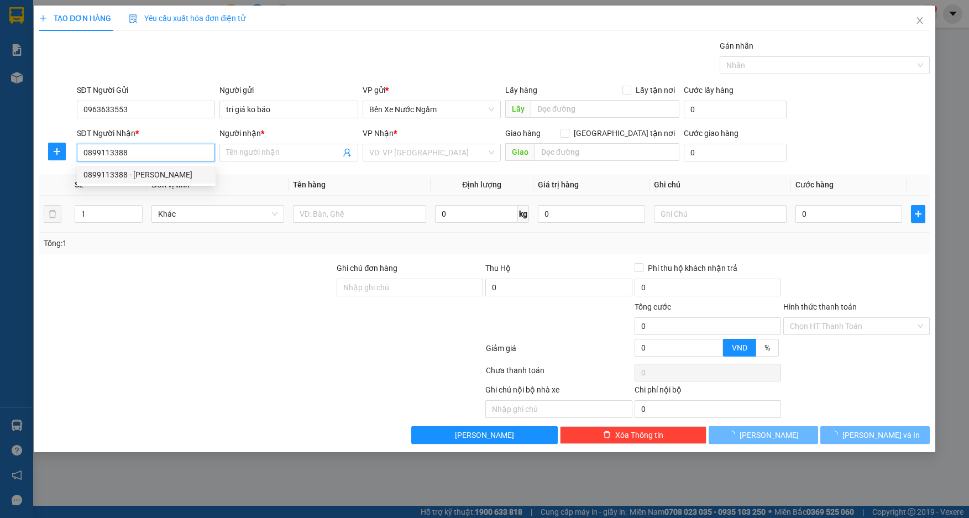
type input "hoàng phát"
type input "kỳ thinh"
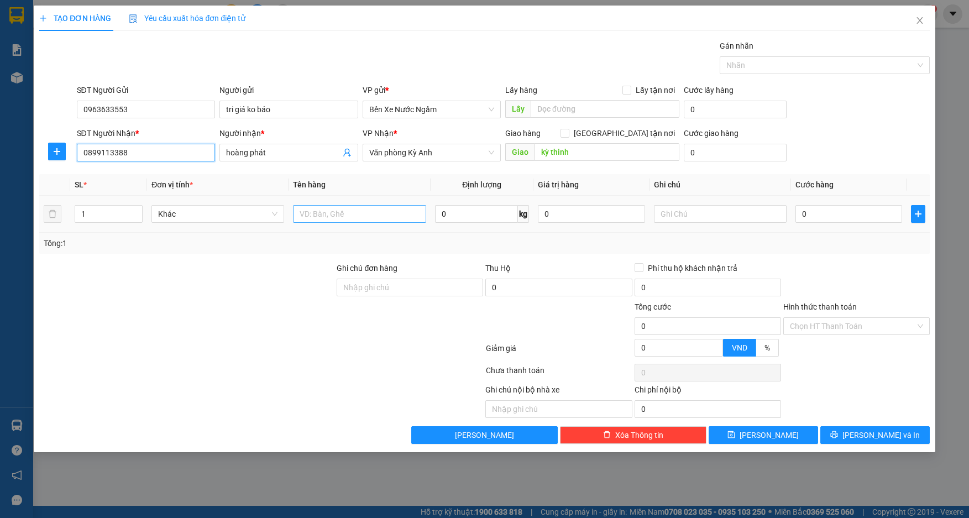
type input "0899113388"
click at [341, 218] on input "text" at bounding box center [359, 214] width 133 height 18
type input "1 thùng sách"
click at [875, 211] on input "0" at bounding box center [849, 214] width 107 height 18
type input "7"
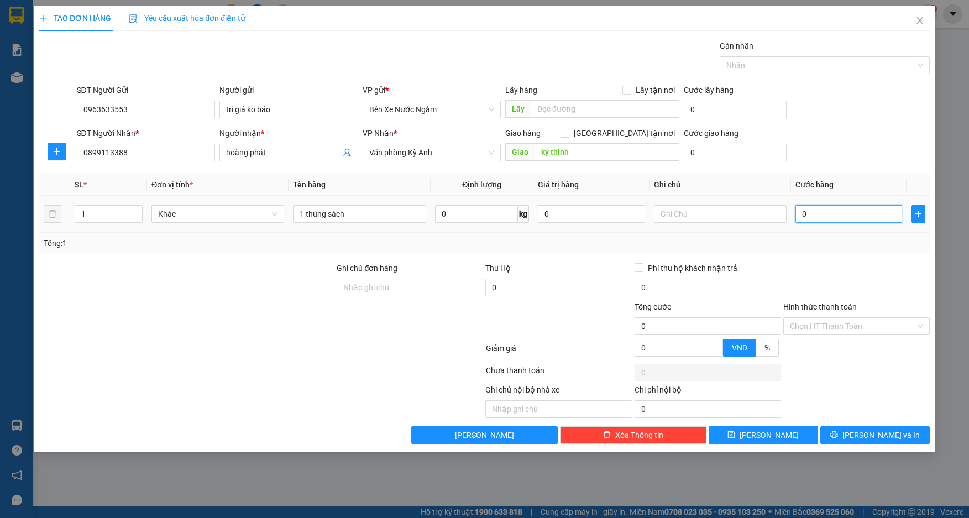
type input "7"
type input "70"
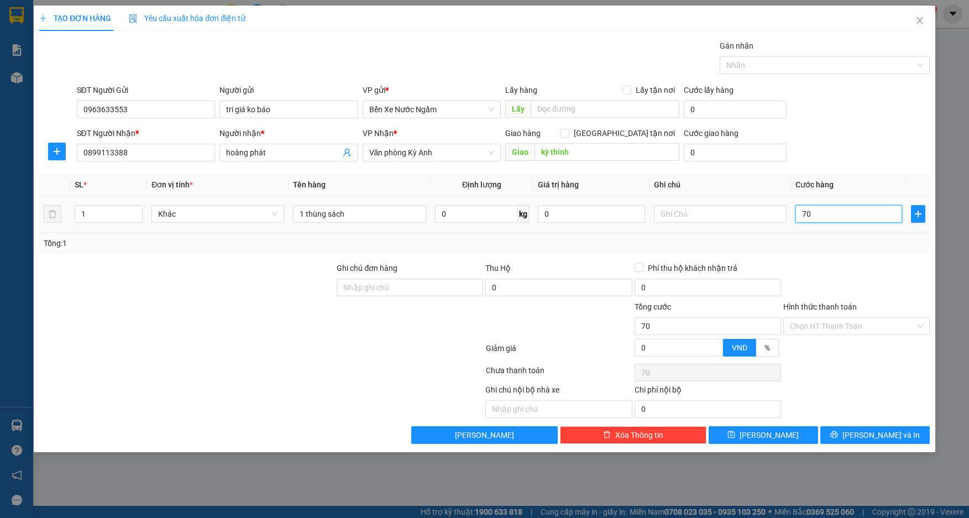
type input "700"
type input "7.000"
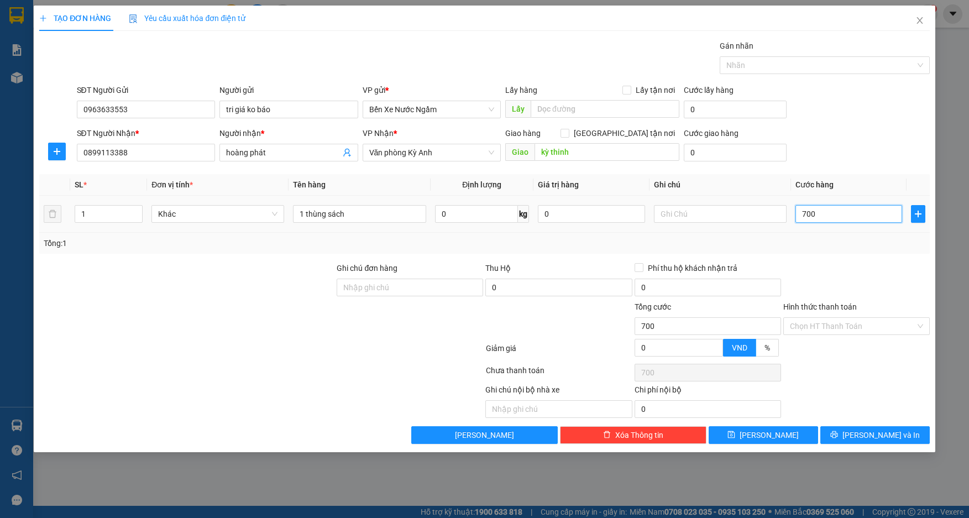
type input "7.000"
type input "70.000"
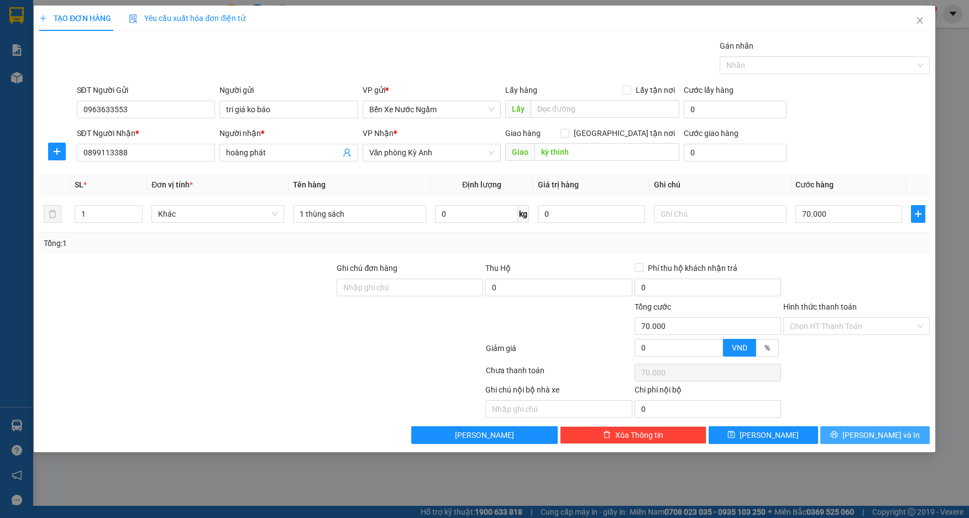
click at [850, 437] on button "[PERSON_NAME] và In" at bounding box center [875, 435] width 109 height 18
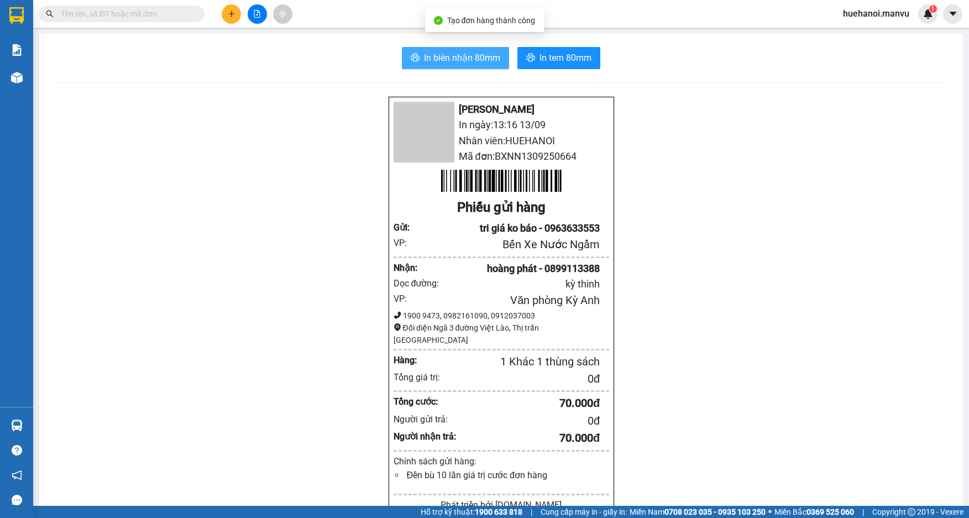
click at [426, 51] on span "In biên nhận 80mm" at bounding box center [462, 58] width 76 height 14
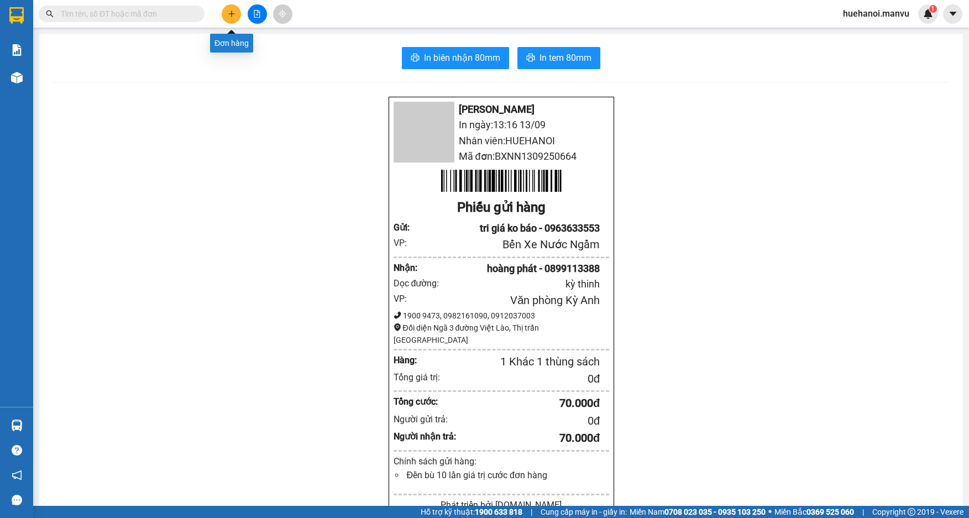
click at [236, 14] on button at bounding box center [231, 13] width 19 height 19
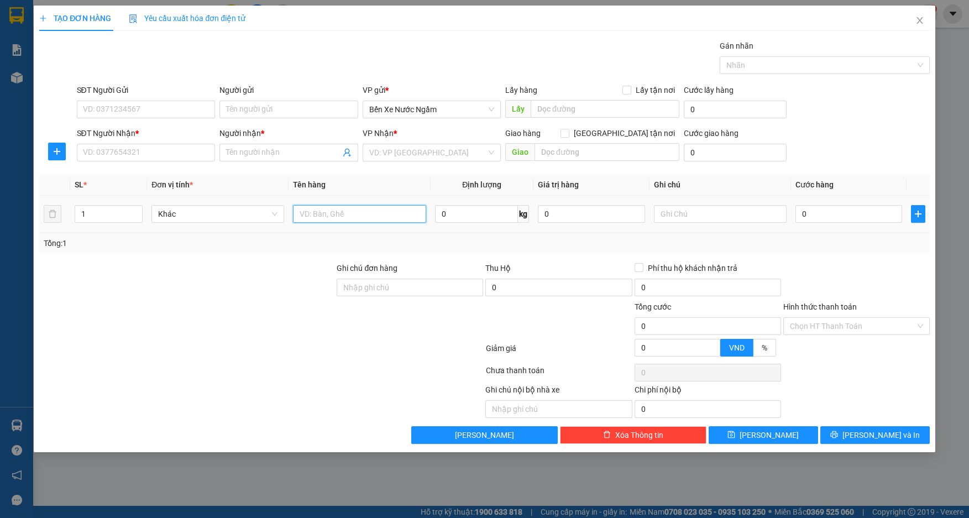
click at [336, 217] on input "text" at bounding box center [359, 214] width 133 height 18
type input "1 bao xanh"
click at [134, 149] on input "SĐT Người Nhận *" at bounding box center [146, 153] width 139 height 18
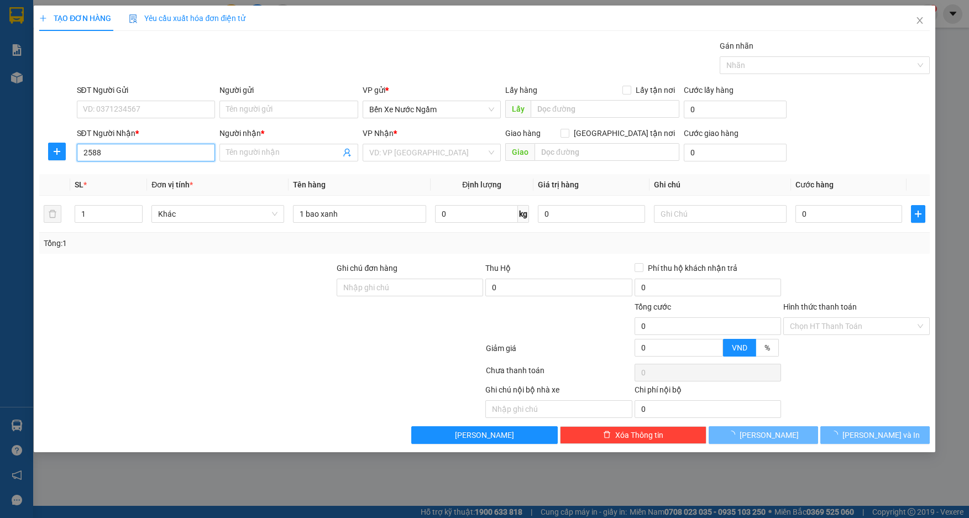
click at [134, 150] on input "2588" at bounding box center [146, 153] width 139 height 18
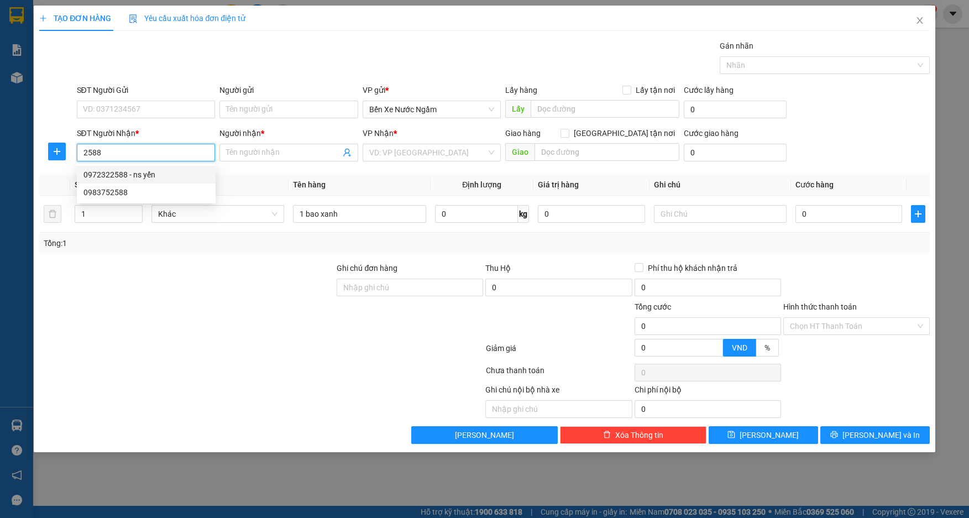
click at [135, 175] on div "0972322588 - ns yến" at bounding box center [146, 175] width 126 height 12
type input "0972322588"
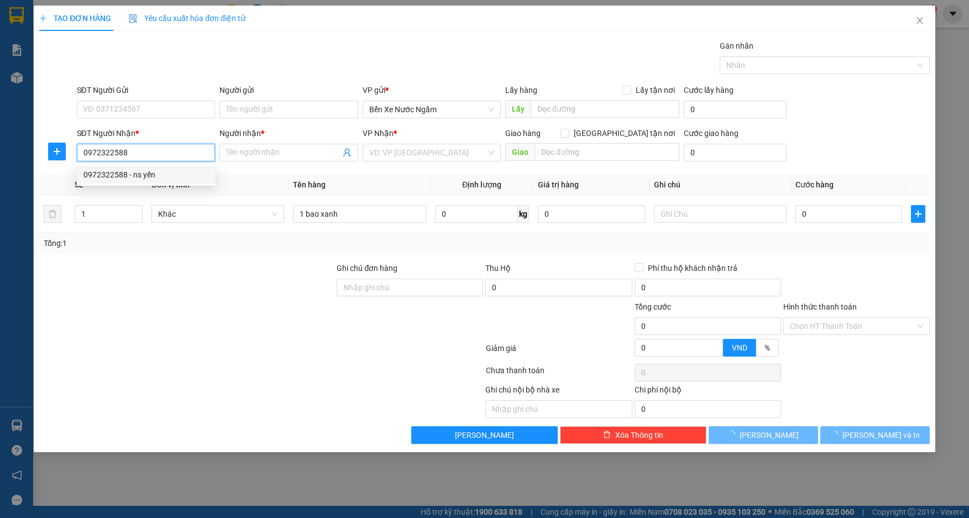
type input "ns yến"
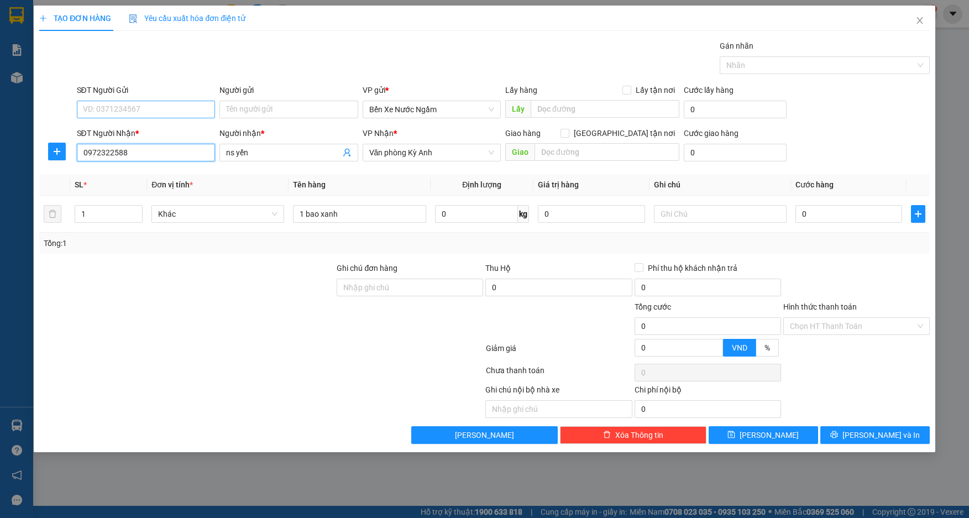
type input "0972322588"
click at [167, 111] on input "SĐT Người Gửi" at bounding box center [146, 110] width 139 height 18
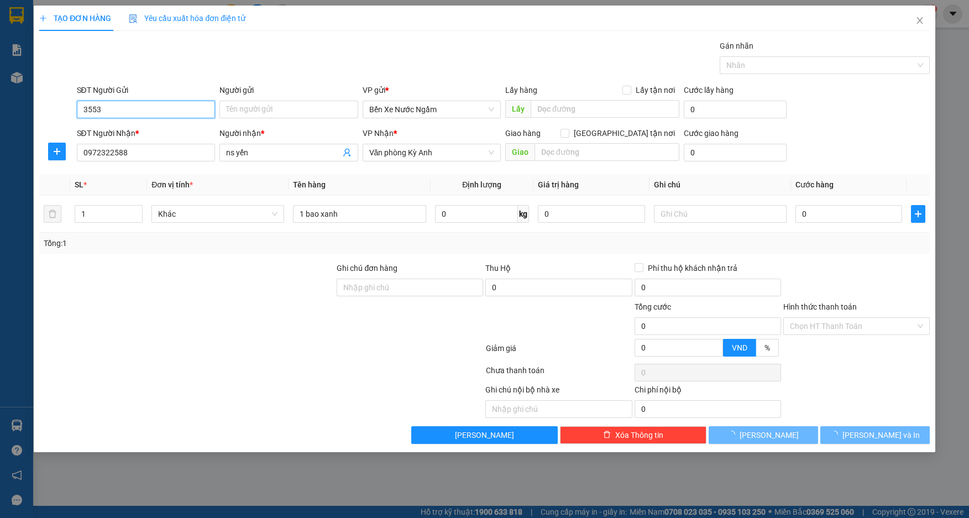
click at [165, 113] on input "3553" at bounding box center [146, 110] width 139 height 18
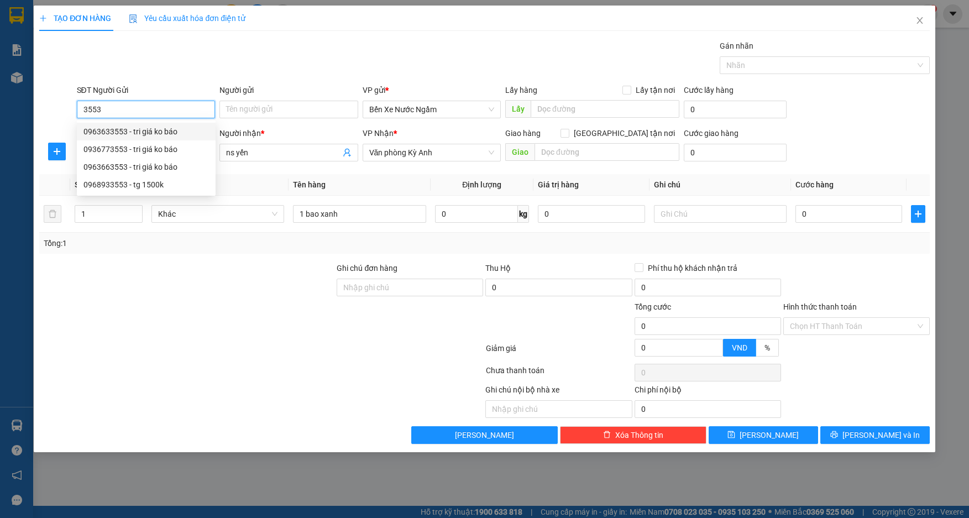
click at [148, 132] on div "0963633553 - tri giá ko báo" at bounding box center [146, 132] width 126 height 12
type input "0963633553"
type input "tri giá ko báo"
type input "0963633553"
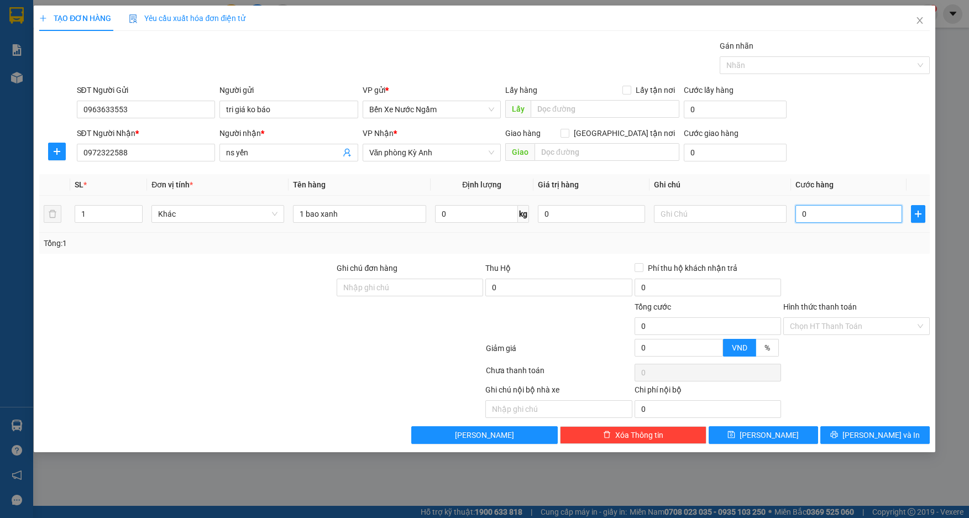
click at [870, 216] on input "0" at bounding box center [849, 214] width 107 height 18
type input "7"
type input "70"
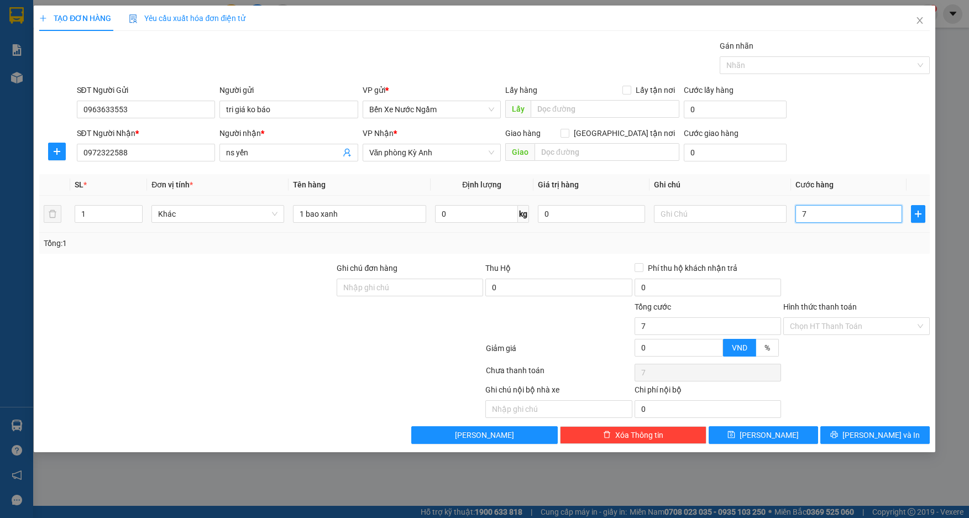
type input "70"
type input "700"
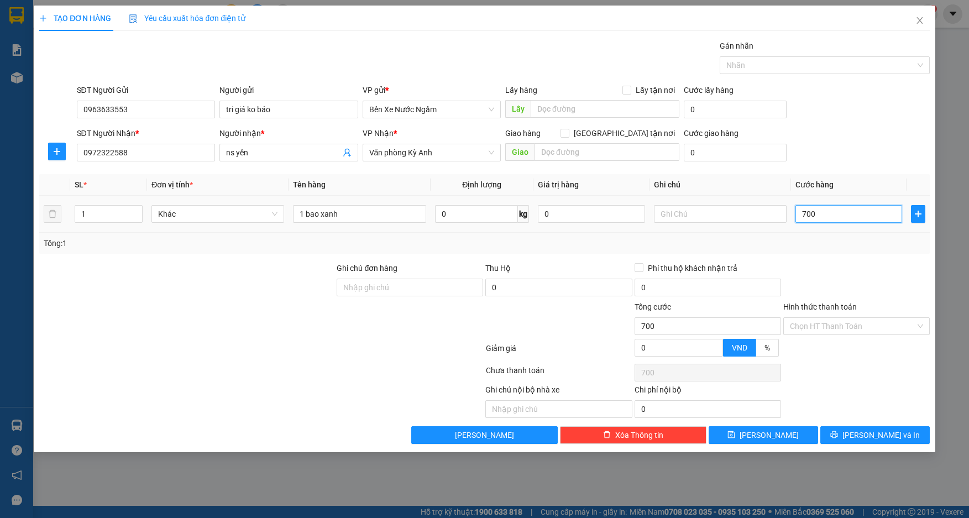
type input "7.000"
type input "70.000"
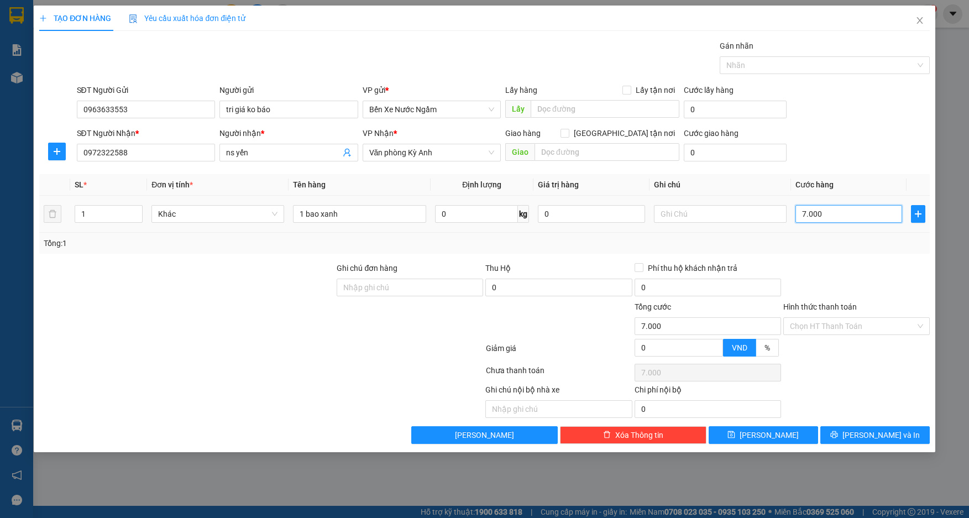
type input "70.000"
click at [838, 431] on icon "printer" at bounding box center [835, 435] width 8 height 8
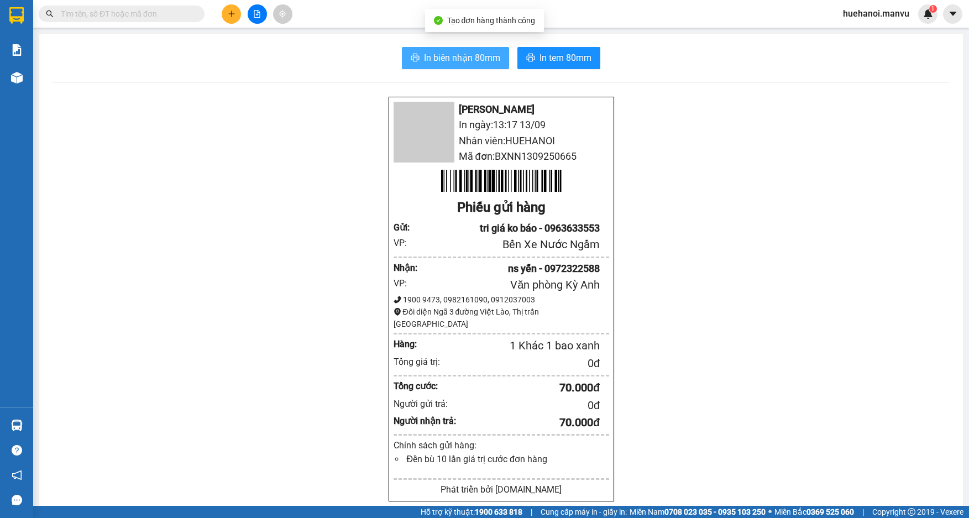
click at [451, 54] on span "In biên nhận 80mm" at bounding box center [462, 58] width 76 height 14
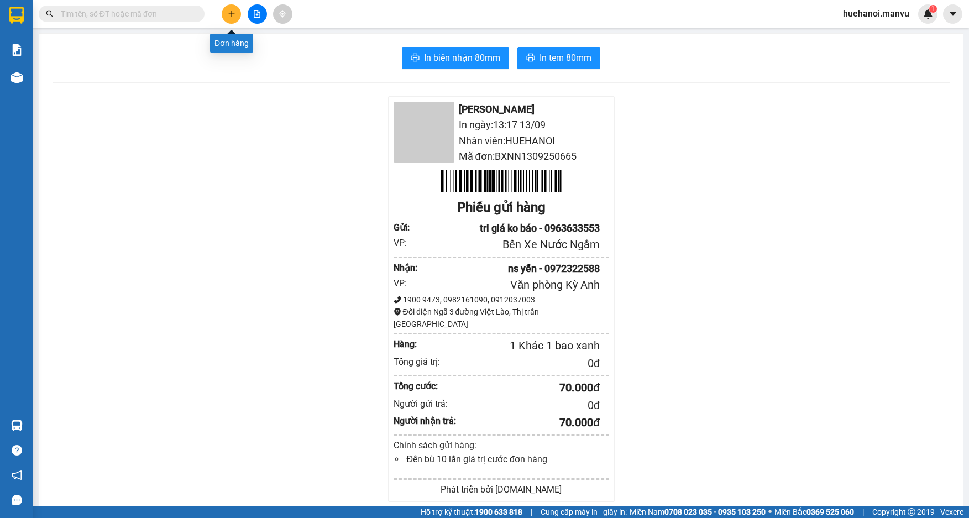
click at [230, 17] on icon "plus" at bounding box center [232, 14] width 8 height 8
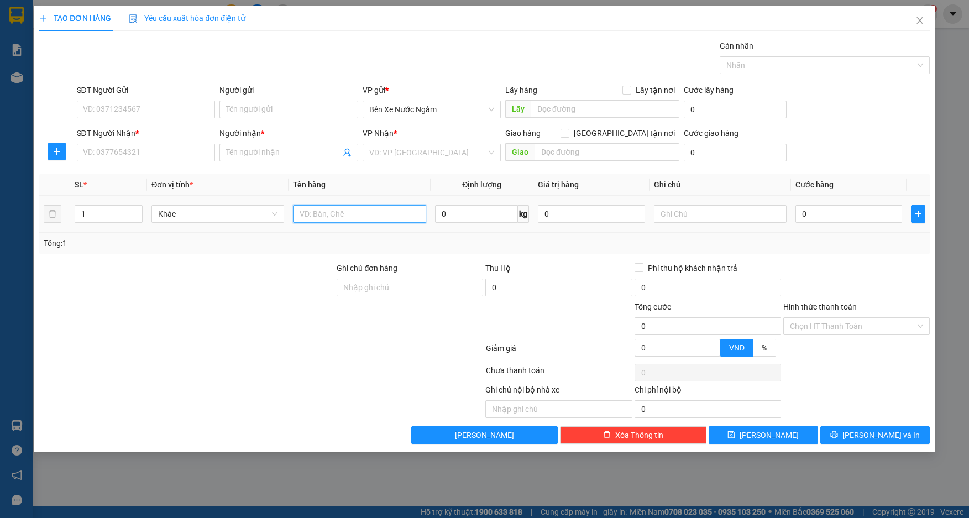
click at [373, 218] on input "text" at bounding box center [359, 214] width 133 height 18
type input "1 thùng"
click at [171, 113] on input "SĐT Người Gửi" at bounding box center [146, 110] width 139 height 18
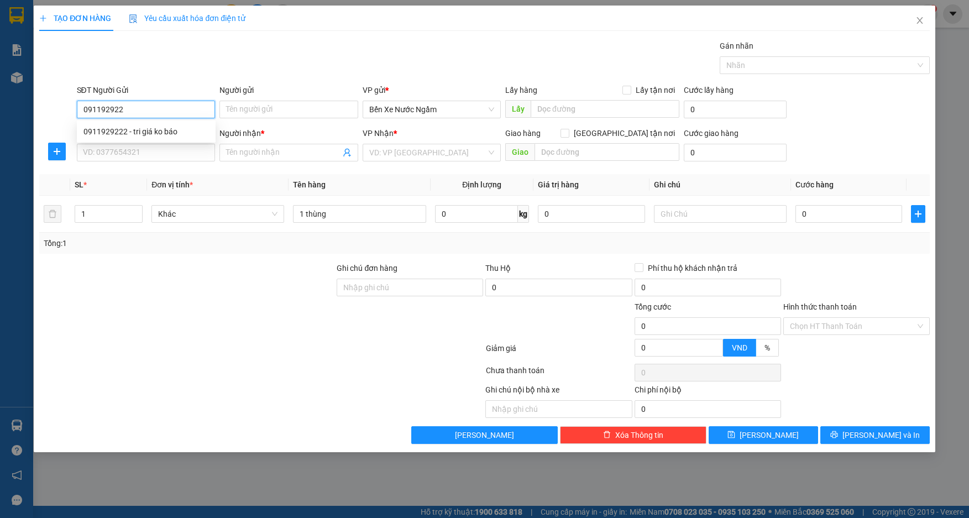
type input "0911929222"
click at [168, 129] on div "0911929222 - tri giá ko báo" at bounding box center [146, 132] width 126 height 12
type input "tri giá ko báo"
type input "0911929222"
click at [168, 153] on input "SĐT Người Nhận *" at bounding box center [146, 153] width 139 height 18
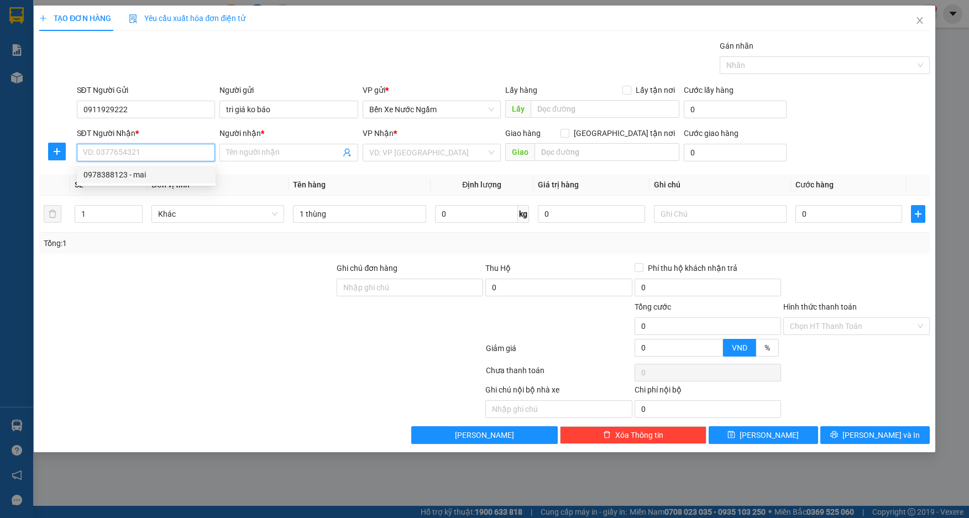
click at [126, 175] on div "0978388123 - mai" at bounding box center [146, 175] width 126 height 12
type input "0978388123"
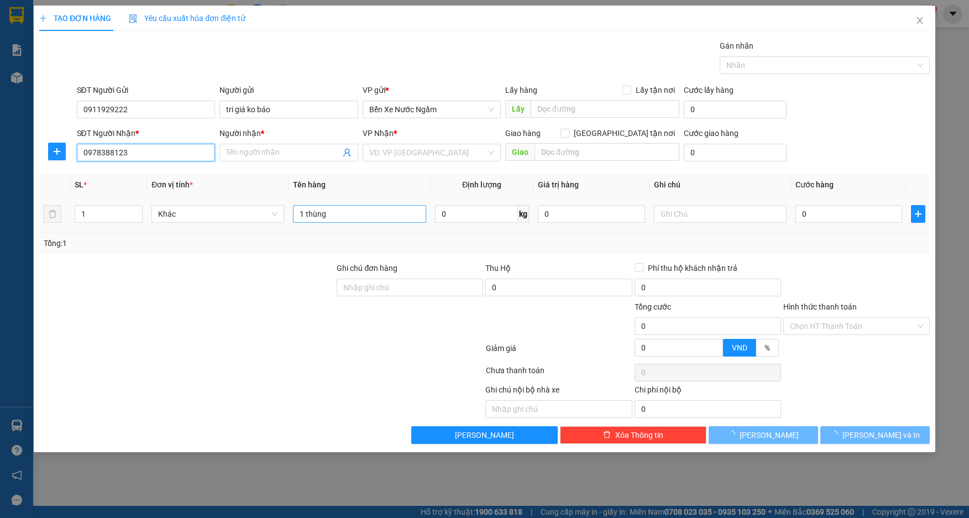
type input "mai"
type input "can lộc"
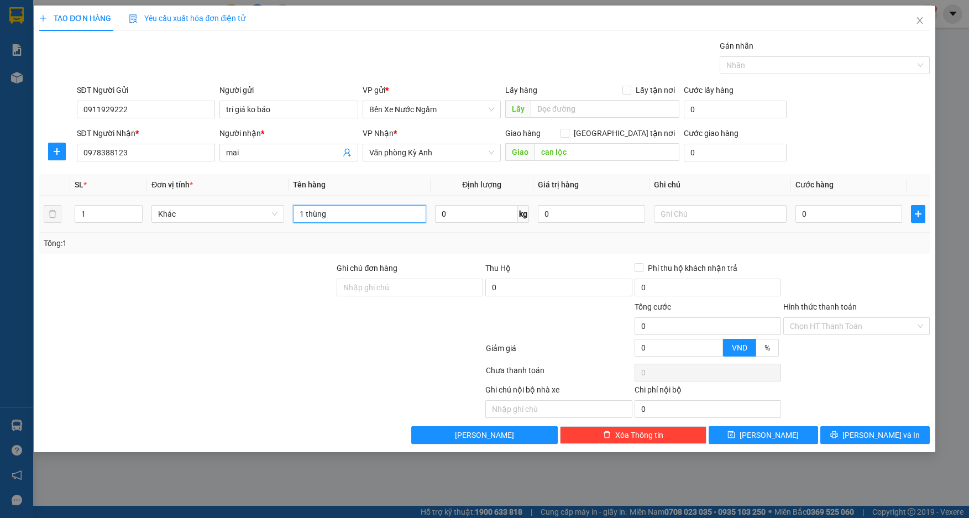
click at [347, 221] on input "1 thùng" at bounding box center [359, 214] width 133 height 18
type input "1 thùng dược"
click at [838, 213] on input "0" at bounding box center [849, 214] width 107 height 18
type input "5"
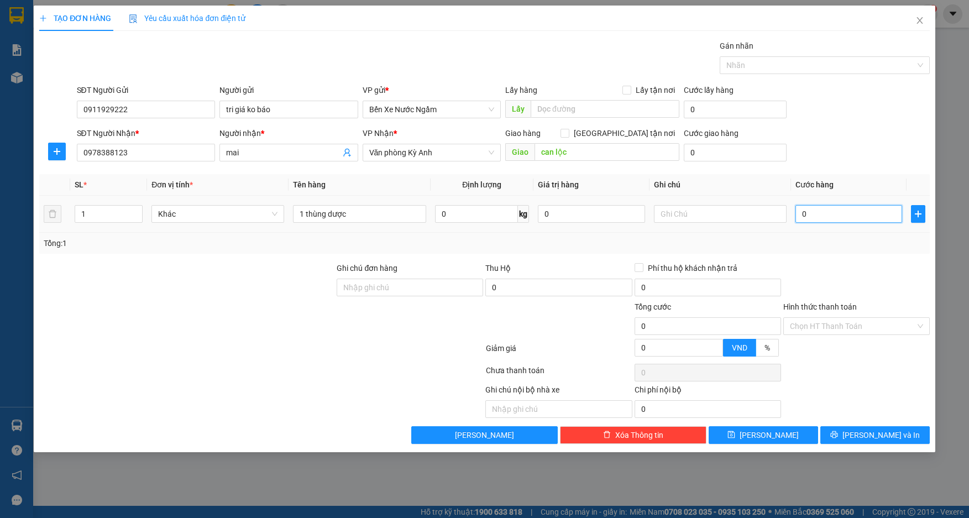
type input "5"
type input "50"
type input "500"
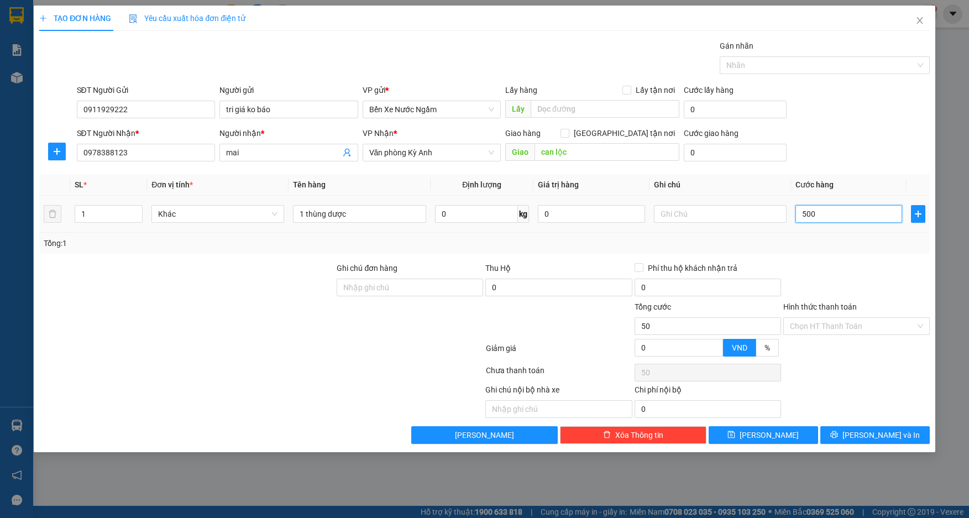
type input "500"
type input "5.000"
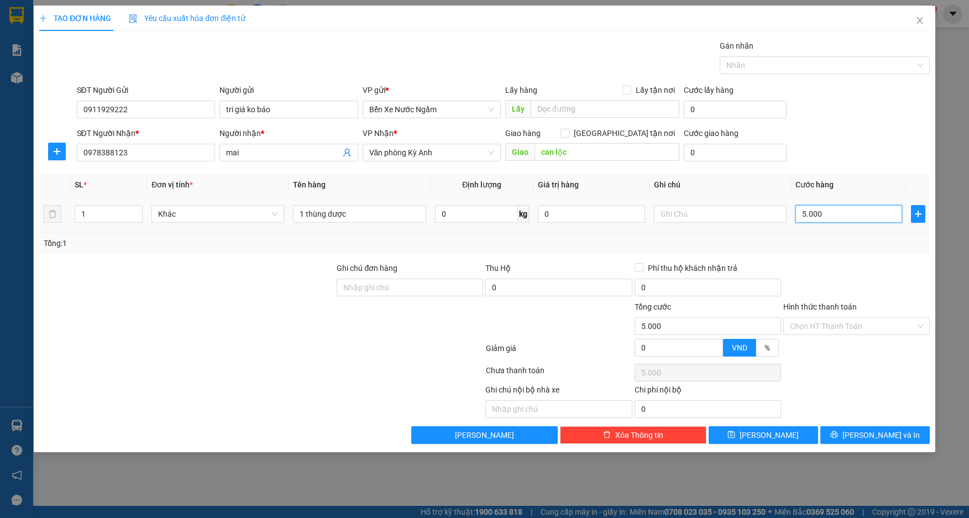
type input "50.000"
click at [856, 308] on div "Hình thức thanh toán" at bounding box center [857, 309] width 147 height 17
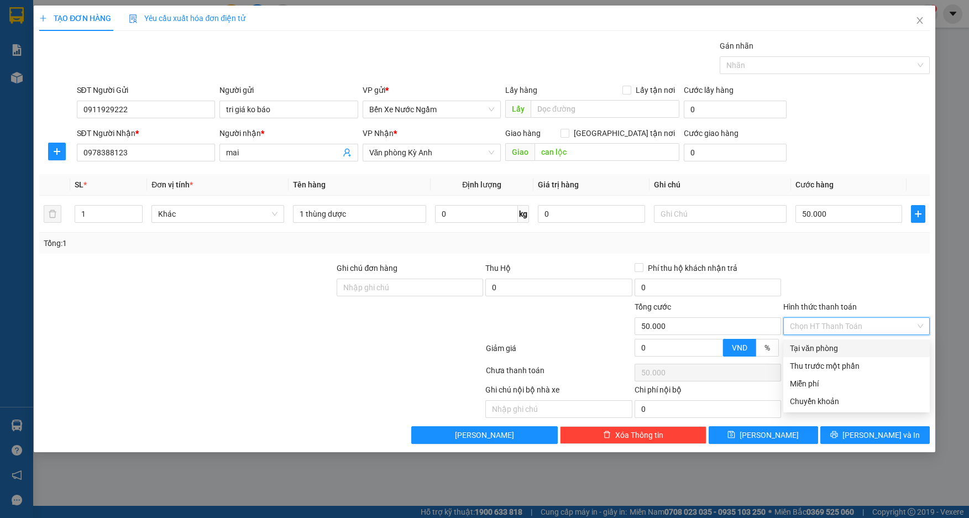
click at [836, 325] on input "Hình thức thanh toán" at bounding box center [853, 326] width 126 height 17
click at [829, 350] on div "Tại văn phòng" at bounding box center [856, 348] width 133 height 12
type input "0"
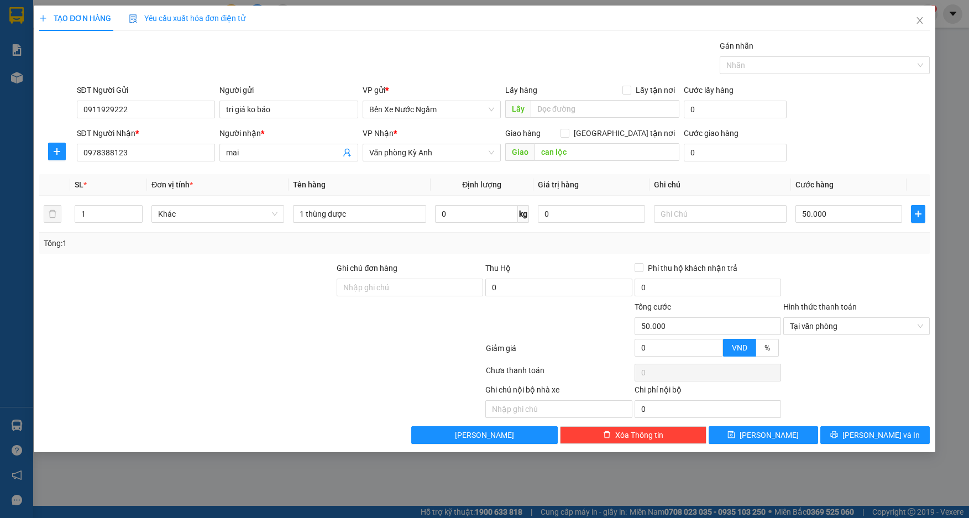
click at [849, 446] on div "TẠO ĐƠN HÀNG Yêu cầu xuất hóa đơn điện tử Transit Pickup Surcharge Ids Transit …" at bounding box center [484, 229] width 901 height 447
click at [847, 441] on button "[PERSON_NAME] và In" at bounding box center [875, 435] width 109 height 18
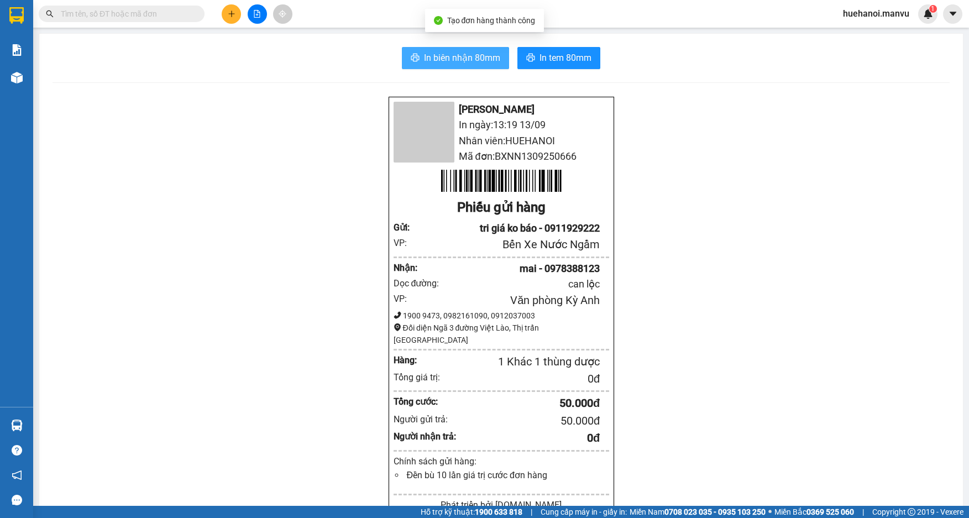
click at [471, 59] on span "In biên nhận 80mm" at bounding box center [462, 58] width 76 height 14
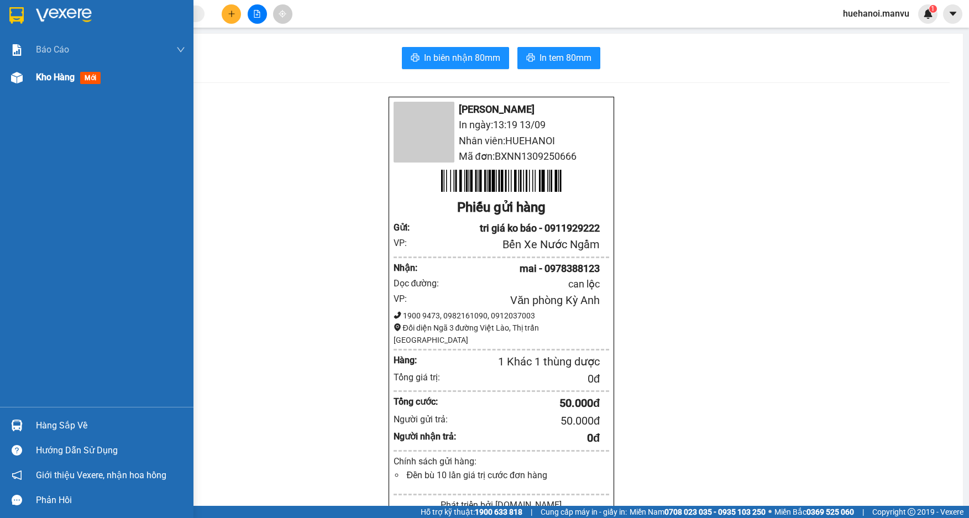
click at [56, 77] on span "Kho hàng" at bounding box center [55, 77] width 39 height 11
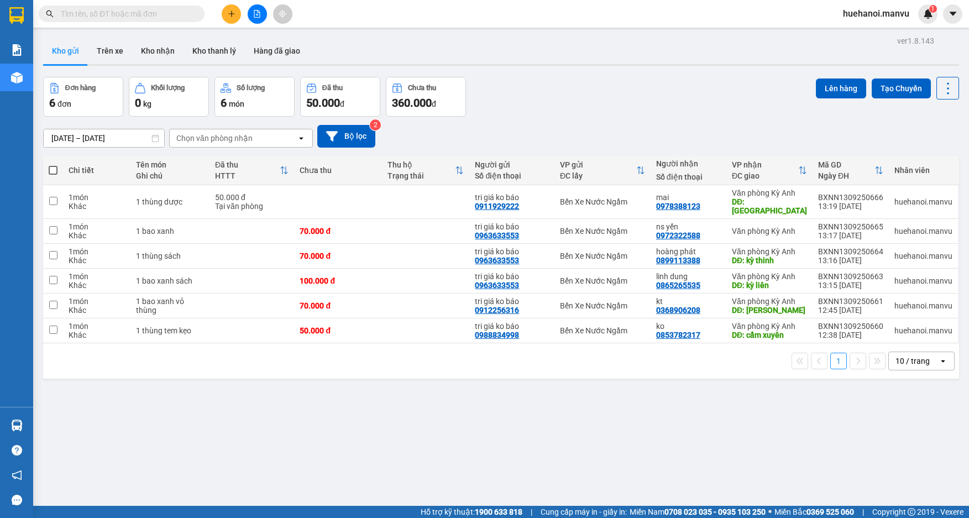
click at [222, 13] on button at bounding box center [231, 13] width 19 height 19
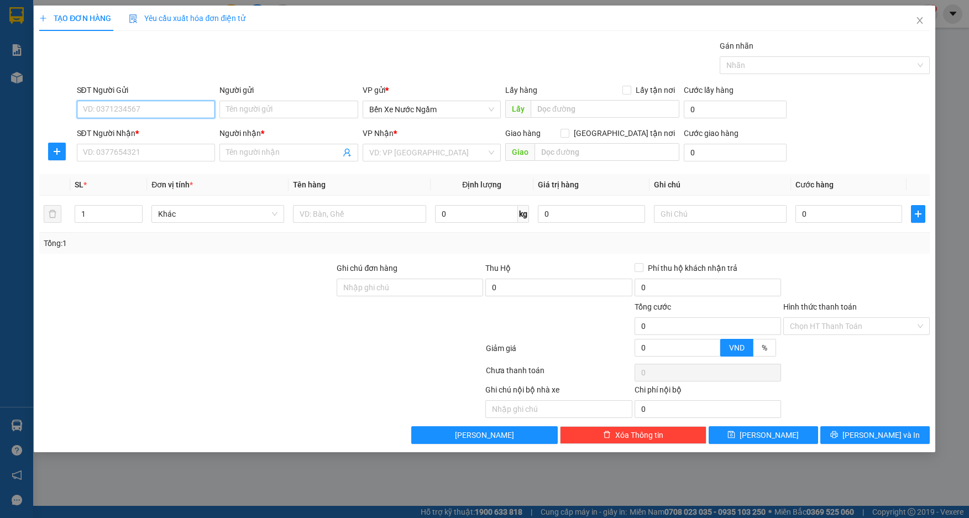
click at [154, 109] on input "SĐT Người Gửi" at bounding box center [146, 110] width 139 height 18
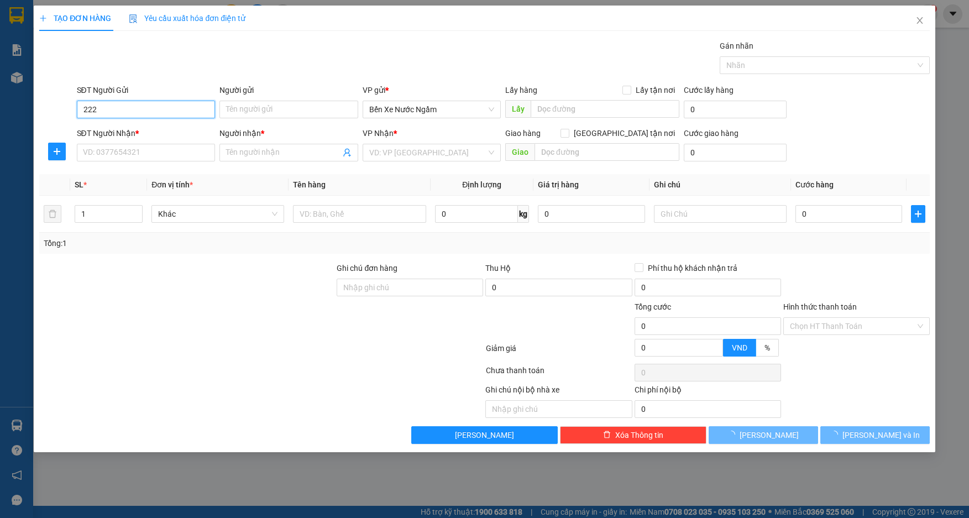
click at [154, 109] on input "222" at bounding box center [146, 110] width 139 height 18
click at [165, 109] on input "222" at bounding box center [146, 110] width 139 height 18
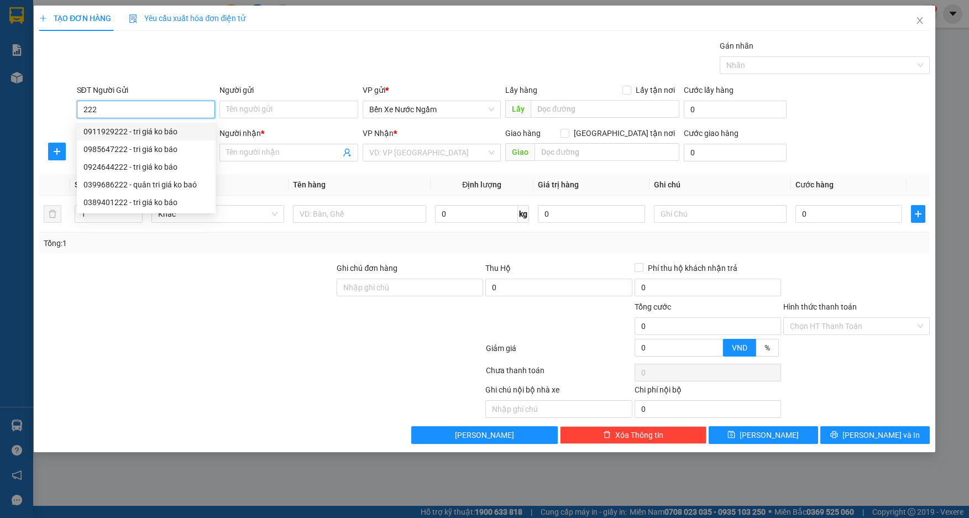
click at [131, 130] on div "0911929222 - tri giá ko báo" at bounding box center [146, 132] width 126 height 12
type input "0911929222"
type input "tri giá ko báo"
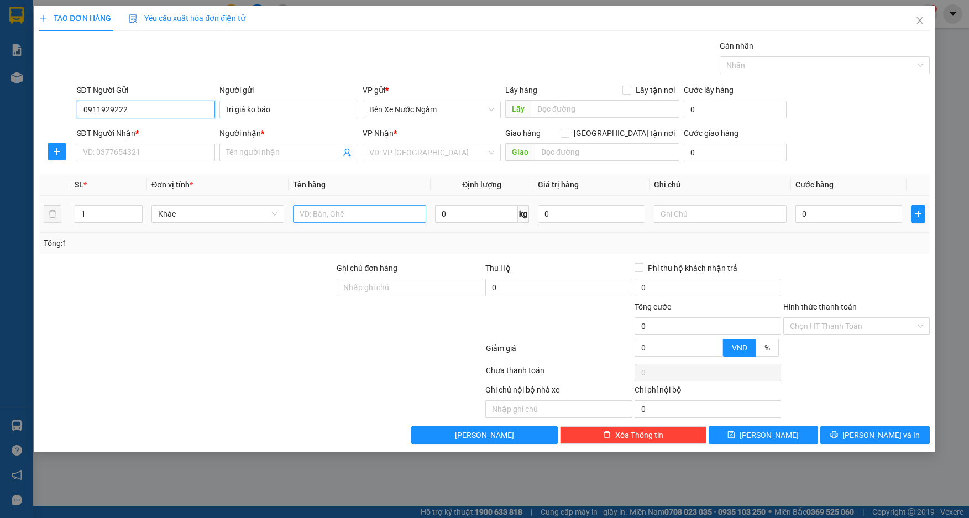
type input "0911929222"
click at [365, 211] on input "text" at bounding box center [359, 214] width 133 height 18
type input "1 bao xanh"
click at [159, 160] on input "SĐT Người Nhận *" at bounding box center [146, 153] width 139 height 18
type input "0355605845"
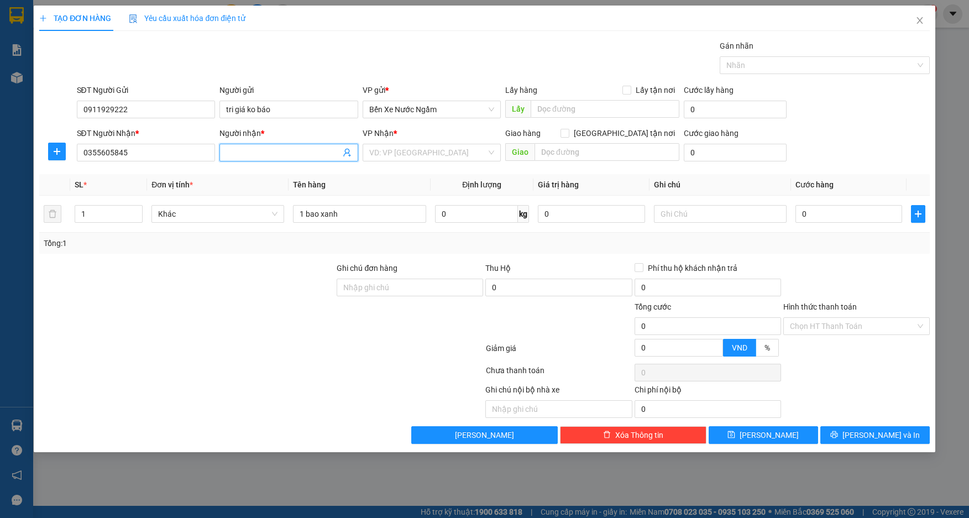
click at [281, 153] on input "Người nhận *" at bounding box center [283, 153] width 114 height 12
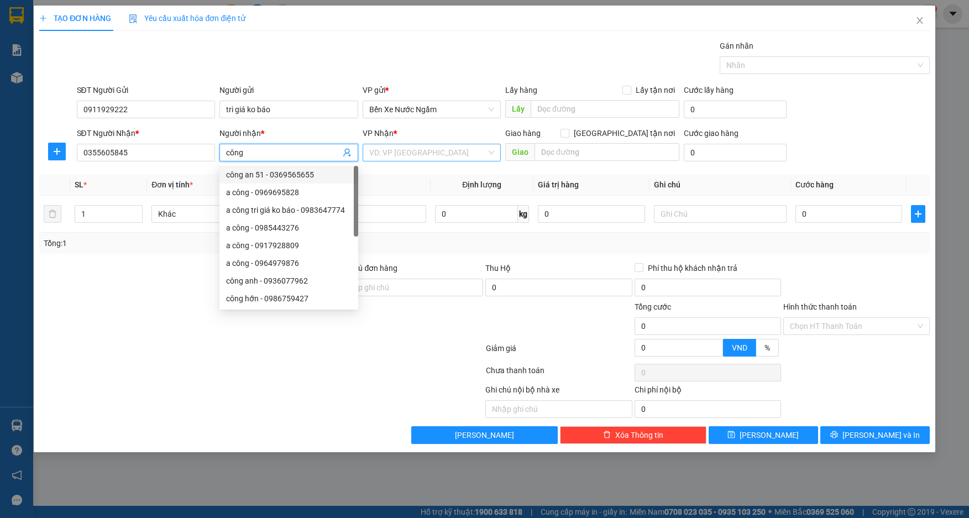
type input "công"
click at [456, 154] on input "search" at bounding box center [428, 152] width 118 height 17
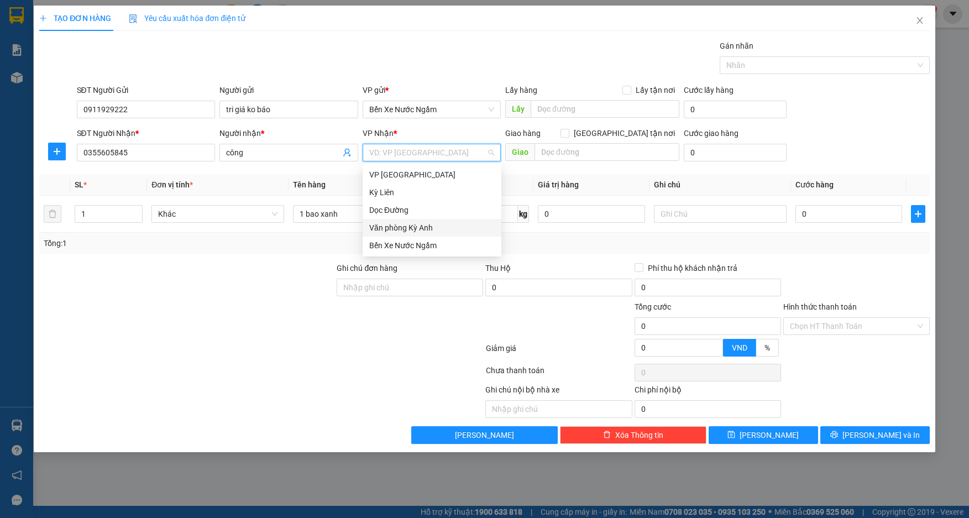
click at [446, 227] on div "Văn phòng Kỳ Anh" at bounding box center [432, 228] width 126 height 12
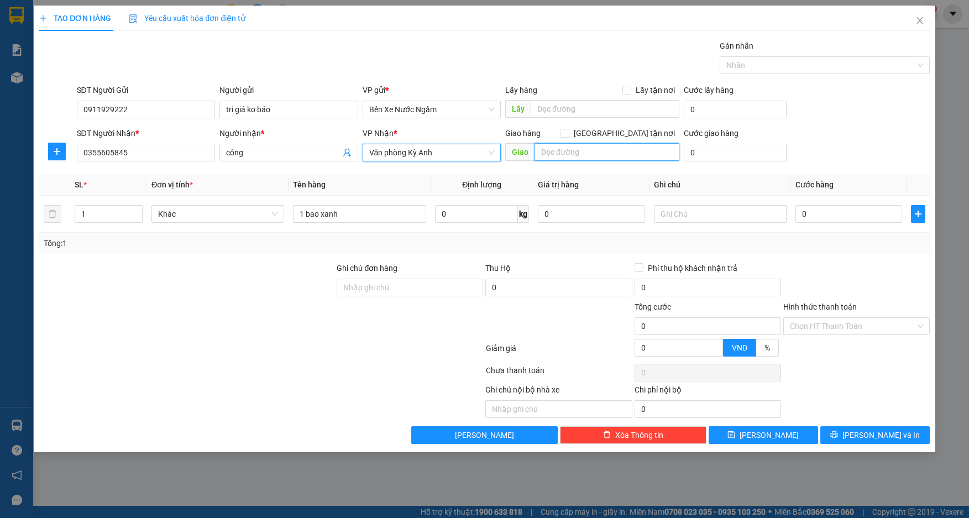
click at [577, 155] on input "text" at bounding box center [607, 152] width 145 height 18
type input "ky phú"
click at [814, 216] on input "0" at bounding box center [849, 214] width 107 height 18
click at [827, 210] on input "0" at bounding box center [849, 214] width 107 height 18
type input "07"
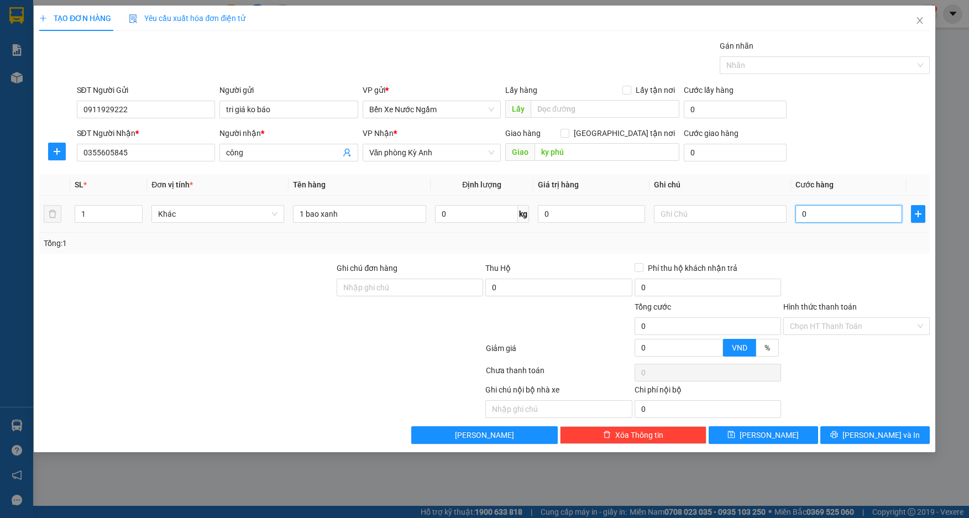
type input "7"
type input "070"
type input "70"
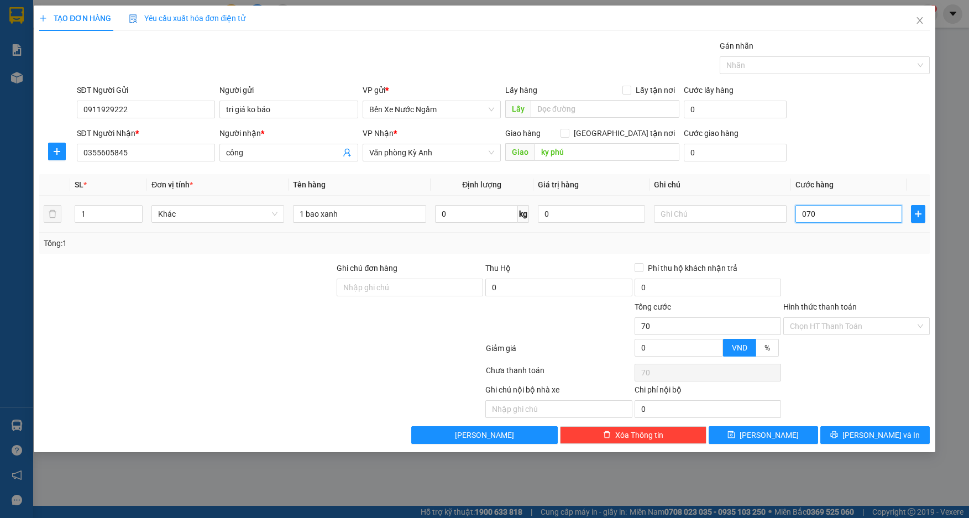
type input "0.700"
type input "700"
type input "07.000"
type input "7.000"
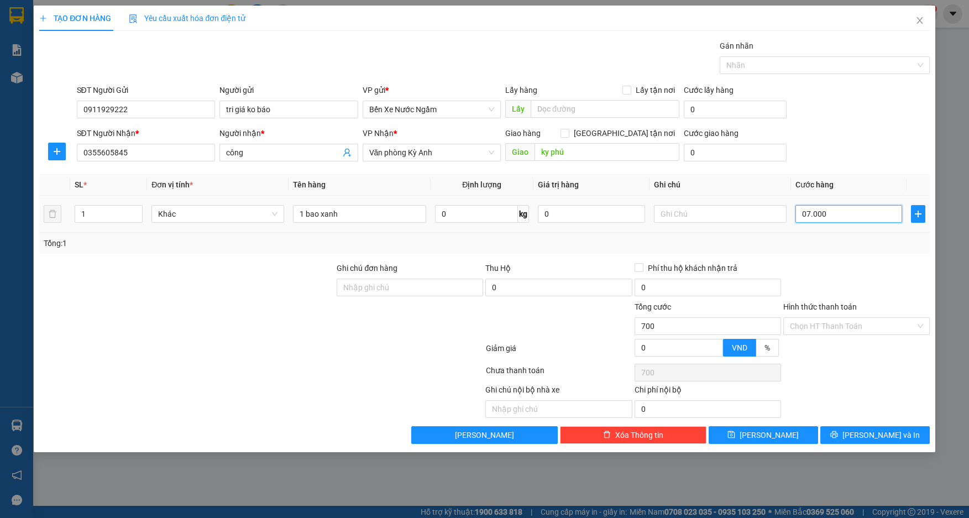
type input "7.000"
type input "070.000"
type input "70.000"
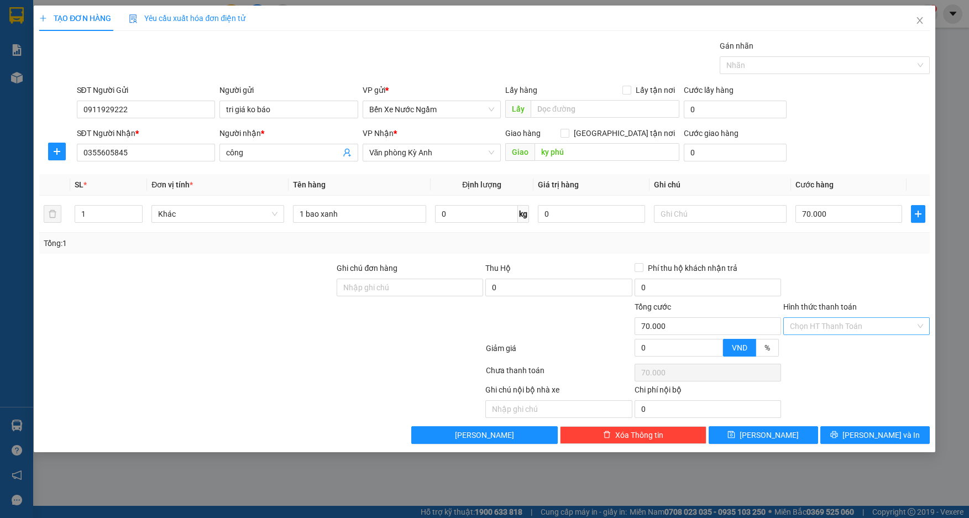
click at [857, 320] on input "Hình thức thanh toán" at bounding box center [853, 326] width 126 height 17
click at [850, 336] on div "Hình thức thanh toán Chọn HT Thanh Toán" at bounding box center [857, 320] width 147 height 39
click at [844, 334] on input "Hình thức thanh toán" at bounding box center [853, 326] width 126 height 17
click at [843, 349] on div "Tại văn phòng" at bounding box center [856, 348] width 133 height 12
click at [846, 437] on button "[PERSON_NAME] và In" at bounding box center [875, 435] width 109 height 18
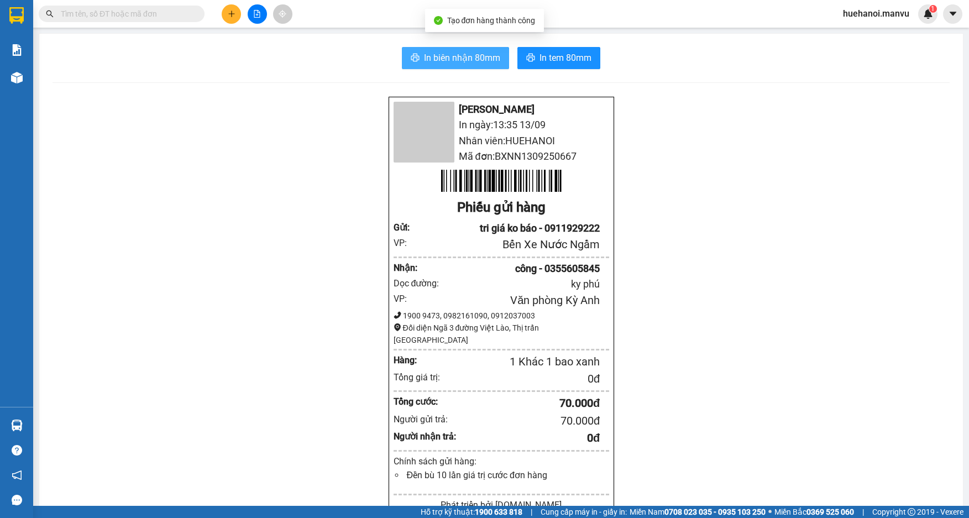
click at [441, 62] on span "In biên nhận 80mm" at bounding box center [462, 58] width 76 height 14
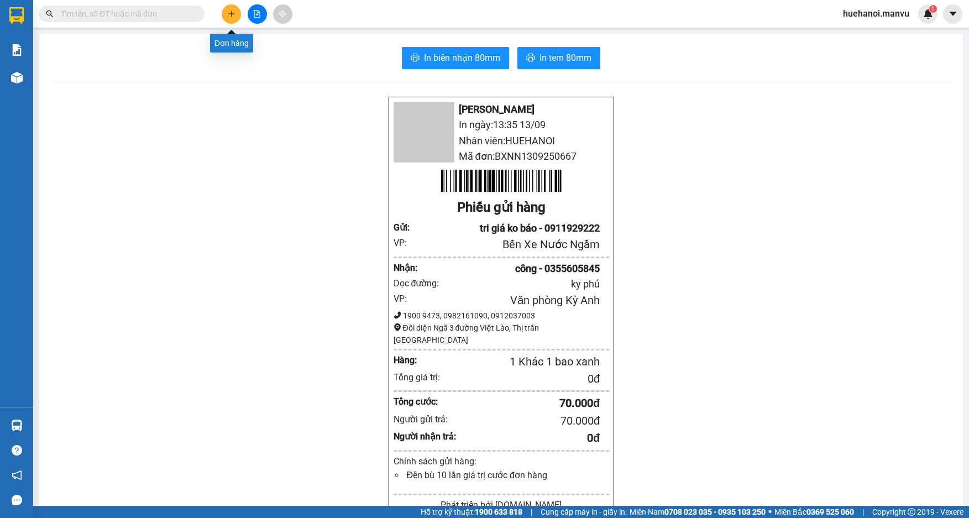
click at [230, 9] on button at bounding box center [231, 13] width 19 height 19
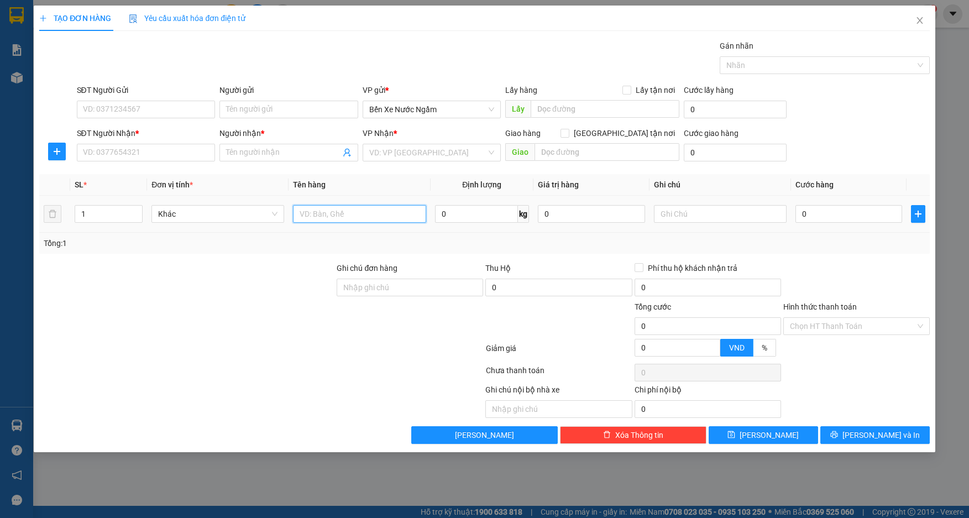
click at [318, 215] on input "text" at bounding box center [359, 214] width 133 height 18
type input "1 thùng xanh"
click at [140, 153] on input "SĐT Người Nhận *" at bounding box center [146, 153] width 139 height 18
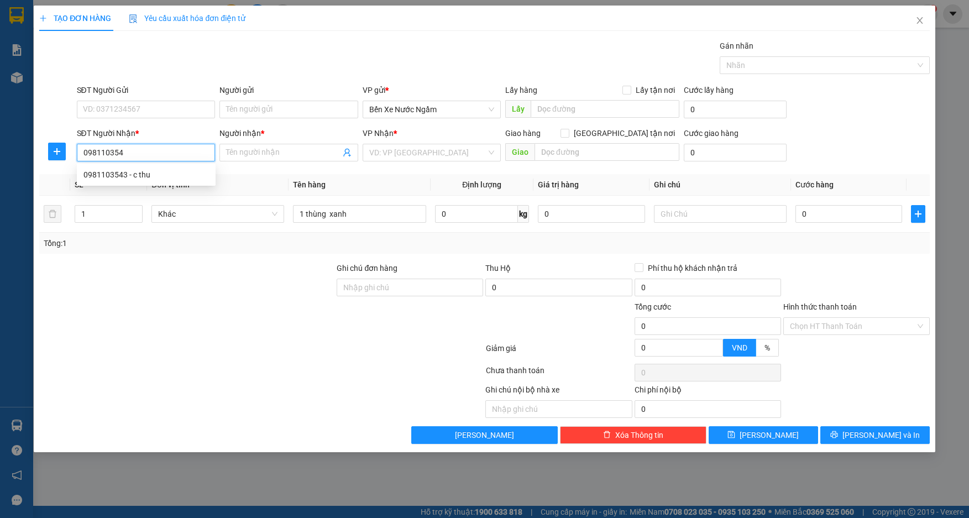
type input "0981103543"
click at [114, 174] on div "0981103543 - c thu" at bounding box center [146, 175] width 126 height 12
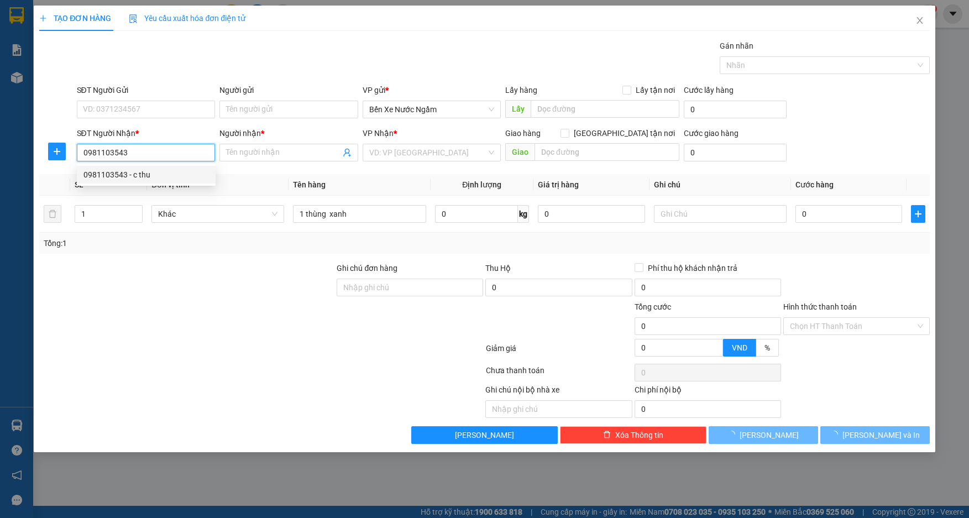
type input "c thu"
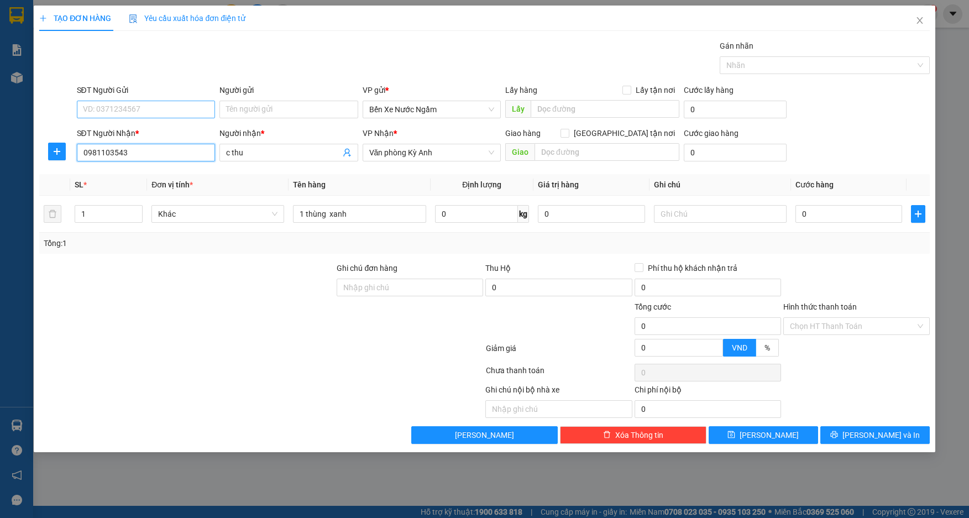
type input "0981103543"
click at [179, 108] on input "SĐT Người Gửi" at bounding box center [146, 110] width 139 height 18
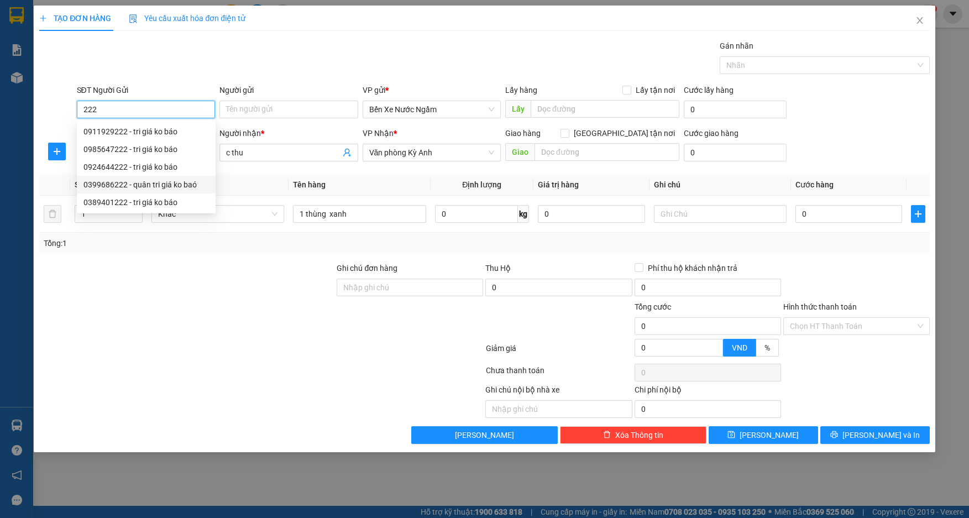
click at [165, 184] on div "0399686222 - quân tri giá ko baó" at bounding box center [146, 185] width 126 height 12
type input "0399686222"
type input "quân tri giá ko baó"
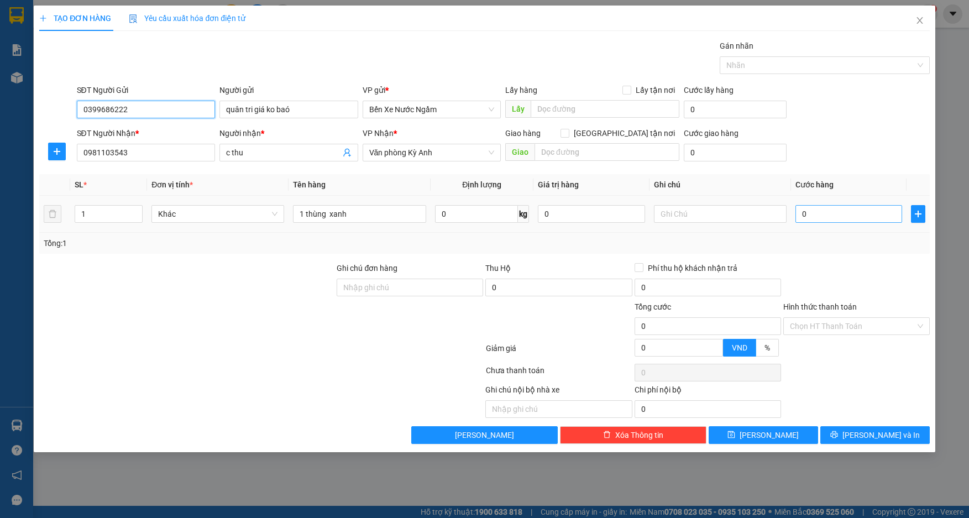
type input "0399686222"
click at [824, 208] on input "0" at bounding box center [849, 214] width 107 height 18
type input "5"
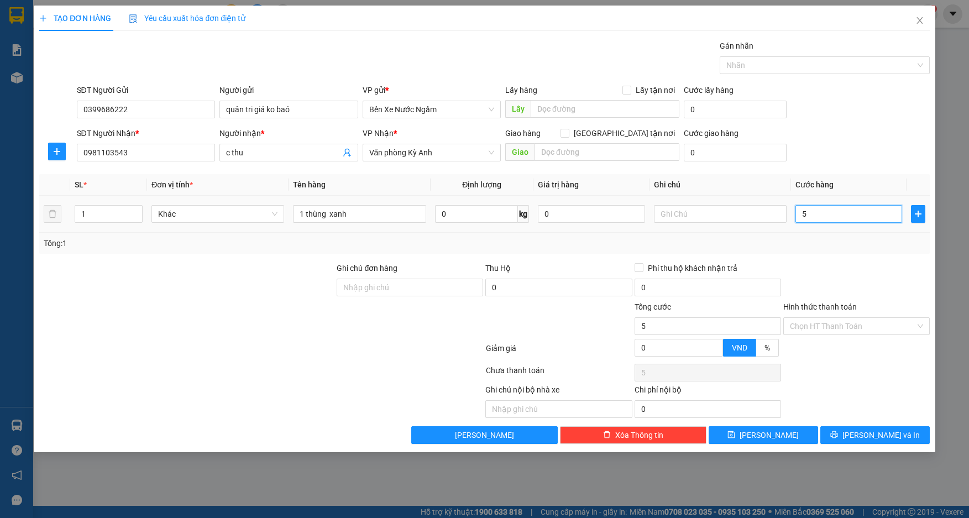
type input "50"
type input "500"
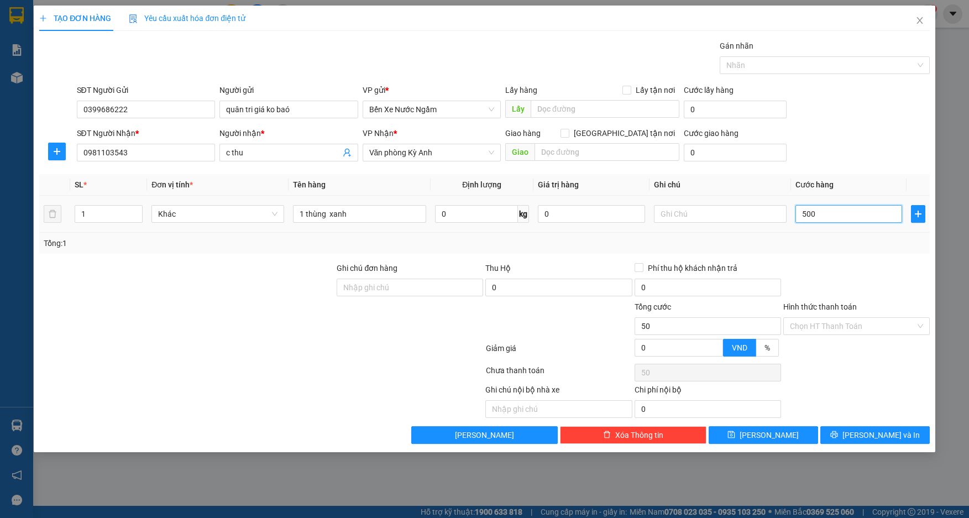
type input "500"
type input "5.000"
type input "50.000"
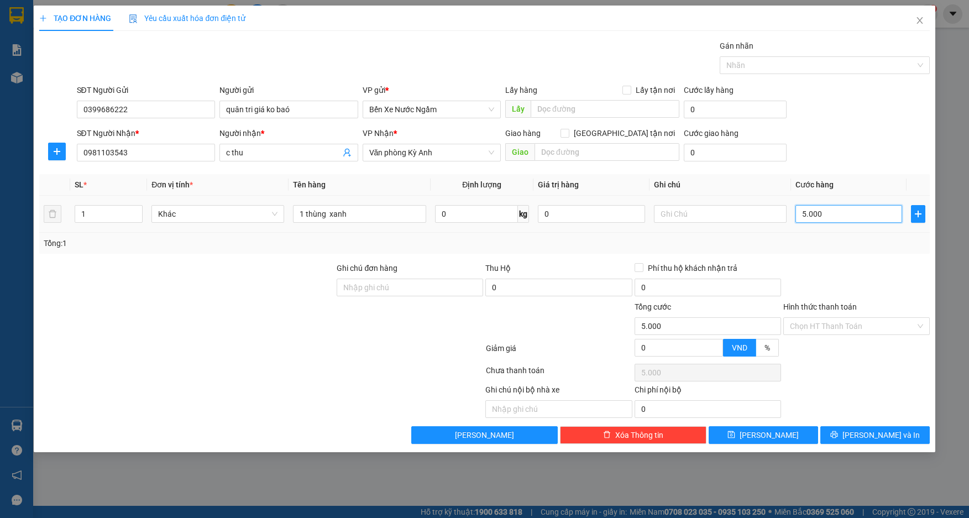
type input "50.000"
click at [837, 324] on input "Hình thức thanh toán" at bounding box center [853, 326] width 126 height 17
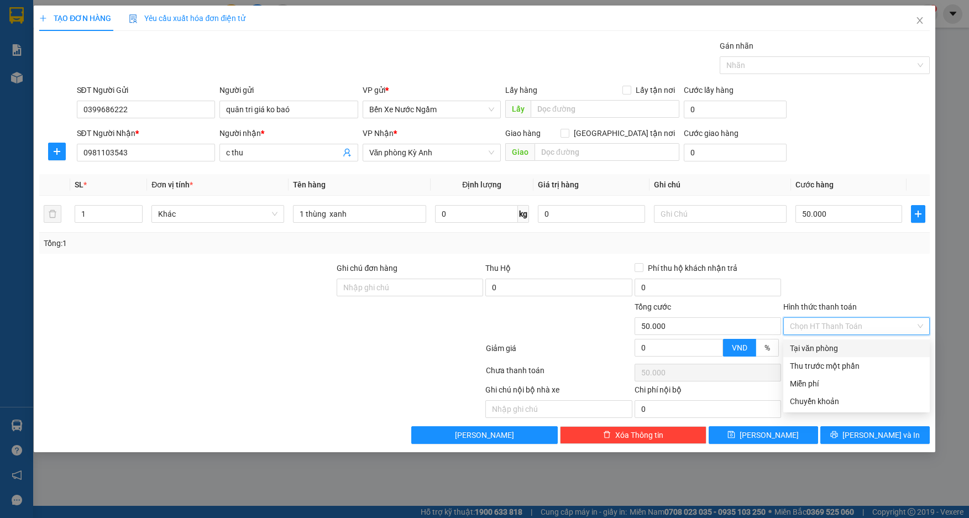
click at [824, 349] on div "Tại văn phòng" at bounding box center [856, 348] width 133 height 12
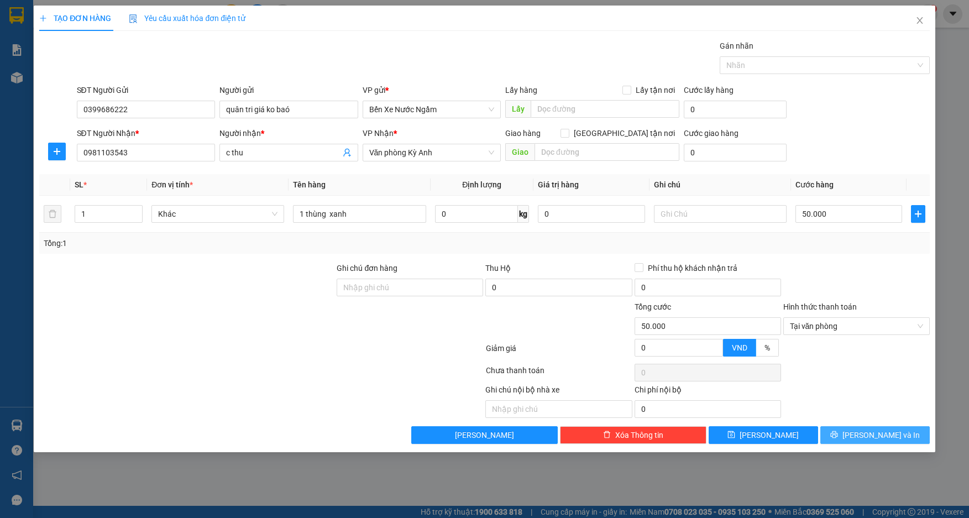
click at [839, 432] on button "[PERSON_NAME] và In" at bounding box center [875, 435] width 109 height 18
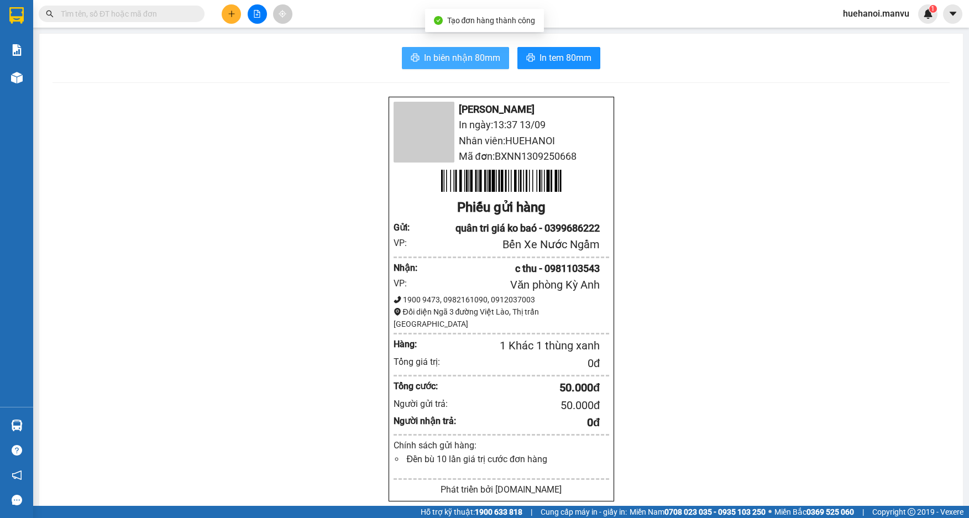
click at [461, 56] on span "In biên nhận 80mm" at bounding box center [462, 58] width 76 height 14
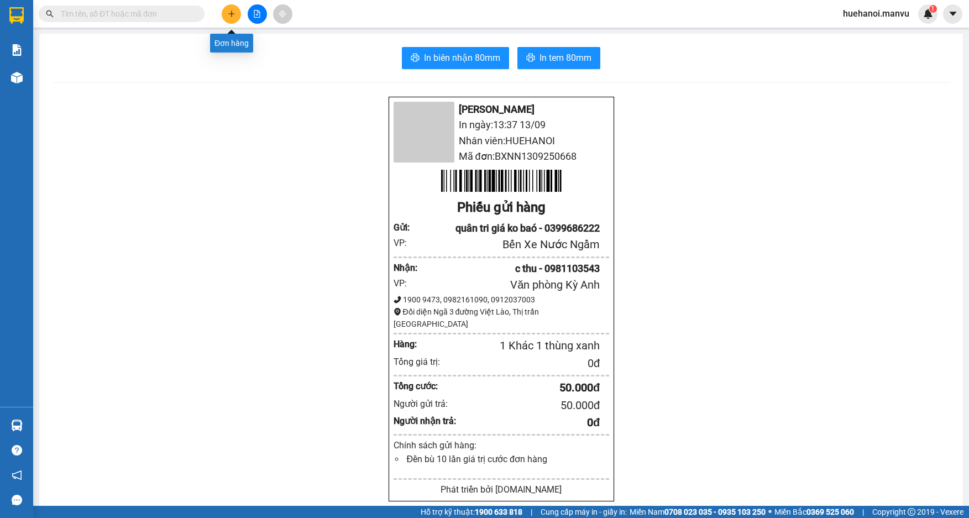
click at [231, 17] on icon "plus" at bounding box center [232, 14] width 8 height 8
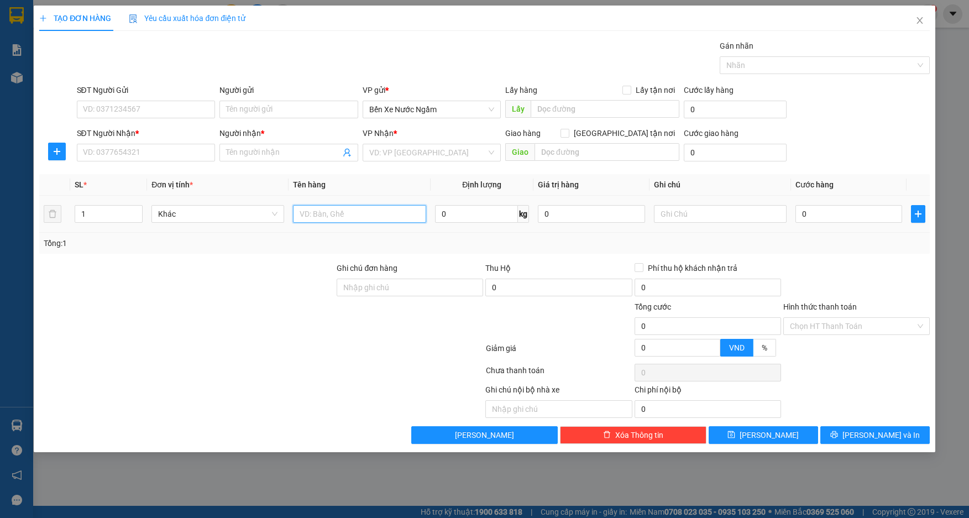
click at [358, 218] on input "text" at bounding box center [359, 214] width 133 height 18
type input "1 hôp"
click at [178, 107] on input "SĐT Người Gửi" at bounding box center [146, 110] width 139 height 18
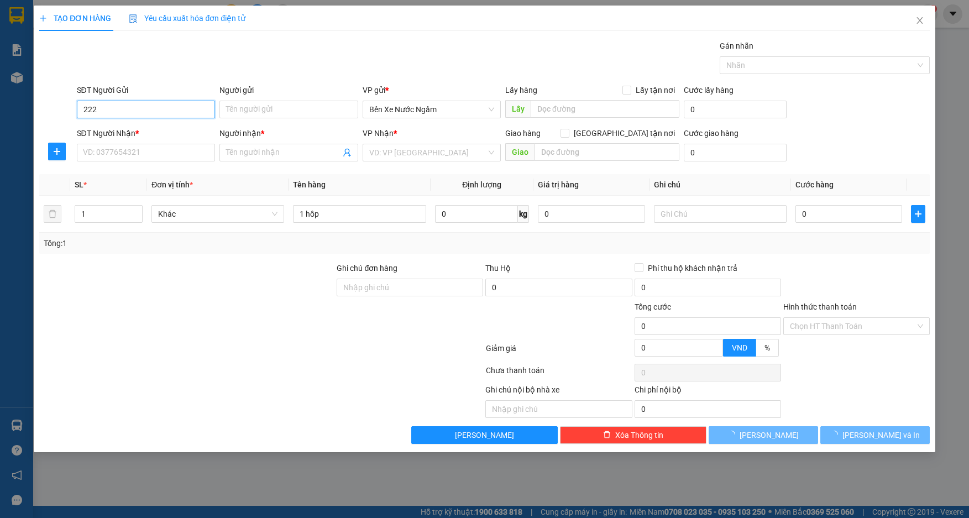
click at [178, 107] on input "222" at bounding box center [146, 110] width 139 height 18
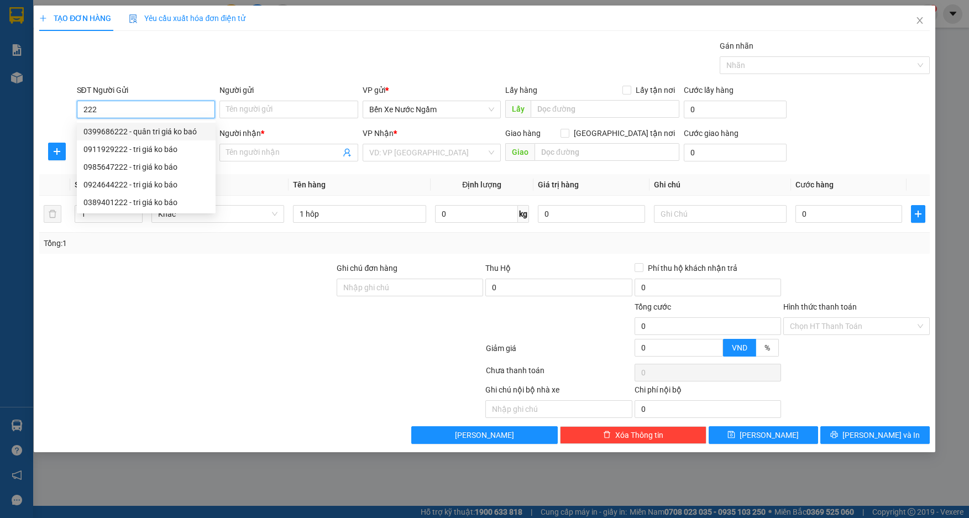
click at [145, 131] on div "0399686222 - quân tri giá ko baó" at bounding box center [146, 132] width 126 height 12
type input "0399686222"
type input "quân tri giá ko baó"
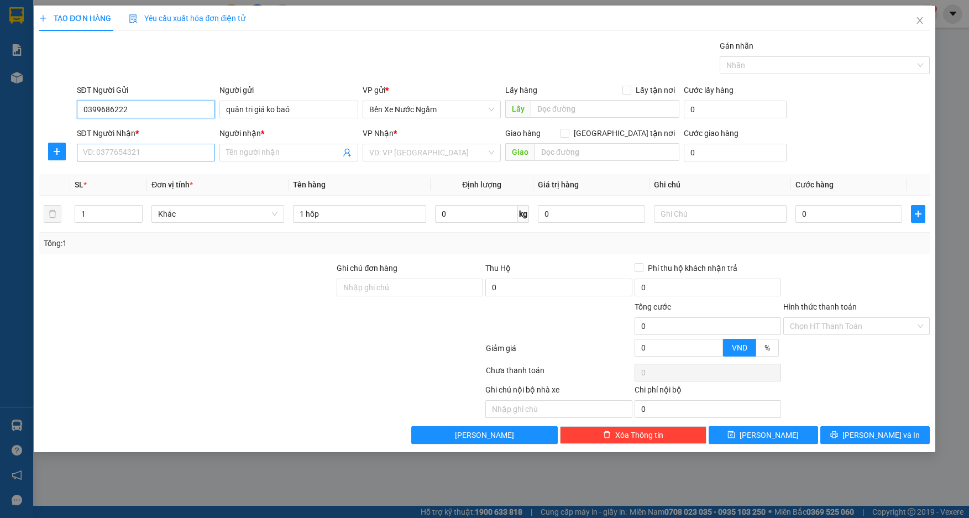
type input "0399686222"
click at [137, 158] on input "SĐT Người Nhận *" at bounding box center [146, 153] width 139 height 18
type input "0327153509"
click at [282, 158] on input "Người nhận *" at bounding box center [283, 153] width 114 height 12
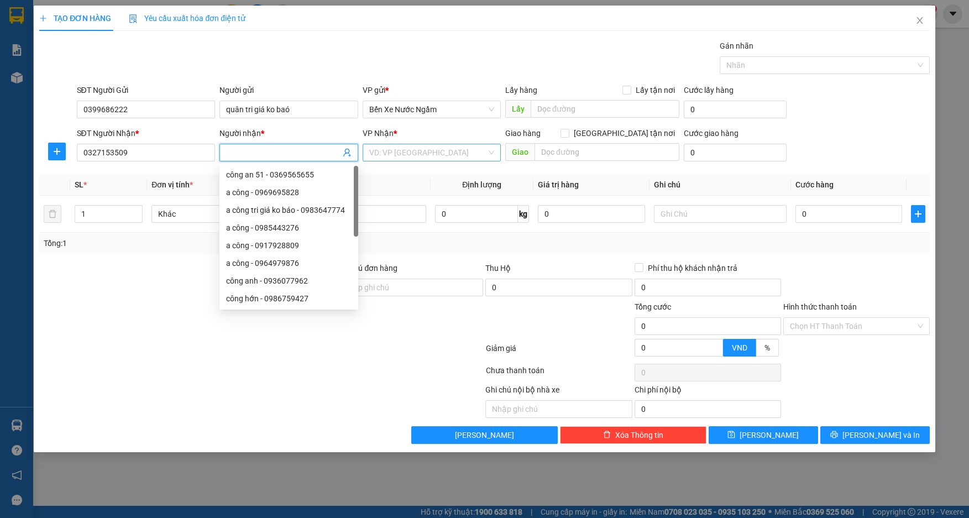
click at [426, 149] on input "search" at bounding box center [428, 152] width 118 height 17
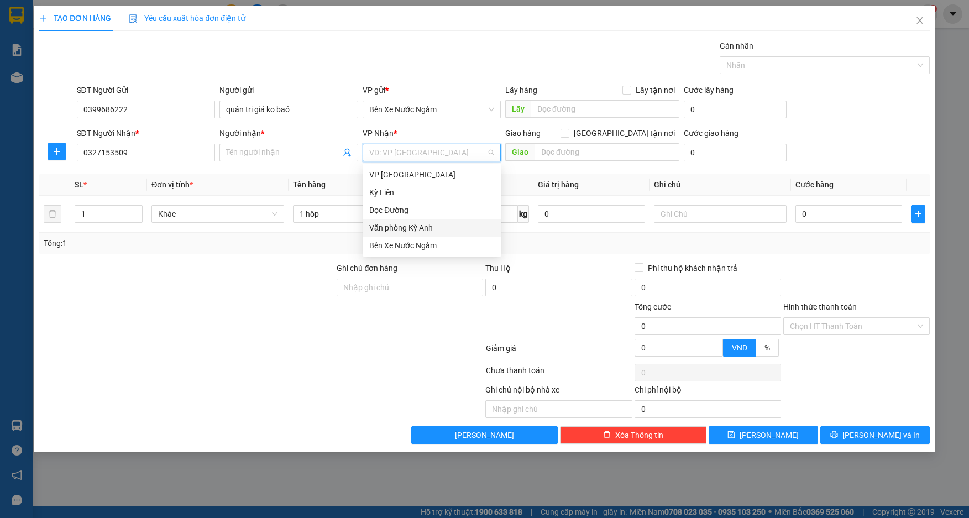
click at [407, 232] on div "Văn phòng Kỳ Anh" at bounding box center [432, 228] width 126 height 12
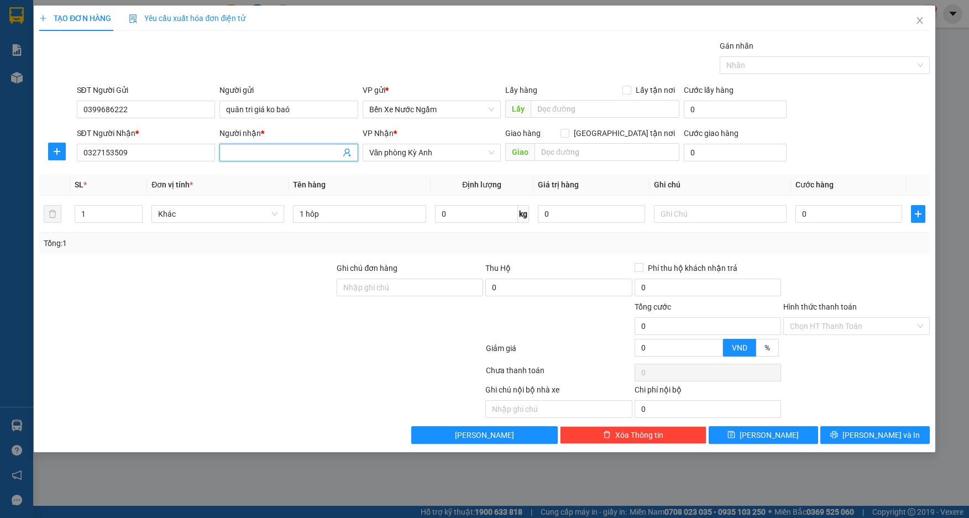
click at [292, 157] on input "Người nhận *" at bounding box center [283, 153] width 114 height 12
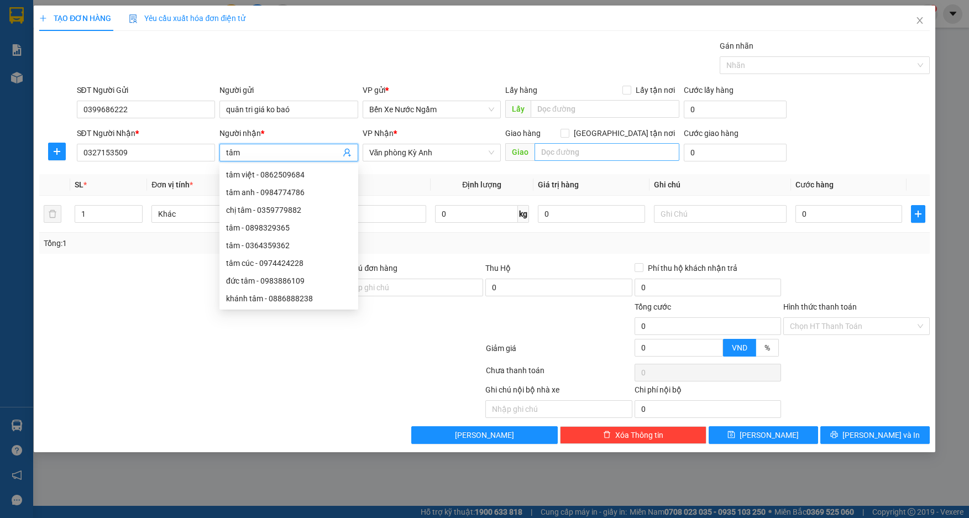
type input "tâm"
drag, startPoint x: 594, startPoint y: 154, endPoint x: 604, endPoint y: 148, distance: 11.4
click at [604, 148] on input "text" at bounding box center [607, 152] width 145 height 18
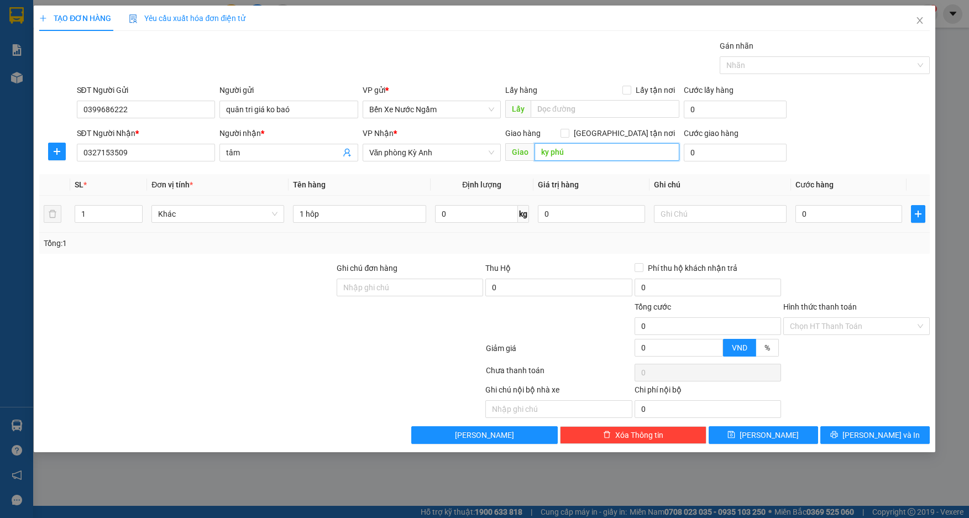
type input "ky phú"
click at [832, 225] on td "0" at bounding box center [849, 214] width 116 height 37
click at [832, 219] on input "0" at bounding box center [849, 214] width 107 height 18
type input "5"
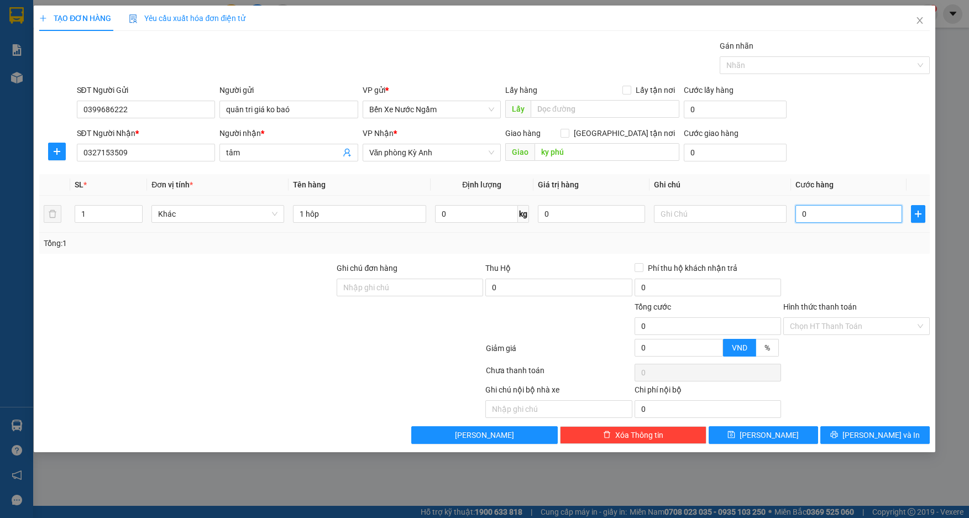
type input "5"
type input "50"
type input "500"
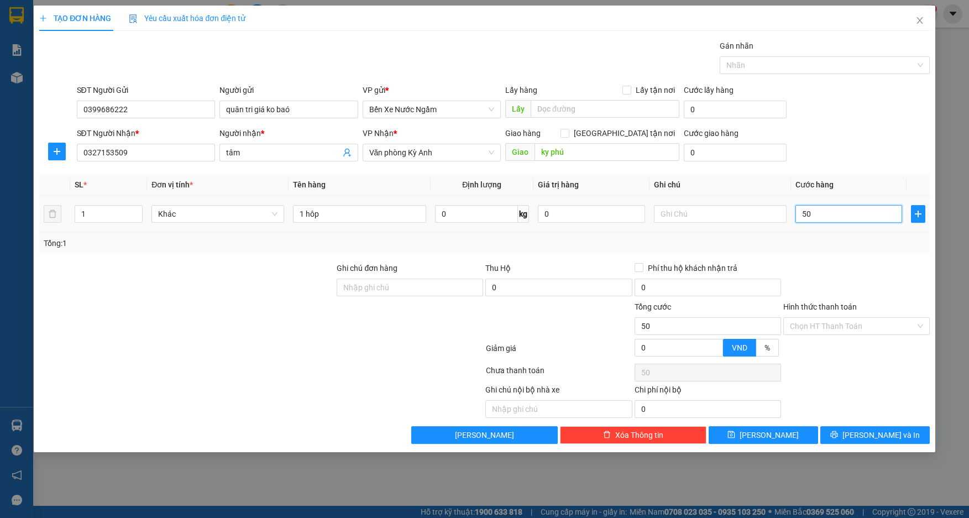
type input "500"
type input "5.000"
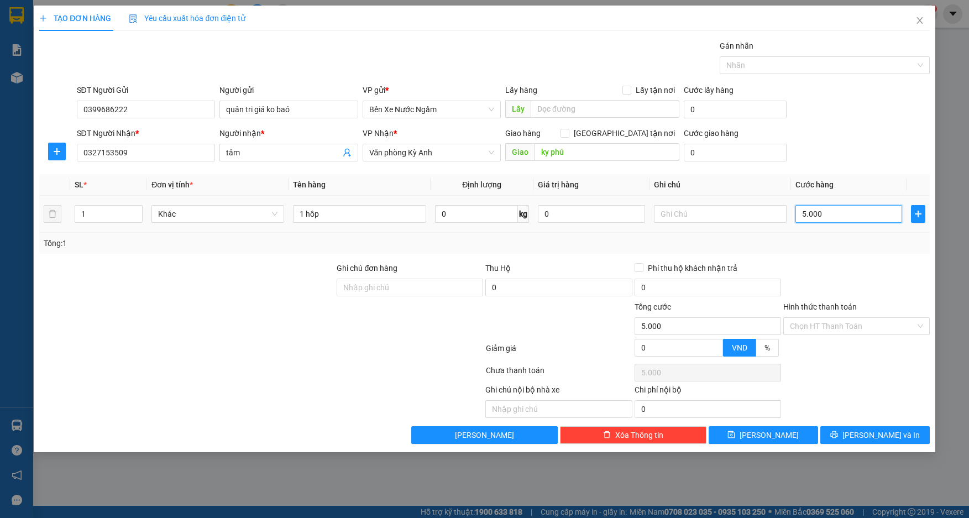
type input "50.000"
click at [865, 326] on input "Hình thức thanh toán" at bounding box center [853, 326] width 126 height 17
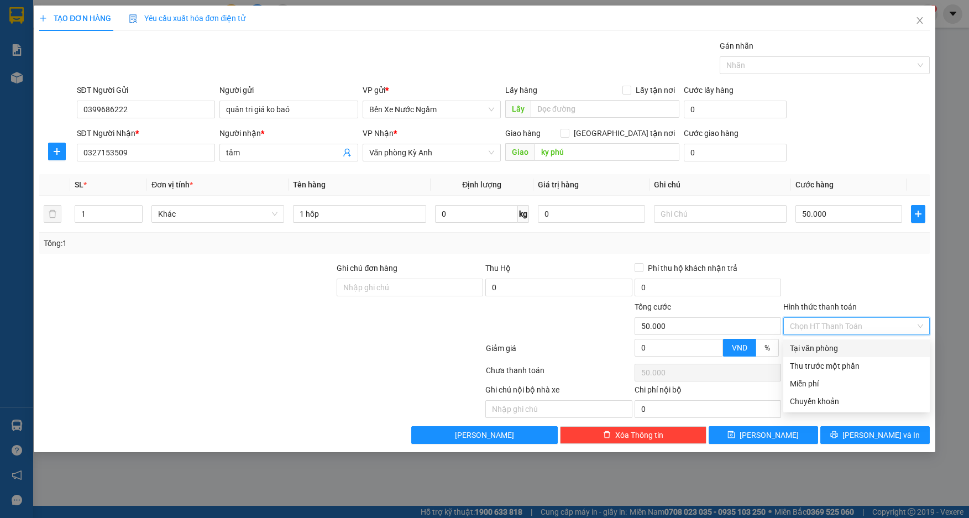
click at [823, 348] on div "Tại văn phòng" at bounding box center [856, 348] width 133 height 12
type input "0"
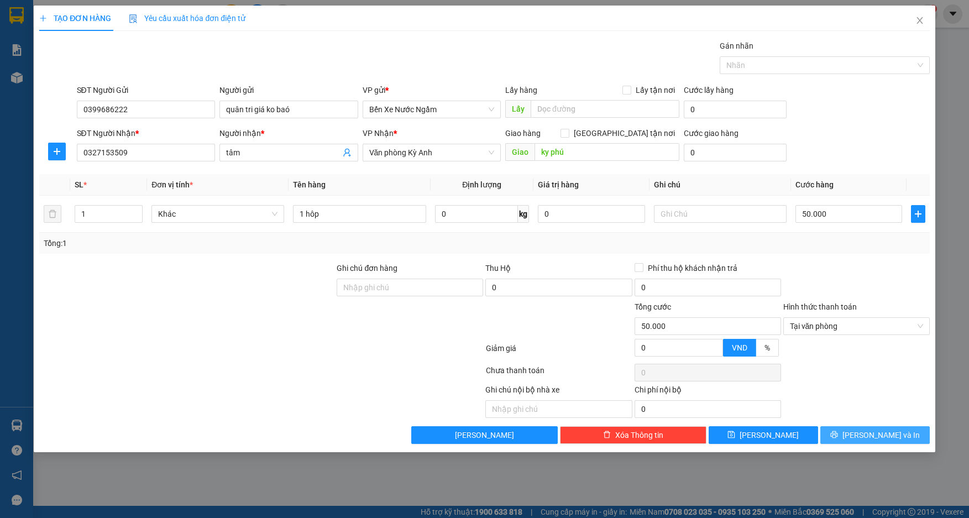
click at [846, 438] on button "[PERSON_NAME] và In" at bounding box center [875, 435] width 109 height 18
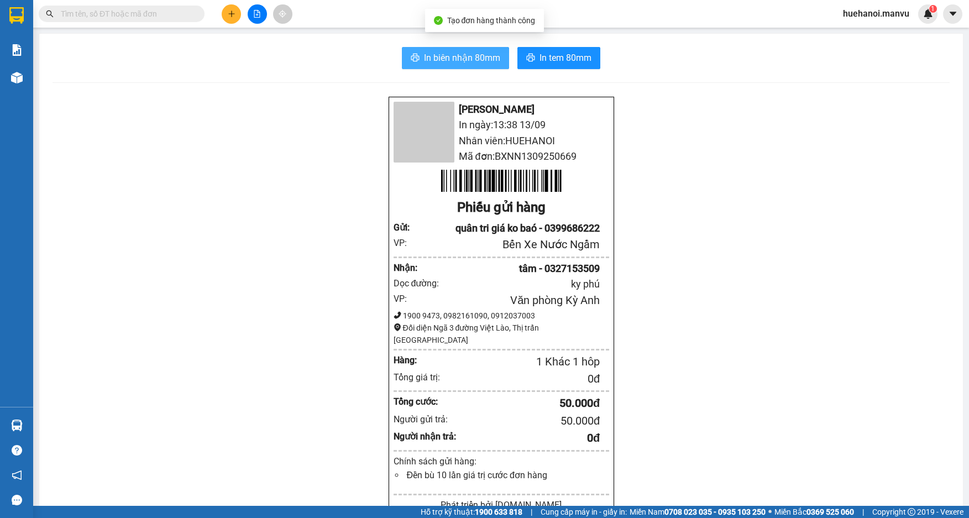
click at [482, 54] on span "In biên nhận 80mm" at bounding box center [462, 58] width 76 height 14
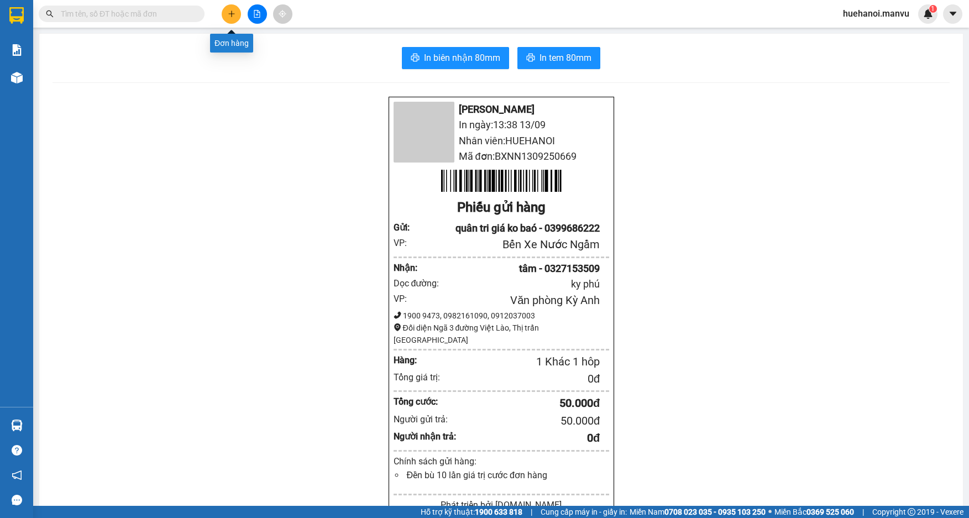
click at [235, 14] on icon "plus" at bounding box center [232, 14] width 8 height 8
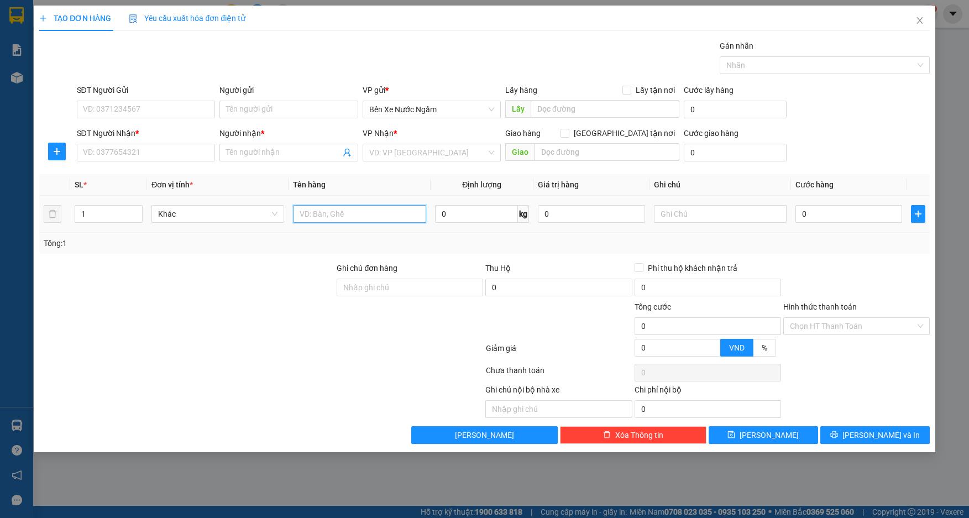
click at [351, 216] on input "text" at bounding box center [359, 214] width 133 height 18
type input "1 thùng"
click at [90, 106] on input "SĐT Người Gửi" at bounding box center [146, 110] width 139 height 18
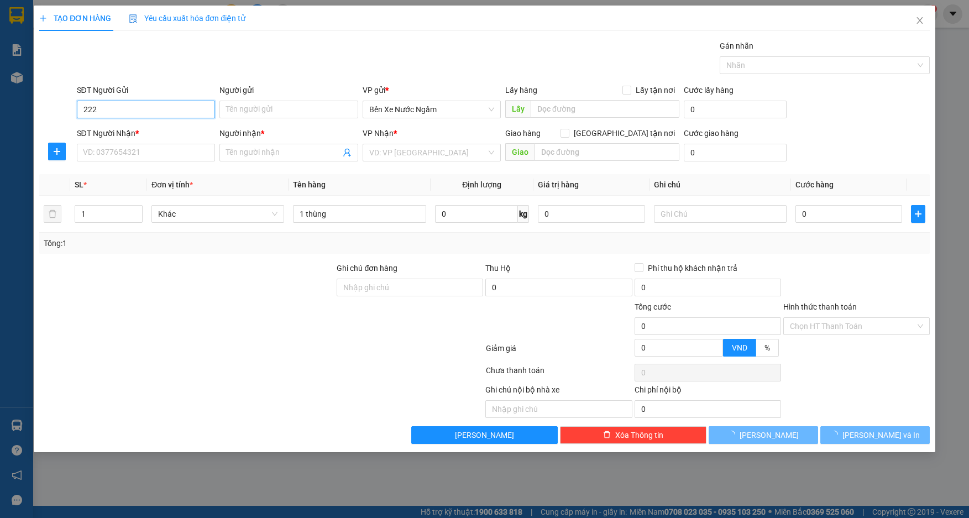
click at [91, 106] on input "222" at bounding box center [146, 110] width 139 height 18
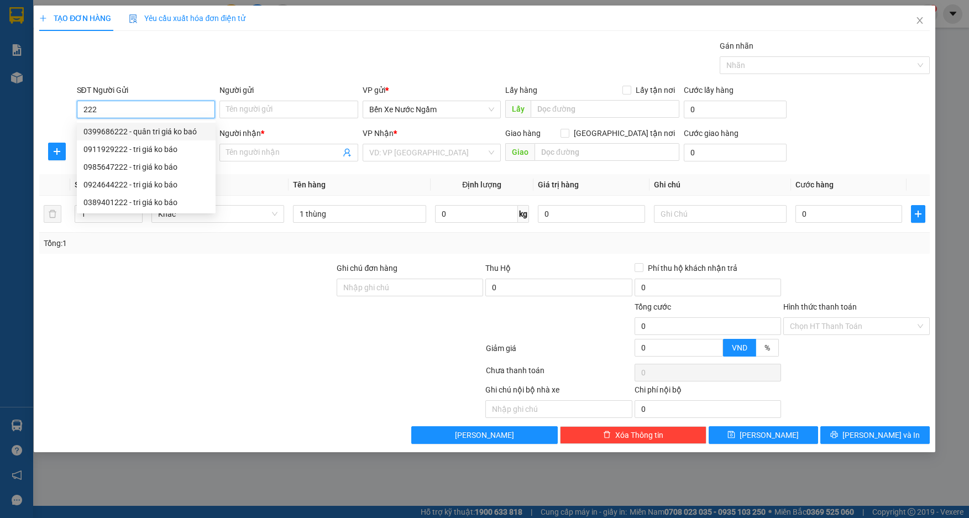
click at [150, 133] on div "0399686222 - quân tri giá ko baó" at bounding box center [146, 132] width 126 height 12
type input "0399686222"
type input "quân tri giá ko baó"
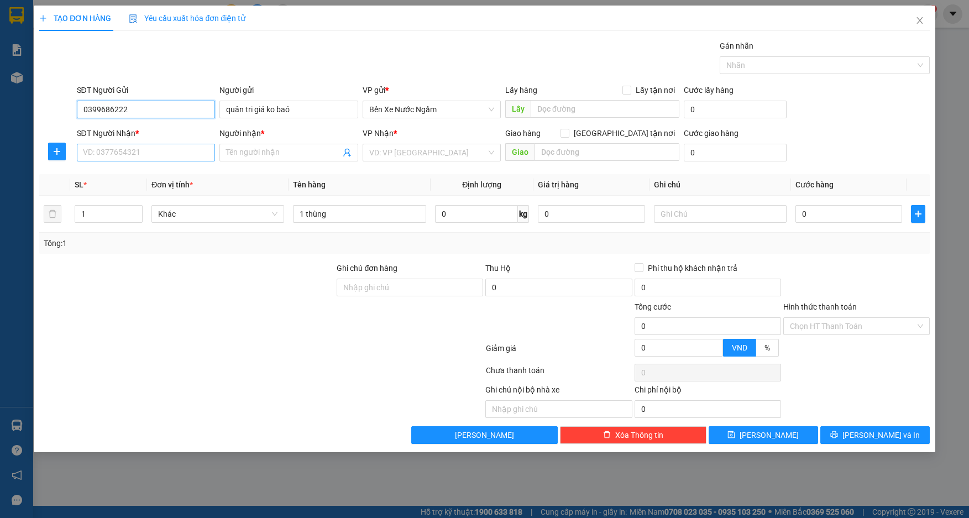
type input "0399686222"
click at [134, 158] on input "SĐT Người Nhận *" at bounding box center [146, 153] width 139 height 18
type input "0346684220"
click at [129, 175] on div "0346684220 - thuỷ" at bounding box center [146, 175] width 126 height 12
click at [816, 212] on input "0" at bounding box center [849, 214] width 107 height 18
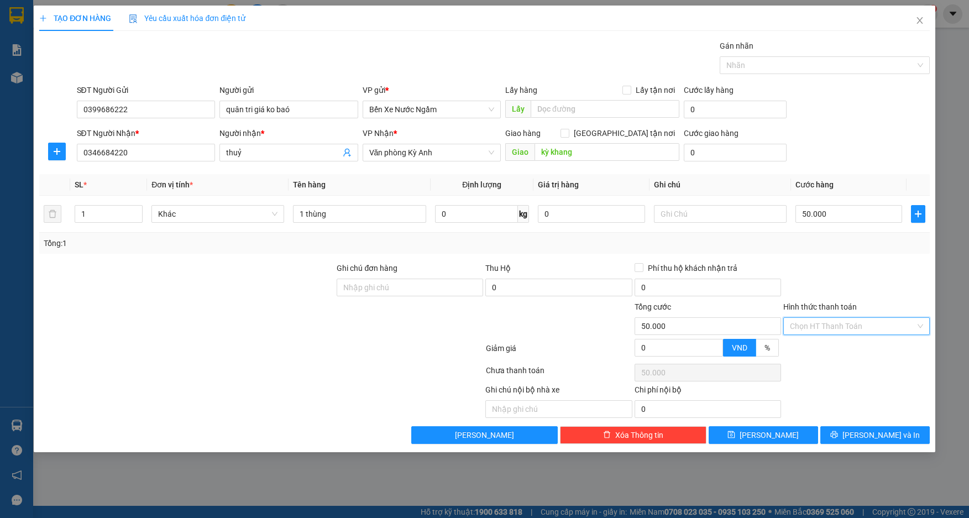
click at [832, 326] on input "Hình thức thanh toán" at bounding box center [853, 326] width 126 height 17
click at [834, 352] on div "Tại văn phòng" at bounding box center [856, 348] width 133 height 12
click at [852, 436] on button "[PERSON_NAME] và In" at bounding box center [875, 435] width 109 height 18
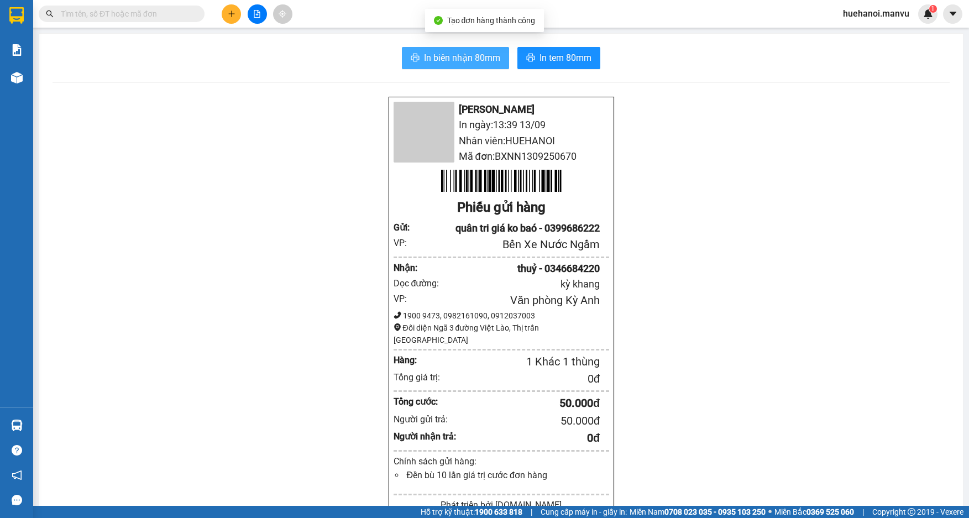
click at [481, 64] on span "In biên nhận 80mm" at bounding box center [462, 58] width 76 height 14
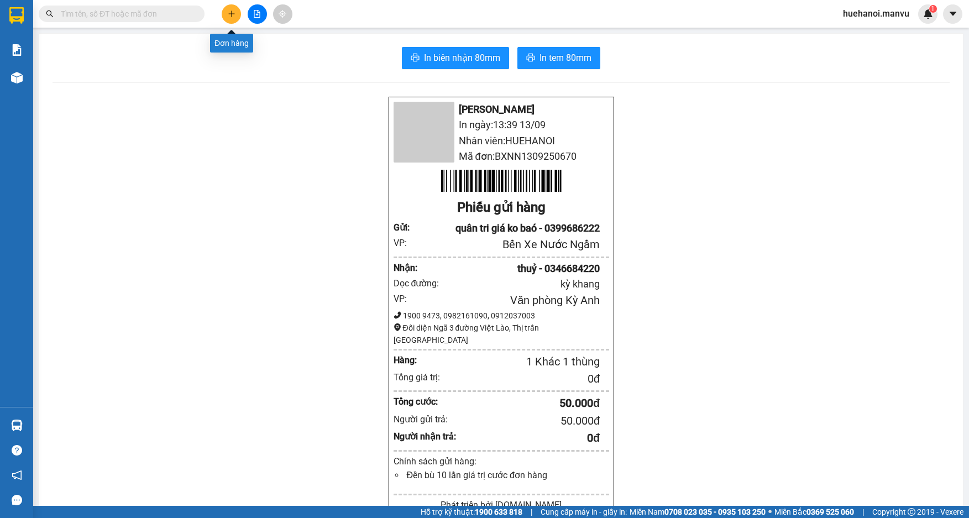
click at [232, 15] on icon "plus" at bounding box center [232, 14] width 8 height 8
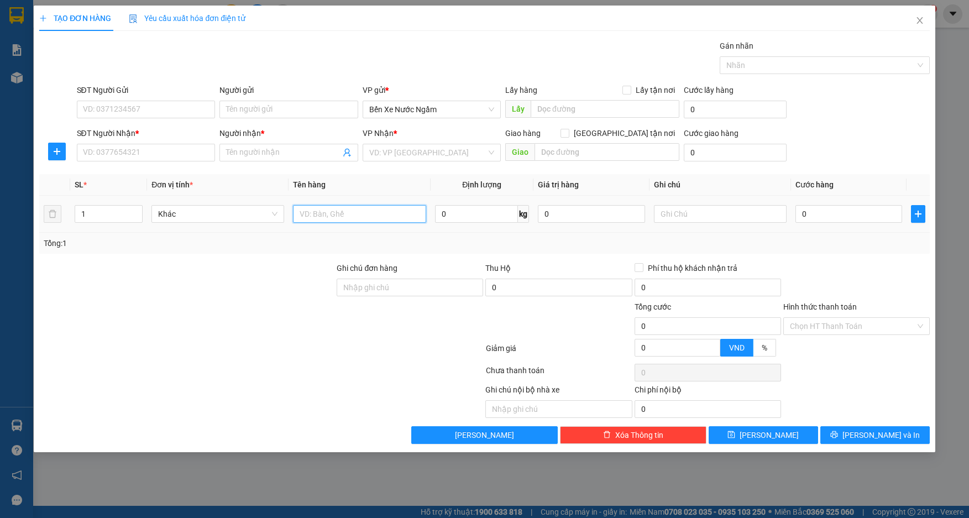
click at [360, 218] on input "text" at bounding box center [359, 214] width 133 height 18
click at [178, 115] on input "SĐT Người Gửi" at bounding box center [146, 110] width 139 height 18
click at [179, 114] on input "222" at bounding box center [146, 110] width 139 height 18
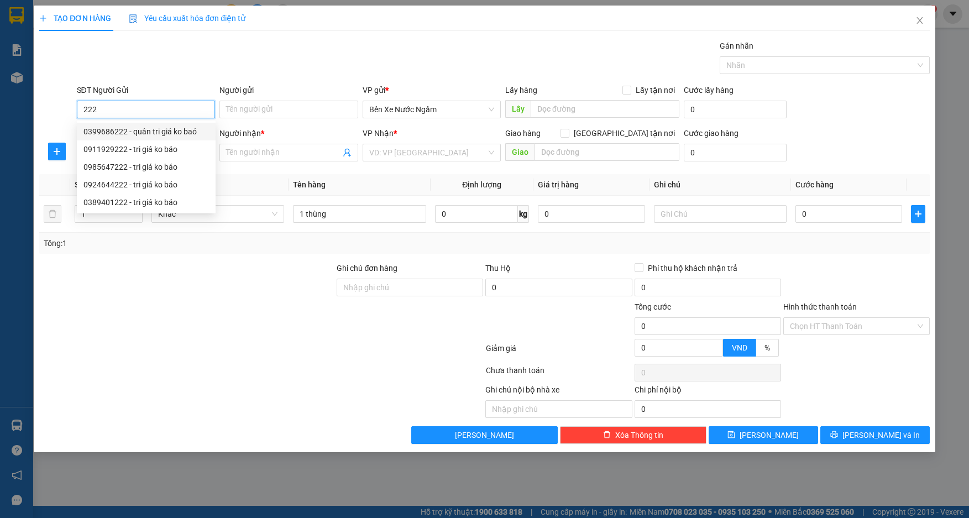
click at [137, 130] on div "0399686222 - quân tri giá ko baó" at bounding box center [146, 132] width 126 height 12
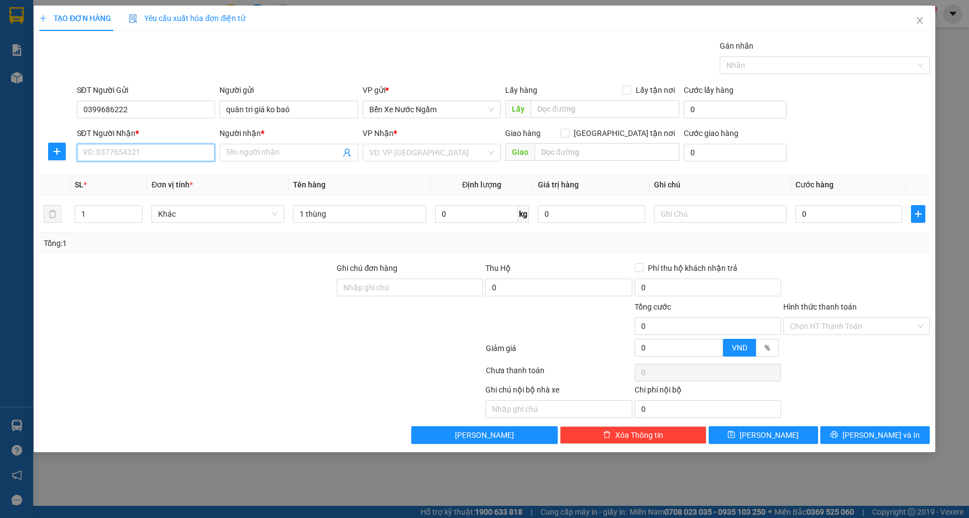
click at [152, 154] on input "SĐT Người Nhận *" at bounding box center [146, 153] width 139 height 18
click at [133, 154] on input "0989475956" at bounding box center [146, 153] width 139 height 18
click at [134, 170] on div "0989475953 - hải" at bounding box center [146, 175] width 126 height 12
click at [816, 208] on input "0" at bounding box center [849, 214] width 107 height 18
click at [852, 329] on input "Hình thức thanh toán" at bounding box center [853, 326] width 126 height 17
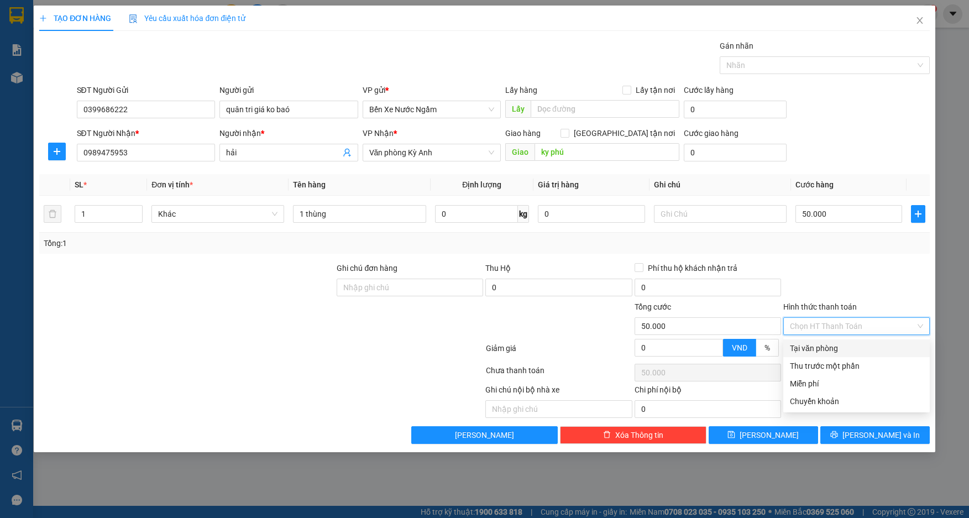
click at [841, 350] on div "Tại văn phòng" at bounding box center [856, 348] width 133 height 12
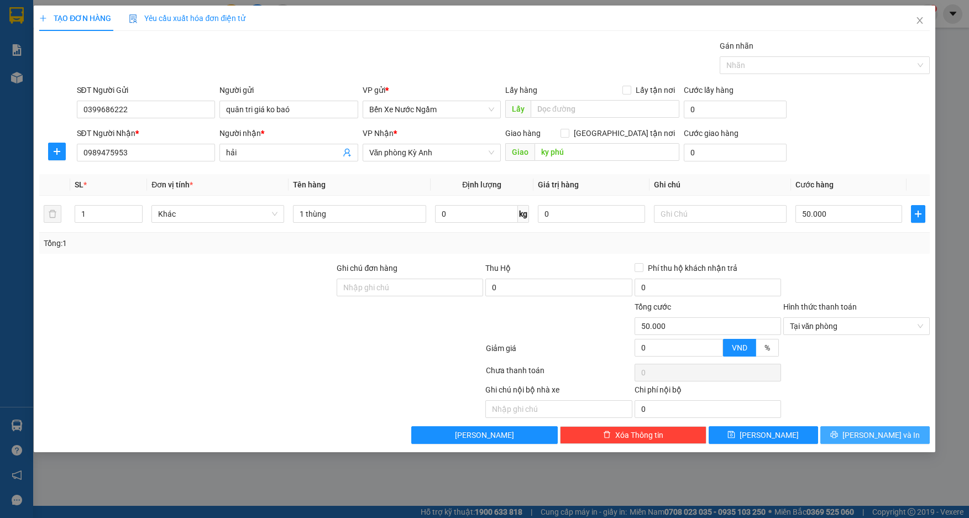
click at [871, 440] on span "[PERSON_NAME] và In" at bounding box center [881, 435] width 77 height 12
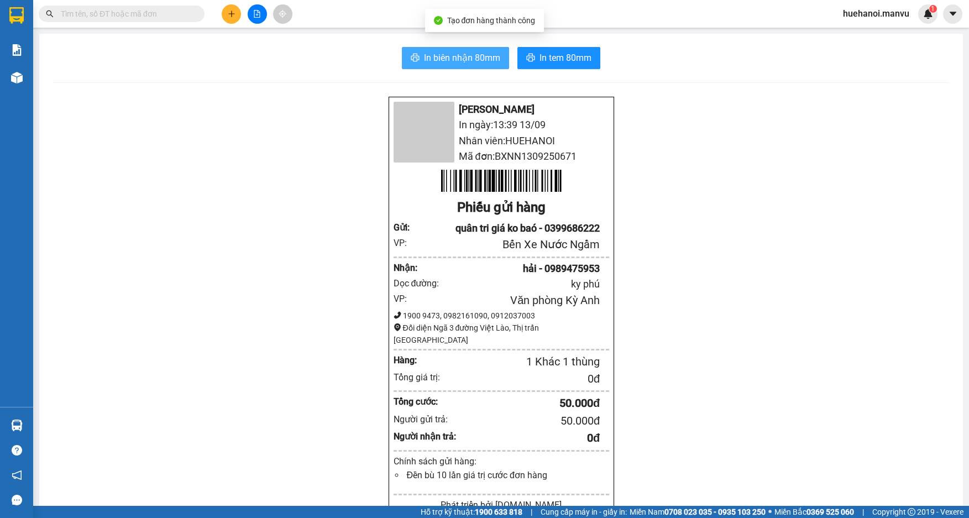
click at [481, 63] on span "In biên nhận 80mm" at bounding box center [462, 58] width 76 height 14
click at [477, 57] on span "In biên nhận 80mm" at bounding box center [462, 58] width 76 height 14
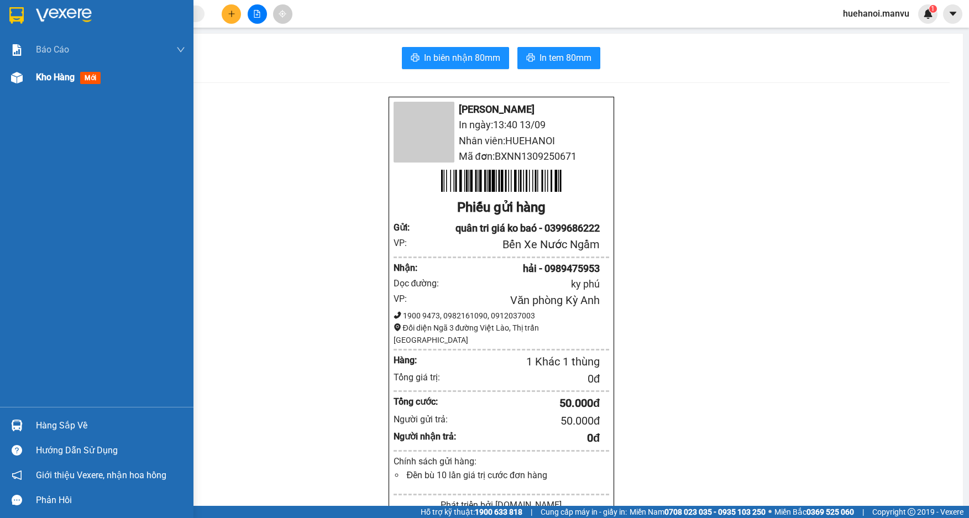
click at [56, 77] on span "Kho hàng" at bounding box center [55, 77] width 39 height 11
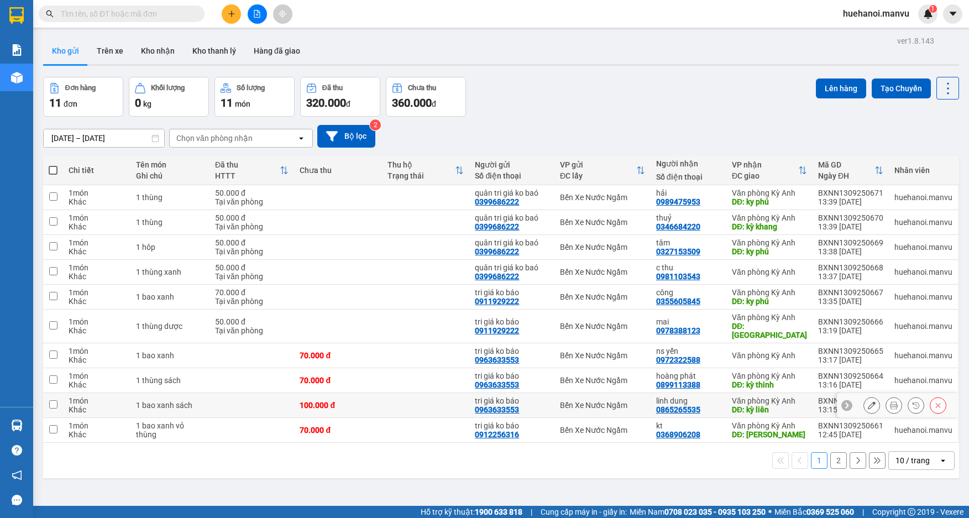
click at [50, 400] on input "checkbox" at bounding box center [53, 404] width 8 height 8
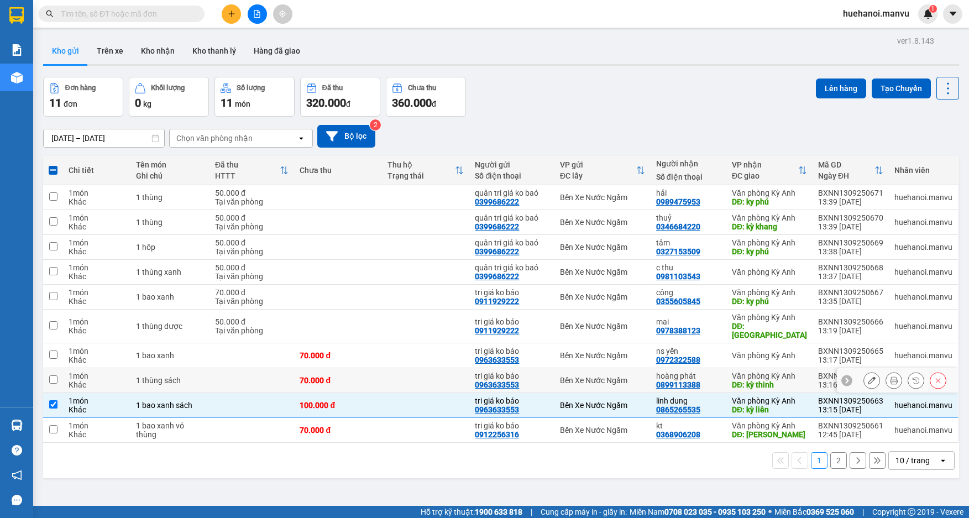
click at [53, 375] on input "checkbox" at bounding box center [53, 379] width 8 height 8
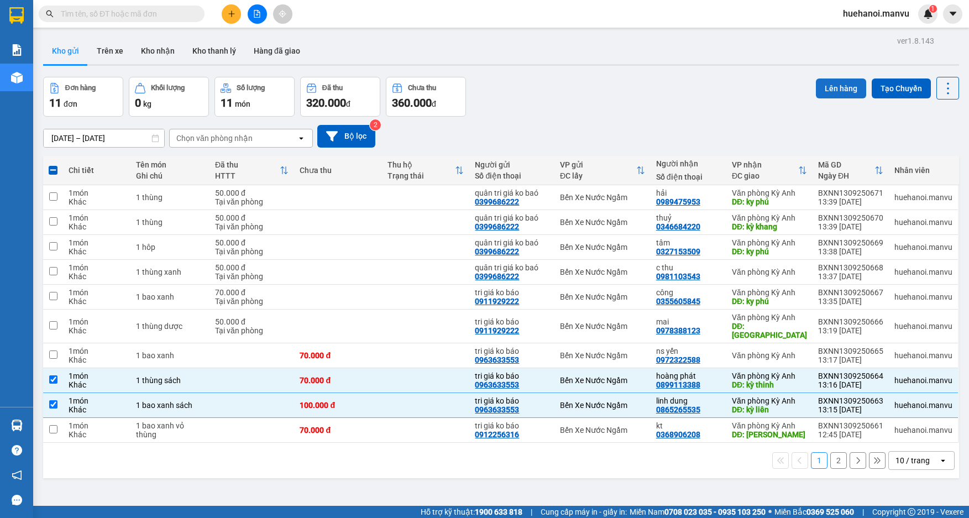
click at [830, 94] on button "Lên hàng" at bounding box center [841, 89] width 50 height 20
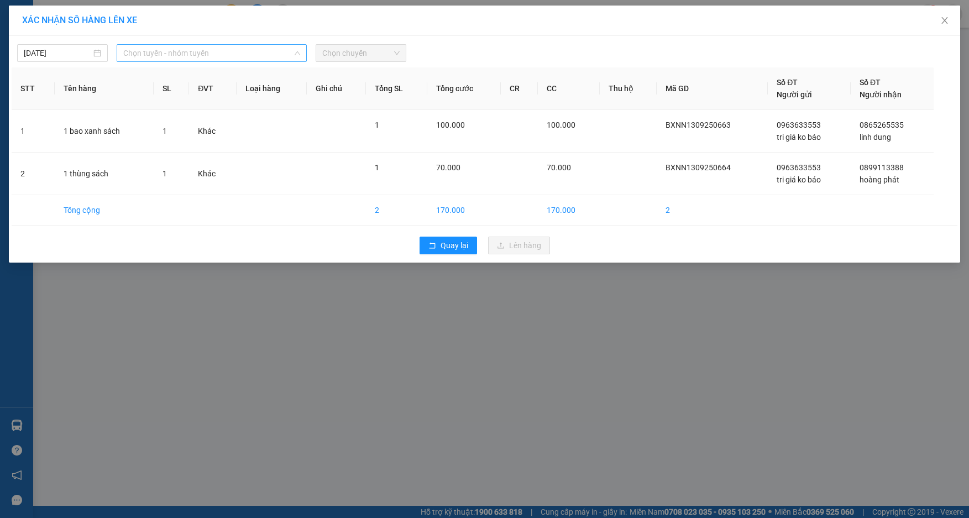
click at [176, 58] on span "Chọn tuyến - nhóm tuyến" at bounding box center [211, 53] width 177 height 17
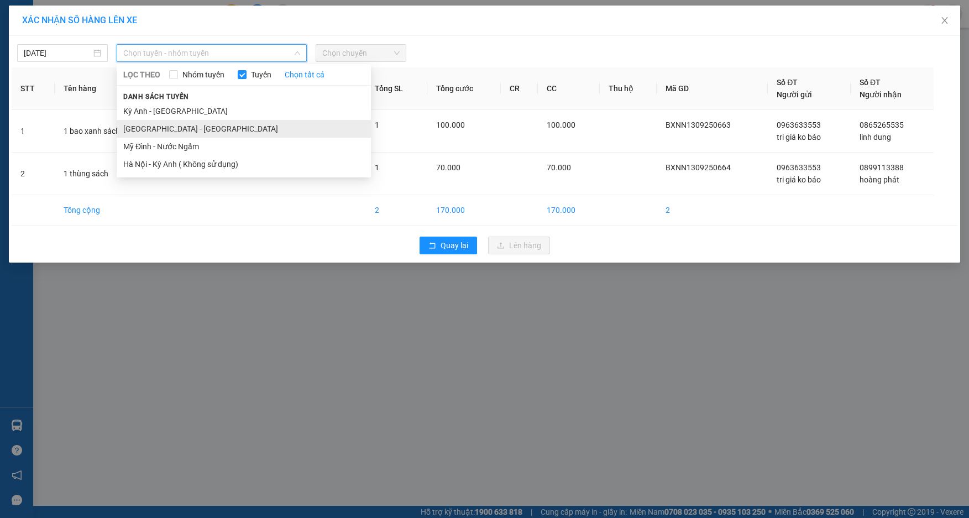
click at [166, 128] on li "[GEOGRAPHIC_DATA] - [GEOGRAPHIC_DATA]" at bounding box center [244, 129] width 254 height 18
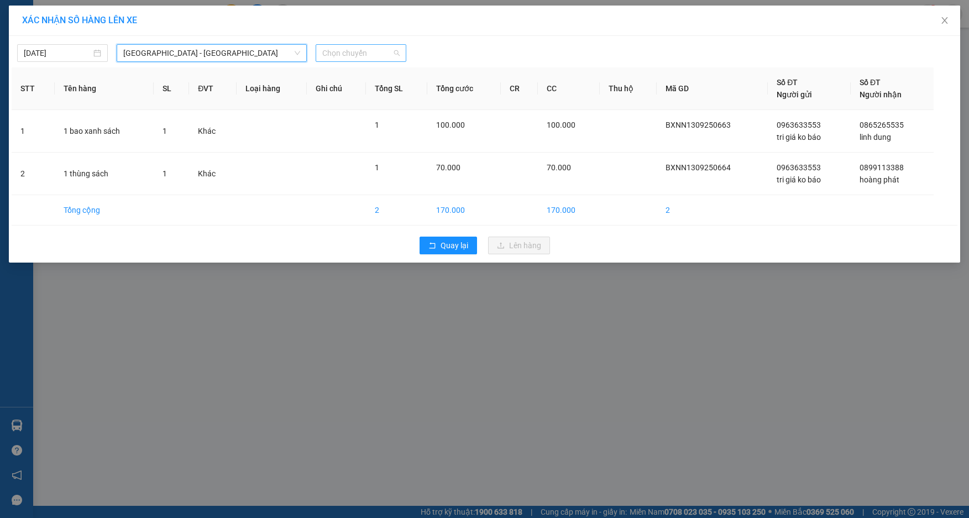
click at [357, 56] on span "Chọn chuyến" at bounding box center [360, 53] width 77 height 17
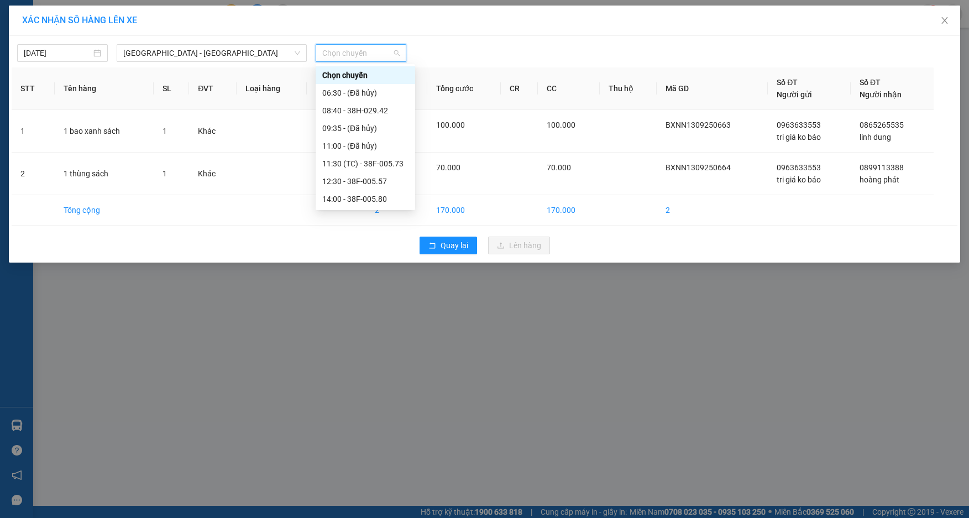
click at [378, 264] on div "21:00 - 38B-008.93" at bounding box center [365, 270] width 86 height 12
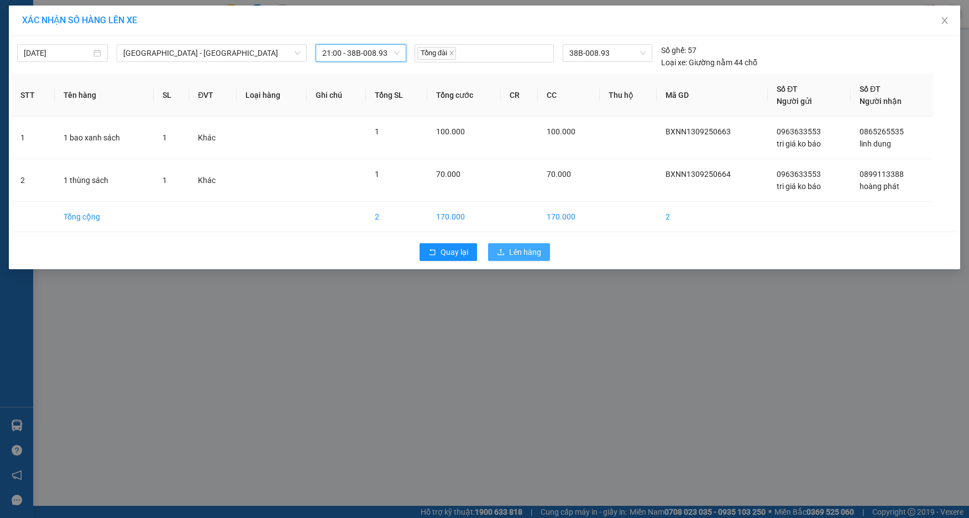
click at [516, 250] on span "Lên hàng" at bounding box center [525, 252] width 32 height 12
